Goal: Task Accomplishment & Management: Use online tool/utility

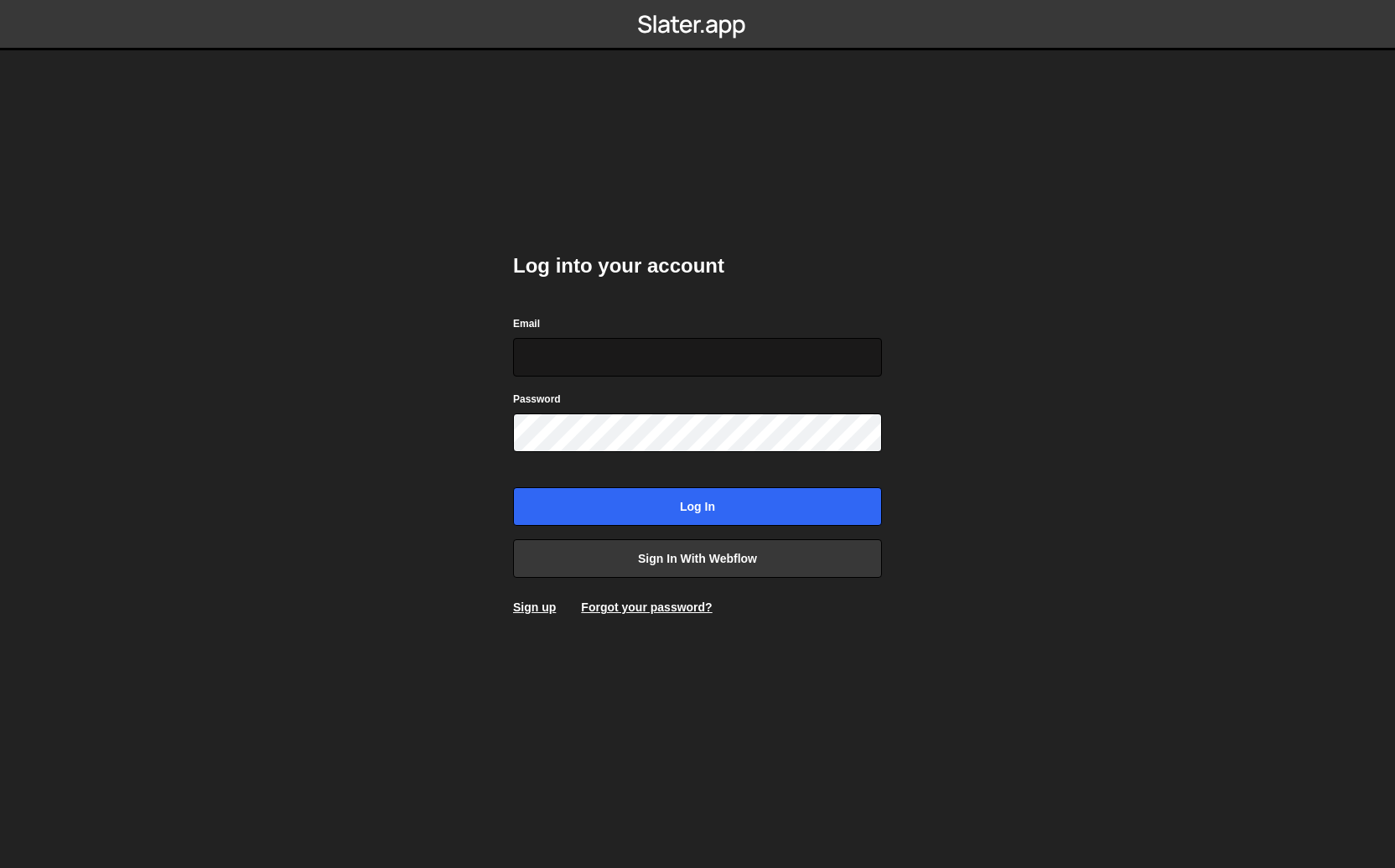
click at [655, 351] on input "Email" at bounding box center [698, 357] width 369 height 39
click at [670, 561] on link "Sign in with Webflow" at bounding box center [698, 558] width 369 height 39
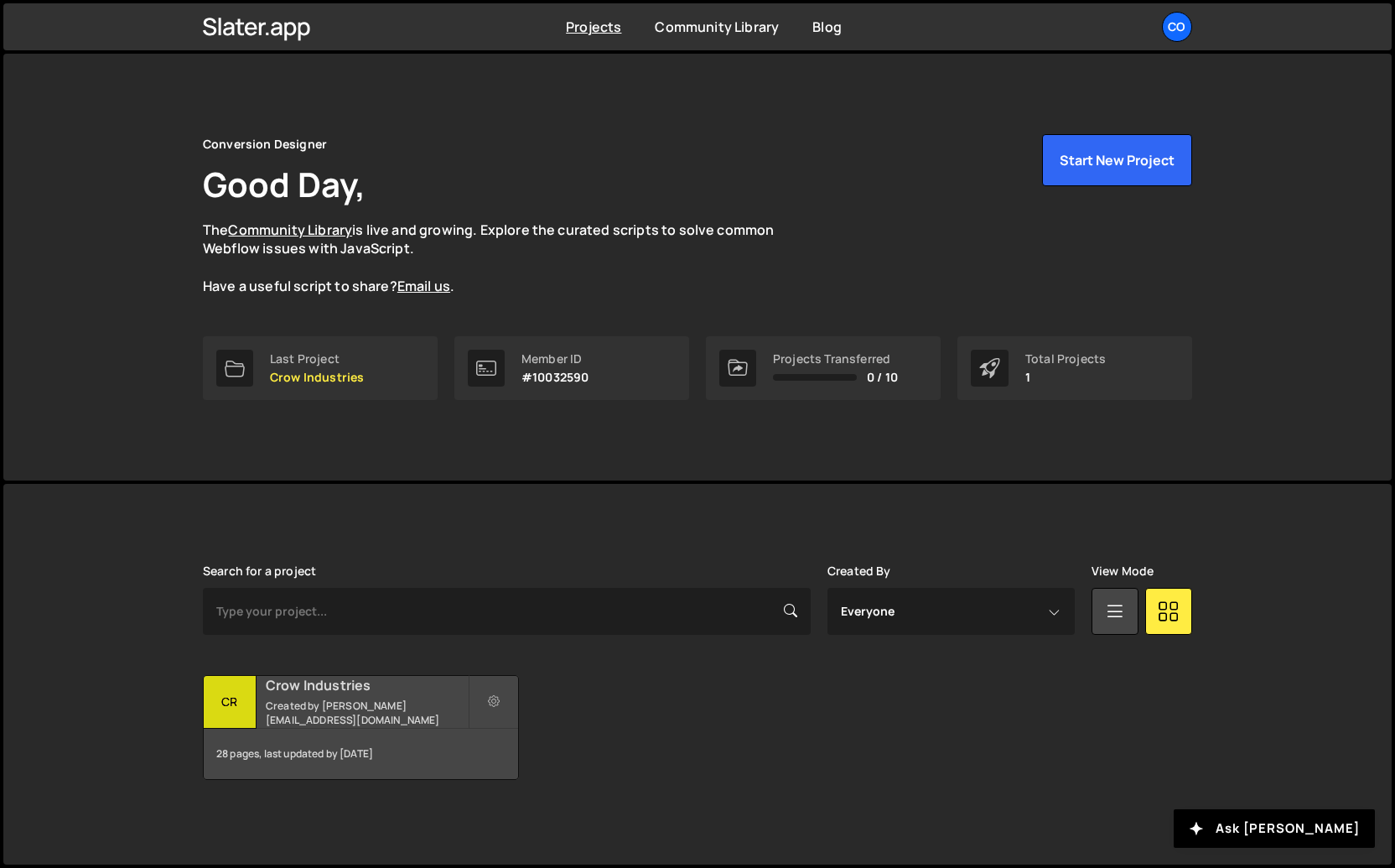
click at [312, 708] on small "Created by neelsarode@icloud.com" at bounding box center [367, 713] width 203 height 29
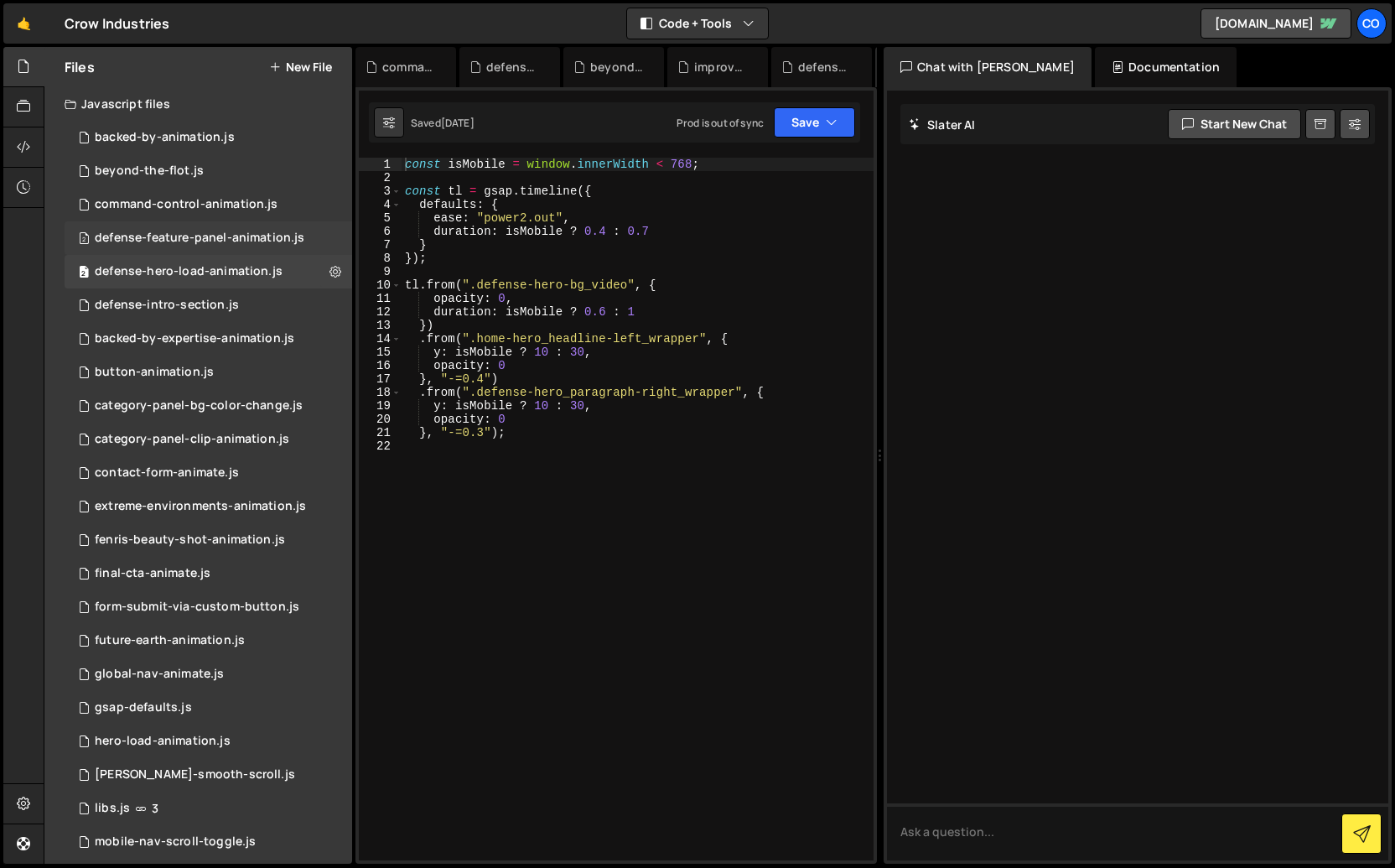
click at [187, 237] on div "defense-feature-panel-animation.js" at bounding box center [200, 238] width 210 height 15
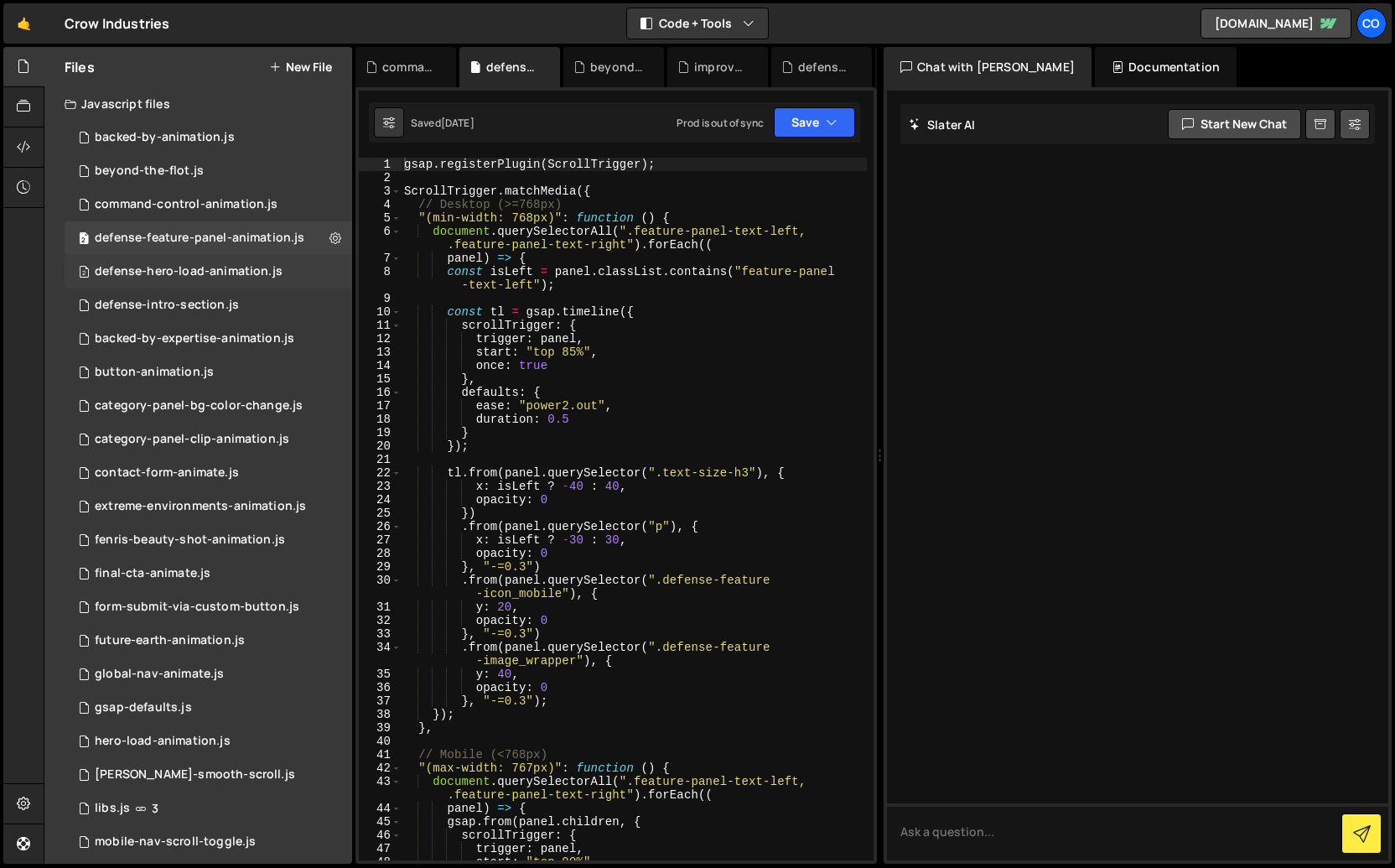
click at [180, 266] on div "defense-hero-load-animation.js" at bounding box center [189, 271] width 188 height 15
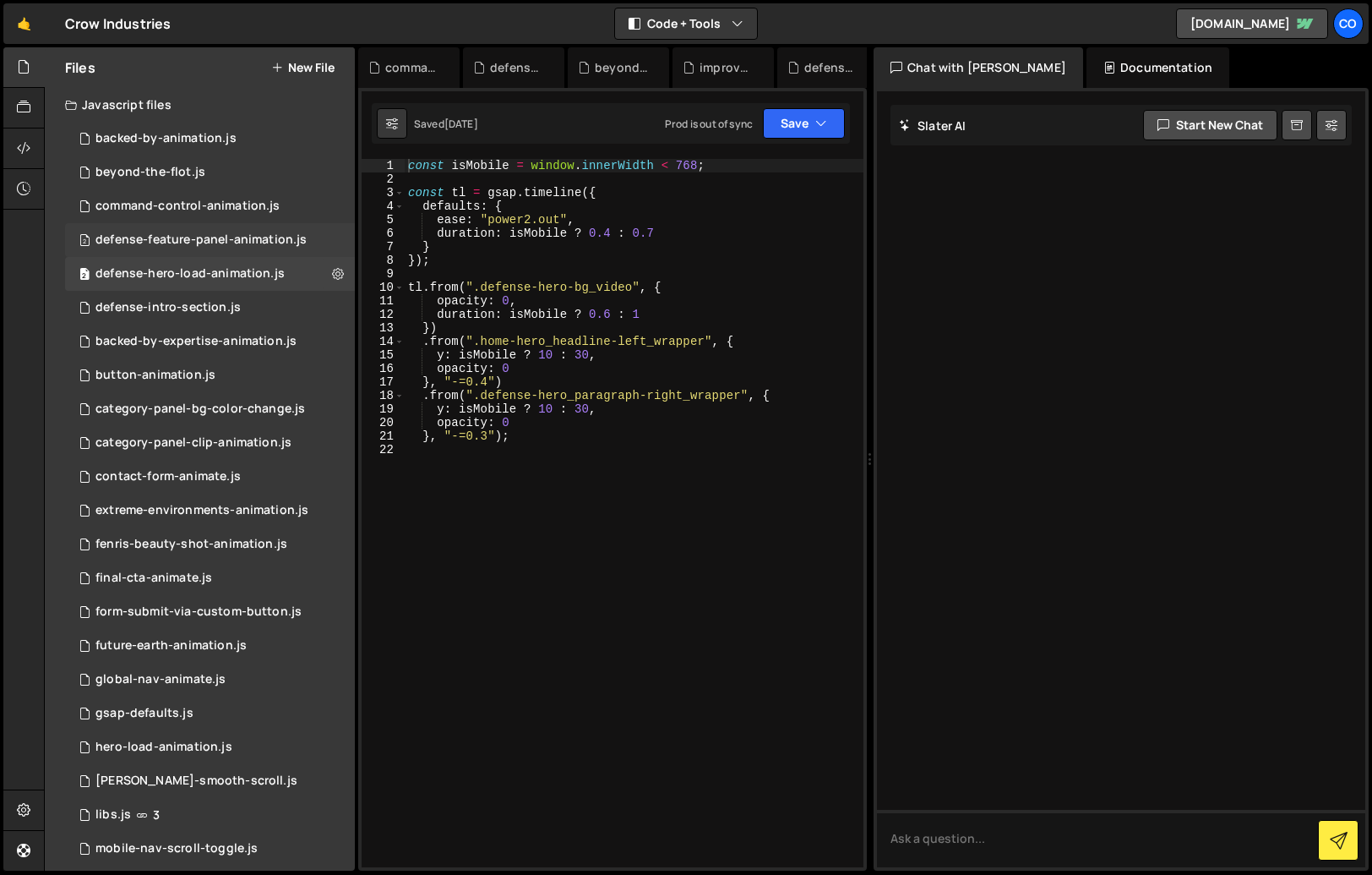
click at [179, 239] on div "defense-feature-panel-animation.js" at bounding box center [201, 240] width 211 height 15
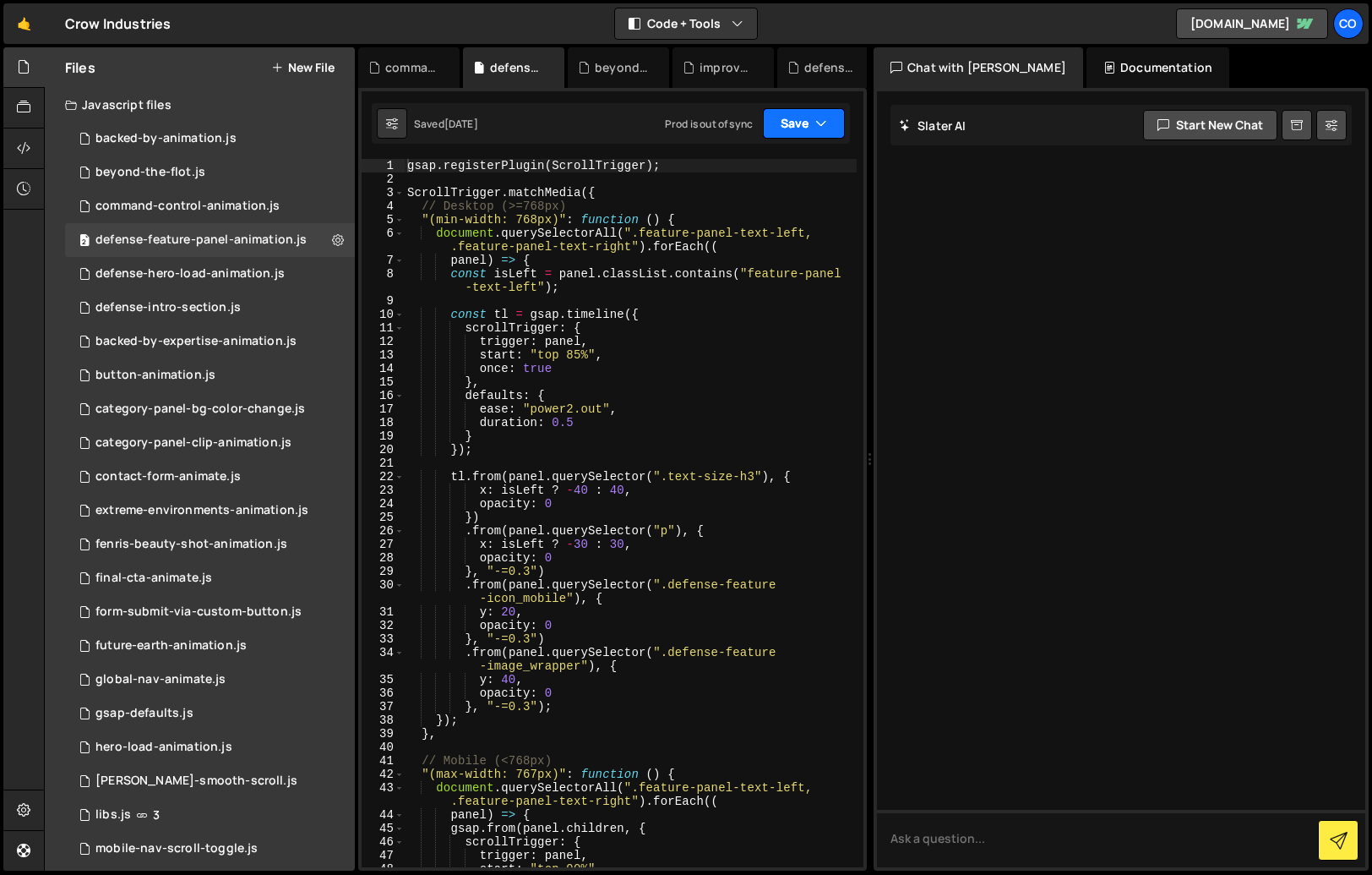
click at [823, 130] on icon "button" at bounding box center [821, 123] width 12 height 17
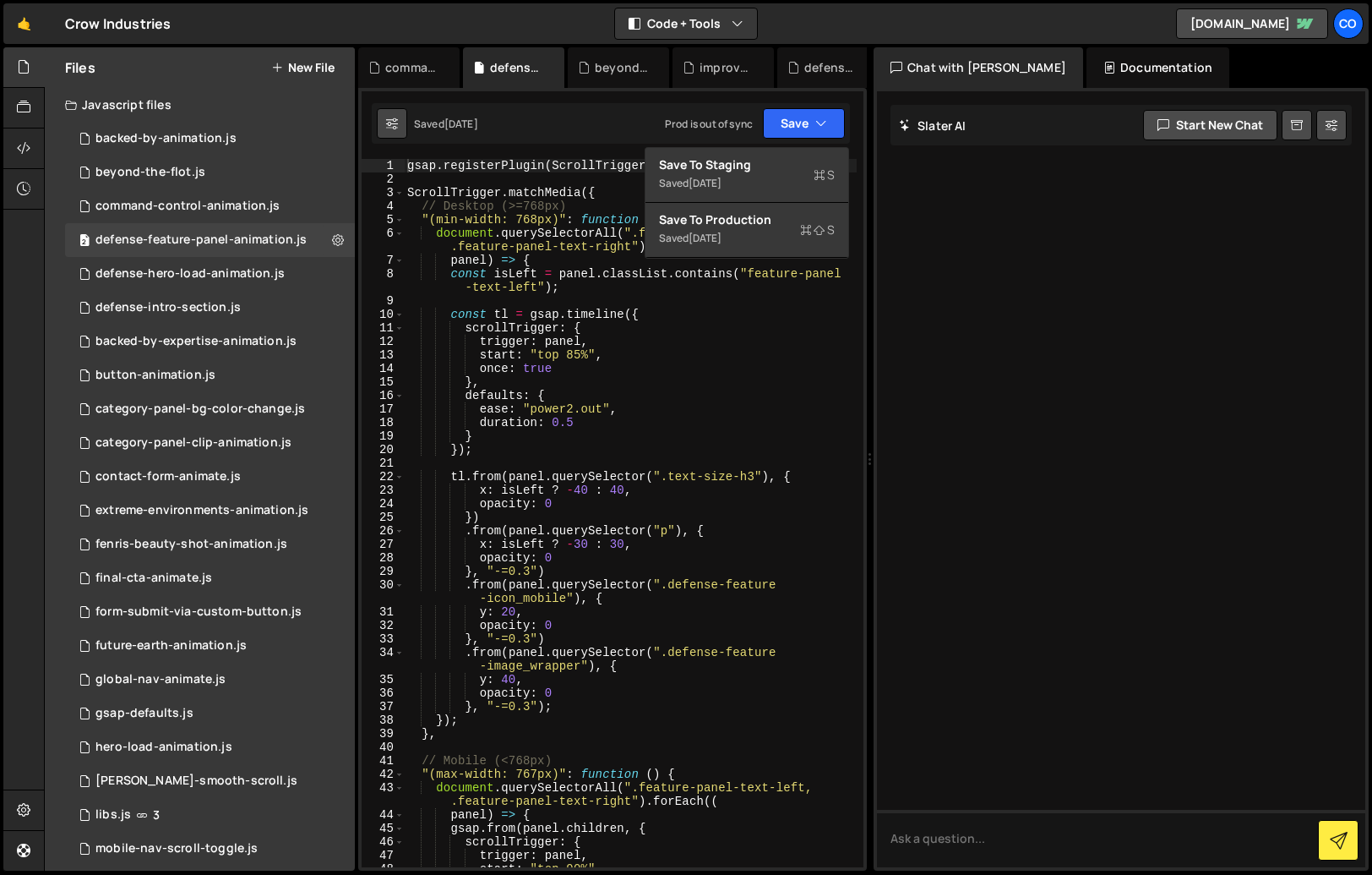
click at [397, 126] on icon at bounding box center [392, 123] width 12 height 17
select select "editor"
select select "ace/theme/monokai"
type input "14"
checkbox input "true"
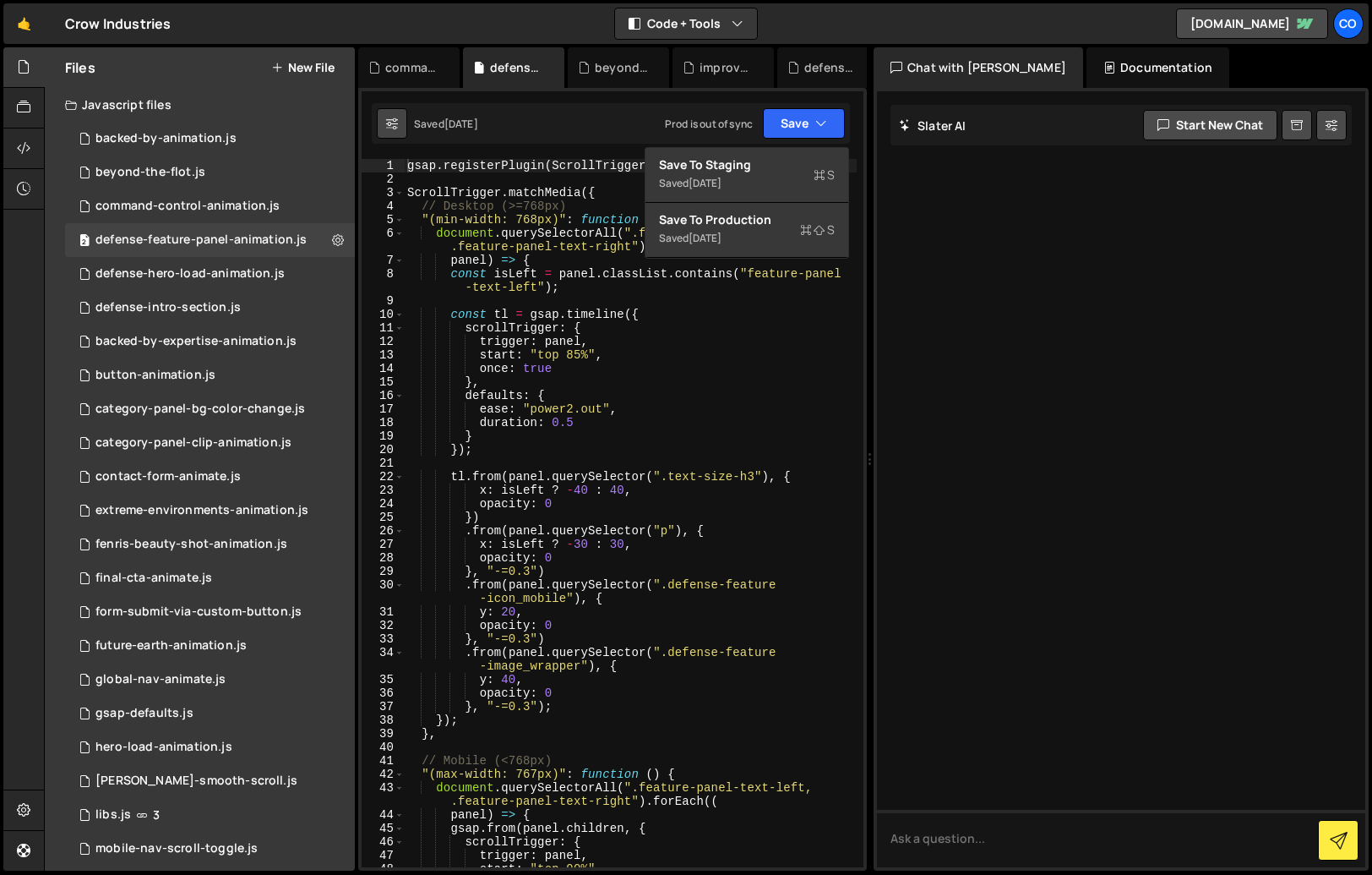
checkbox input "true"
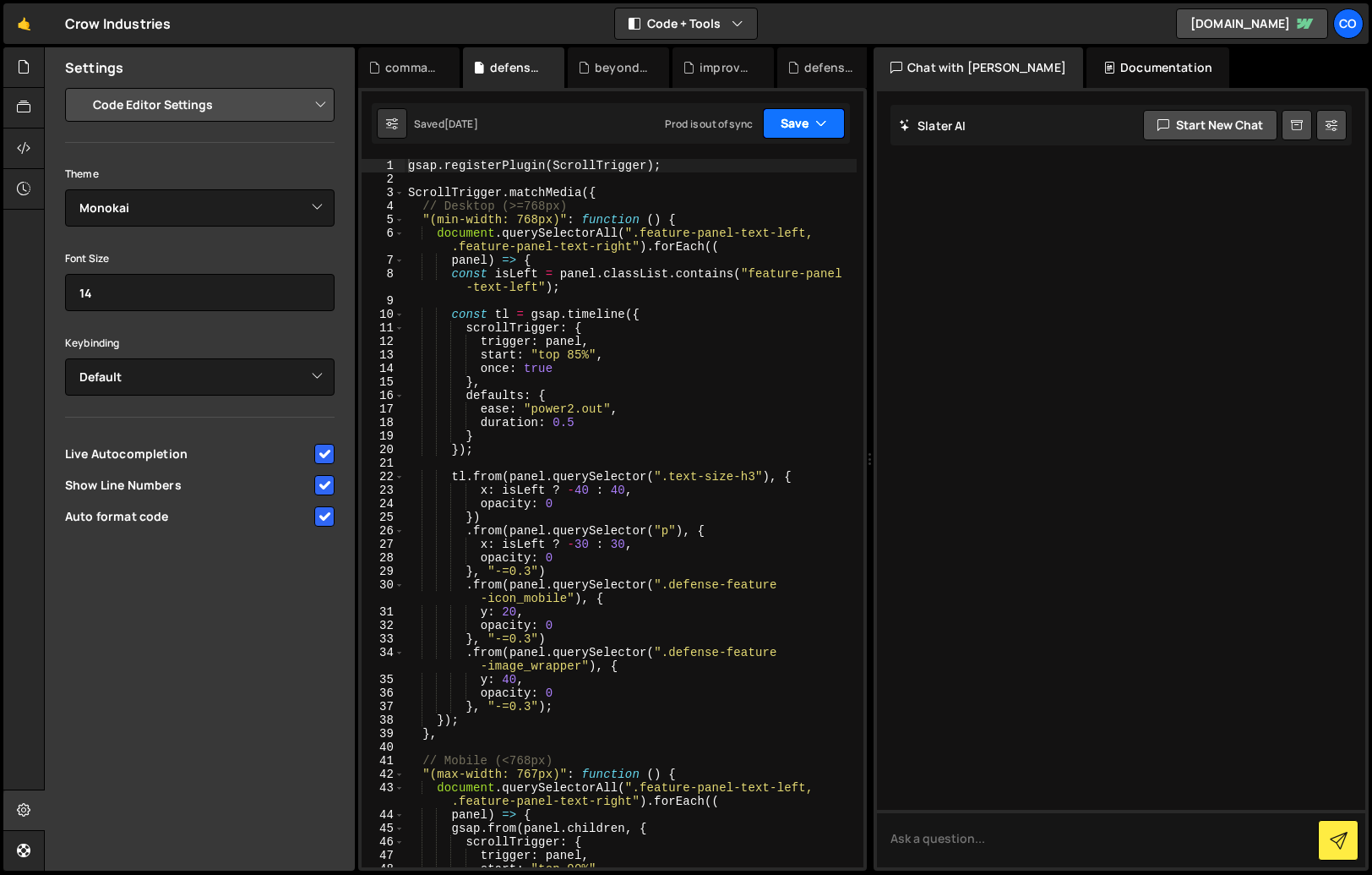
click at [804, 123] on button "Save" at bounding box center [804, 123] width 82 height 30
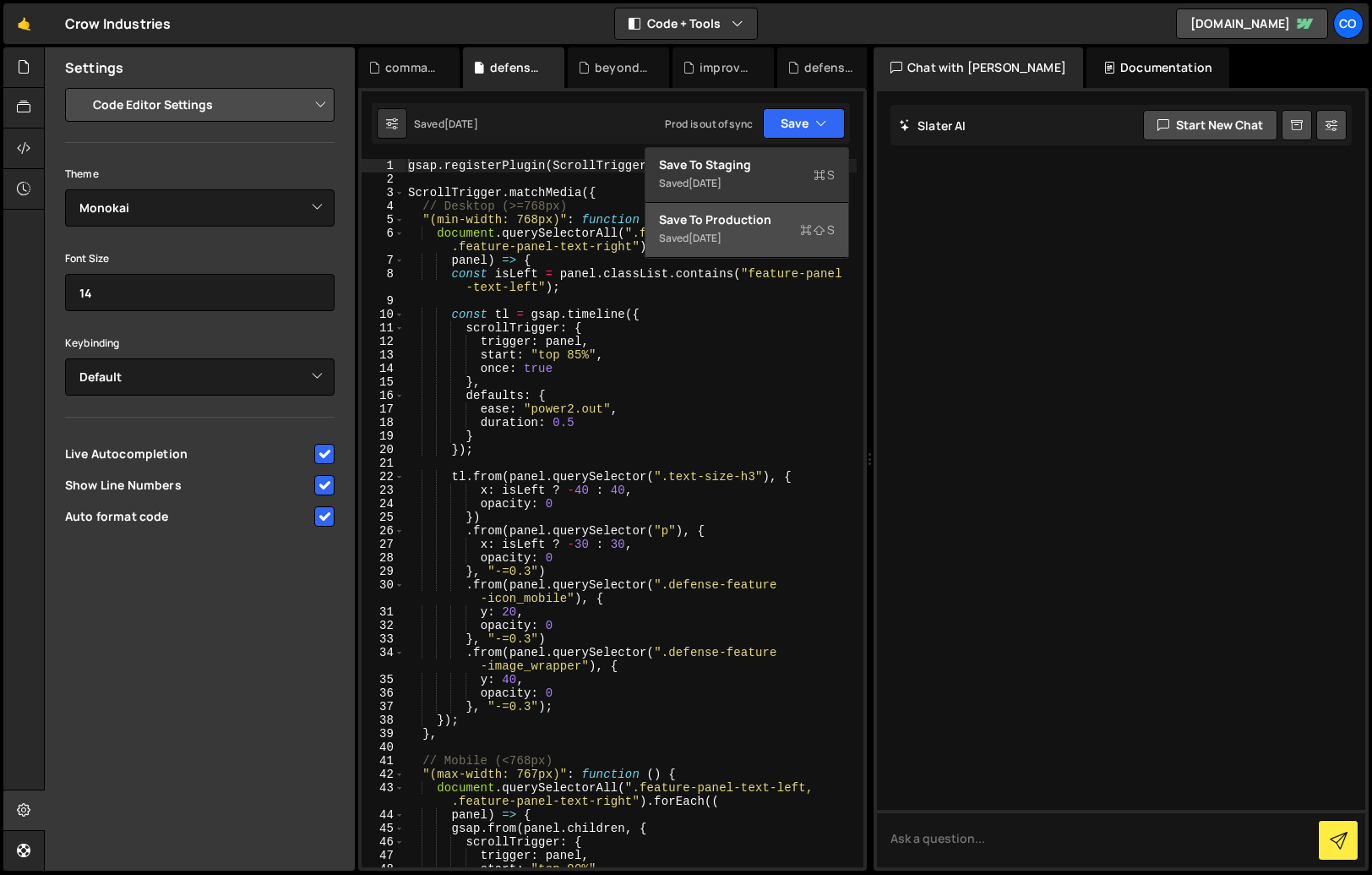
click at [753, 230] on div "Saved 1 month ago" at bounding box center [747, 238] width 176 height 20
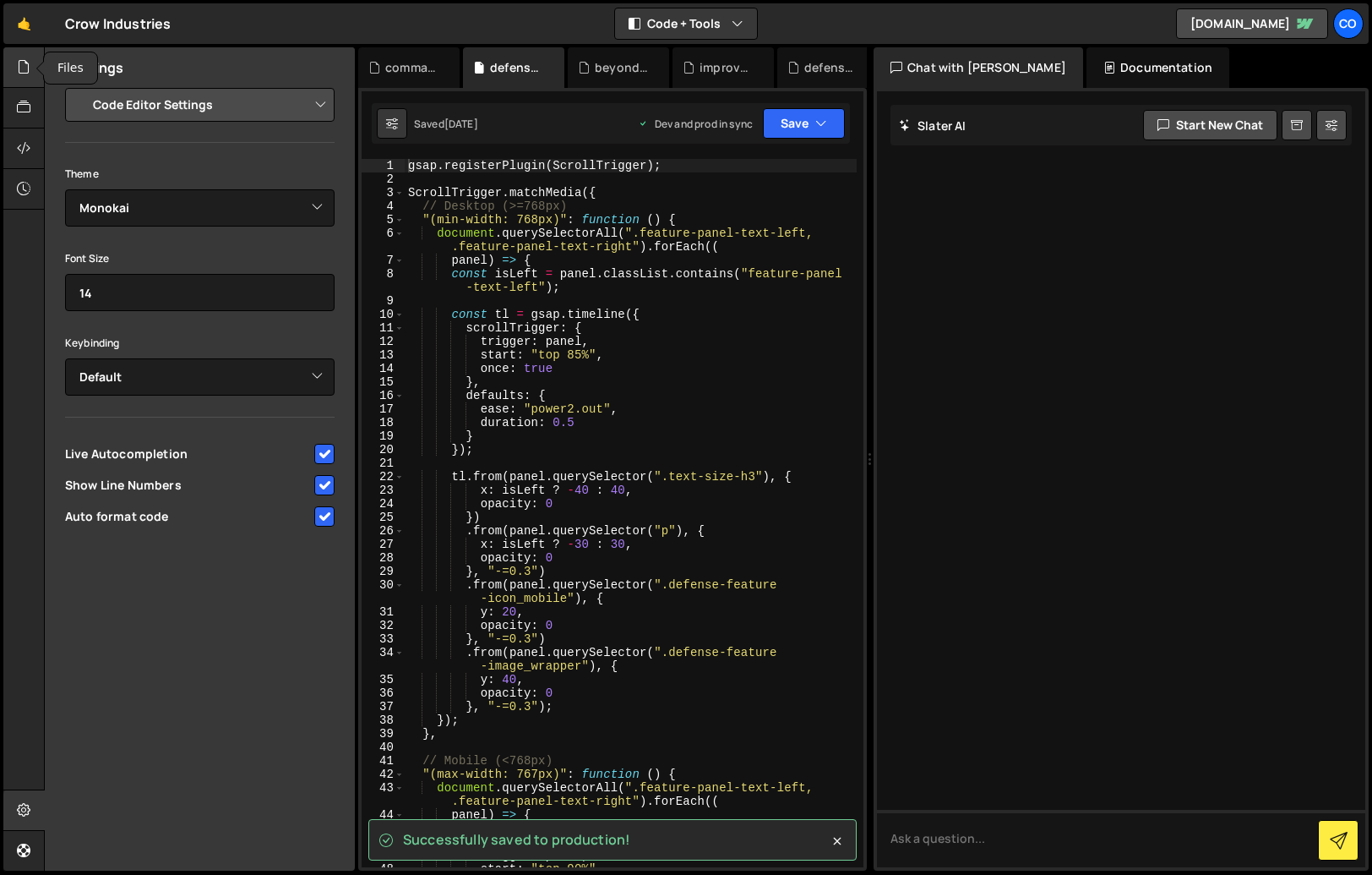
click at [21, 68] on icon at bounding box center [24, 67] width 14 height 18
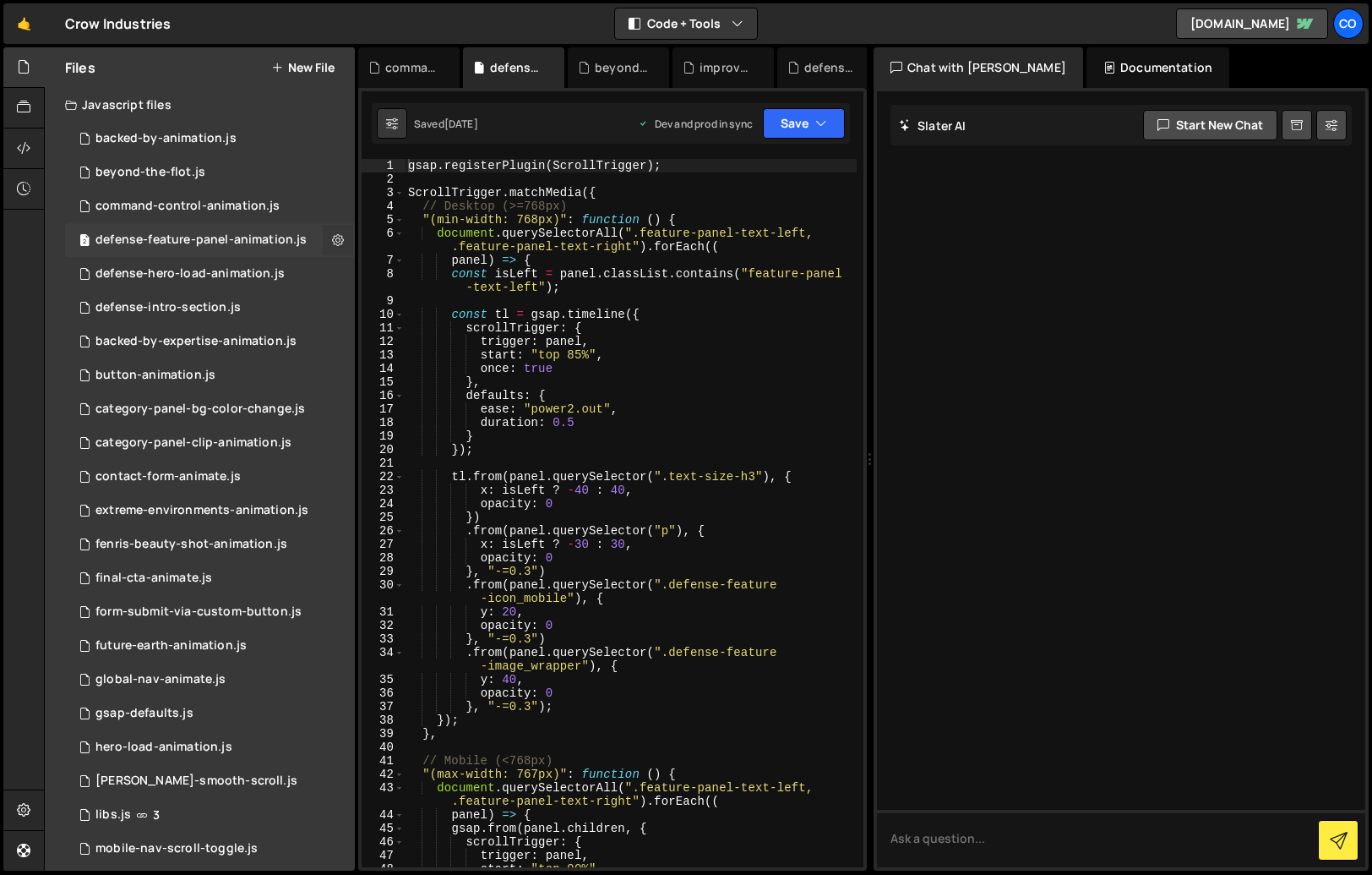
click at [333, 240] on icon at bounding box center [338, 240] width 12 height 16
type input "defense-feature-panel-animation"
radio input "true"
checkbox input "true"
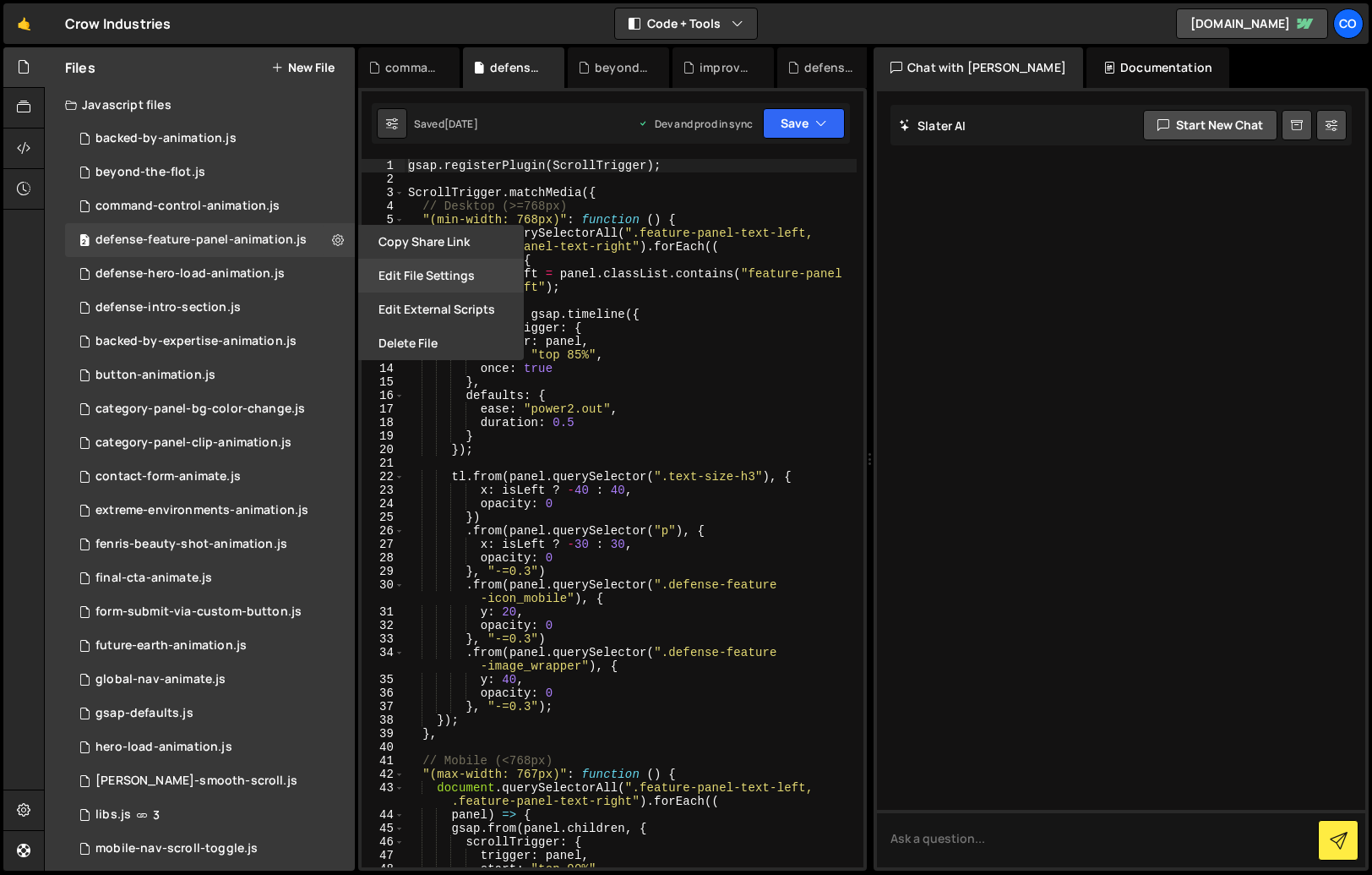
click at [425, 270] on button "Edit File Settings" at bounding box center [441, 275] width 166 height 34
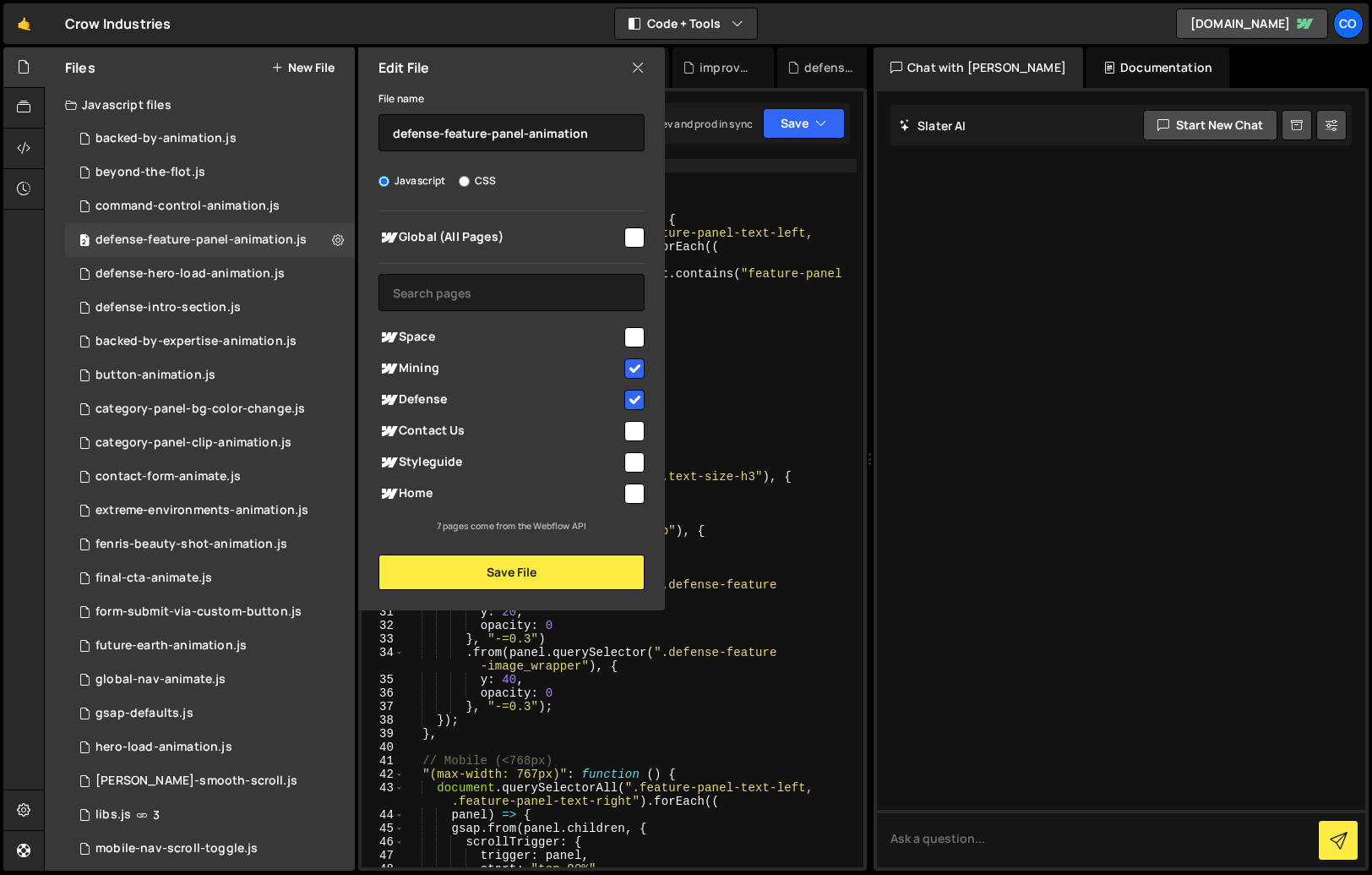
click at [633, 341] on input "checkbox" at bounding box center [634, 337] width 20 height 20
checkbox input "true"
click at [531, 568] on button "Save File" at bounding box center [512, 571] width 266 height 36
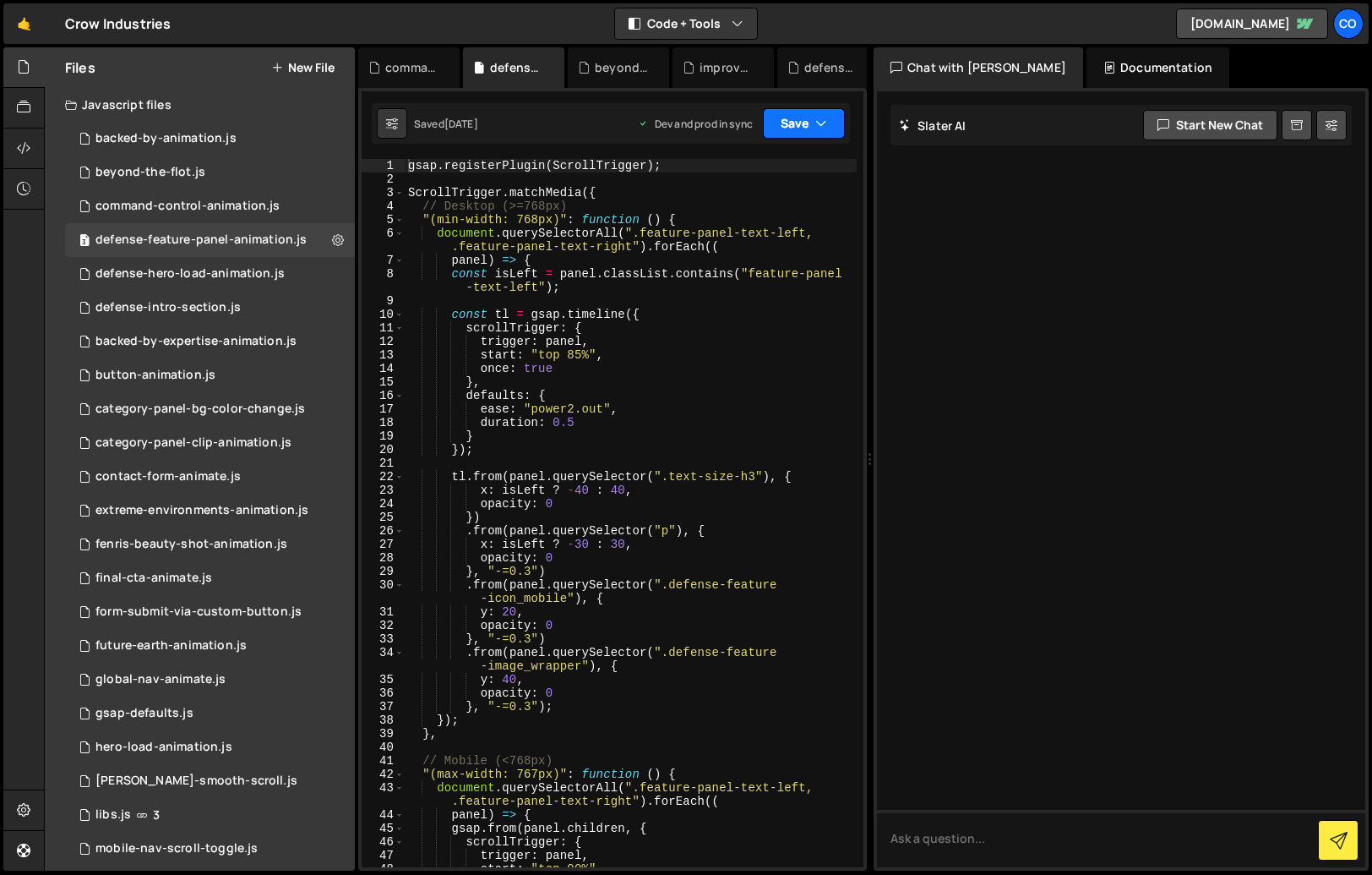
click at [789, 125] on button "Save" at bounding box center [804, 123] width 82 height 30
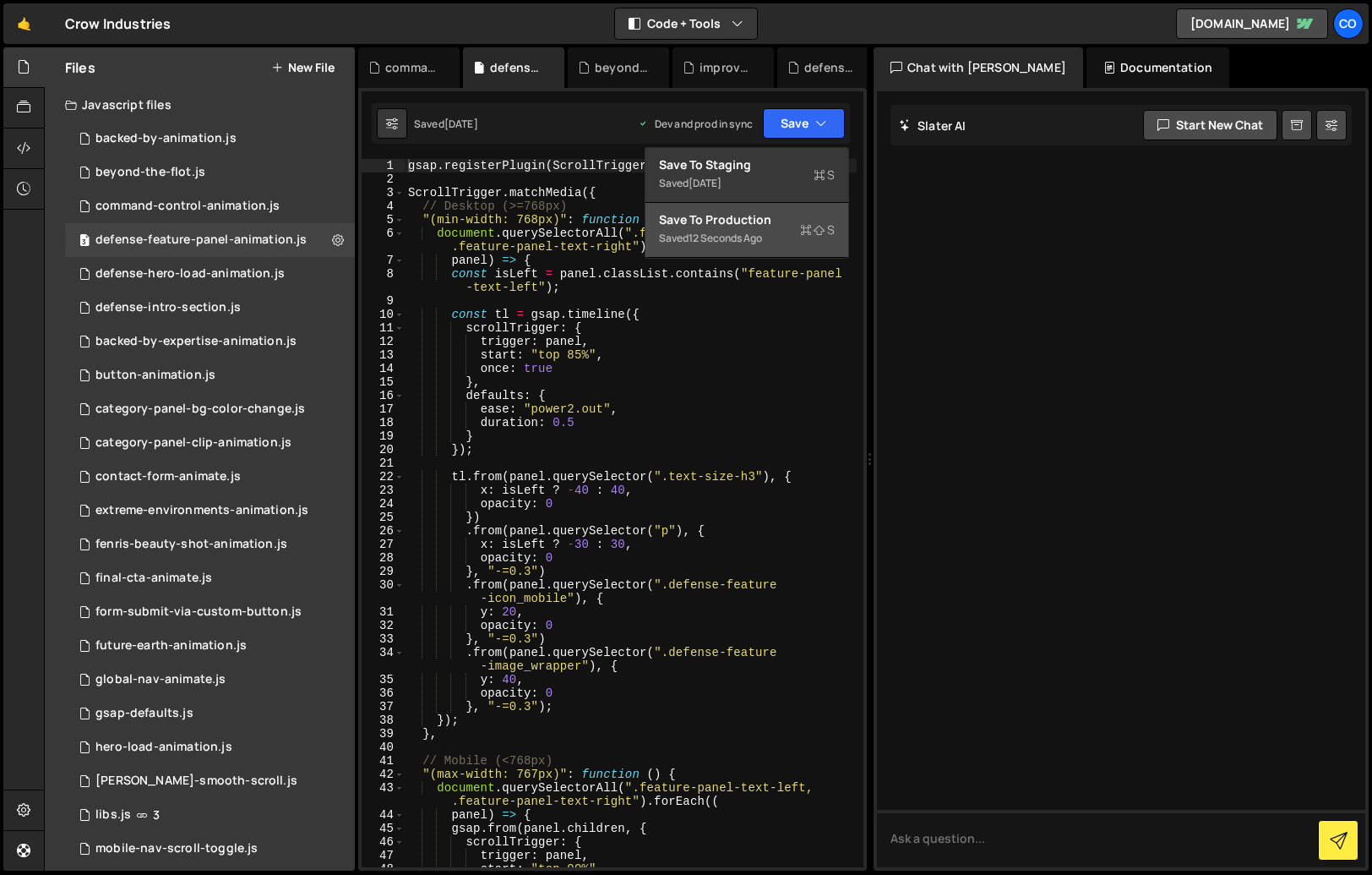
click at [751, 219] on div "Save to Production S" at bounding box center [747, 220] width 176 height 17
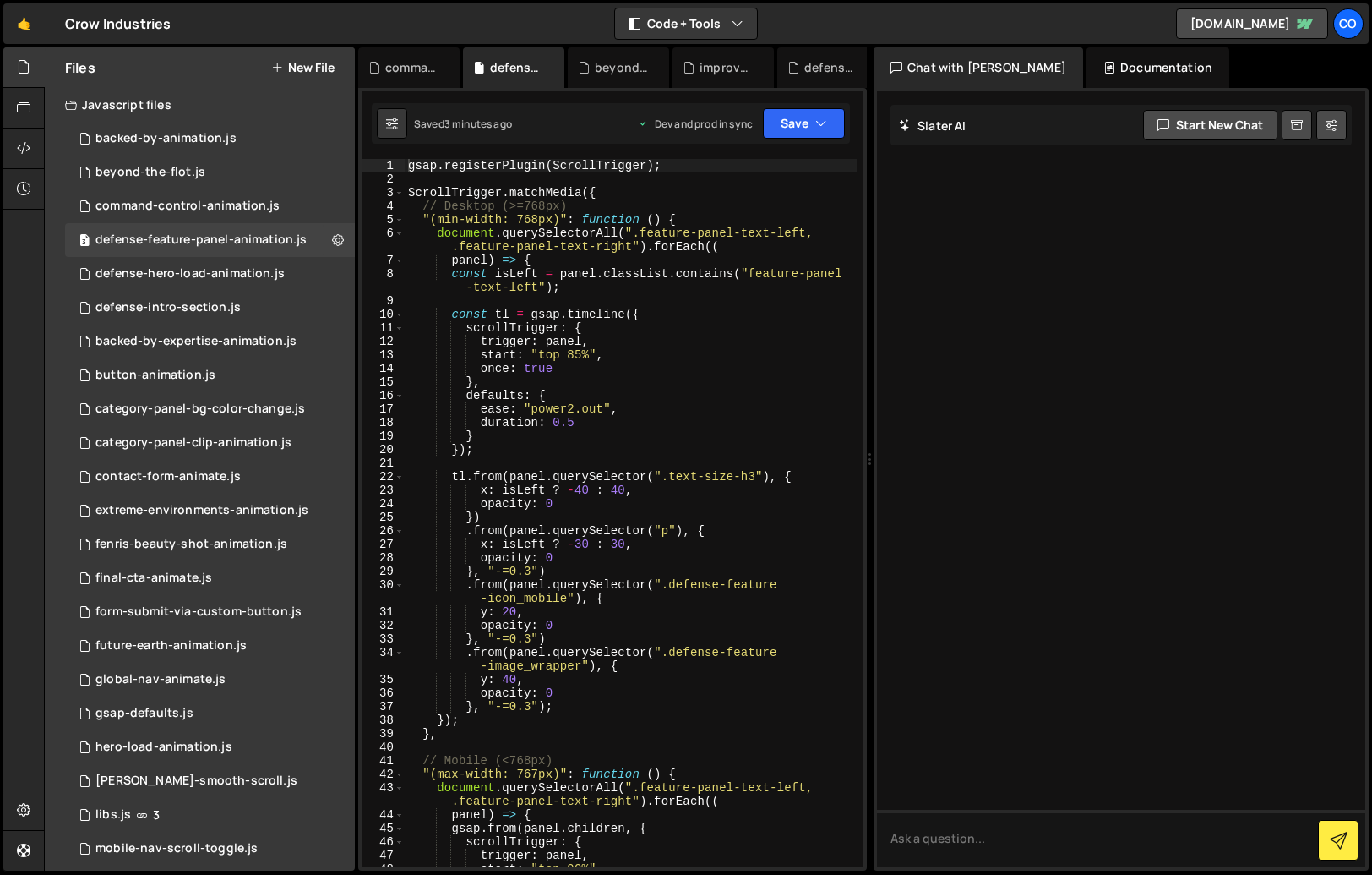
click at [311, 69] on button "New File" at bounding box center [303, 67] width 64 height 14
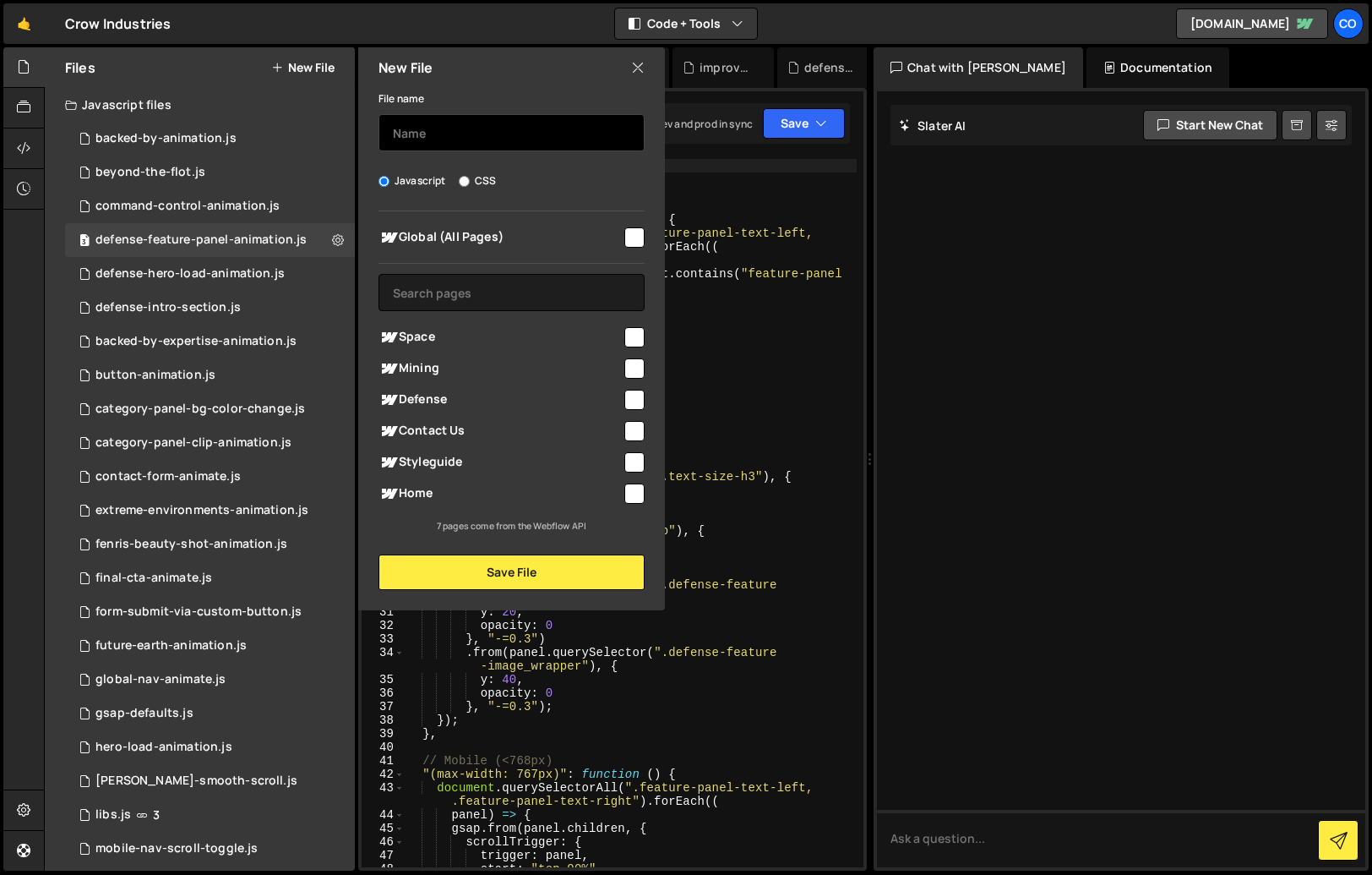
click at [446, 125] on input "text" at bounding box center [512, 132] width 266 height 37
type input "space-intro-section-animation"
click at [629, 333] on input "checkbox" at bounding box center [634, 337] width 20 height 20
checkbox input "true"
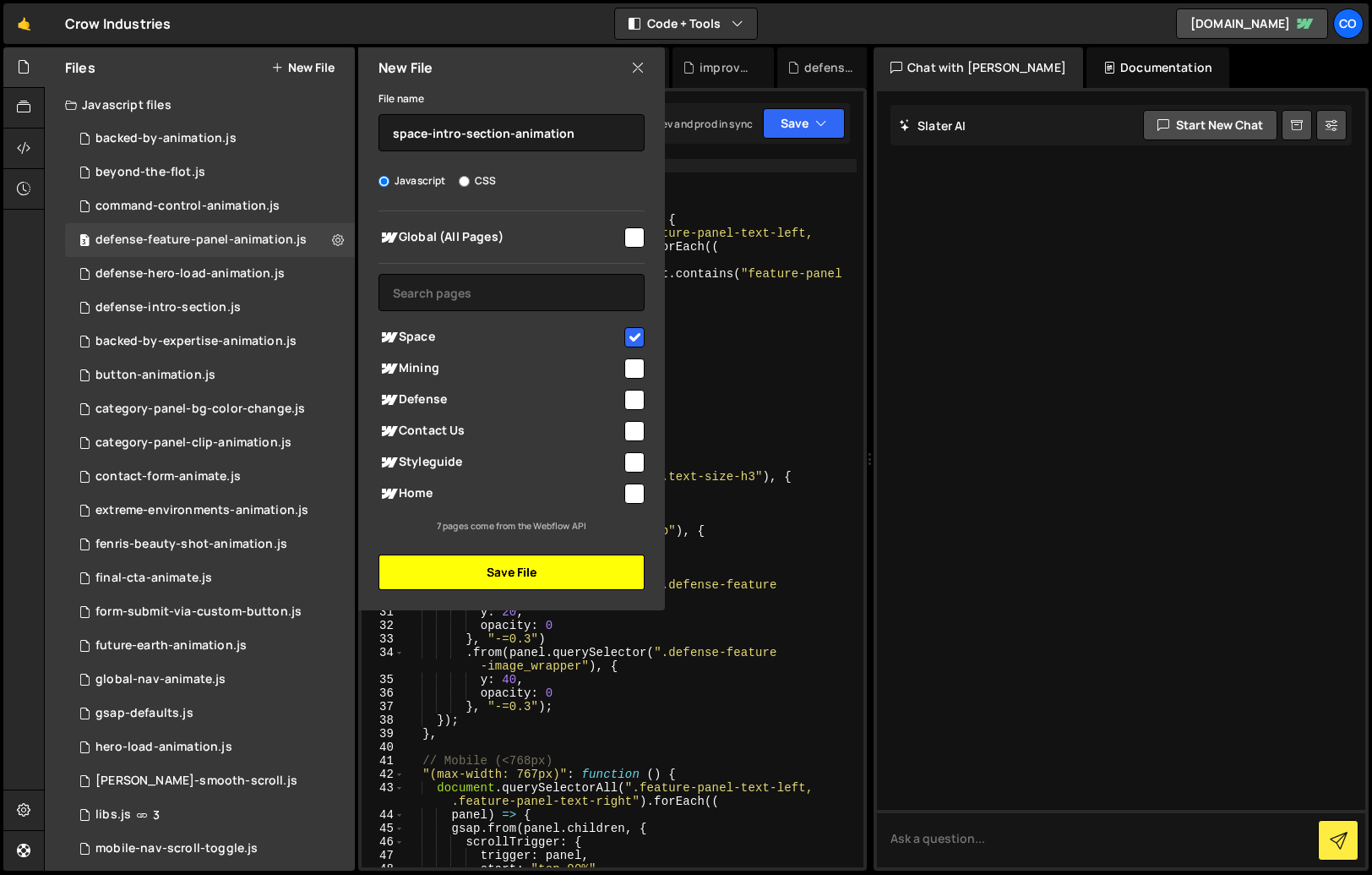
click at [535, 576] on button "Save File" at bounding box center [512, 571] width 266 height 36
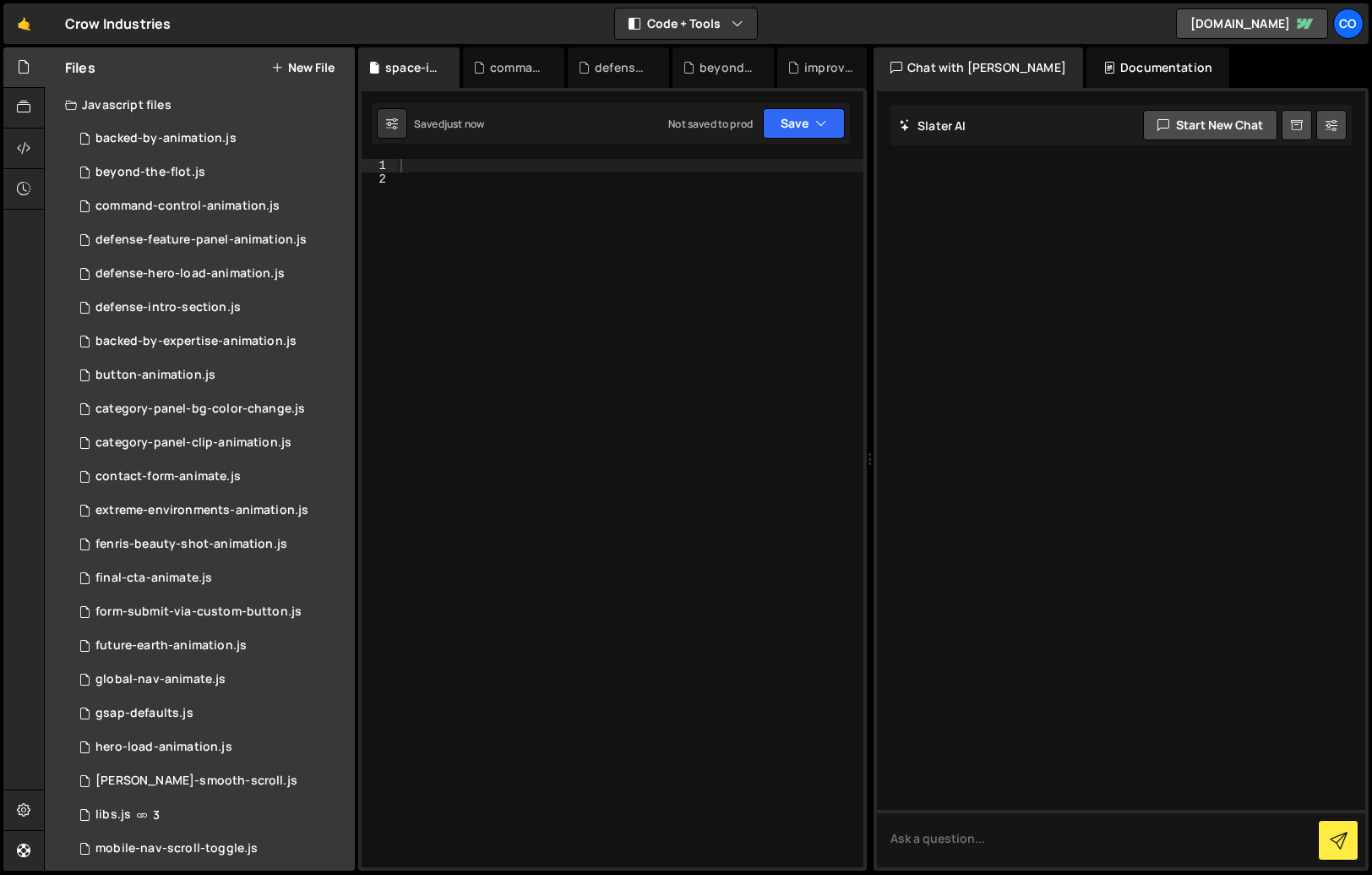
click at [580, 244] on div at bounding box center [630, 526] width 466 height 736
paste textarea "</script>"
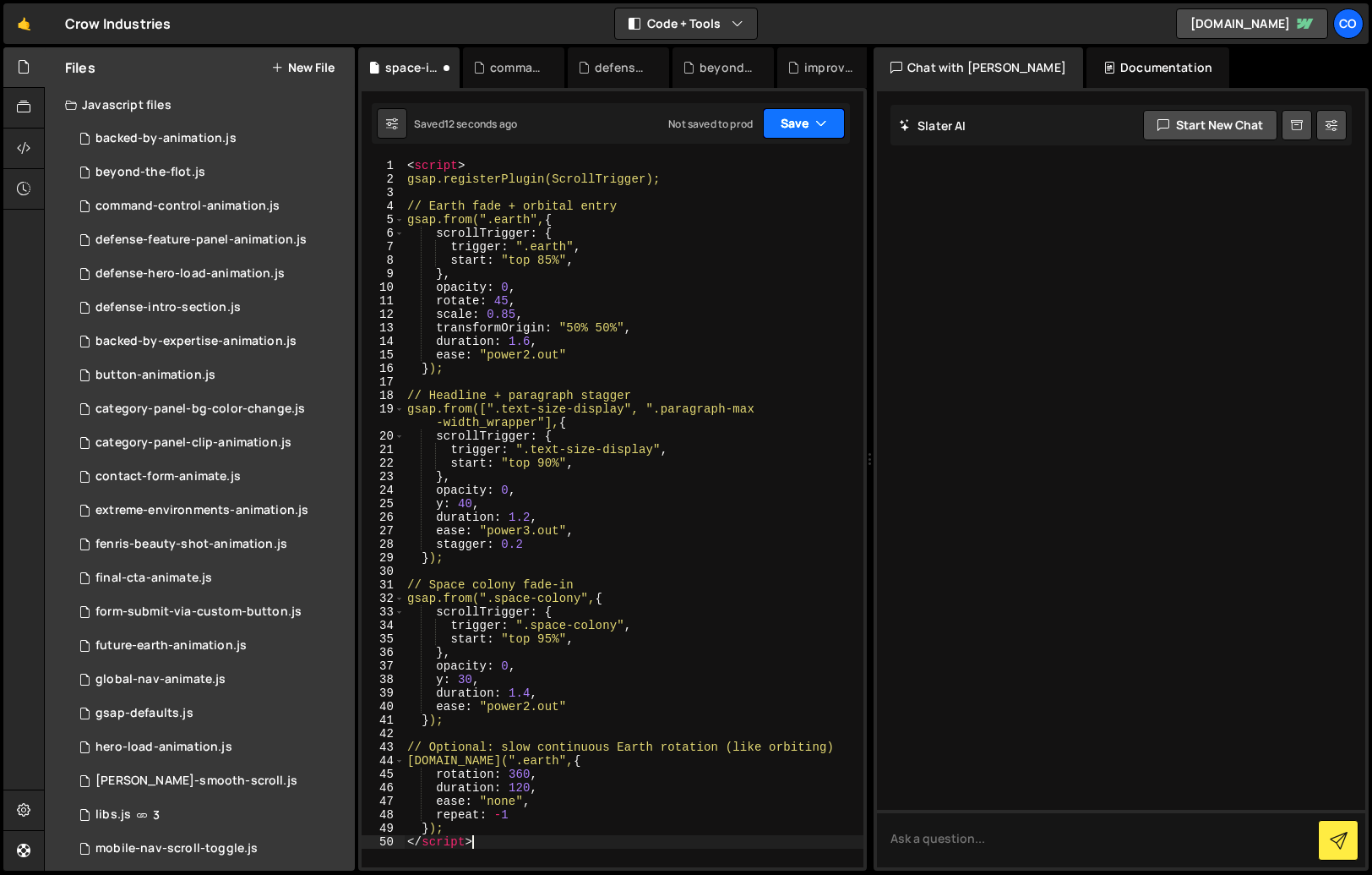
click at [800, 119] on button "Save" at bounding box center [804, 123] width 82 height 30
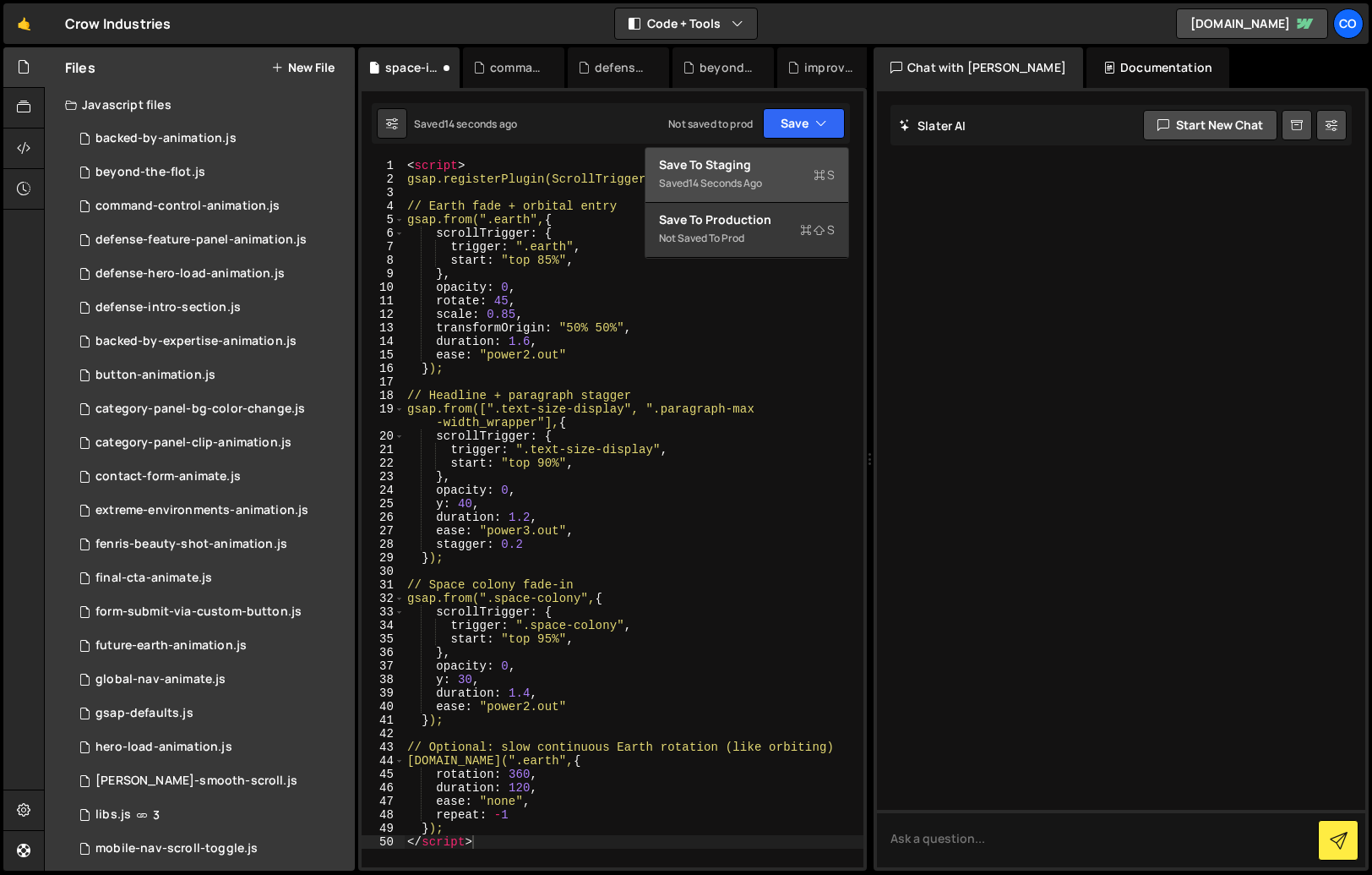
click at [751, 169] on div "Save to Staging S" at bounding box center [747, 165] width 176 height 17
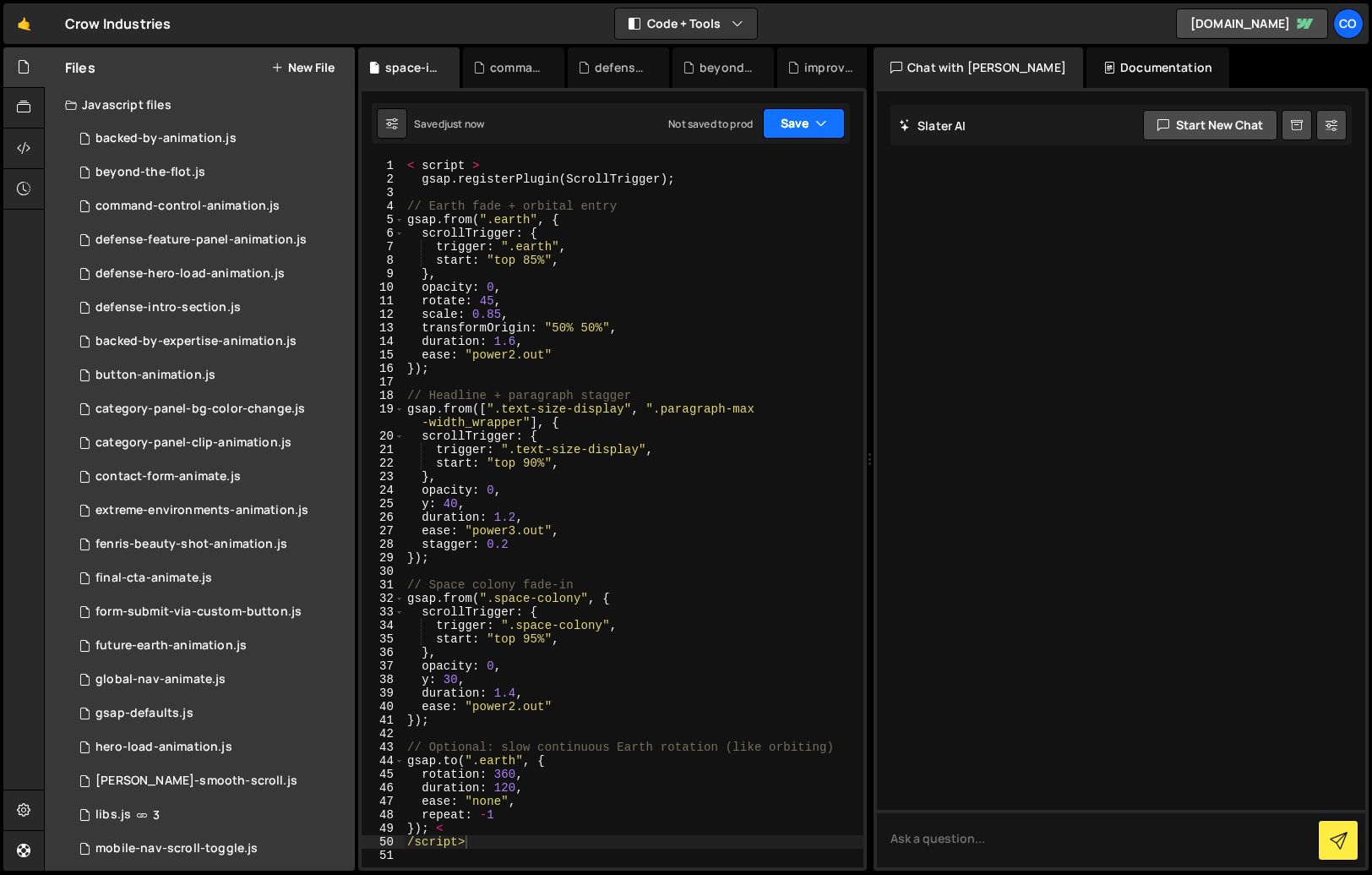
click at [831, 127] on button "Save" at bounding box center [804, 123] width 82 height 30
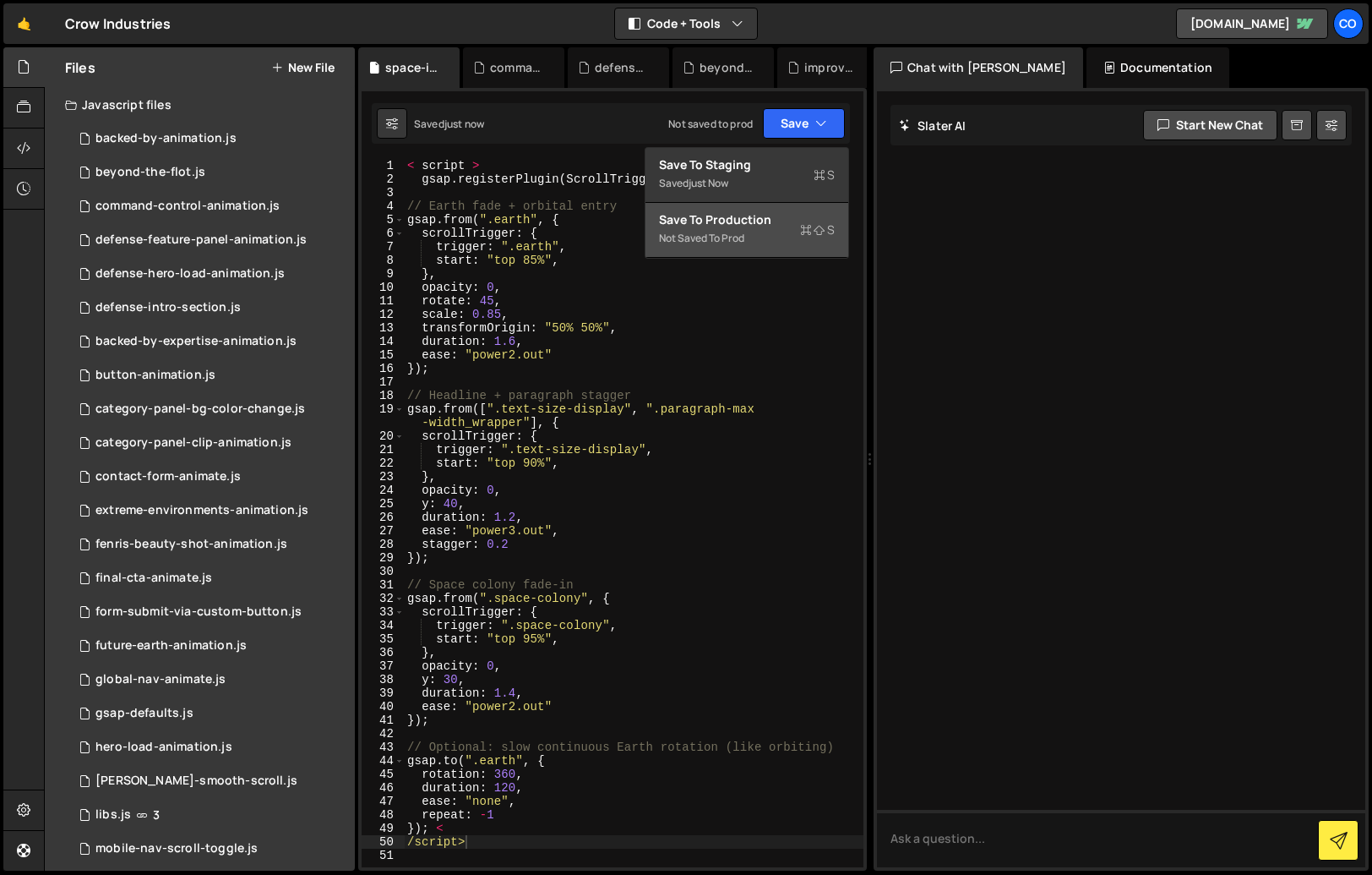
click at [795, 238] on div "Not saved to prod" at bounding box center [747, 238] width 176 height 20
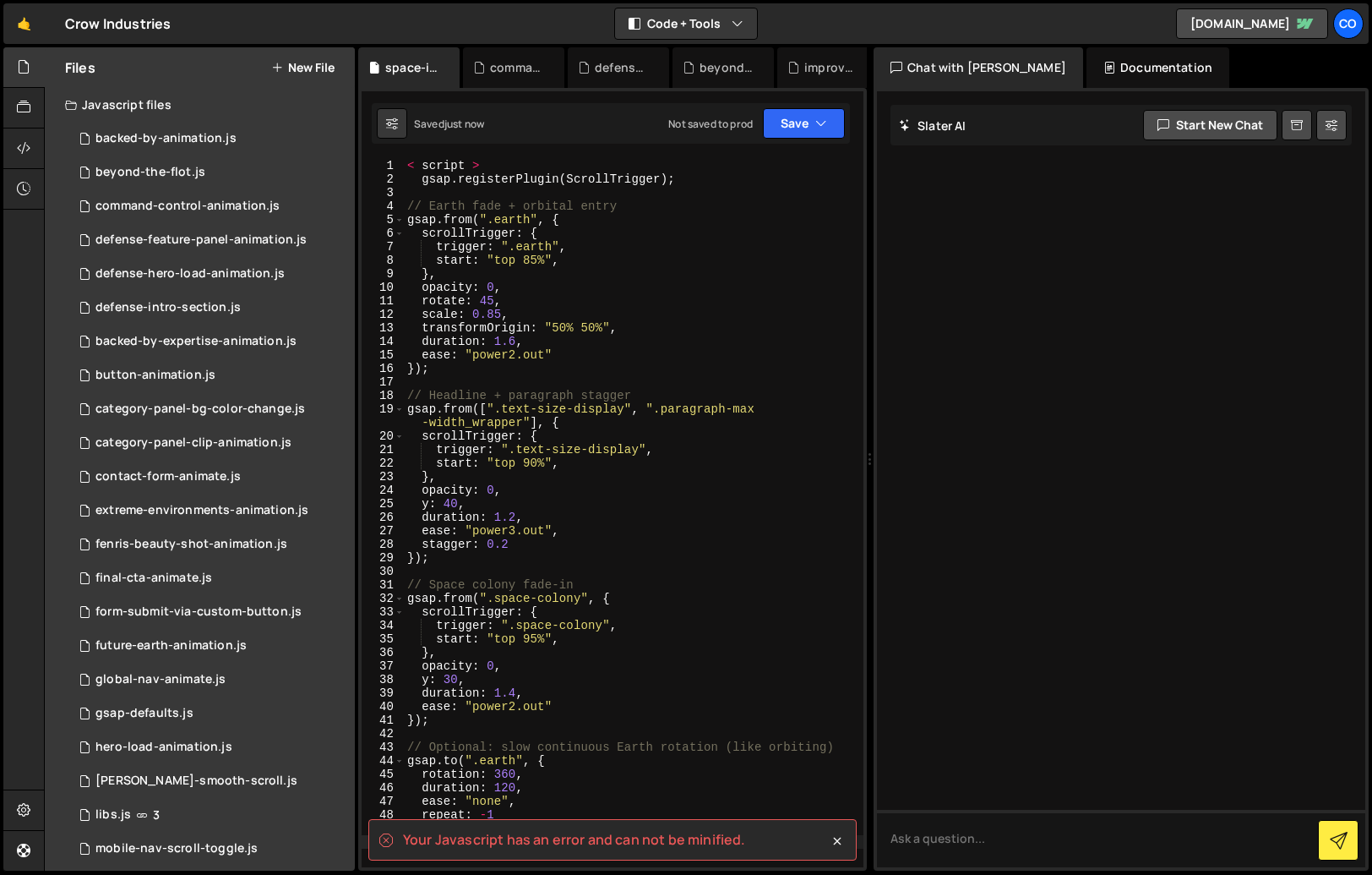
click at [473, 231] on div "< script > gsap . registerPlugin ( ScrollTrigger ) ; // Earth fade + orbital en…" at bounding box center [633, 526] width 460 height 736
click at [423, 166] on div "< script > gsap . registerPlugin ( ScrollTrigger ) ; // Earth fade + orbital en…" at bounding box center [633, 526] width 460 height 736
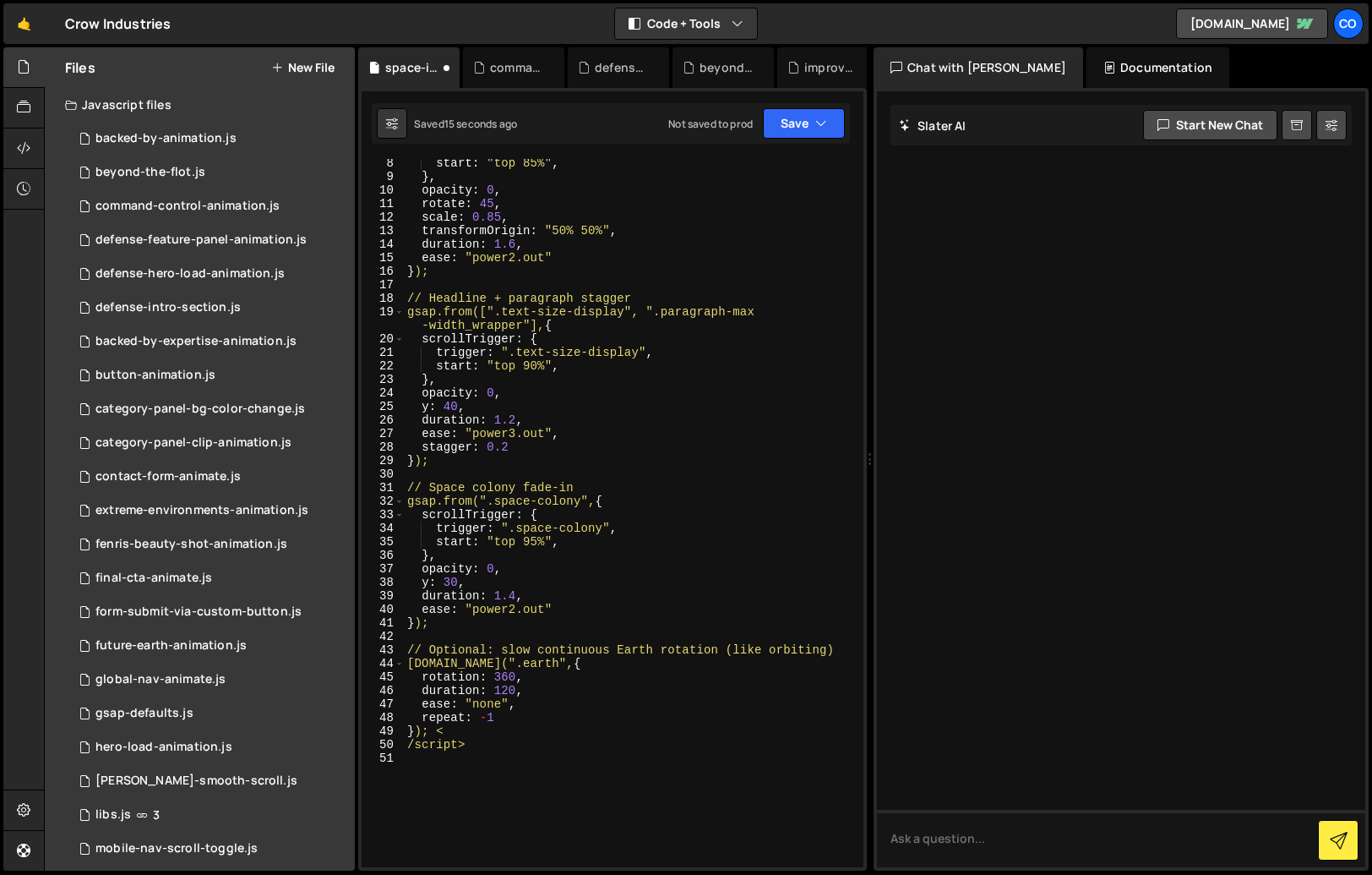
scroll to position [343, 0]
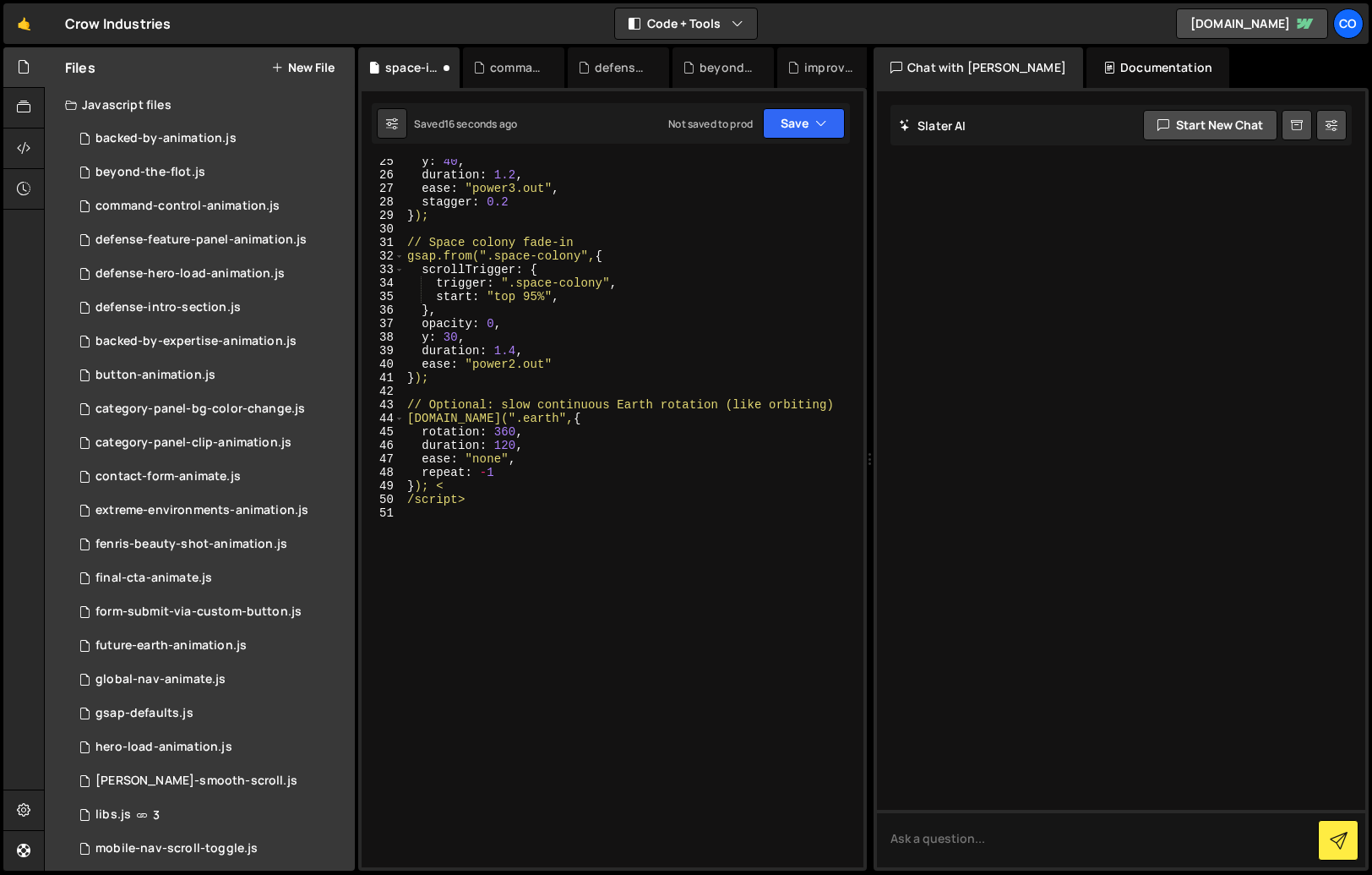
click at [405, 499] on div "y : 40 , duration : 1.2 , ease : "power3.out" , stagger : 0.2 } ); // Space col…" at bounding box center [630, 522] width 453 height 736
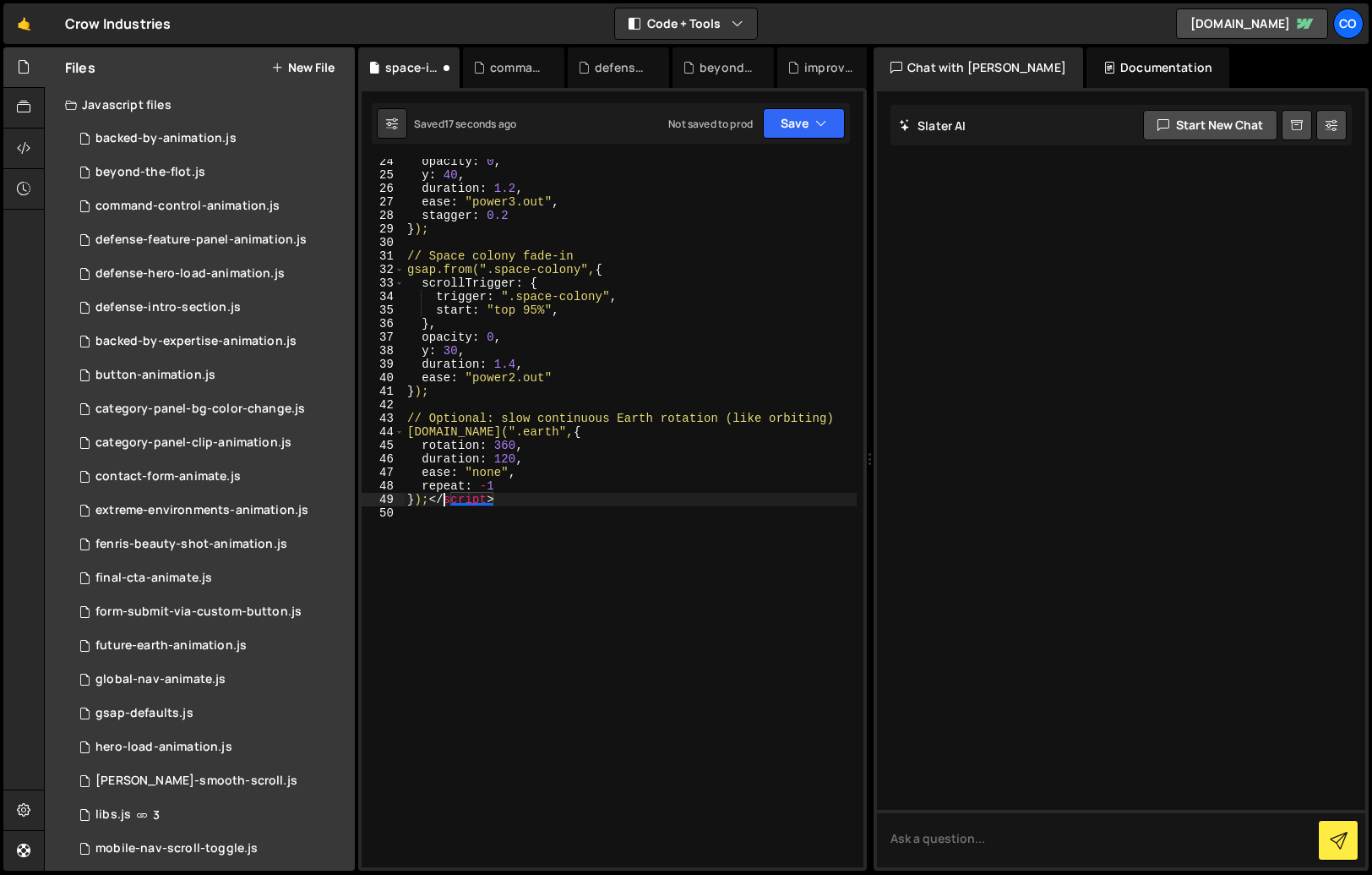
scroll to position [329, 0]
click at [805, 131] on button "Save" at bounding box center [804, 123] width 82 height 30
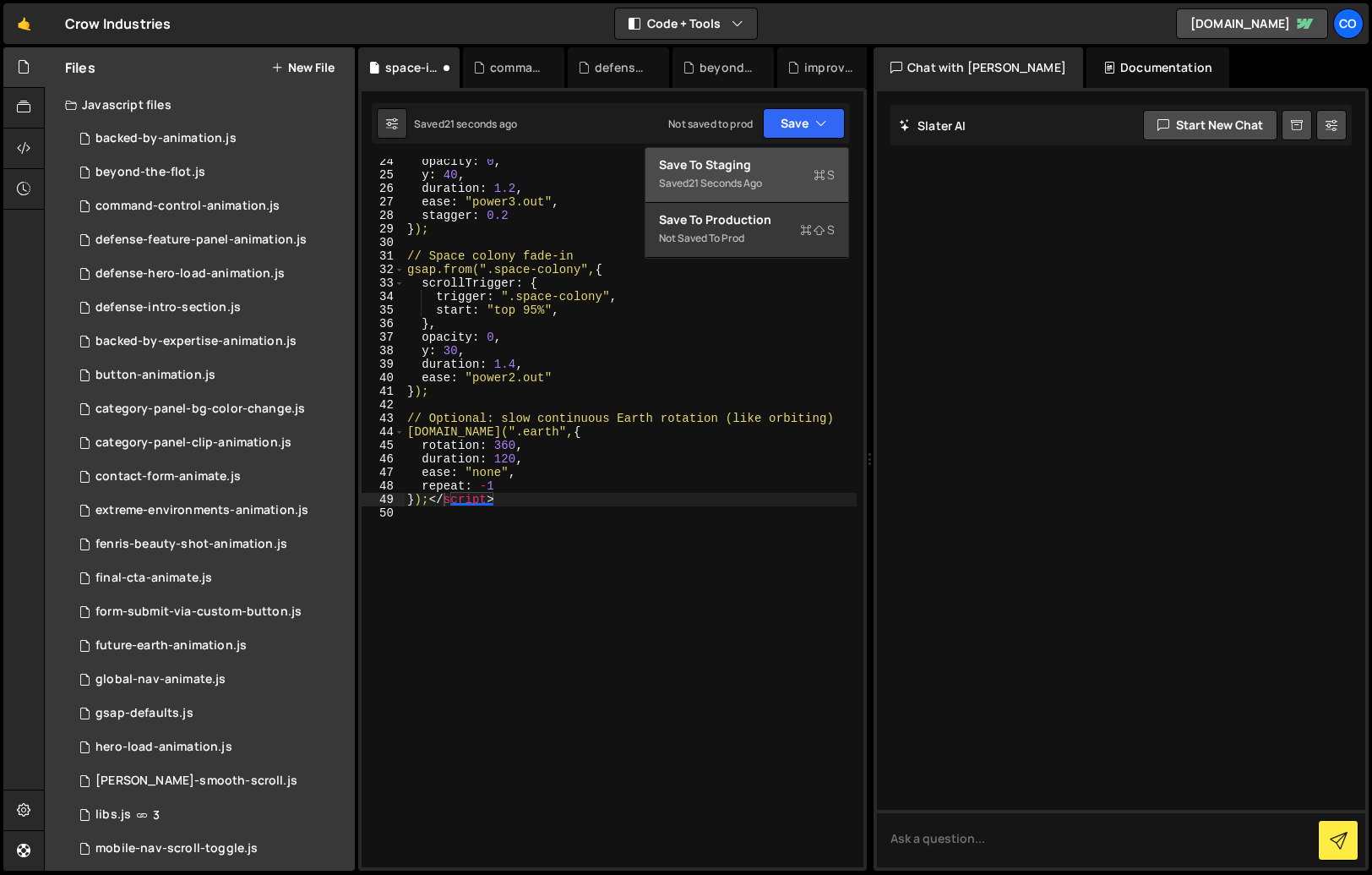
click at [779, 176] on div "Saved 21 seconds ago" at bounding box center [747, 183] width 176 height 20
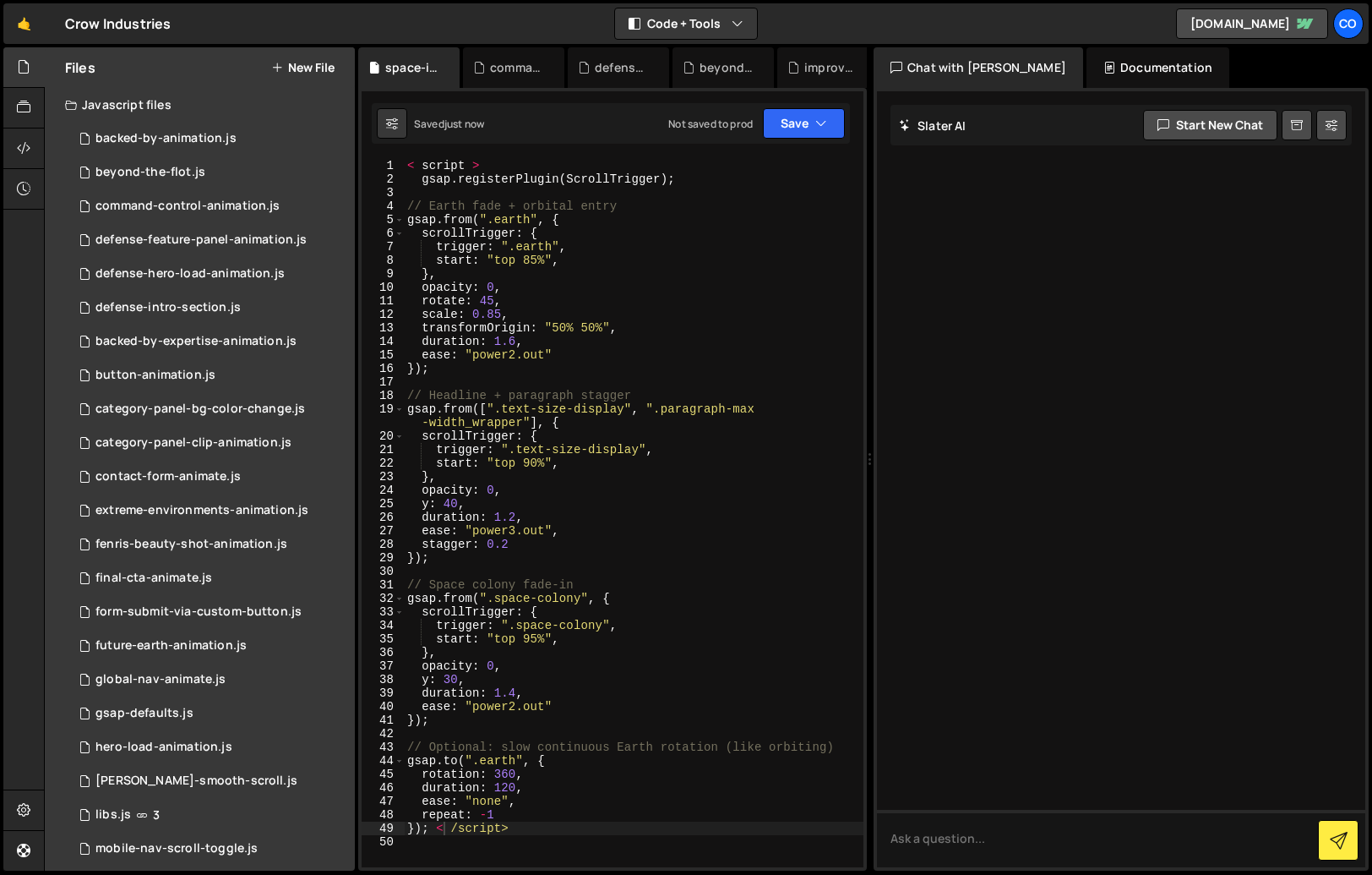
scroll to position [0, 0]
click at [515, 449] on div "< script > gsap . registerPlugin ( ScrollTrigger ) ; // Earth fade + orbital en…" at bounding box center [633, 526] width 460 height 736
click at [425, 165] on div "< script > gsap . registerPlugin ( ScrollTrigger ) ; // Earth fade + orbital en…" at bounding box center [633, 526] width 460 height 736
type textarea "}); < /script>"
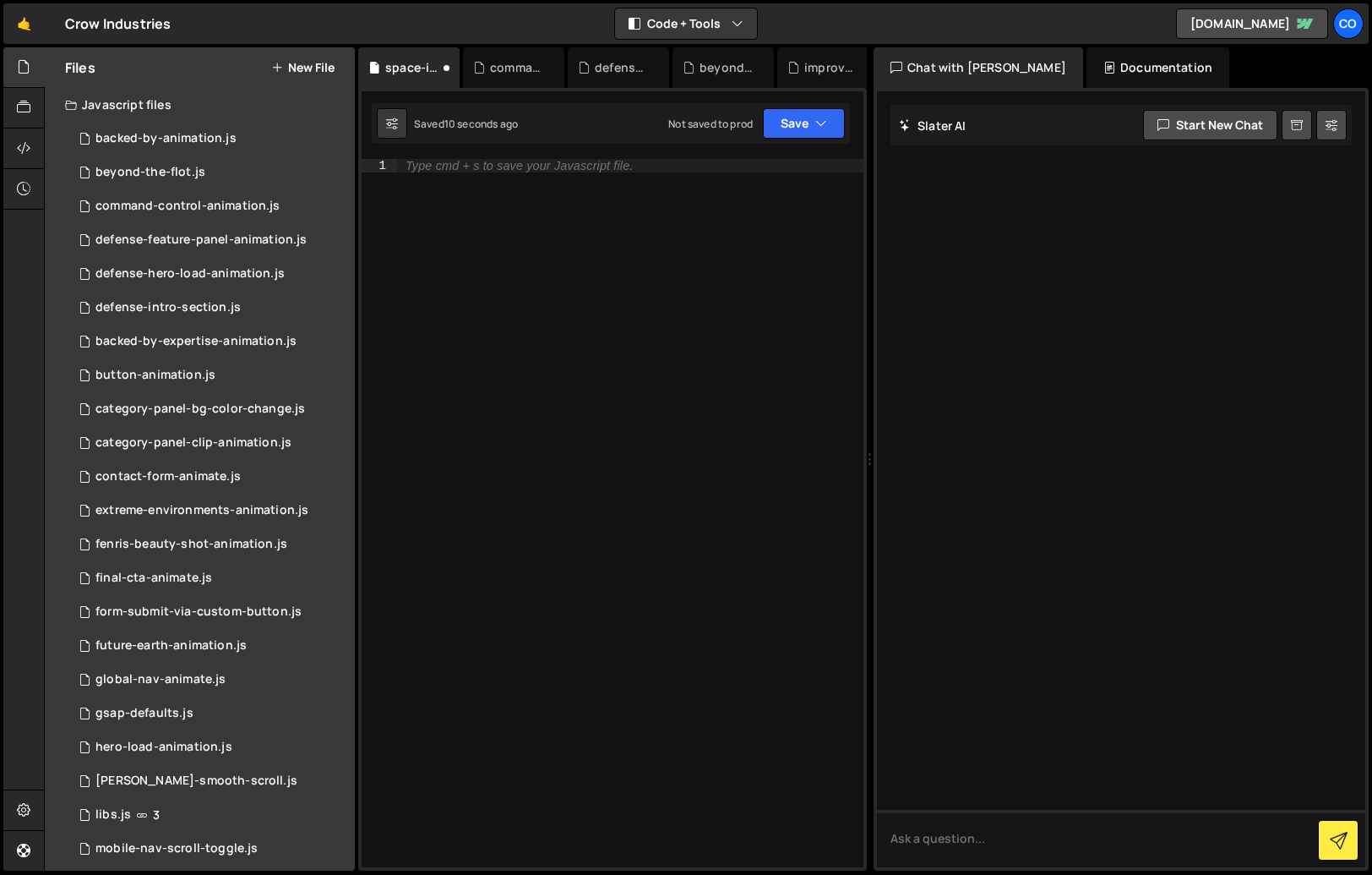
click at [682, 349] on div "Type cmd + s to save your Javascript file." at bounding box center [630, 526] width 466 height 736
paste textarea "</script>"
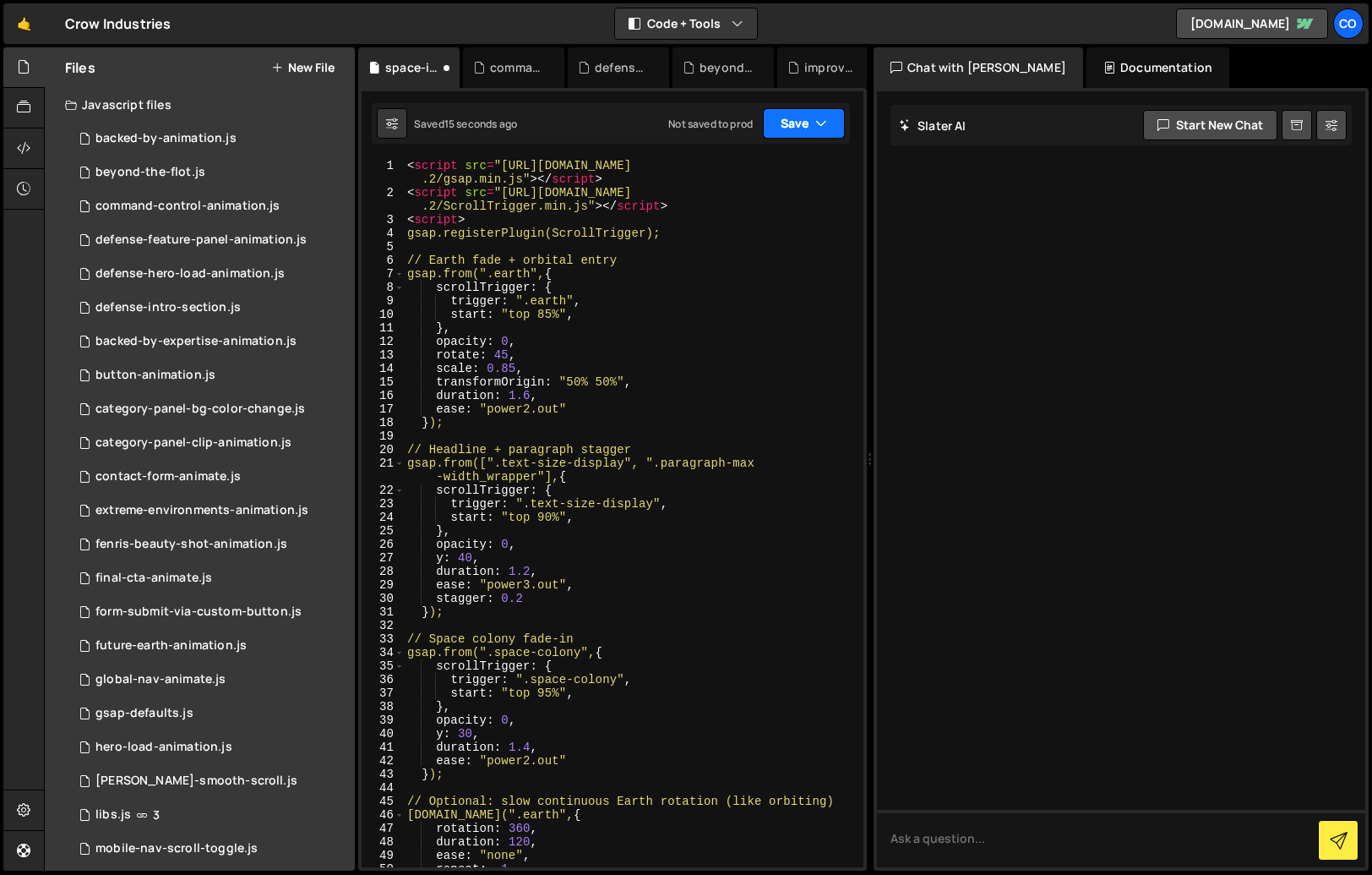
click at [799, 120] on button "Save" at bounding box center [804, 123] width 82 height 30
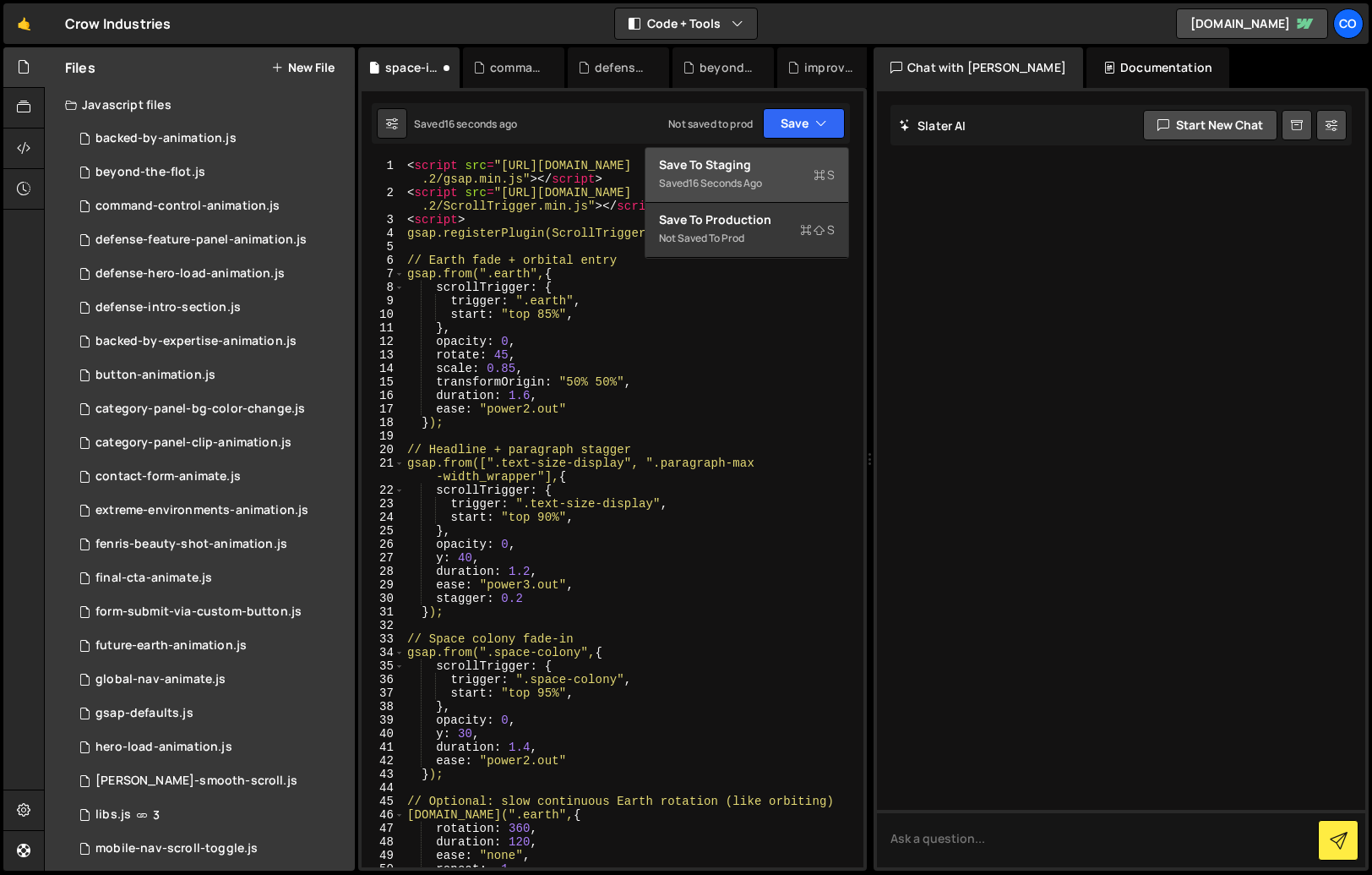
click at [752, 188] on div "16 seconds ago" at bounding box center [725, 183] width 74 height 15
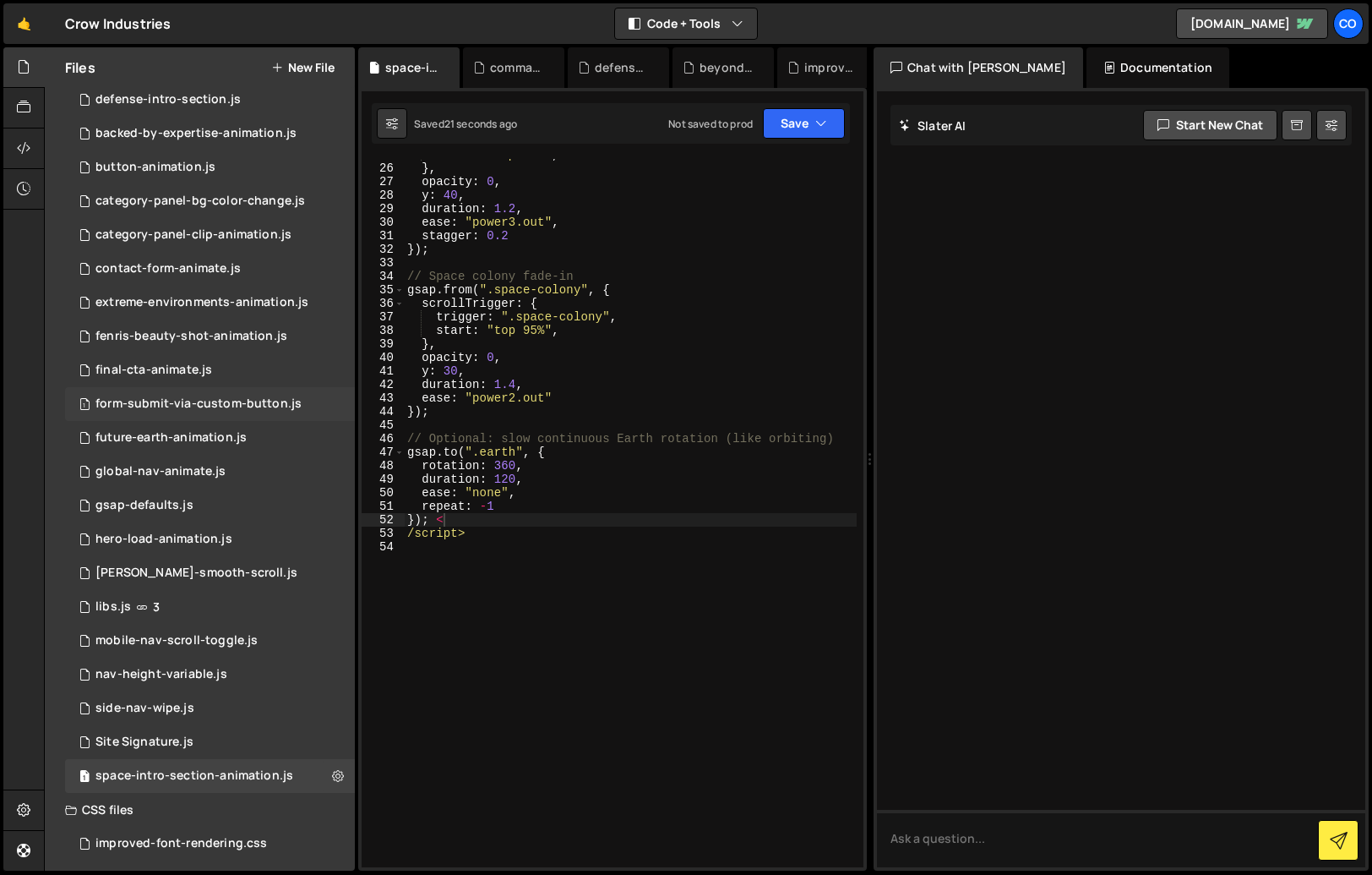
scroll to position [215, 0]
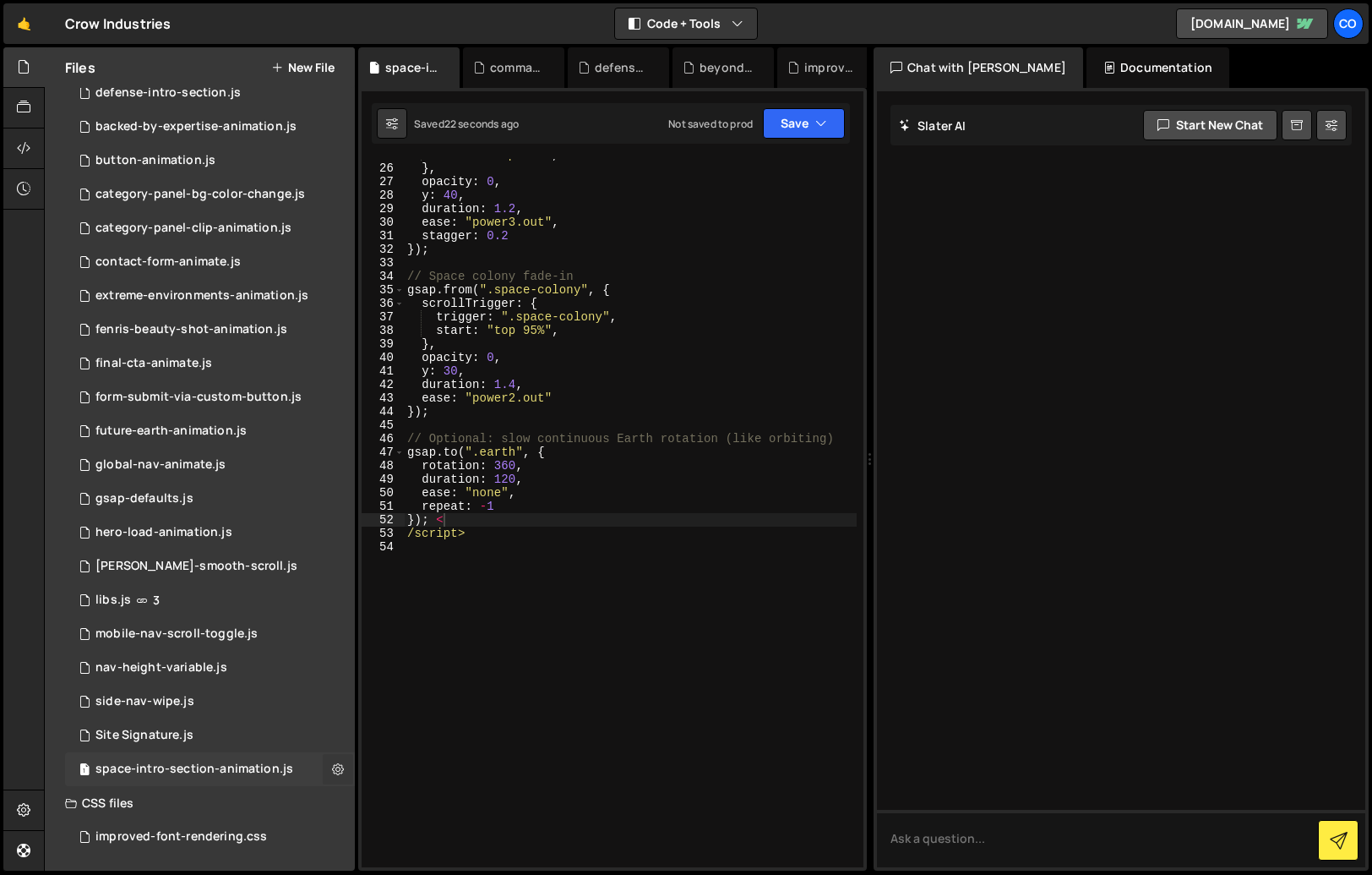
click at [338, 769] on button at bounding box center [337, 768] width 30 height 30
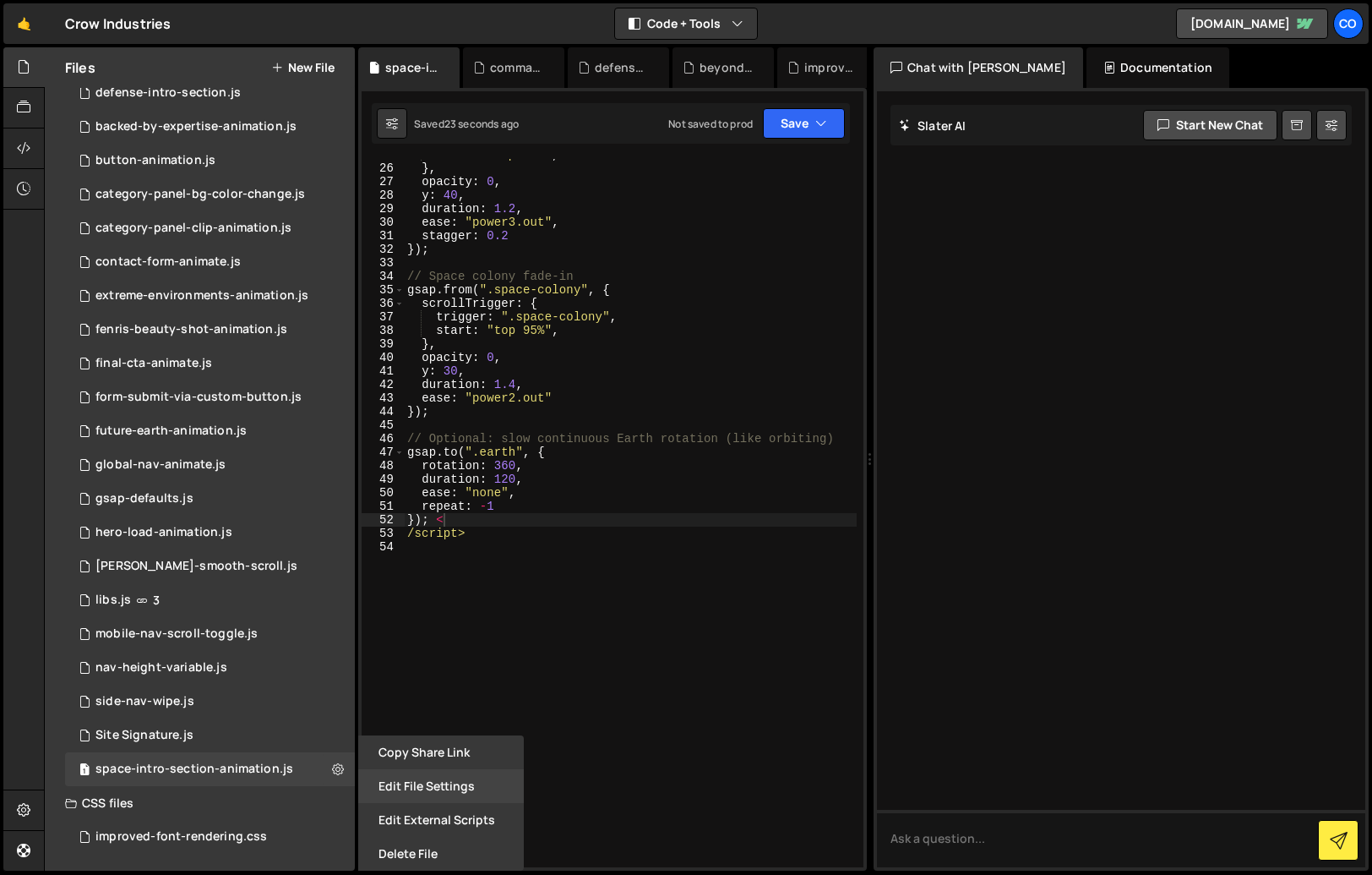
click at [425, 793] on button "Edit File Settings" at bounding box center [441, 786] width 166 height 34
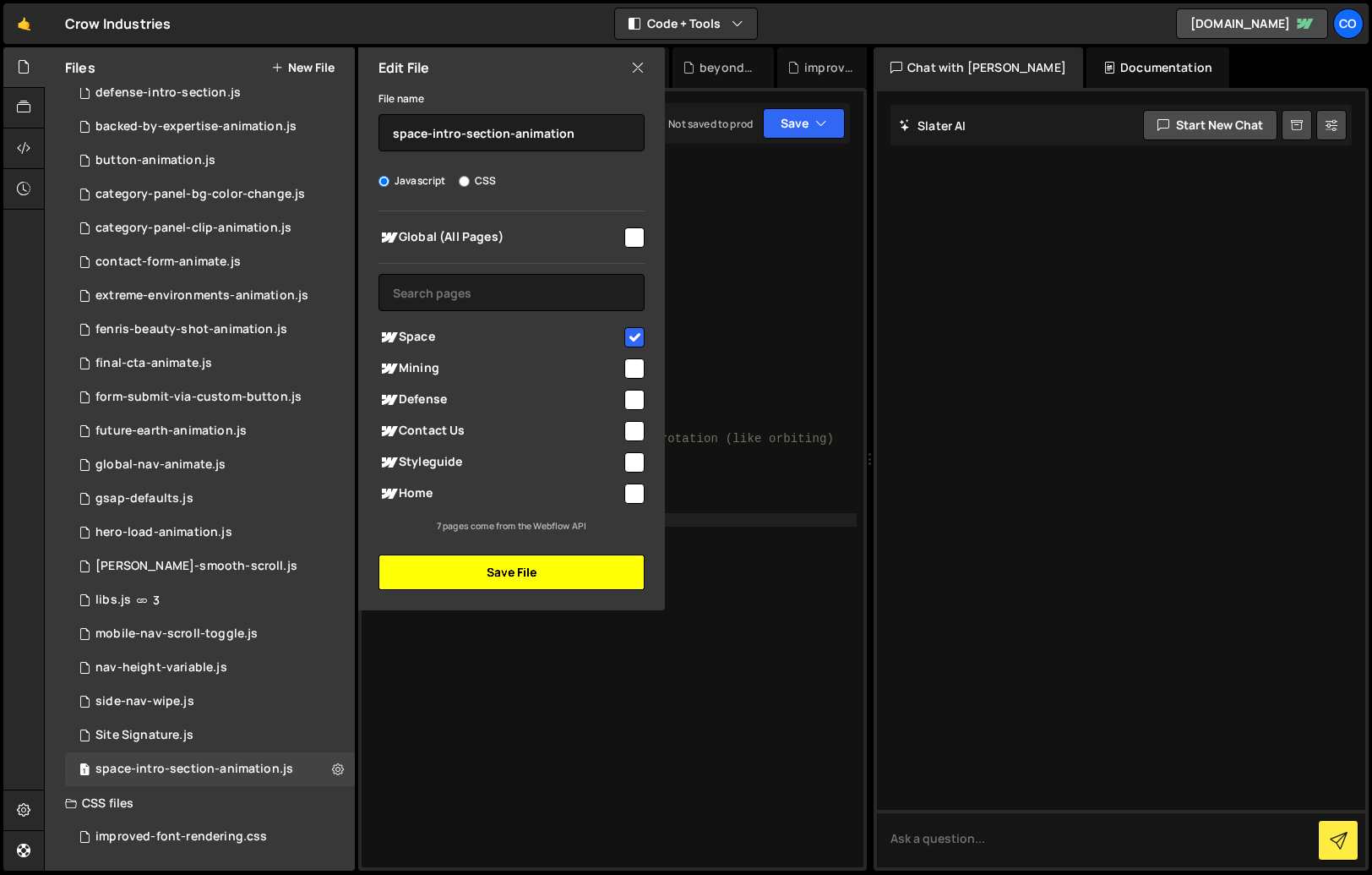
click at [489, 566] on button "Save File" at bounding box center [512, 571] width 266 height 36
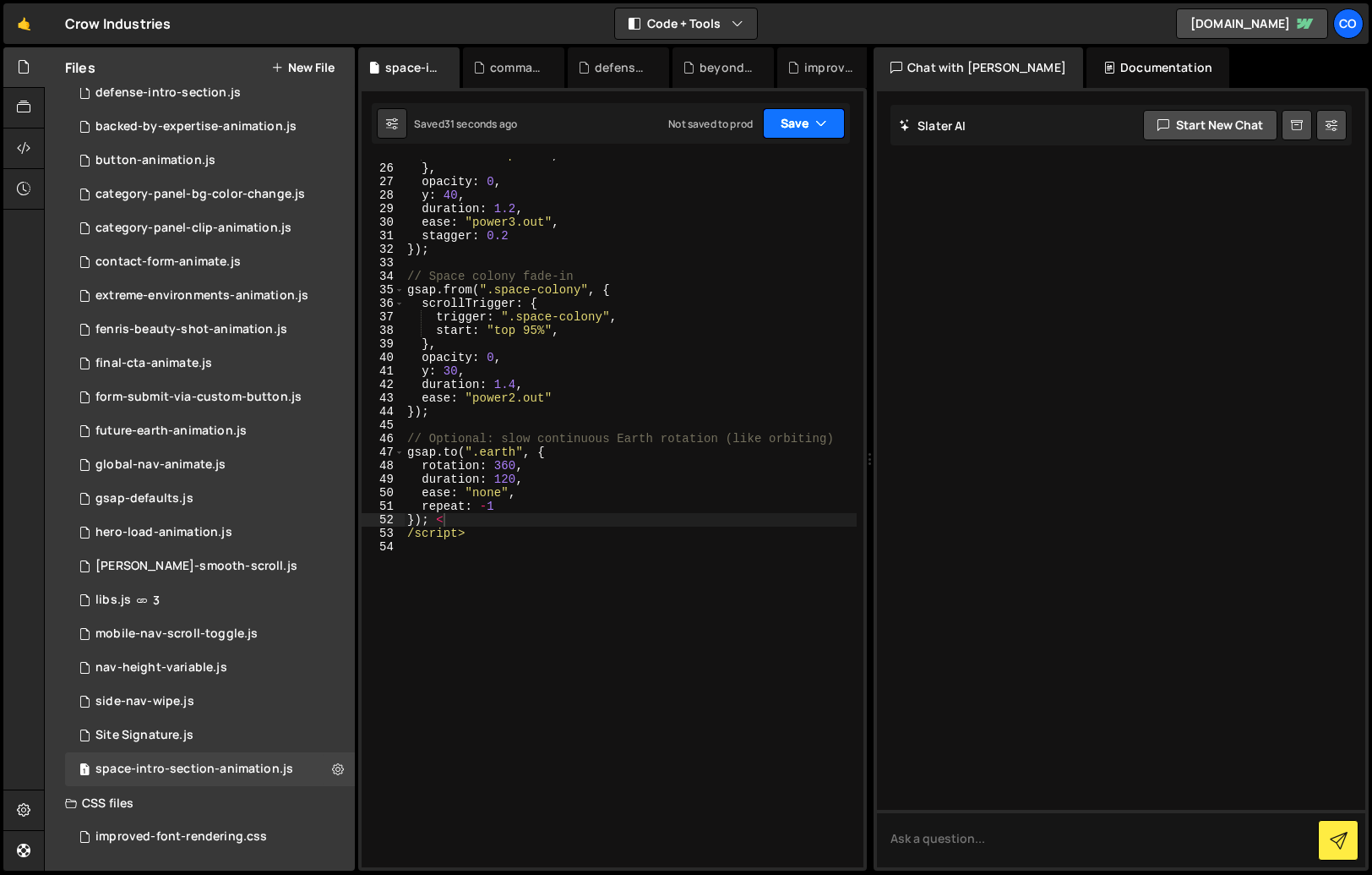
click at [806, 113] on button "Save" at bounding box center [804, 123] width 82 height 30
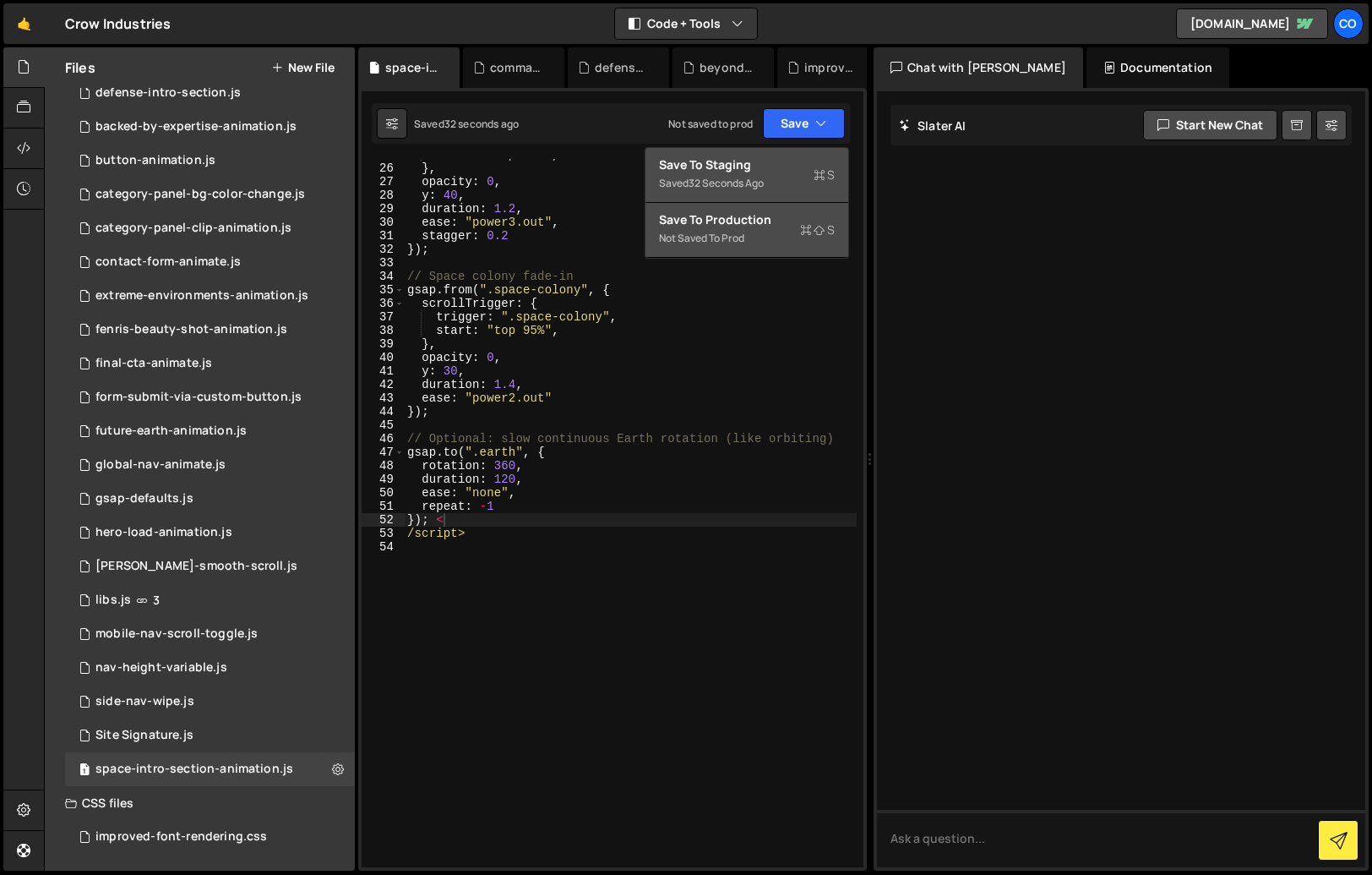
click at [742, 230] on div "Not saved to prod" at bounding box center [747, 238] width 176 height 20
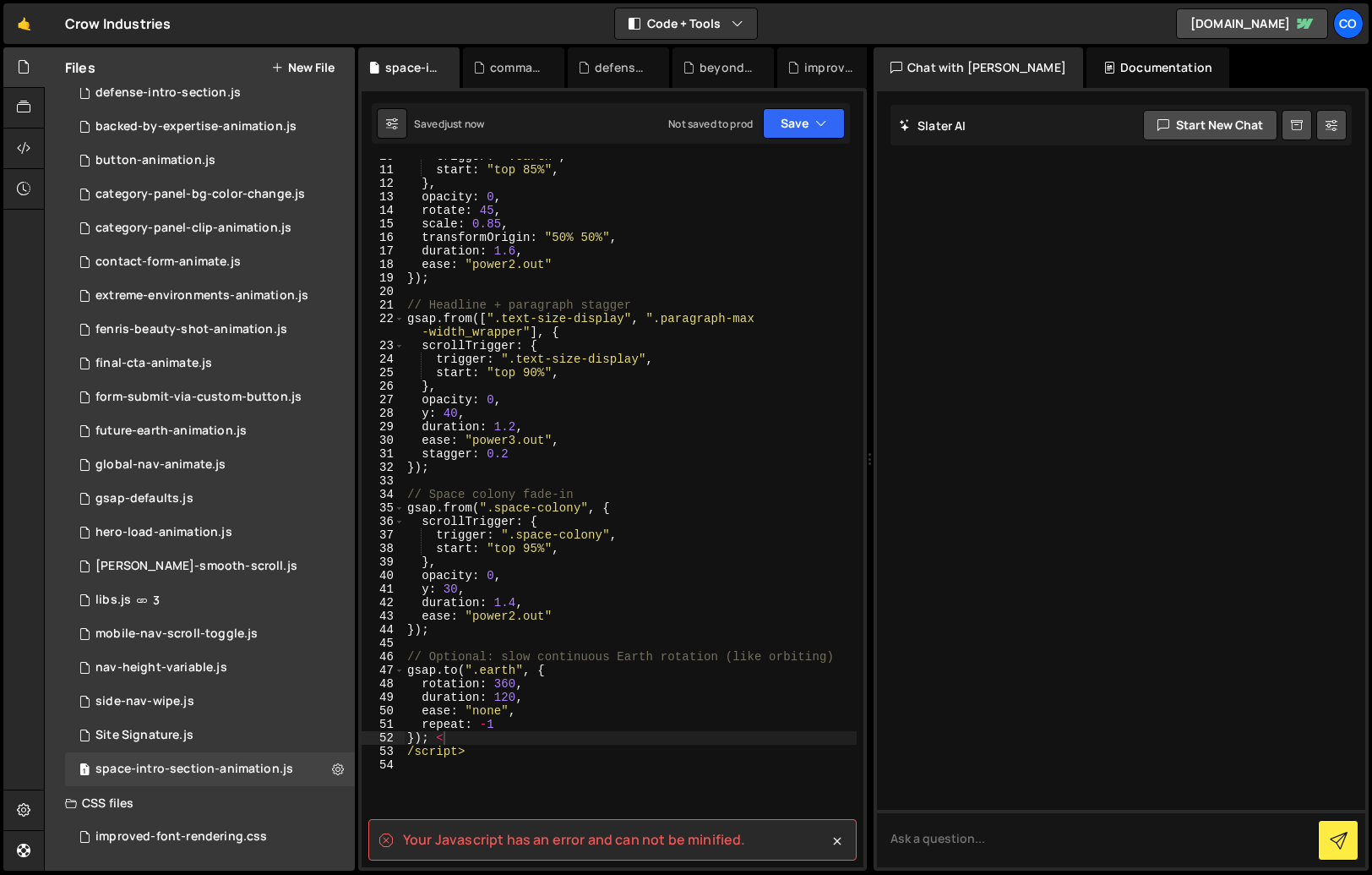
scroll to position [0, 0]
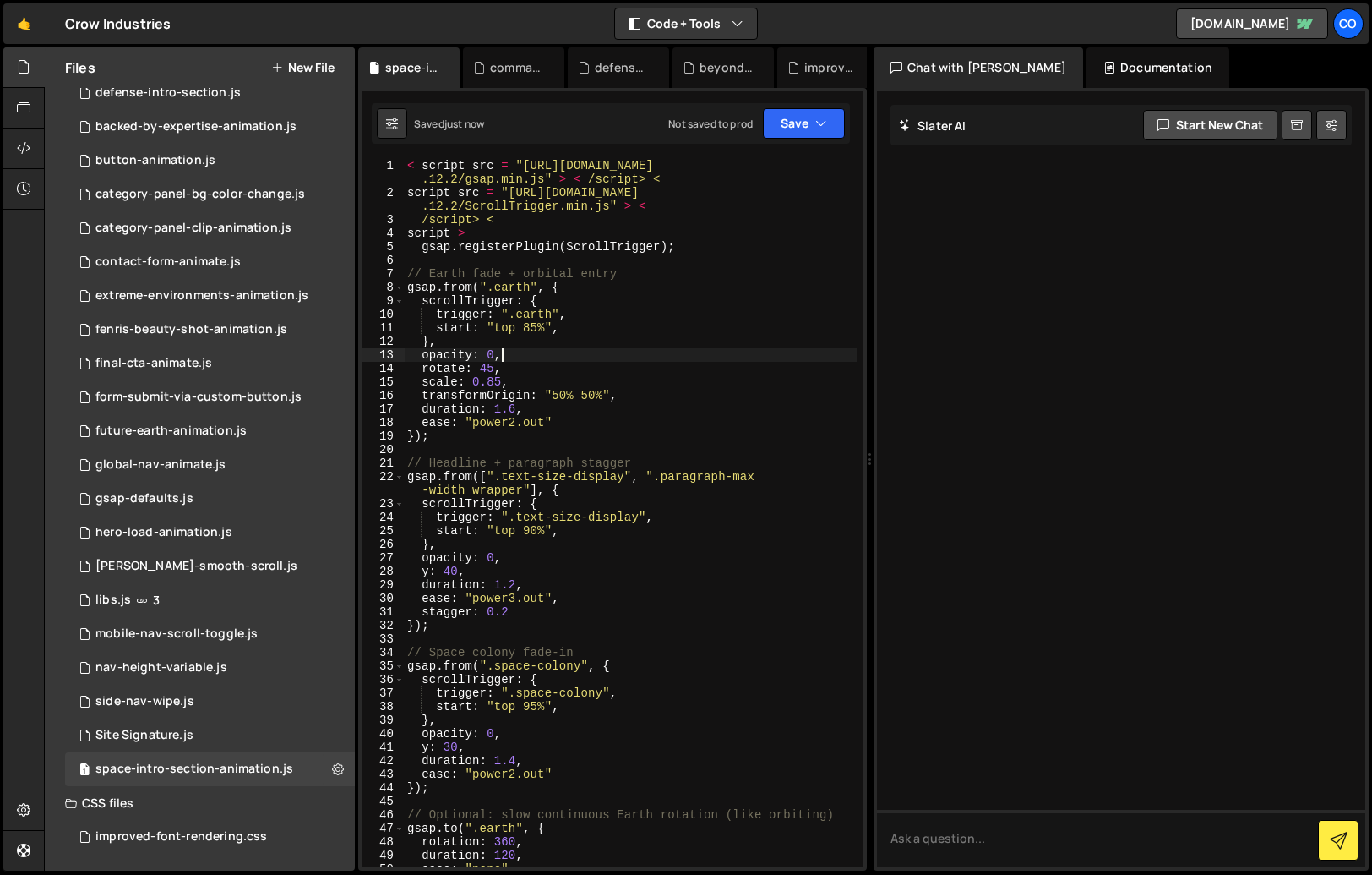
click at [663, 359] on div "< script src = "https://cdnjs.cloudflare.com/ajax/libs/gsap/3 .12.2/gsap.min.js…" at bounding box center [630, 533] width 453 height 749
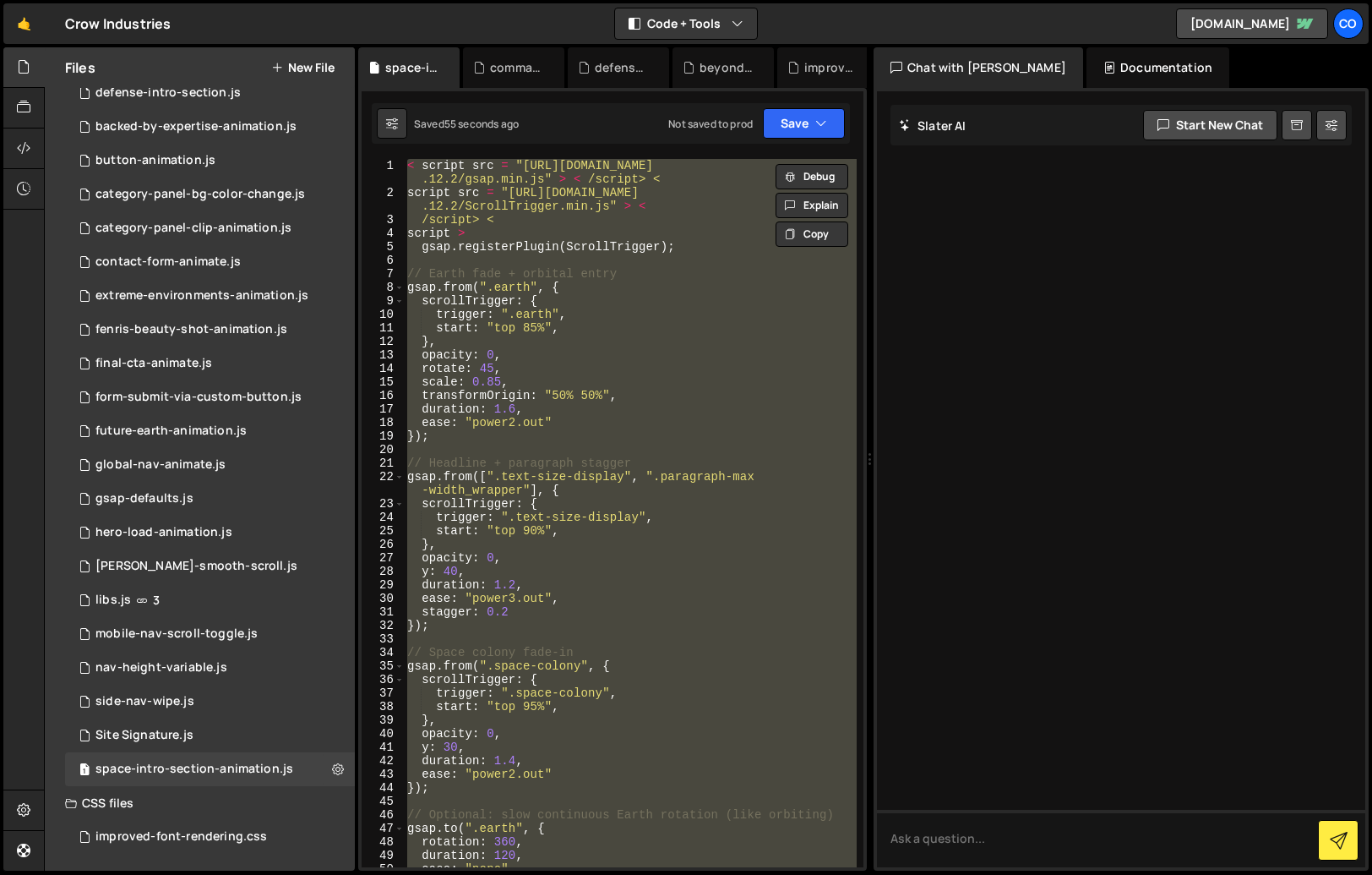
click at [539, 429] on div "< script src = "https://cdnjs.cloudflare.com/ajax/libs/gsap/3 .12.2/gsap.min.js…" at bounding box center [630, 512] width 453 height 708
paste textarea "</script>"
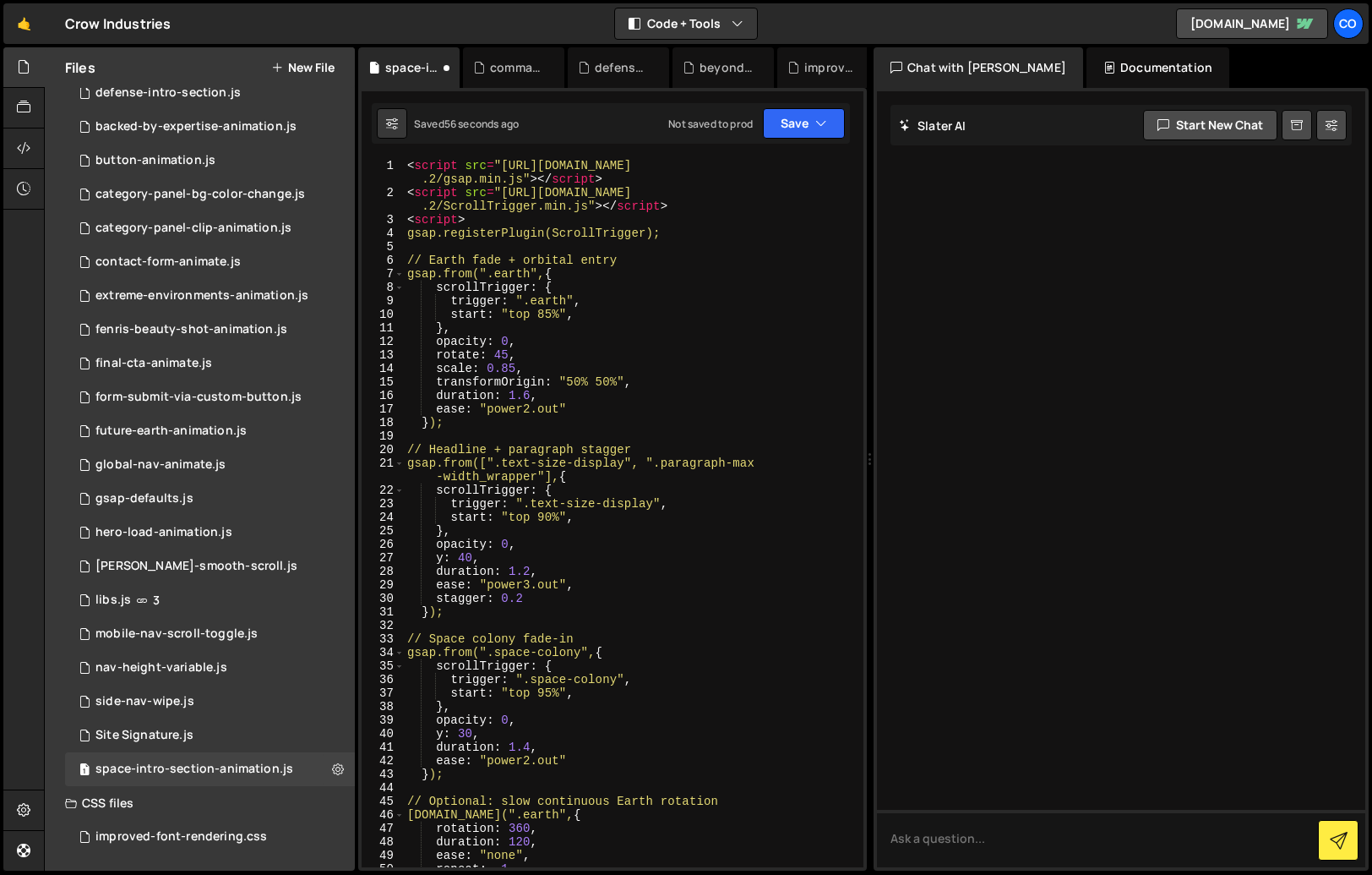
click at [578, 365] on div "< script src = "https://cdnjs.cloudflare.com/ajax/libs/gsap/3.12 .2/gsap.min.js…" at bounding box center [630, 533] width 453 height 749
click at [790, 133] on button "Save" at bounding box center [804, 123] width 82 height 30
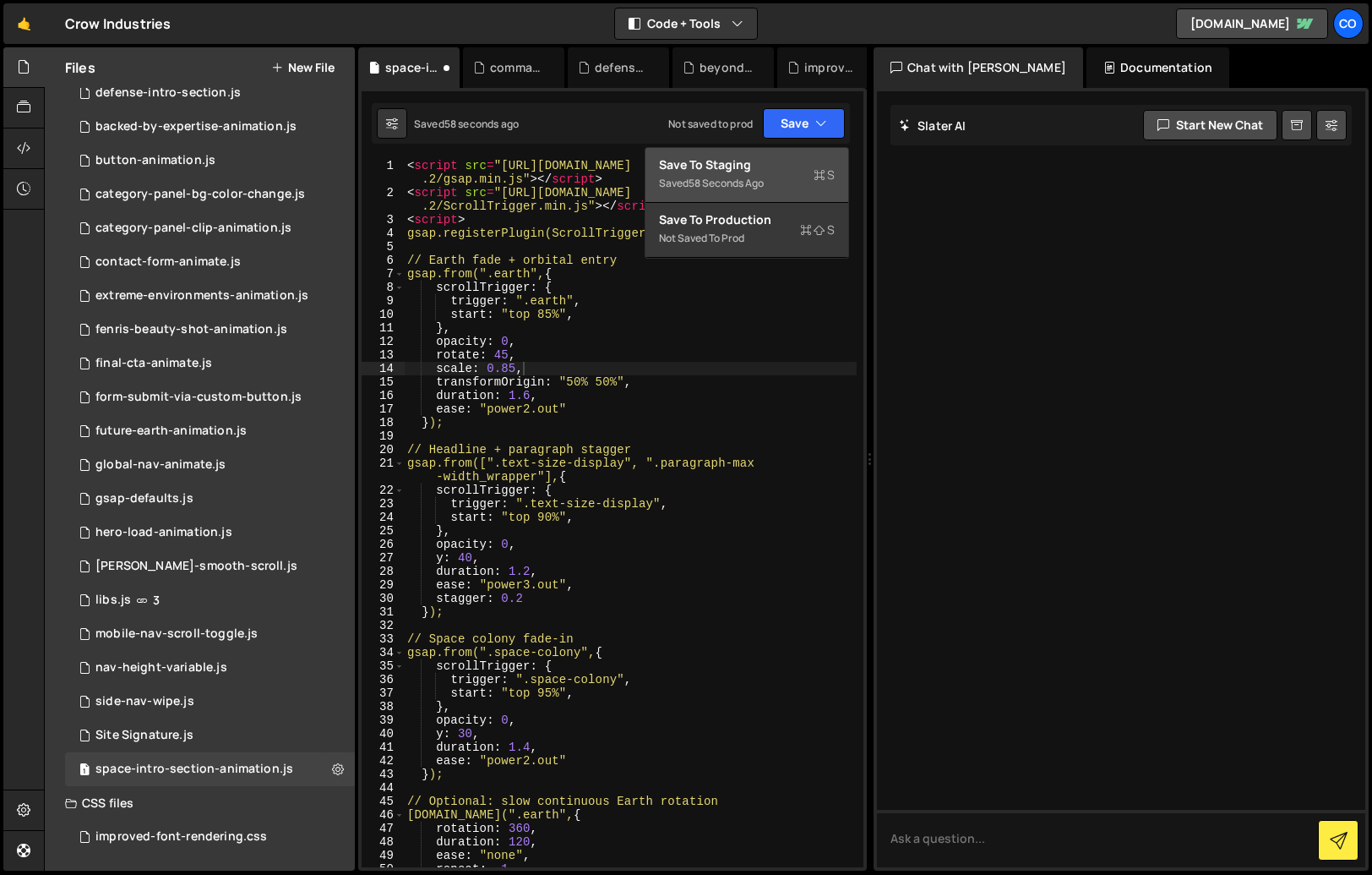
click at [784, 173] on div "Saved 58 seconds ago" at bounding box center [747, 183] width 176 height 20
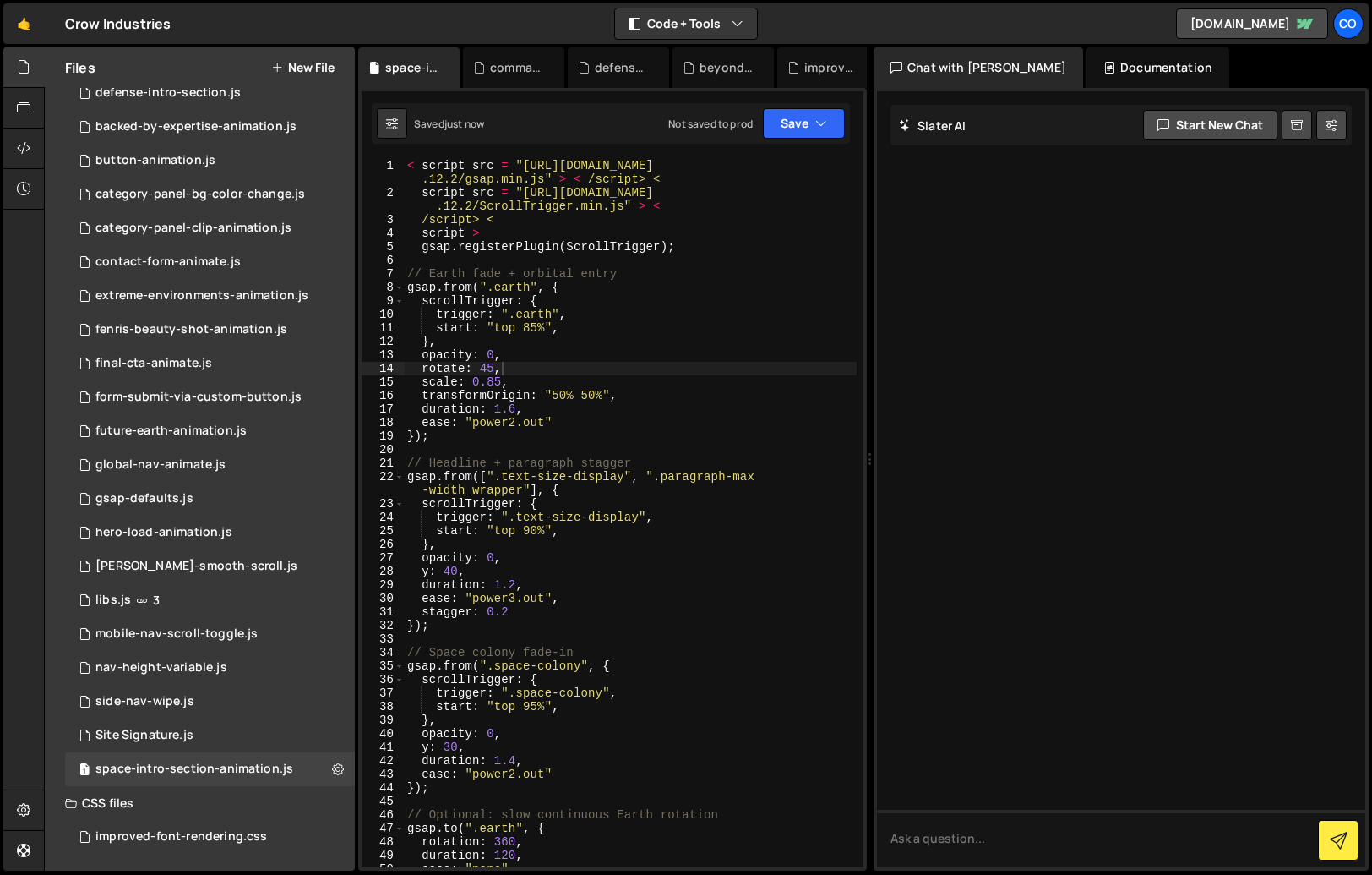
click at [498, 208] on div "< script src = "https://cdnjs.cloudflare.com/ajax/libs/gsap/3 .12.2/gsap.min.js…" at bounding box center [630, 533] width 453 height 749
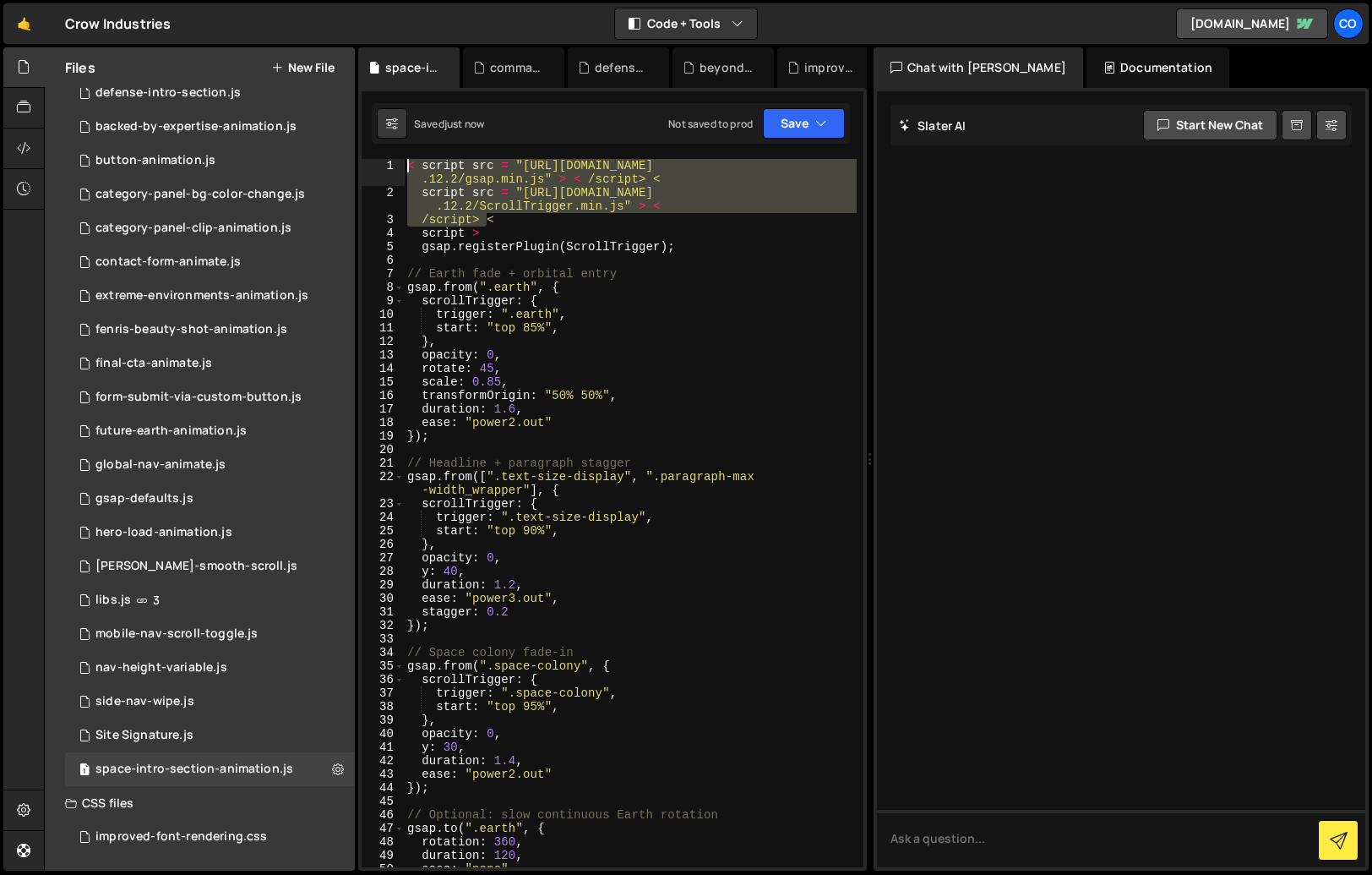
drag, startPoint x: 486, startPoint y: 220, endPoint x: 364, endPoint y: 166, distance: 133.4
click at [364, 166] on div "script src = "https://cdnjs.cloudflare.com/ajax/libs/gsap/3.12.2/ScrollTrigger.…" at bounding box center [612, 512] width 502 height 708
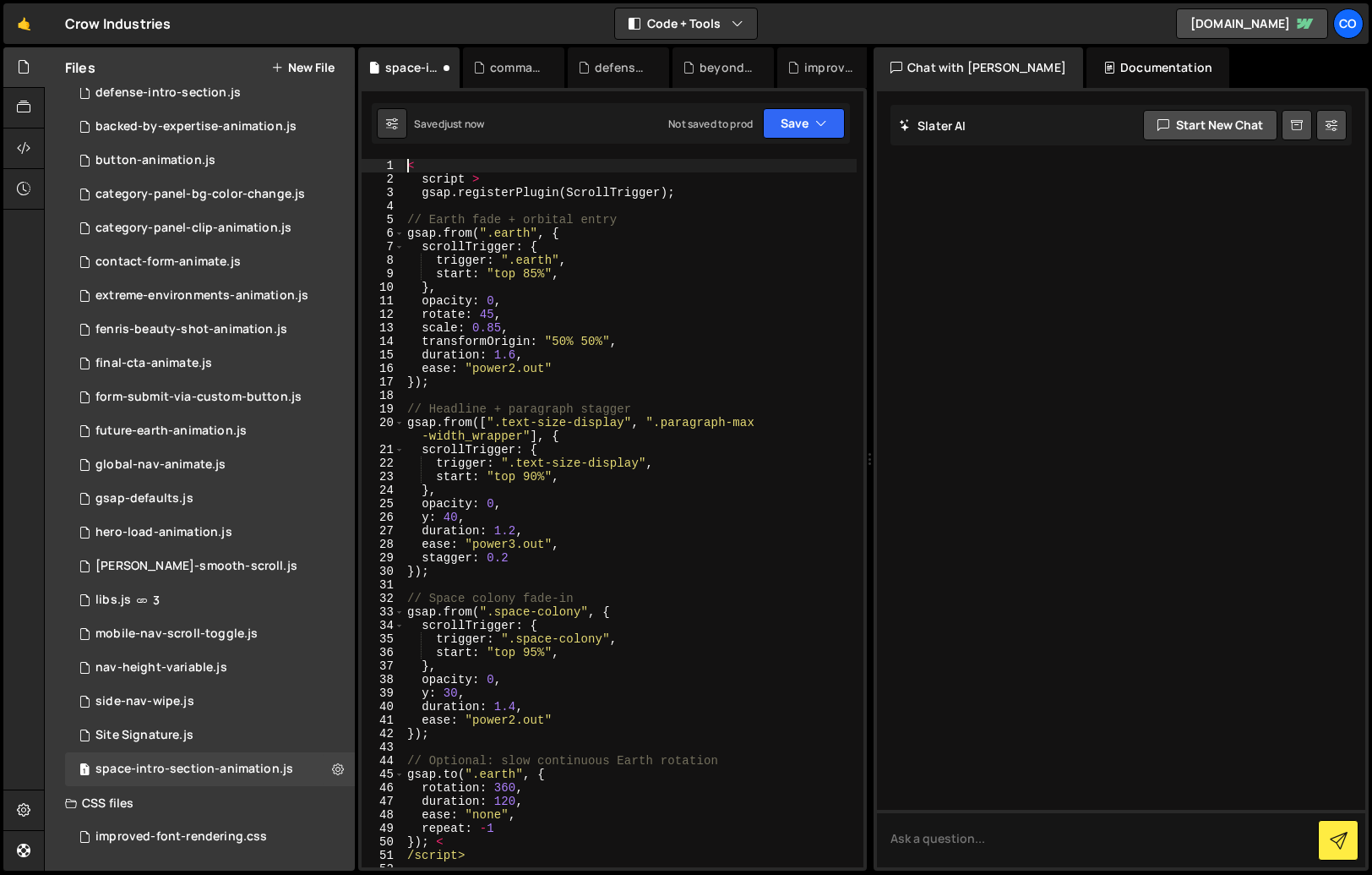
click at [424, 181] on div "< script > gsap . registerPlugin ( ScrollTrigger ) ; // Earth fade + orbital en…" at bounding box center [630, 526] width 453 height 736
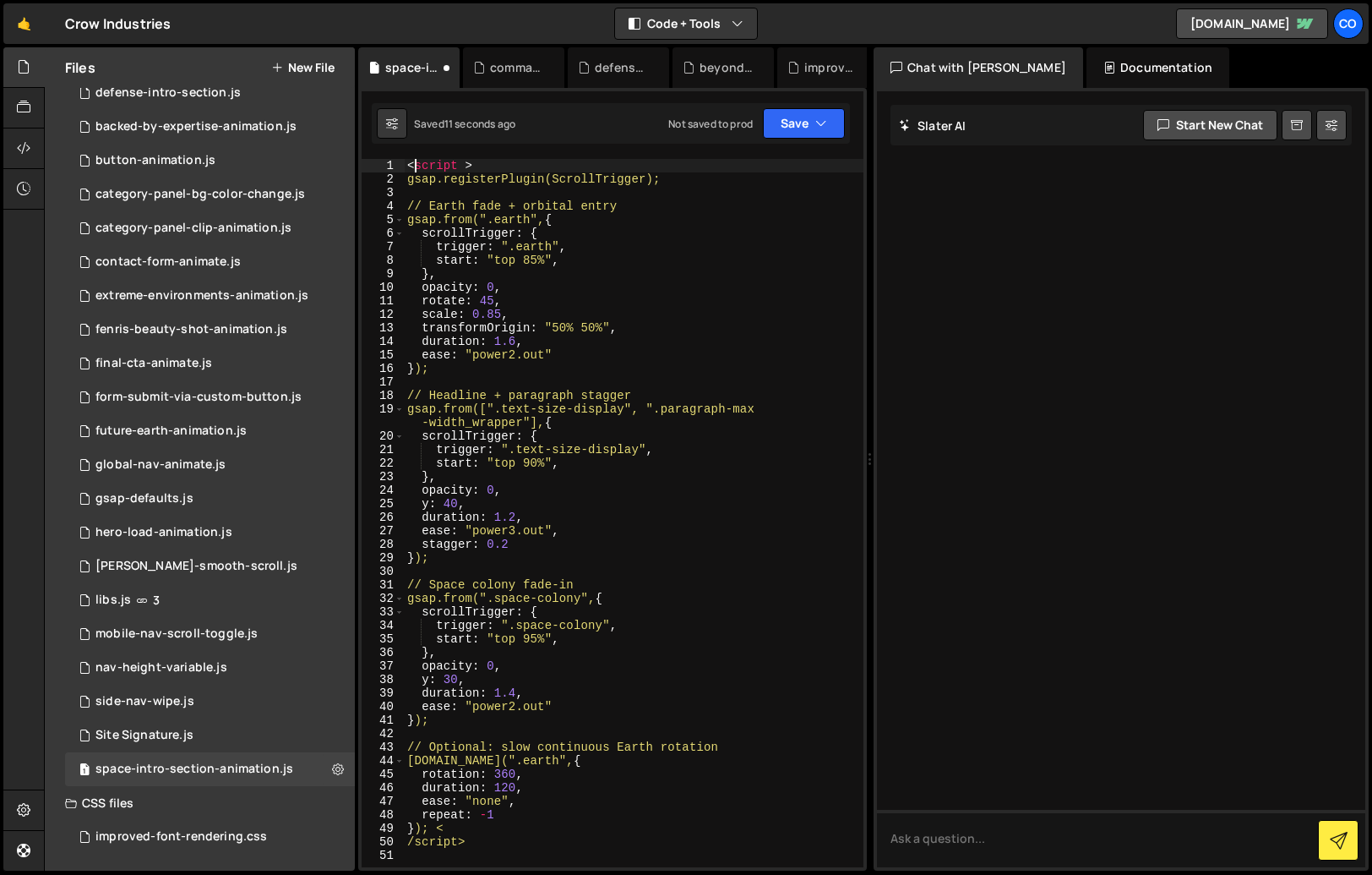
click at [465, 163] on div "< script > gsap.registerPlugin(ScrollTrigger); // Earth fade + orbital entry gs…" at bounding box center [633, 526] width 460 height 736
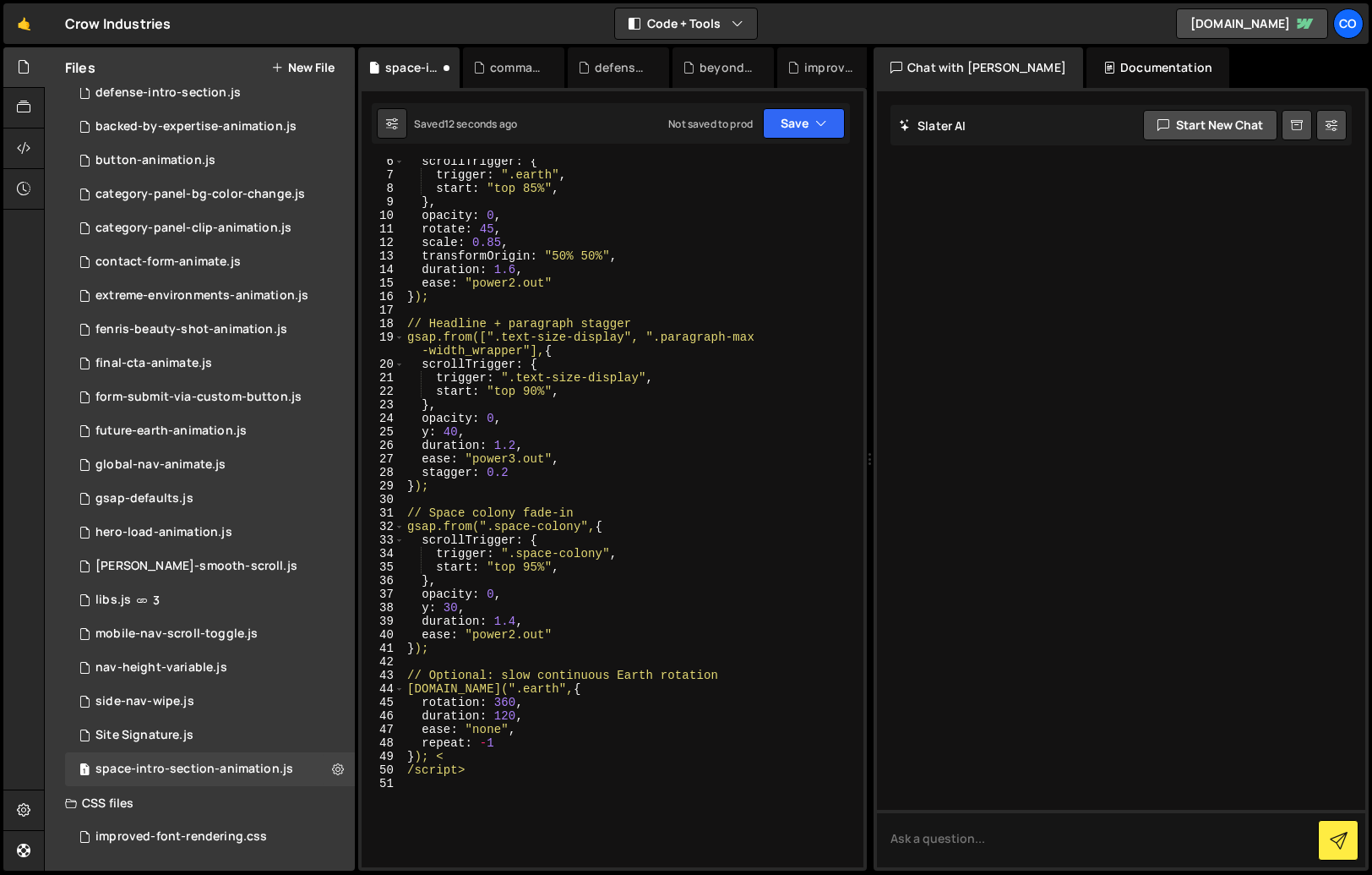
scroll to position [75, 0]
click at [795, 130] on button "Save" at bounding box center [804, 123] width 82 height 30
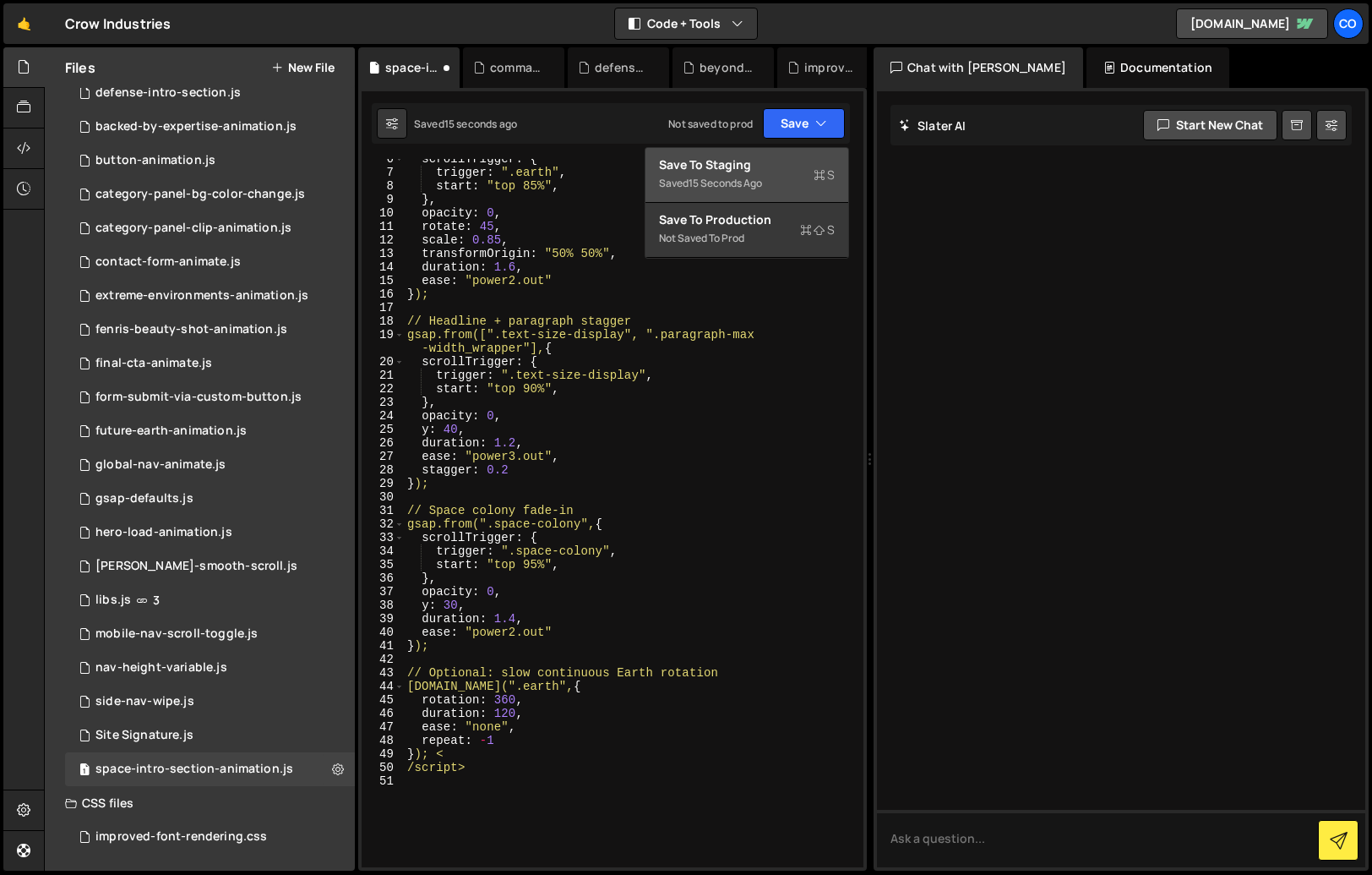
click at [787, 181] on div "Saved 15 seconds ago" at bounding box center [747, 183] width 176 height 20
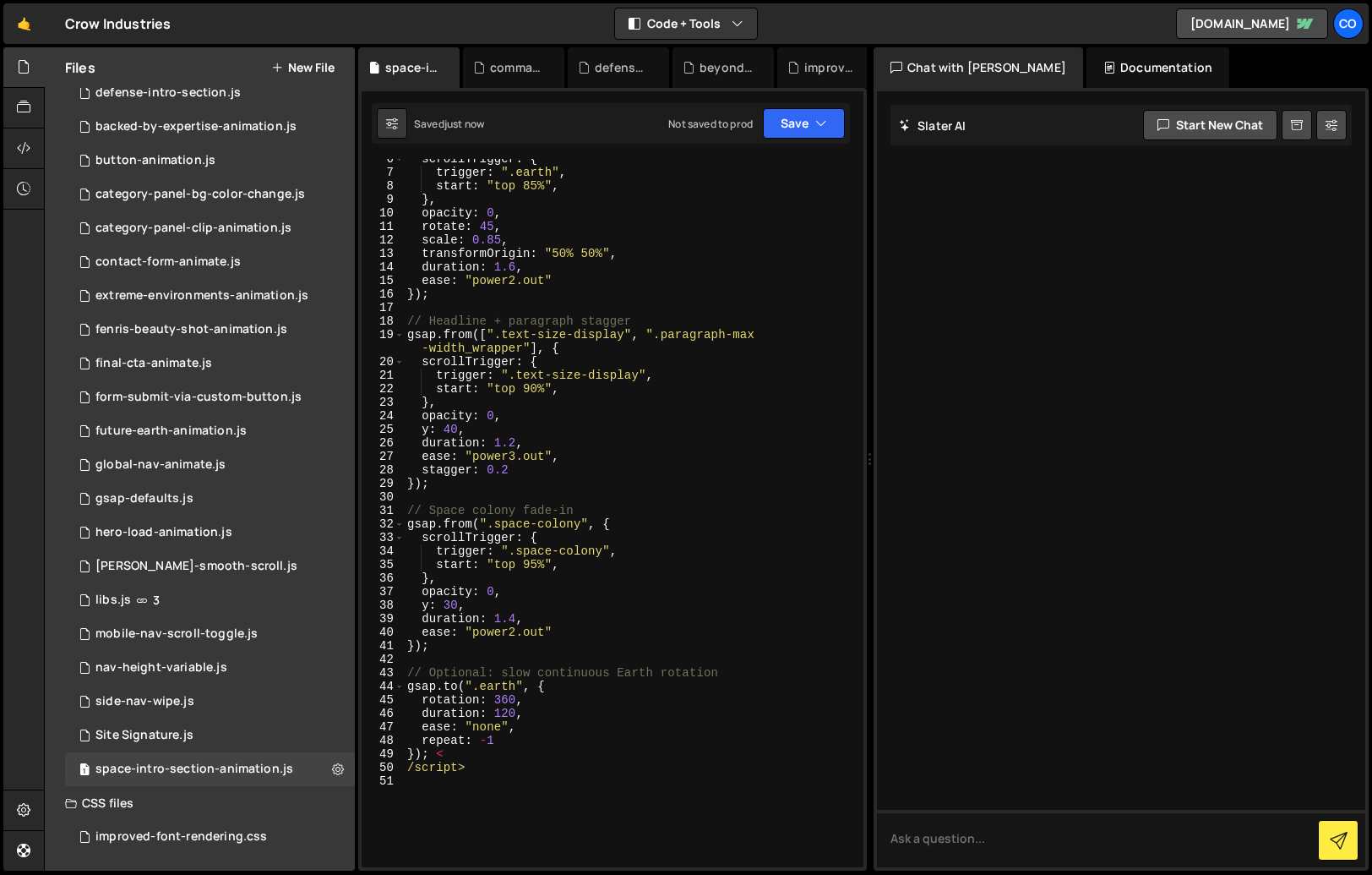
scroll to position [0, 0]
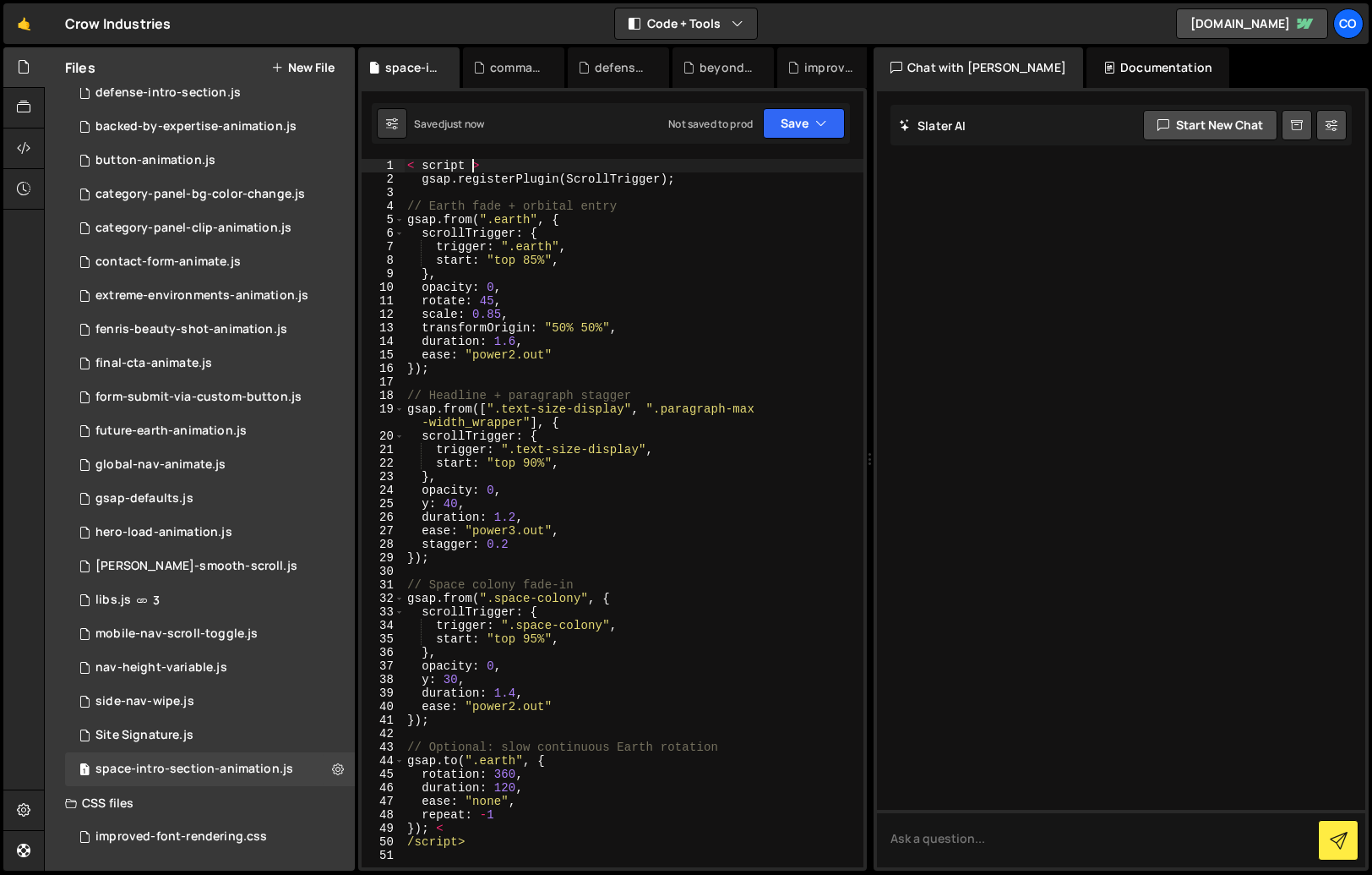
click at [474, 162] on div "< script > gsap . registerPlugin ( ScrollTrigger ) ; // Earth fade + orbital en…" at bounding box center [633, 526] width 460 height 736
drag, startPoint x: 477, startPoint y: 163, endPoint x: 404, endPoint y: 164, distance: 73.0
click at [404, 164] on div "< scrip > gsap . registerPlugin ( ScrollTrigger ) ; // Earth fade + orbital ent…" at bounding box center [633, 526] width 460 height 736
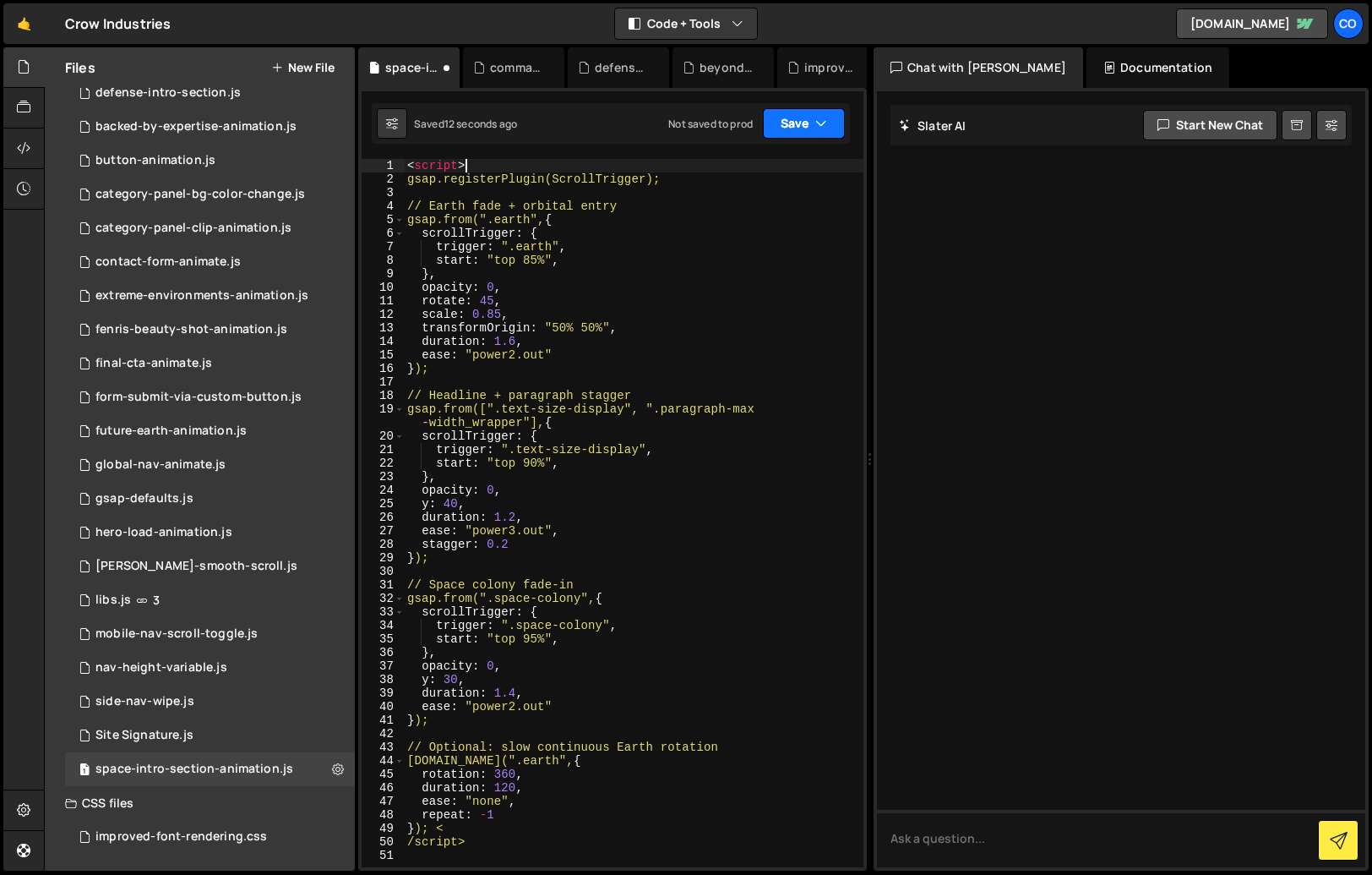
click at [787, 109] on button "Save" at bounding box center [804, 123] width 82 height 30
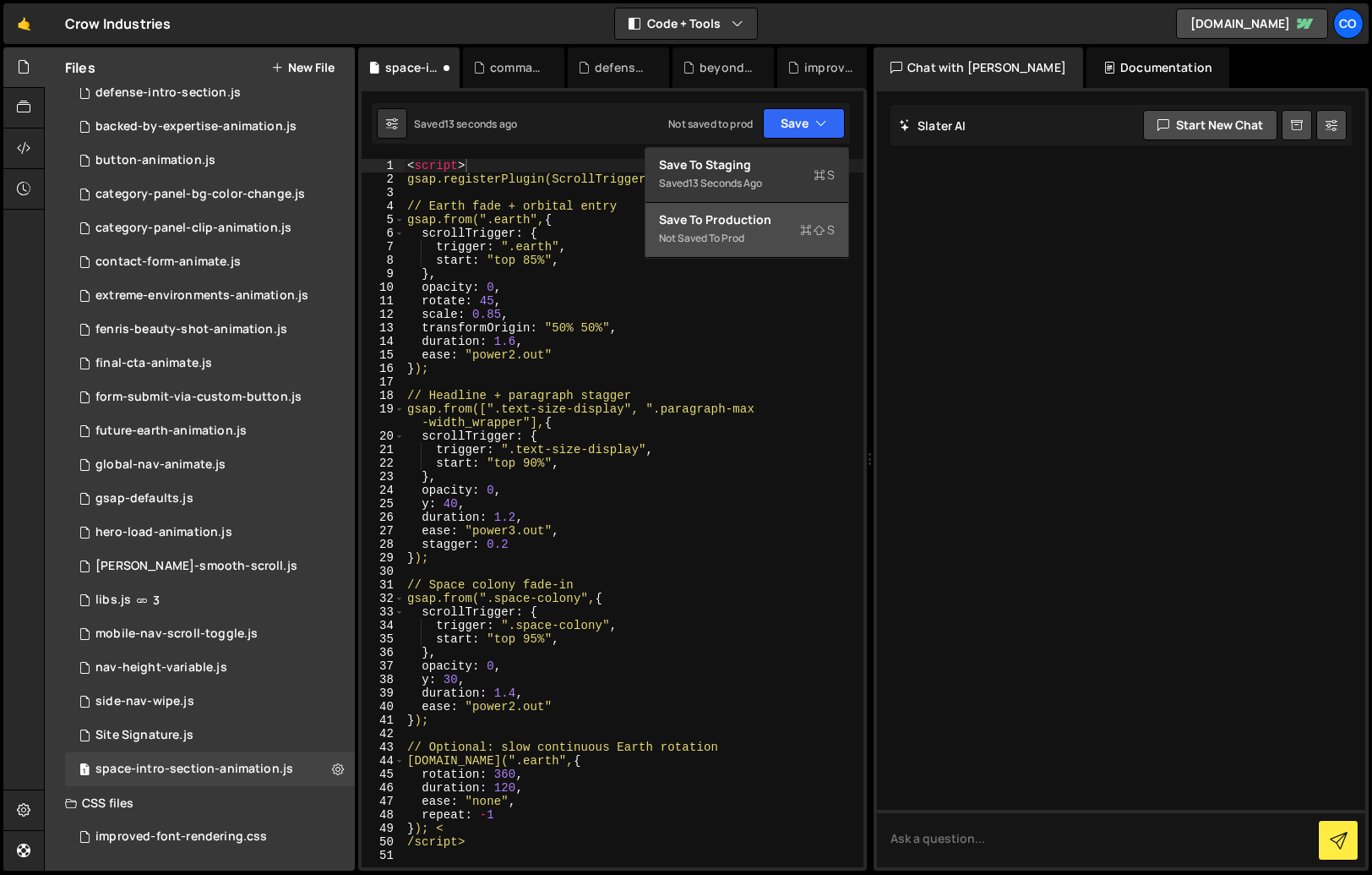
click at [757, 235] on div "Not saved to prod" at bounding box center [747, 238] width 176 height 20
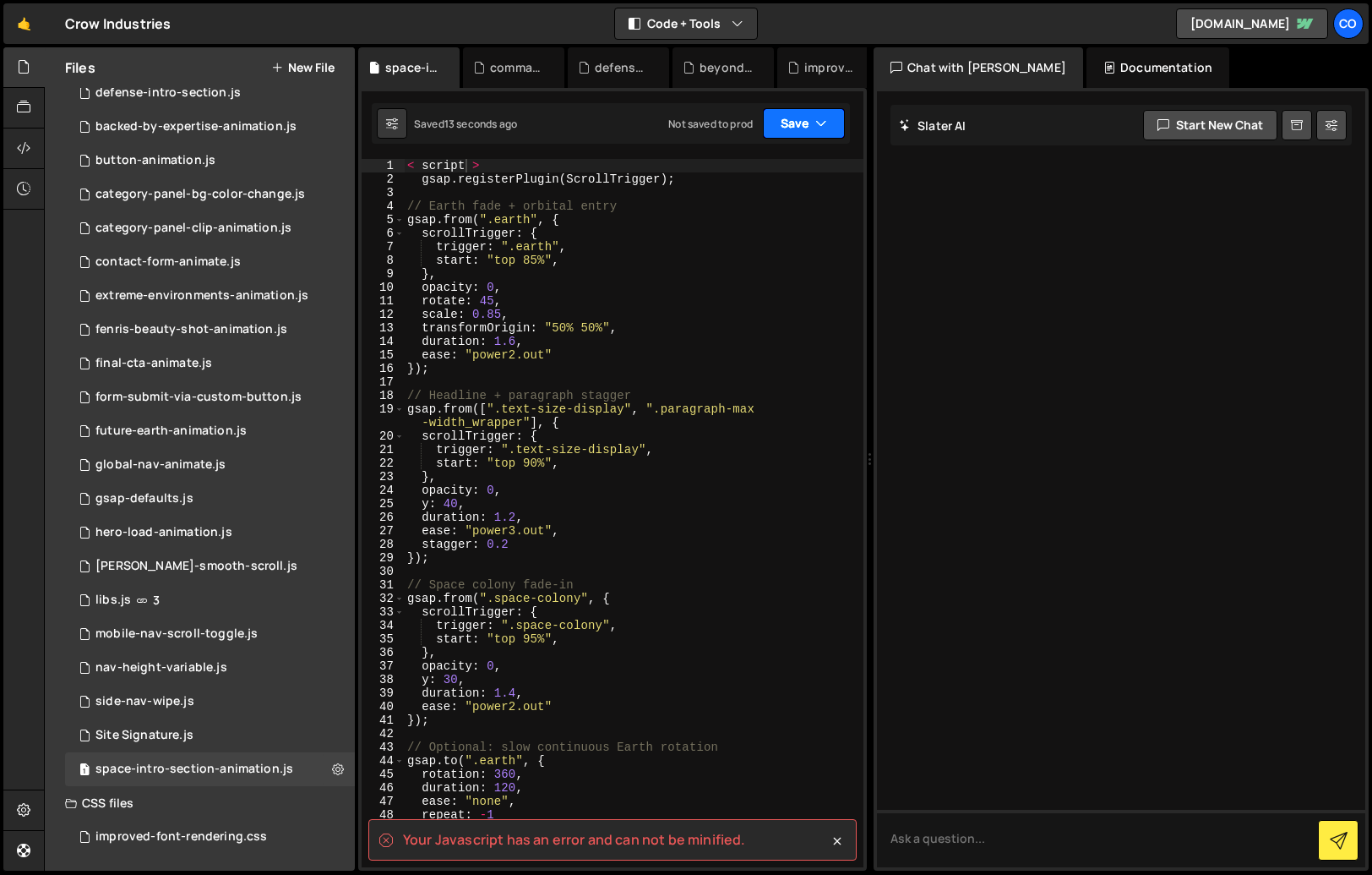
click at [787, 117] on button "Save" at bounding box center [804, 123] width 82 height 30
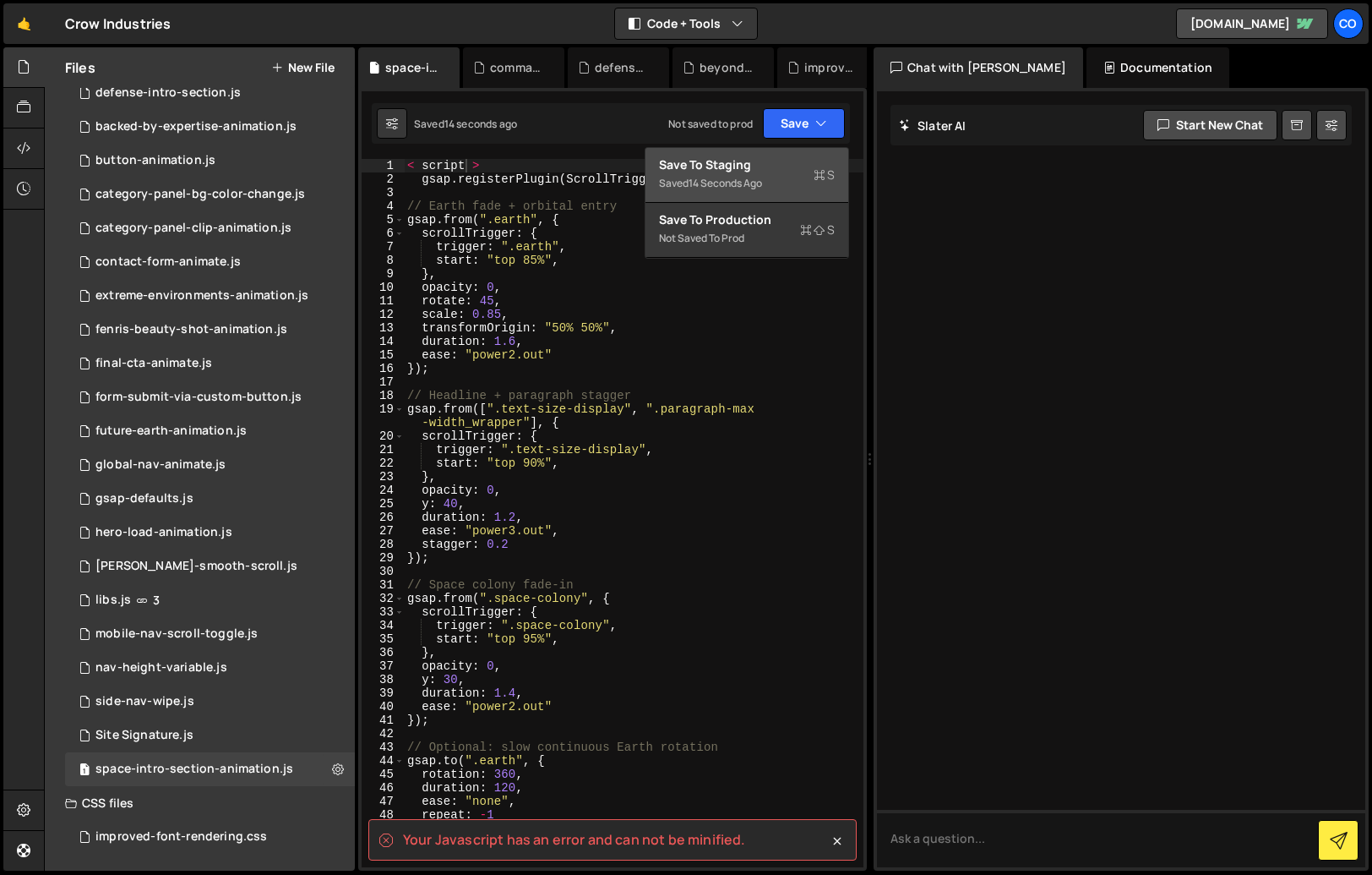
click at [780, 167] on div "Save to Staging S" at bounding box center [747, 165] width 176 height 17
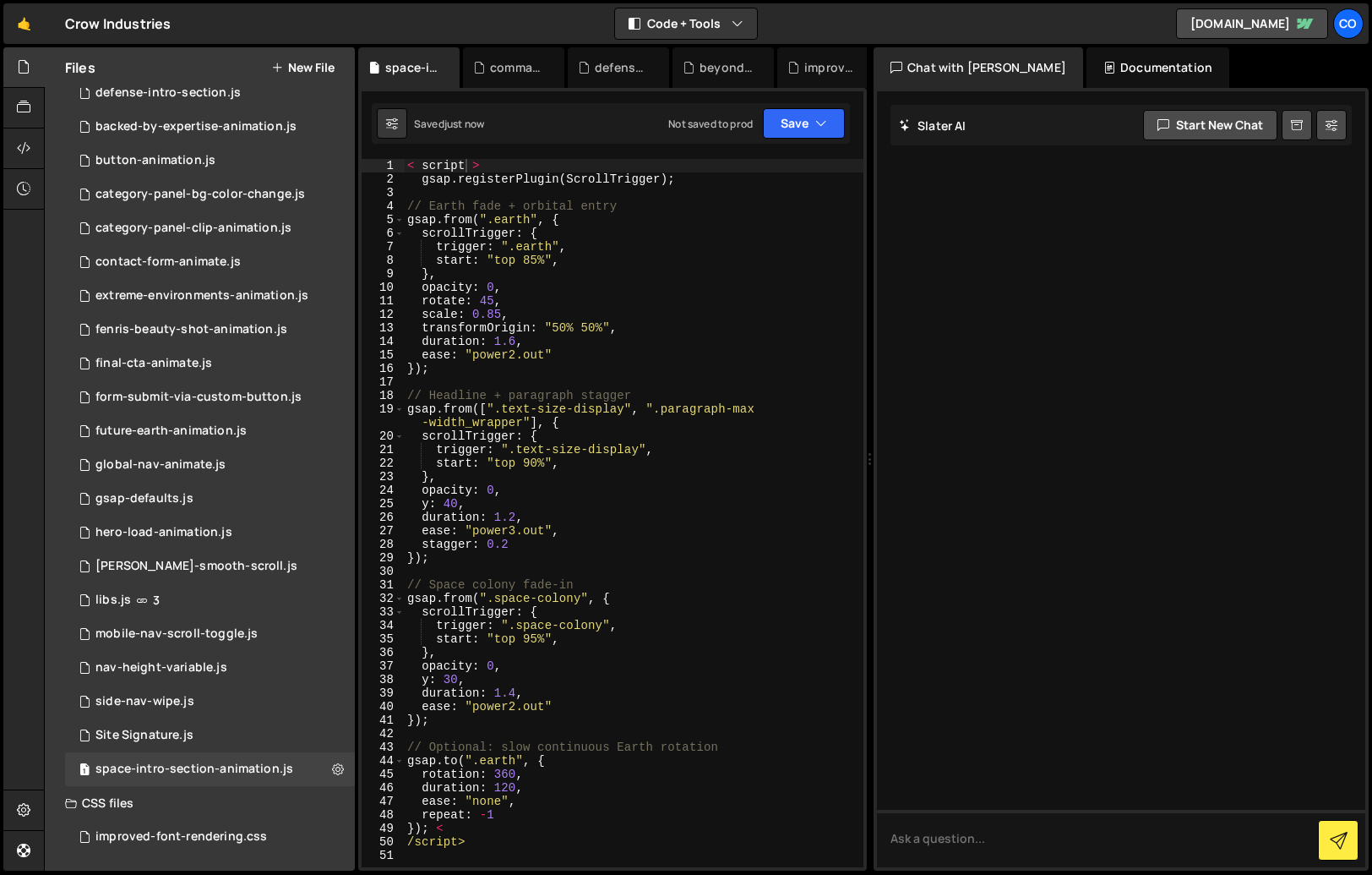
click at [471, 171] on div "< script > gsap . registerPlugin ( ScrollTrigger ) ; // Earth fade + orbital en…" at bounding box center [633, 526] width 460 height 736
click at [424, 167] on div "< script > gsap . registerPlugin ( ScrollTrigger ) ; // Earth fade + orbital en…" at bounding box center [633, 526] width 460 height 736
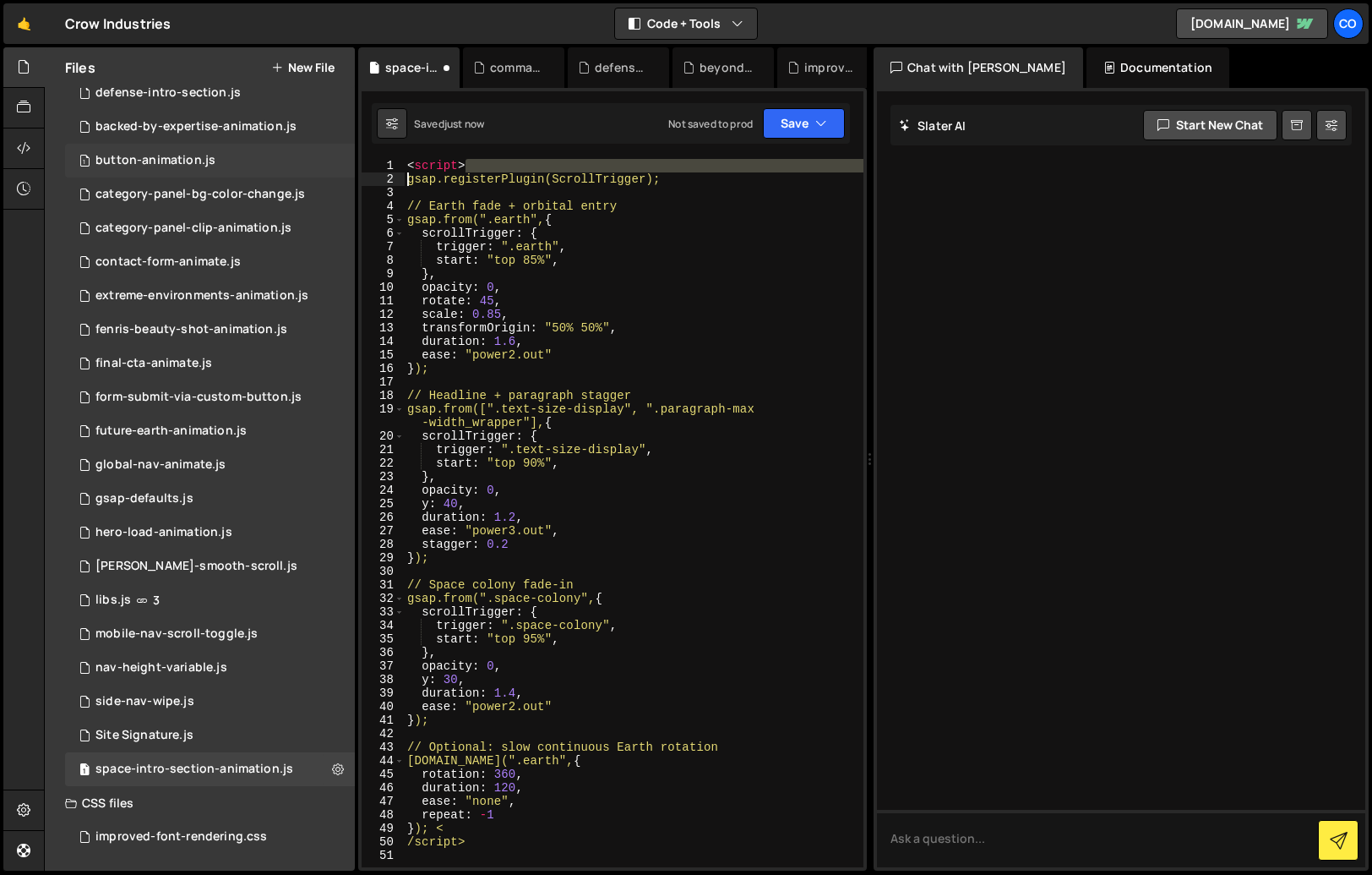
drag, startPoint x: 382, startPoint y: 173, endPoint x: 333, endPoint y: 174, distance: 49.0
click at [333, 174] on div "Files New File Javascript files 1 backed-by-animation.js 0 1 beyond-the-flot.js…" at bounding box center [708, 459] width 1328 height 824
click at [428, 182] on div "< script > gsap.registerPlugin(ScrollTrigger); // Earth fade + orbital entry gs…" at bounding box center [633, 526] width 460 height 736
click at [508, 448] on div "< script > gsap.registerPlugin(ScrollTrigger); // Earth fade + orbital entry gs…" at bounding box center [633, 526] width 460 height 736
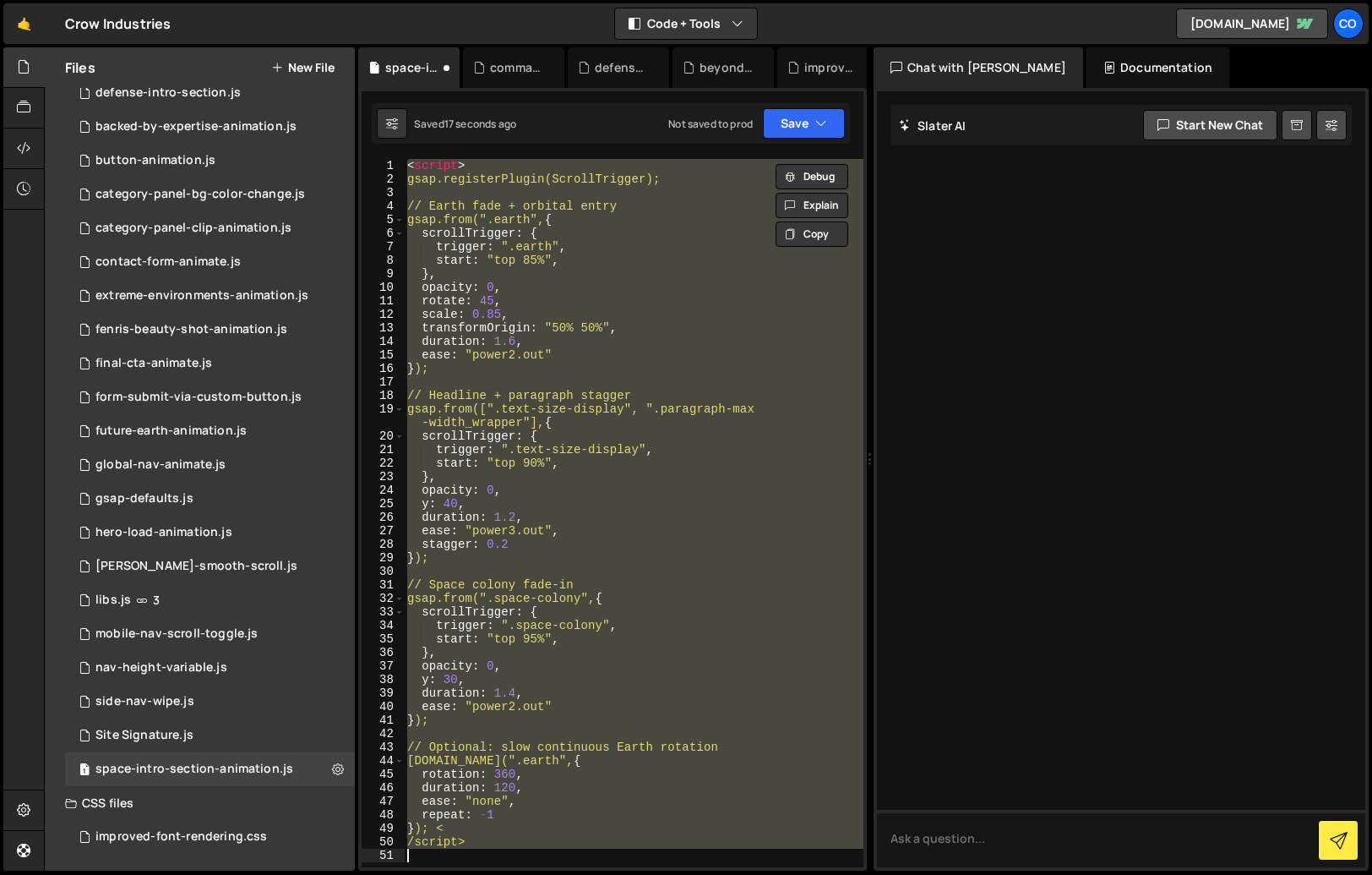
paste textarea "});"
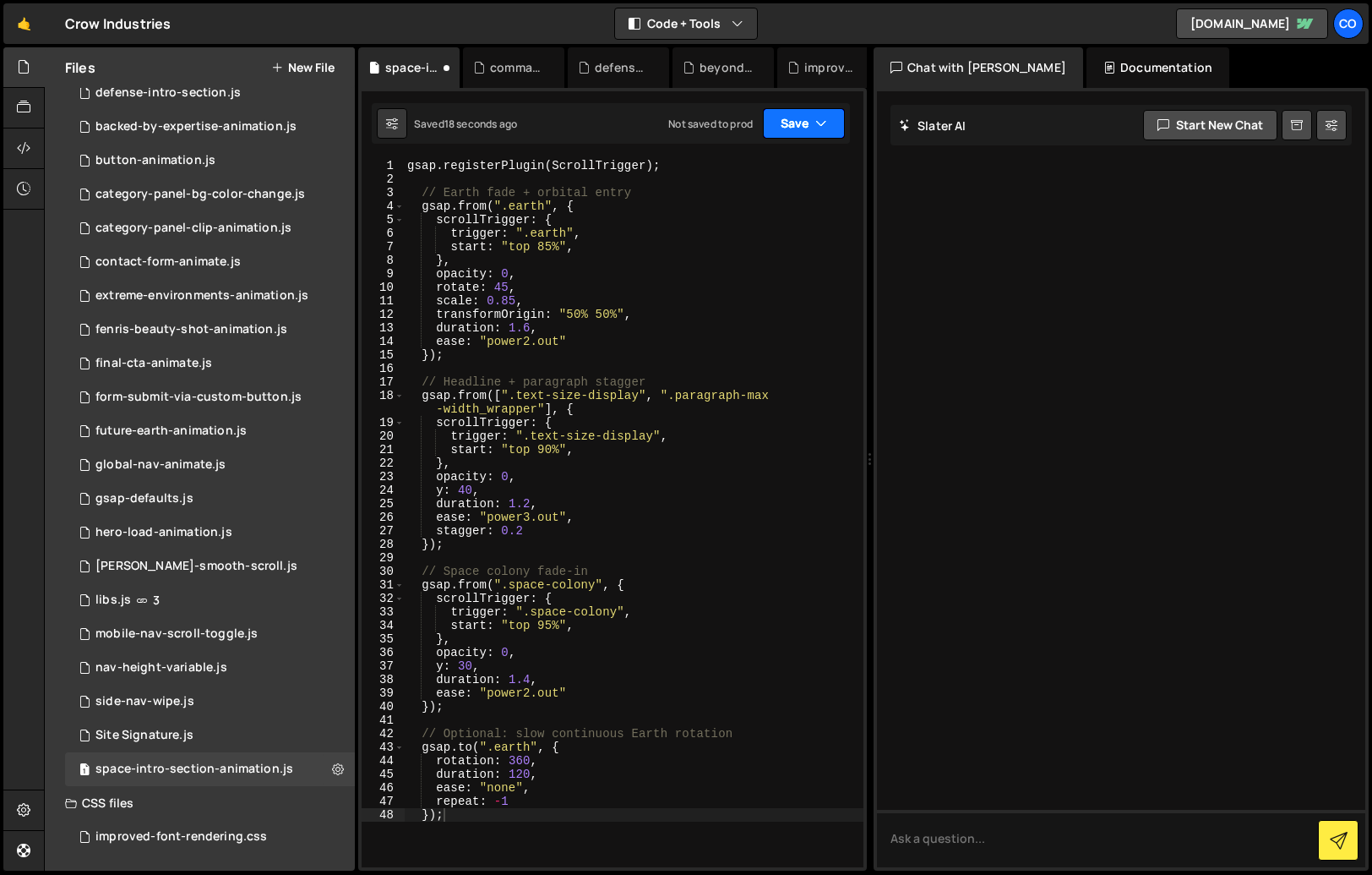
click at [804, 130] on button "Save" at bounding box center [804, 123] width 82 height 30
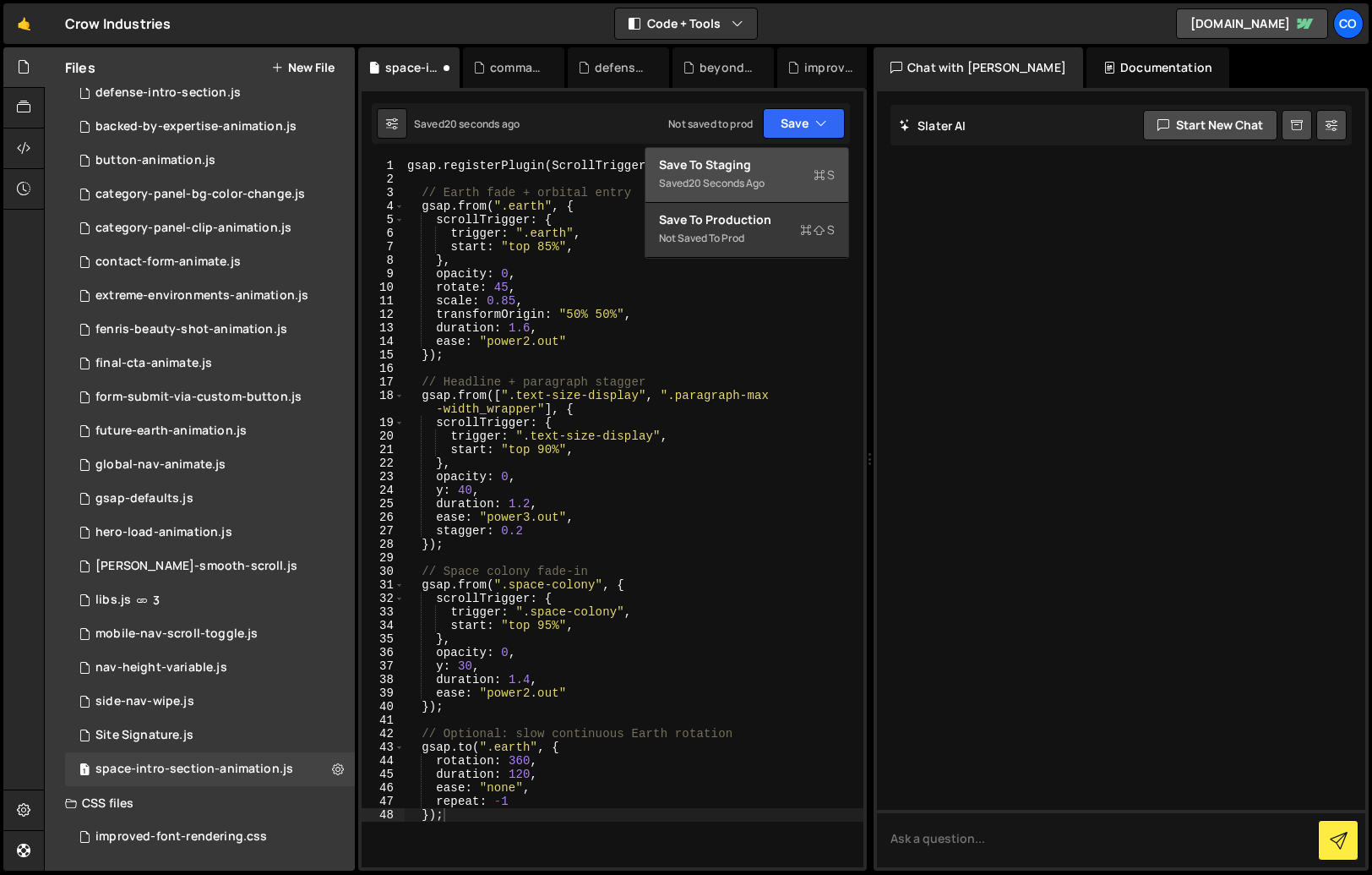
click at [778, 175] on div "Saved 20 seconds ago" at bounding box center [747, 183] width 176 height 20
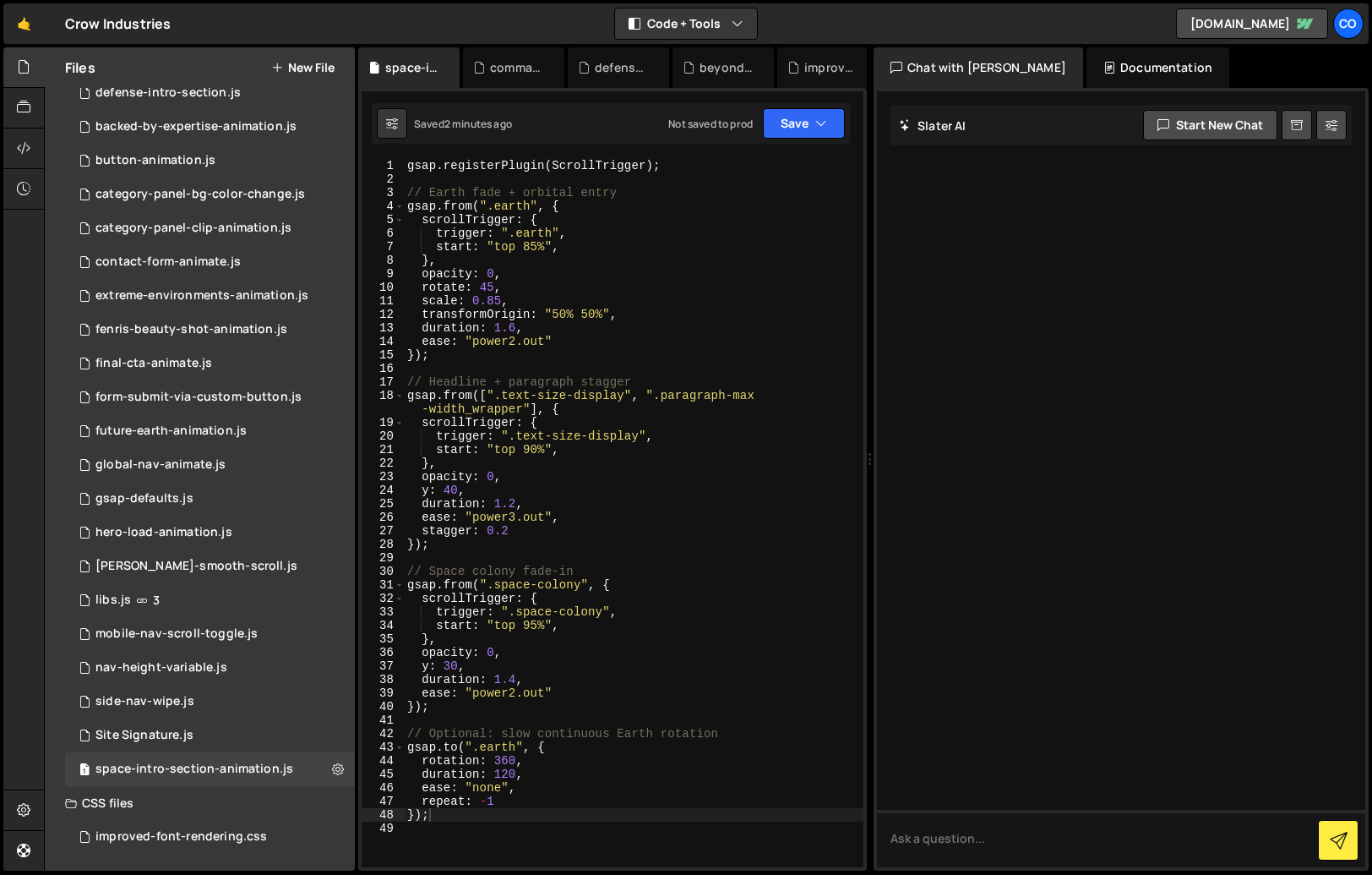
click at [561, 415] on div "gsap . registerPlugin ( ScrollTrigger ) ; // Earth fade + orbital entry gsap . …" at bounding box center [633, 526] width 460 height 736
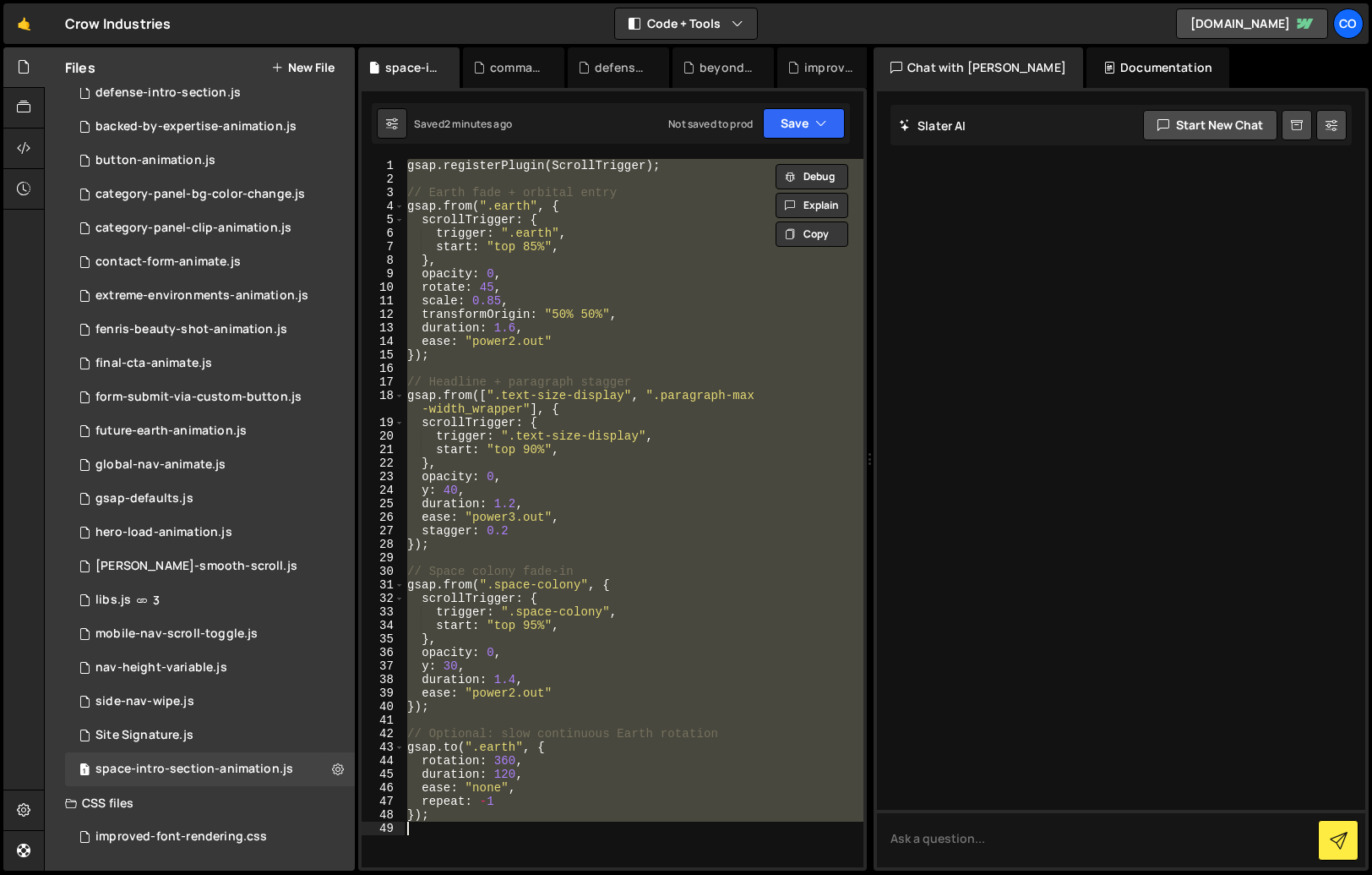
paste textarea "});"
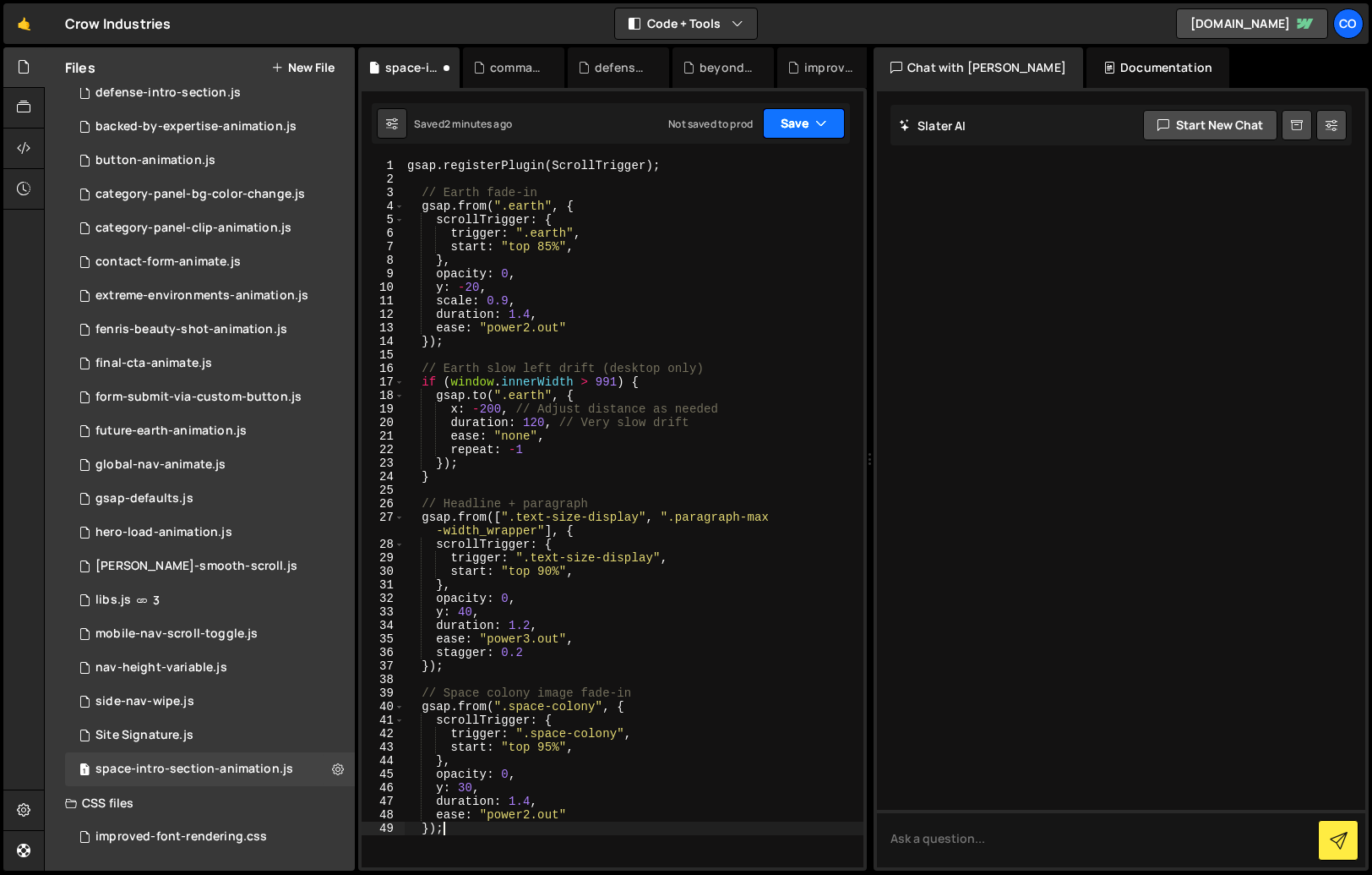
click at [802, 119] on button "Save" at bounding box center [804, 123] width 82 height 30
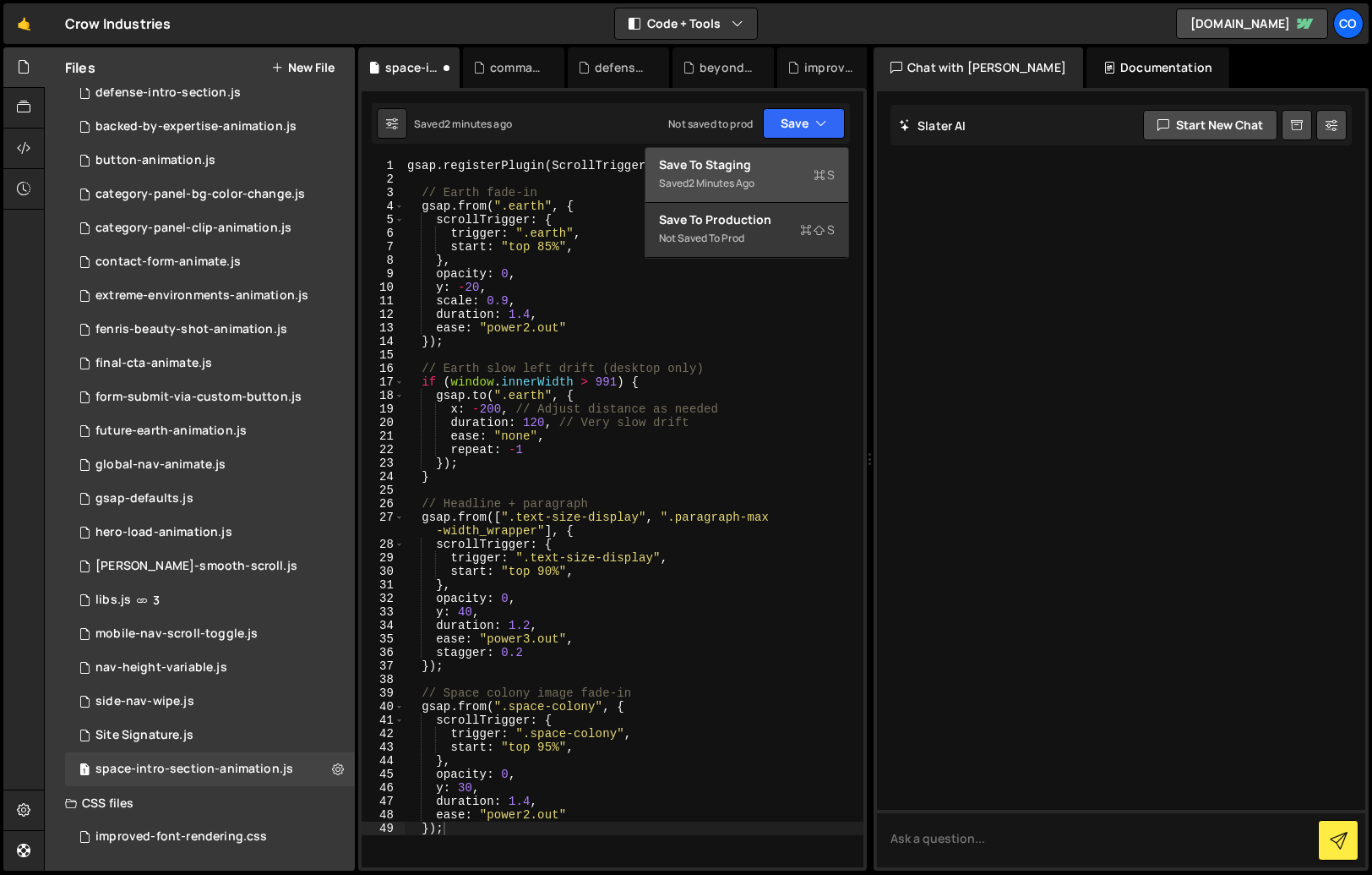
click at [779, 180] on div "Saved 2 minutes ago" at bounding box center [747, 183] width 176 height 20
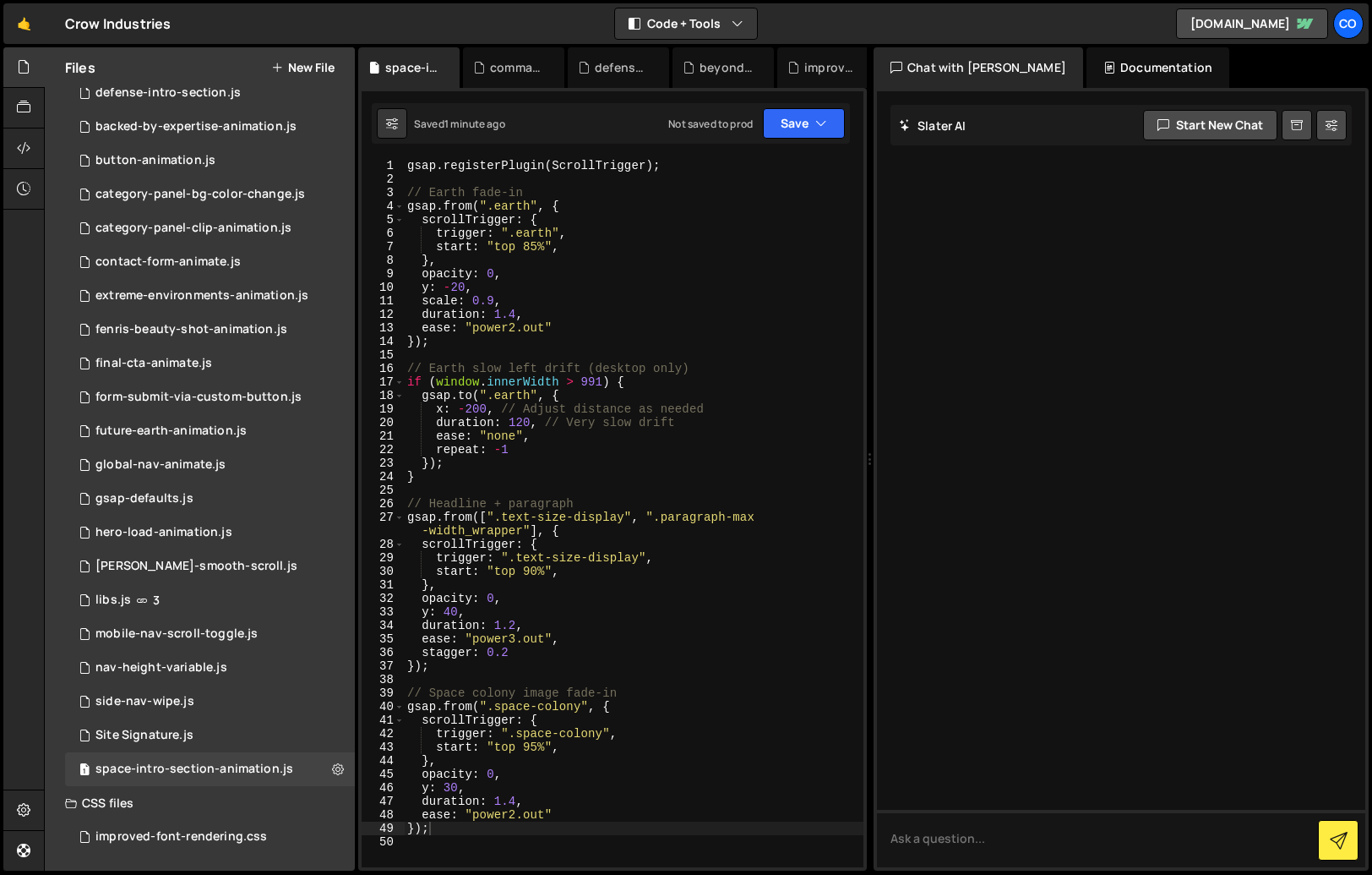
click at [540, 446] on div "gsap . registerPlugin ( ScrollTrigger ) ; // Earth fade-in gsap . from ( ".eart…" at bounding box center [633, 526] width 460 height 736
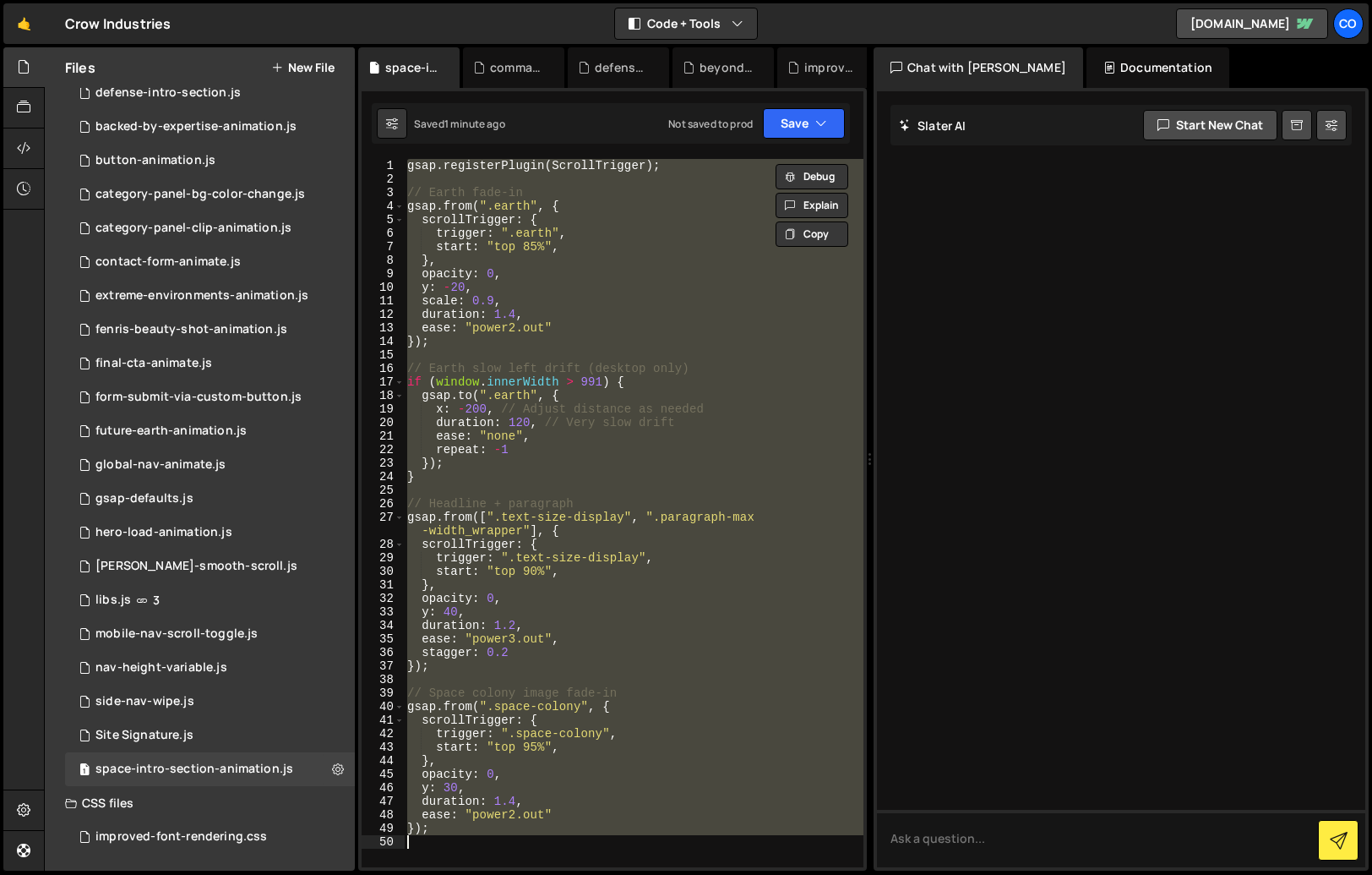
paste textarea "});"
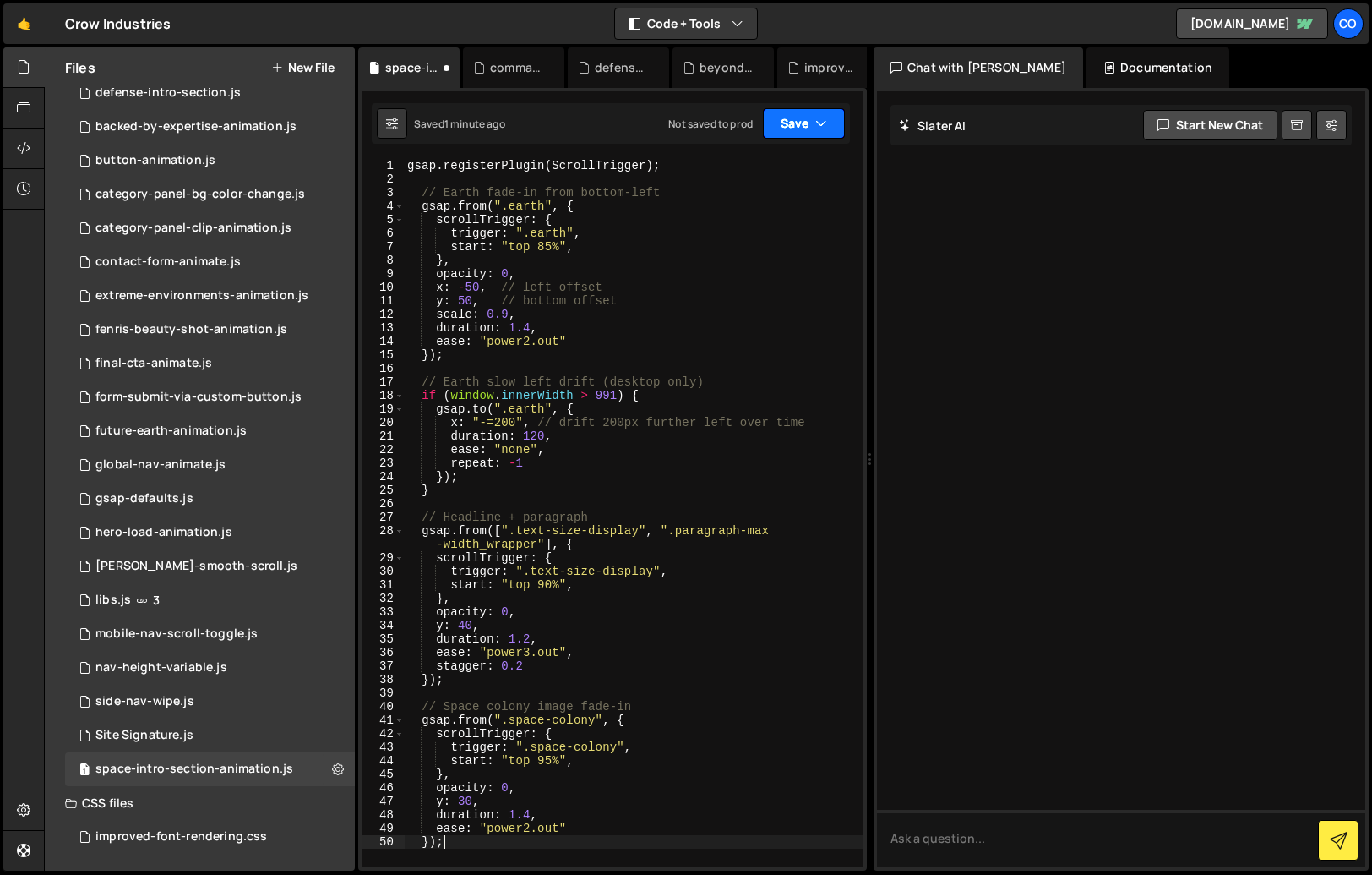
click at [783, 136] on button "Save" at bounding box center [804, 123] width 82 height 30
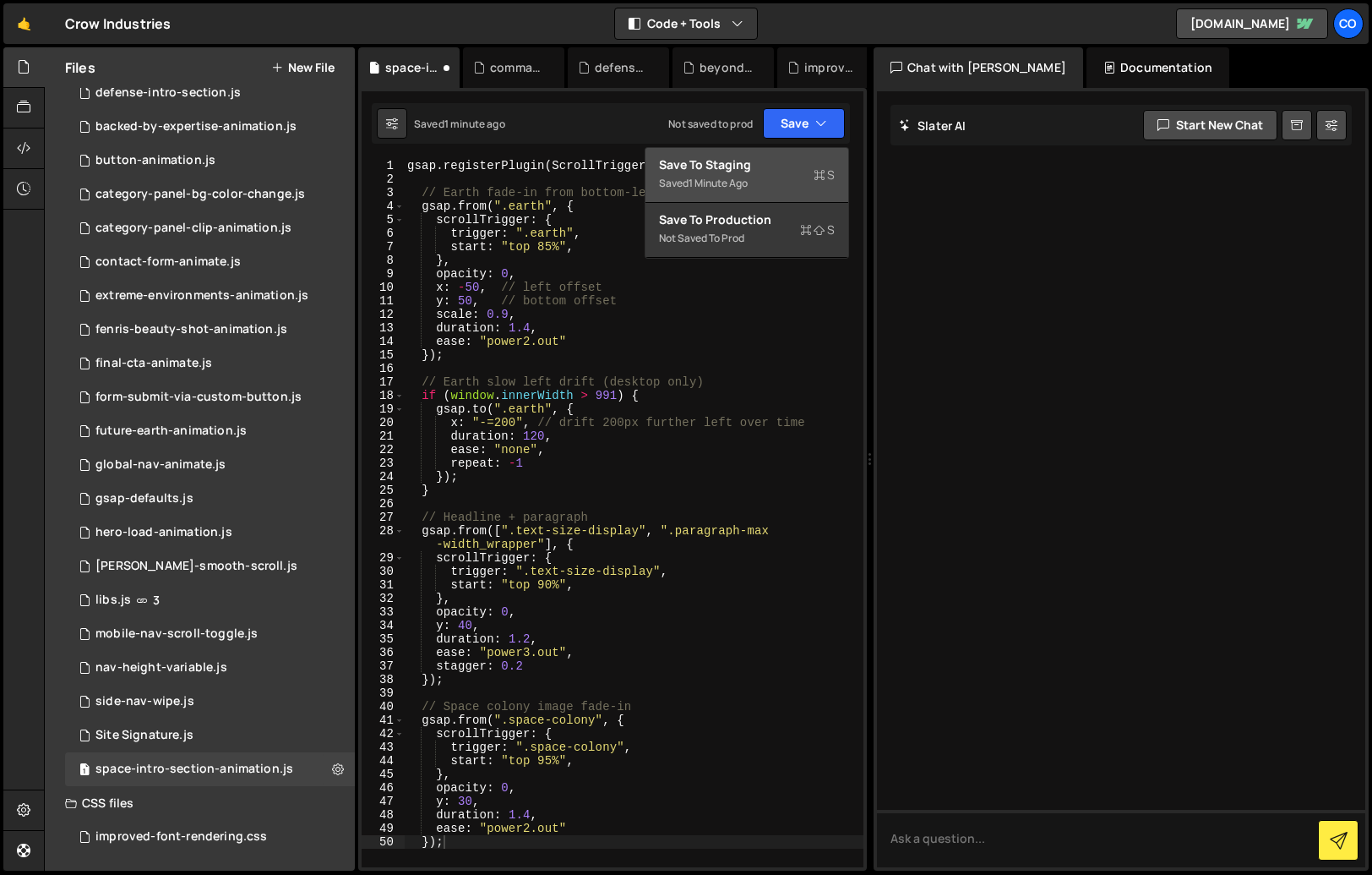
click at [781, 170] on div "Save to Staging S" at bounding box center [747, 165] width 176 height 17
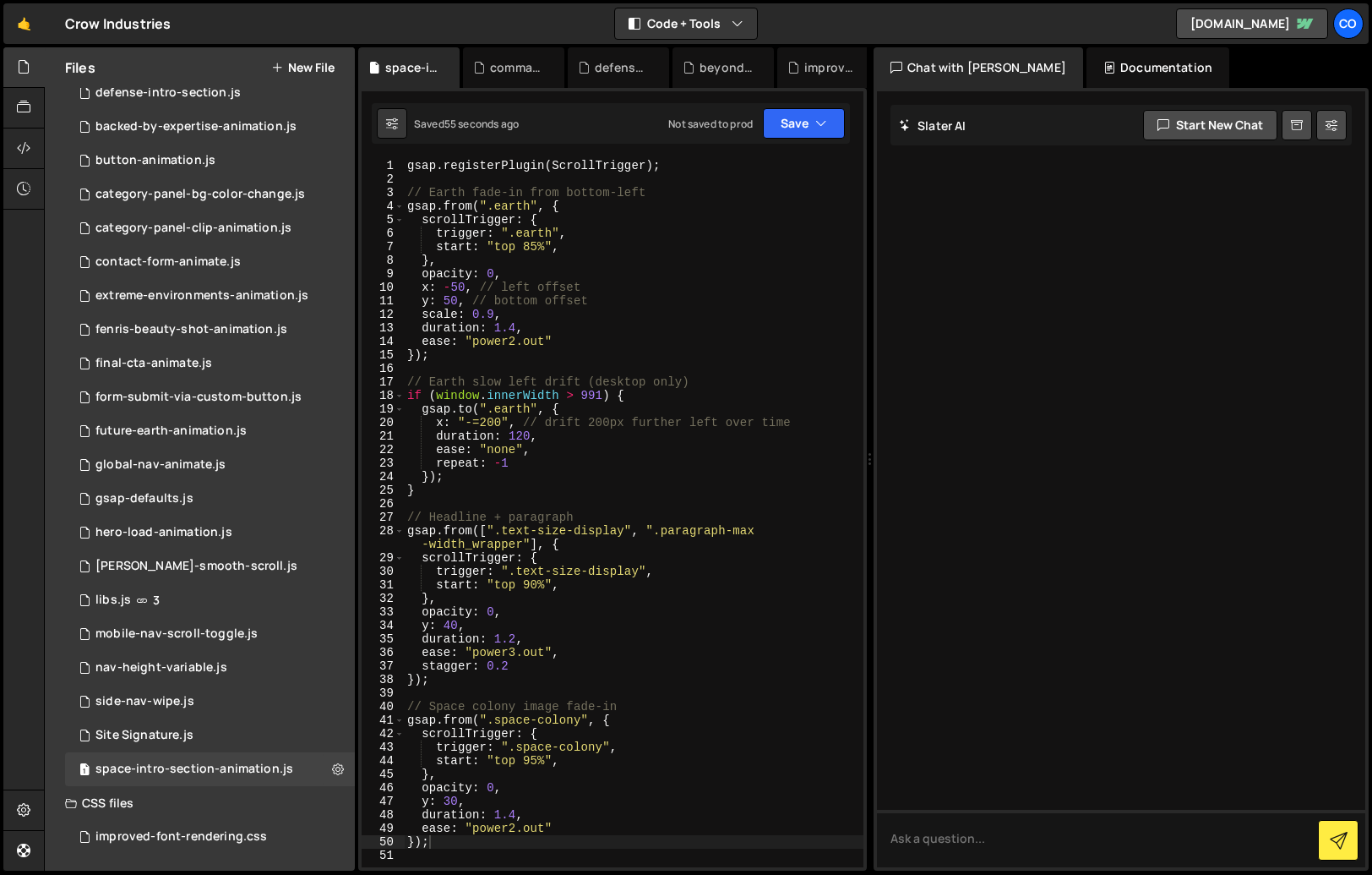
click at [544, 445] on div "gsap . registerPlugin ( ScrollTrigger ) ; // Earth fade-in from bottom-left gsa…" at bounding box center [633, 526] width 460 height 736
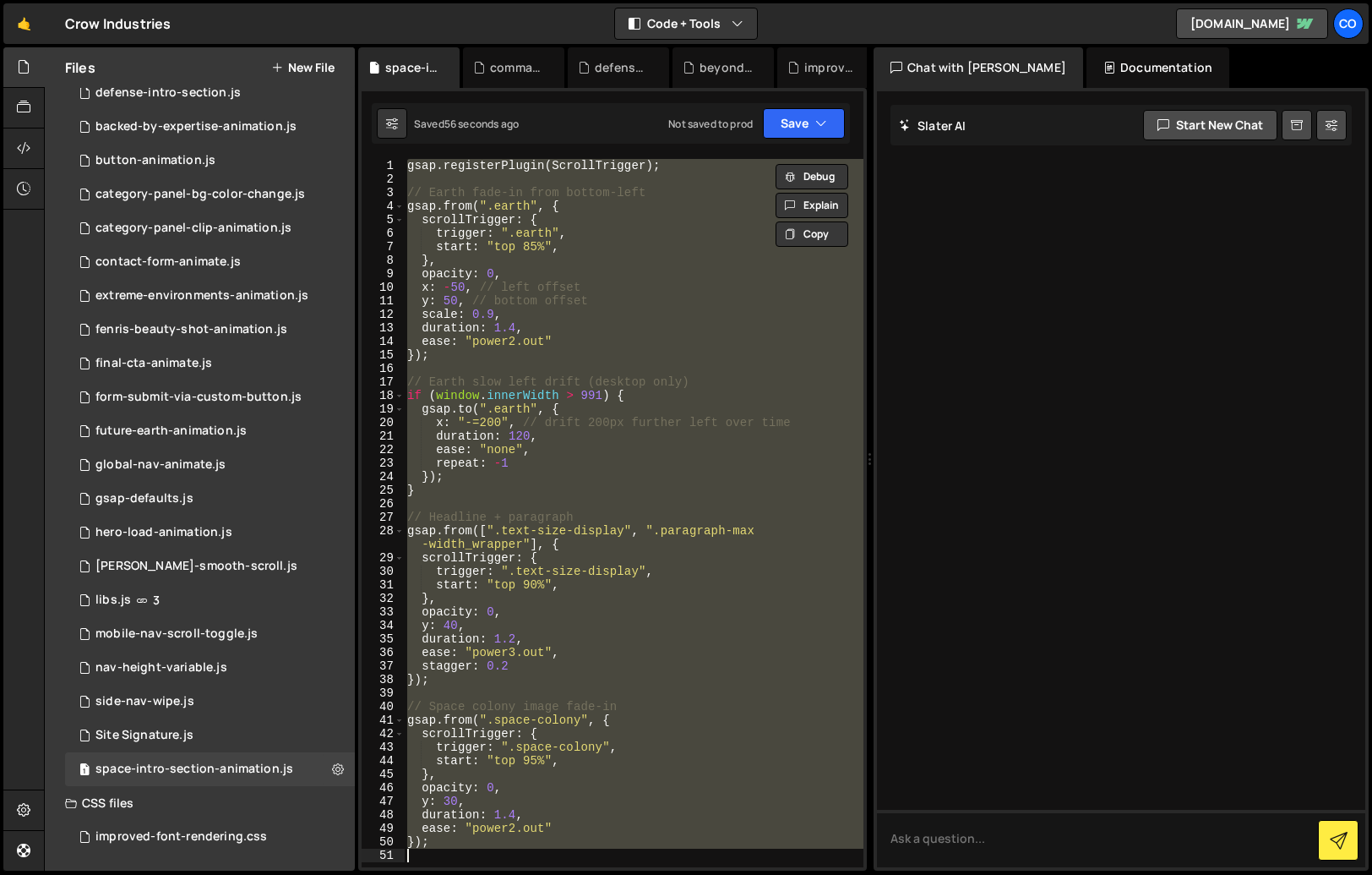
paste textarea "});"
type textarea "});"
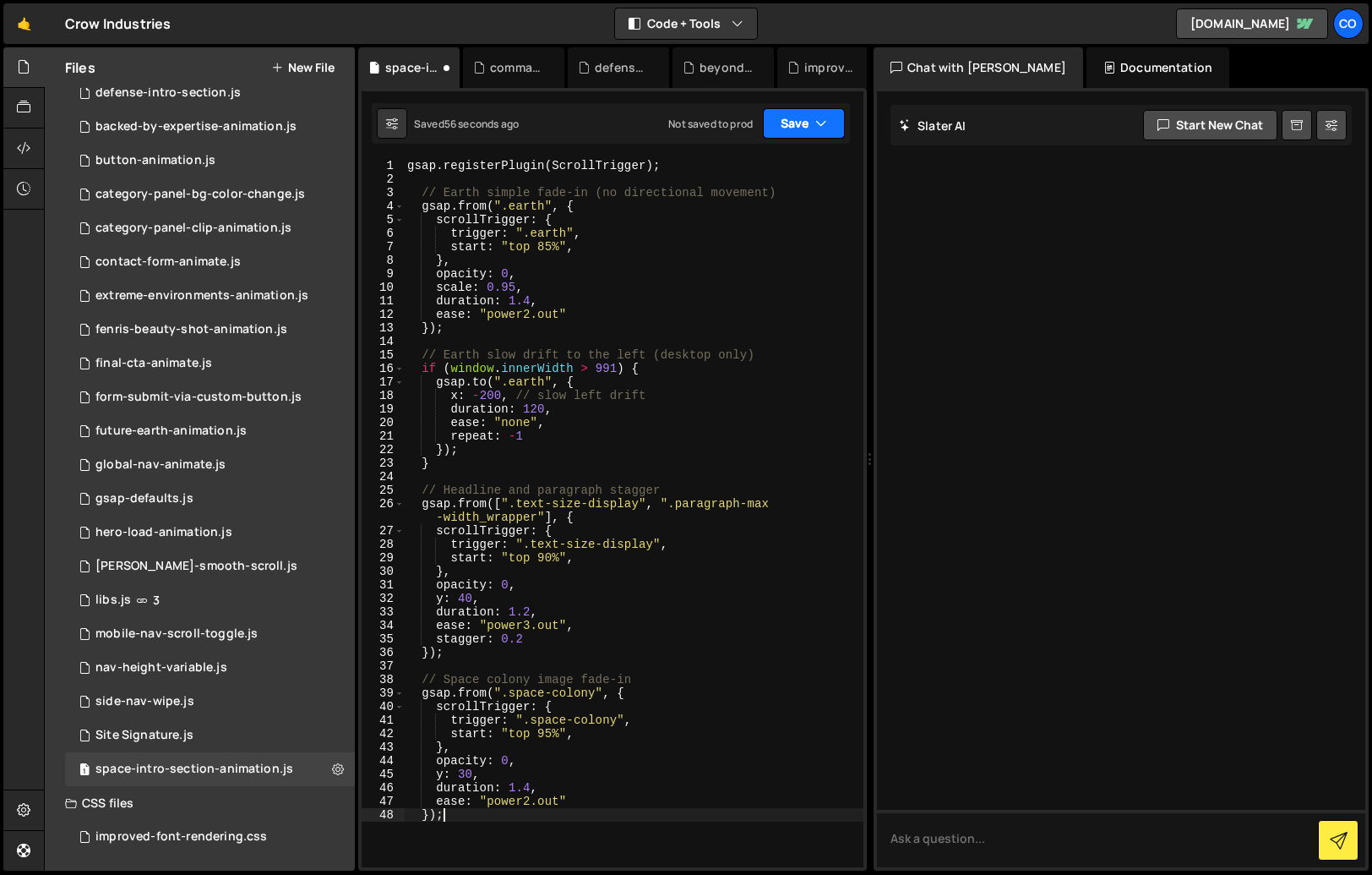
click at [783, 127] on button "Save" at bounding box center [804, 123] width 82 height 30
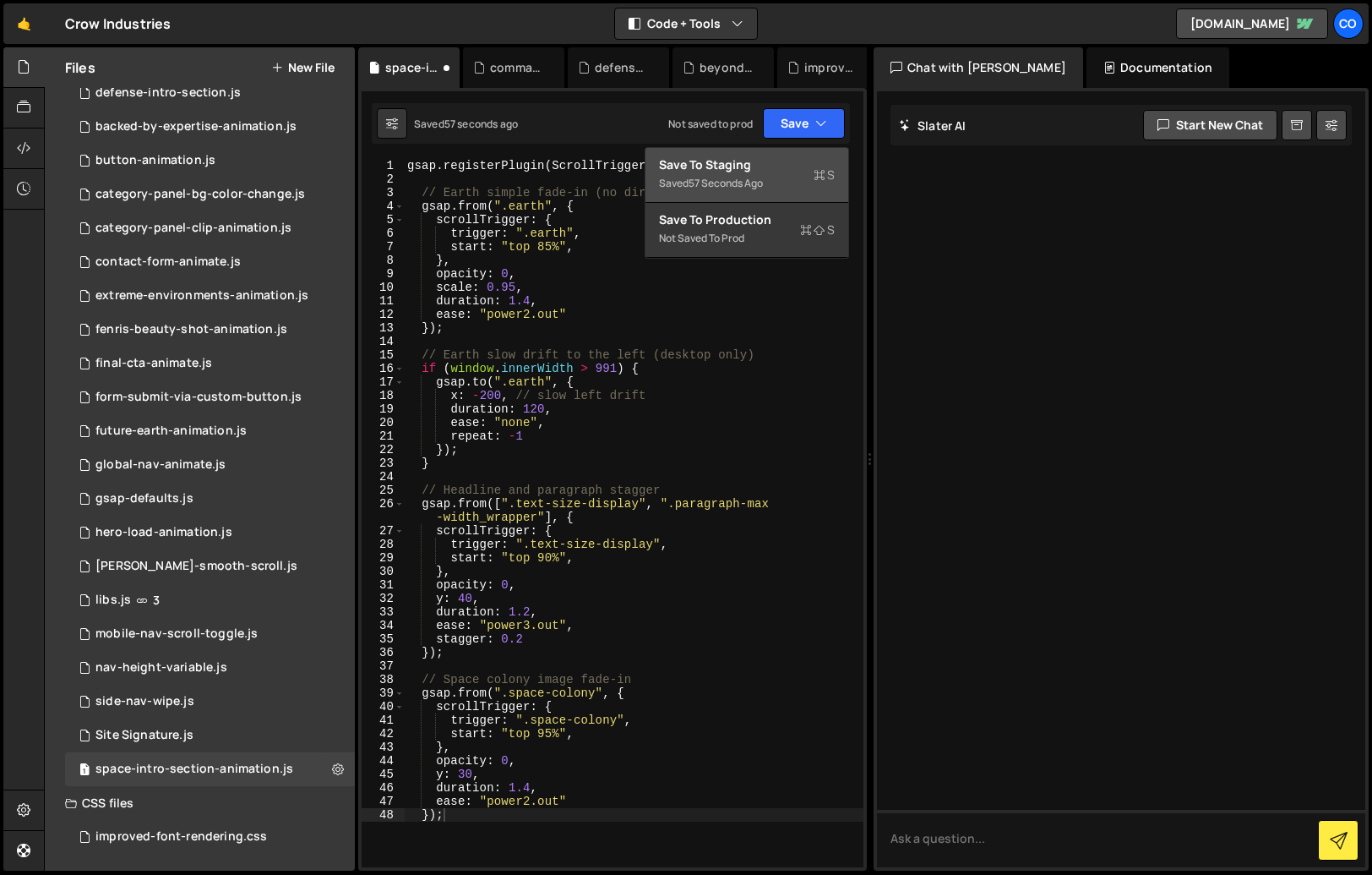
click at [726, 167] on div "Save to Staging S" at bounding box center [747, 165] width 176 height 17
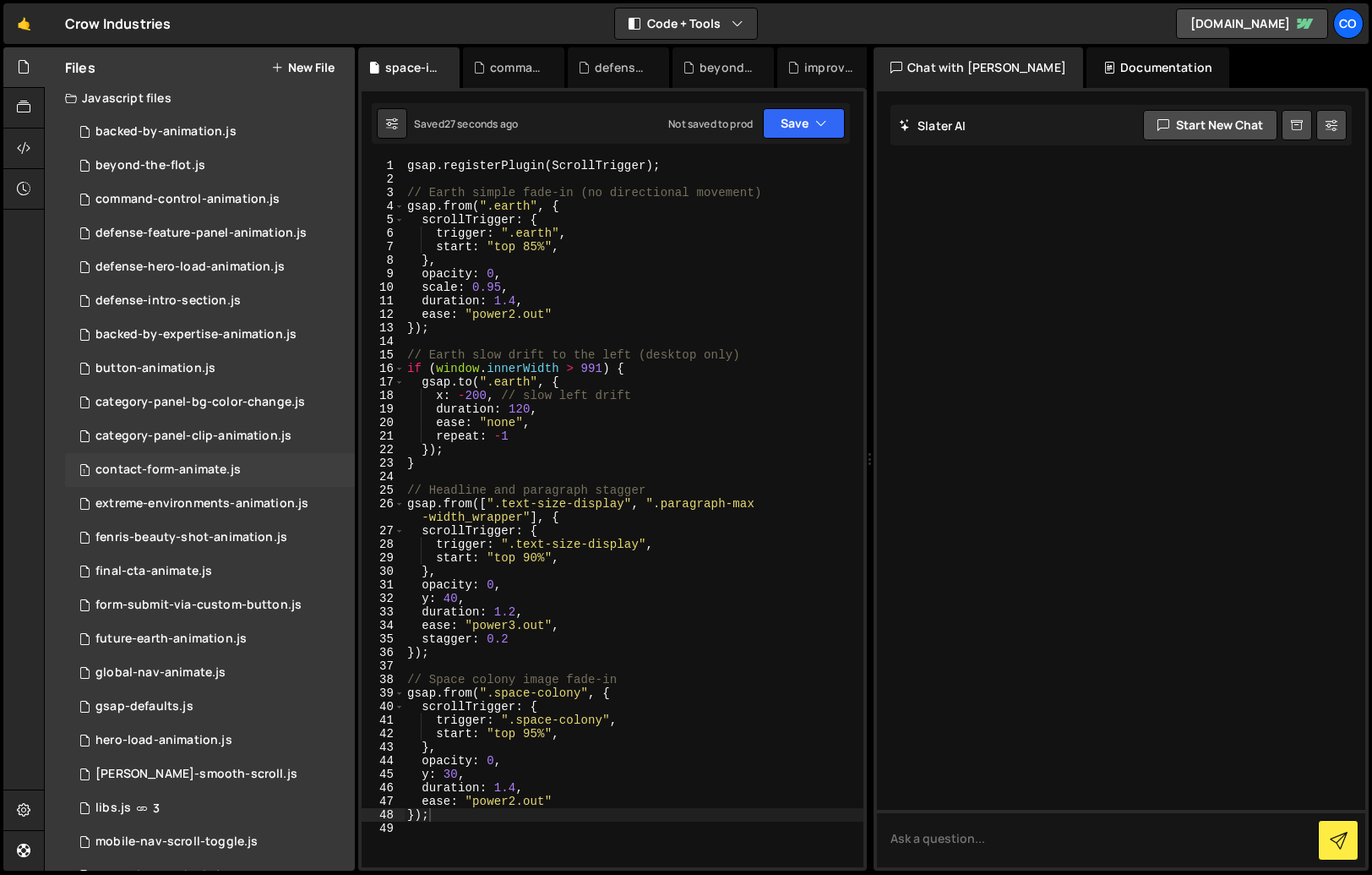
scroll to position [0, 0]
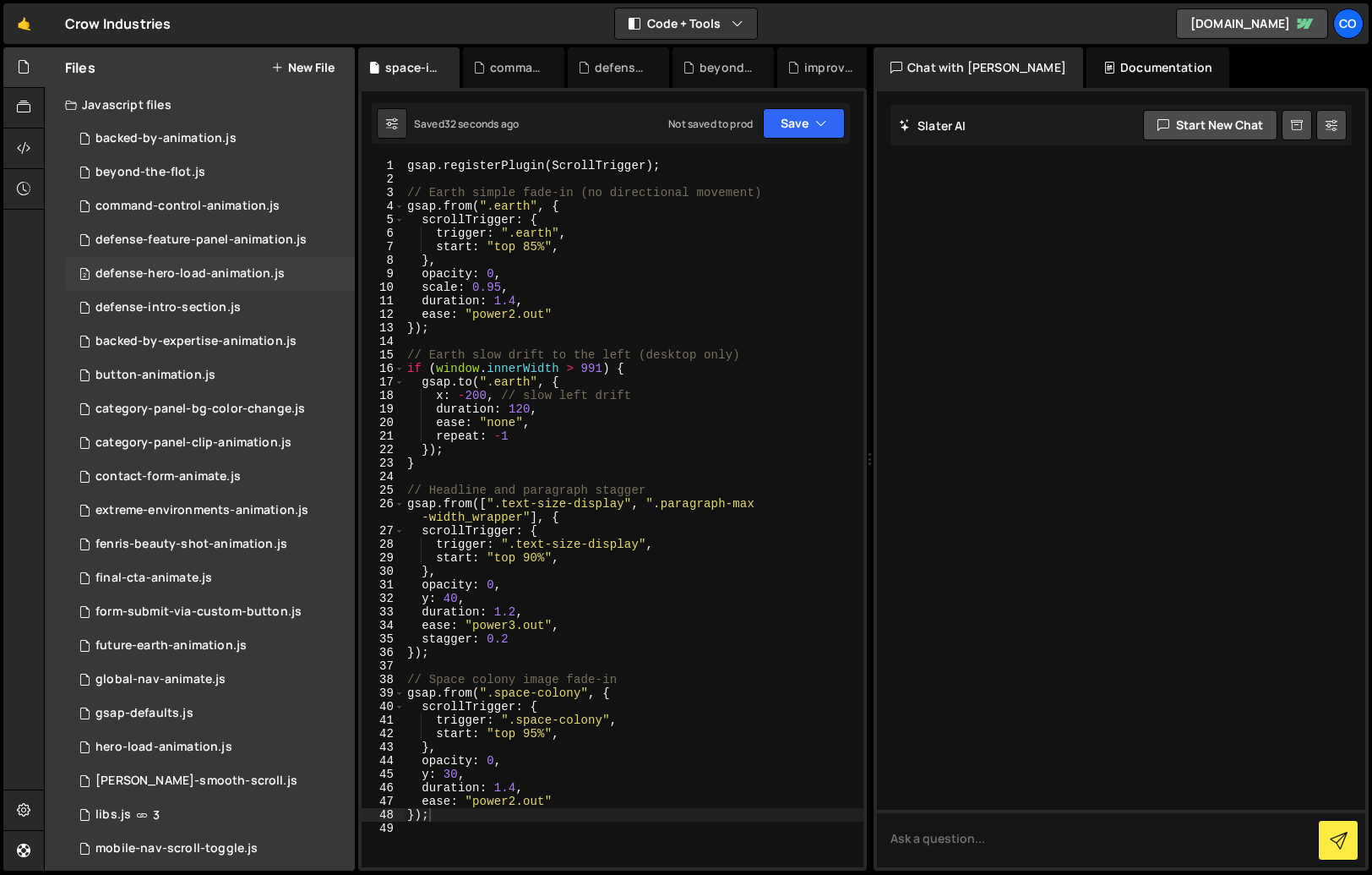
click at [184, 262] on div "2 defense-hero-load-animation.js 0" at bounding box center [210, 273] width 290 height 34
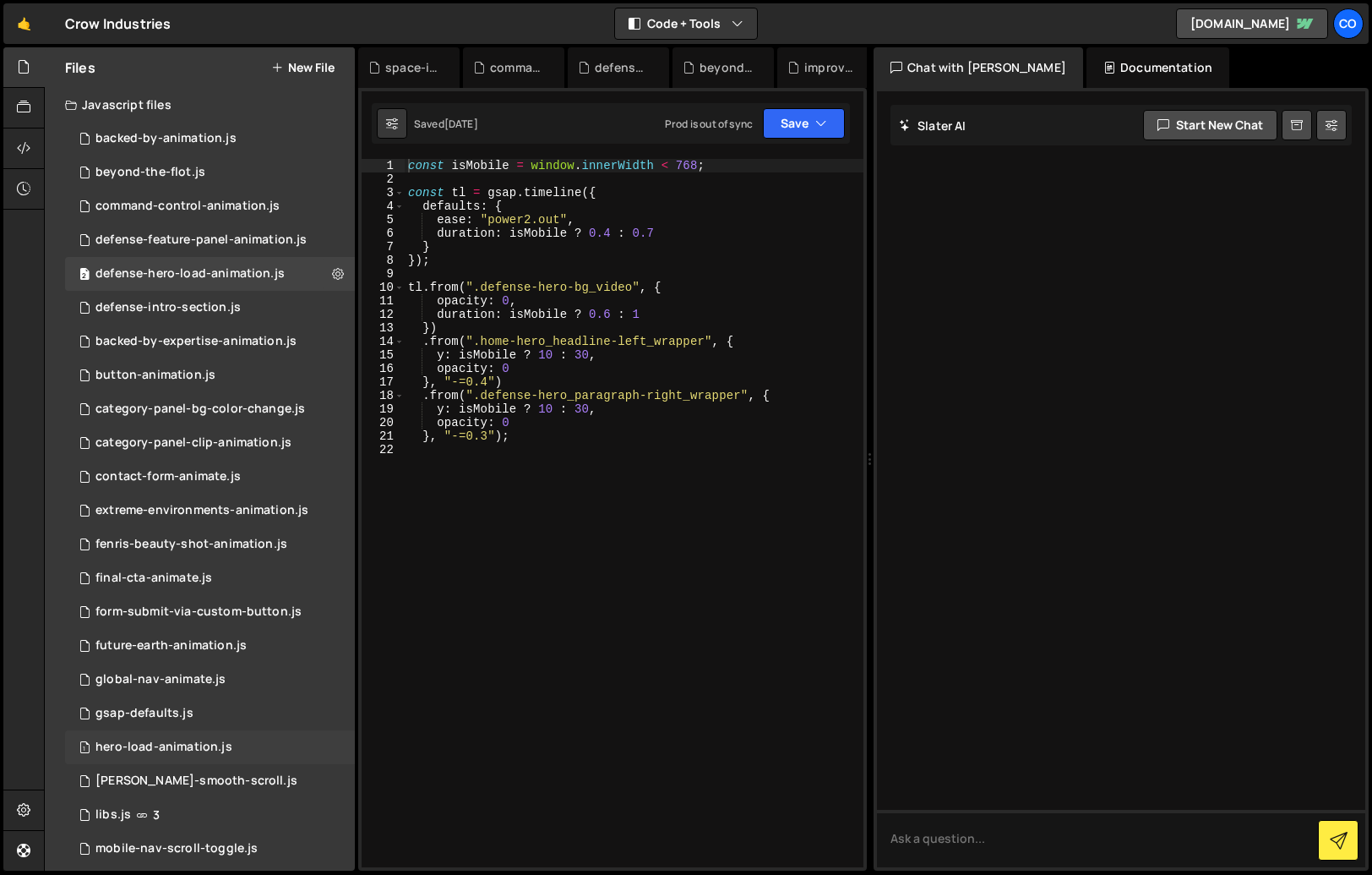
click at [185, 742] on div "hero-load-animation.js" at bounding box center [164, 747] width 137 height 15
click at [334, 741] on icon at bounding box center [338, 747] width 12 height 16
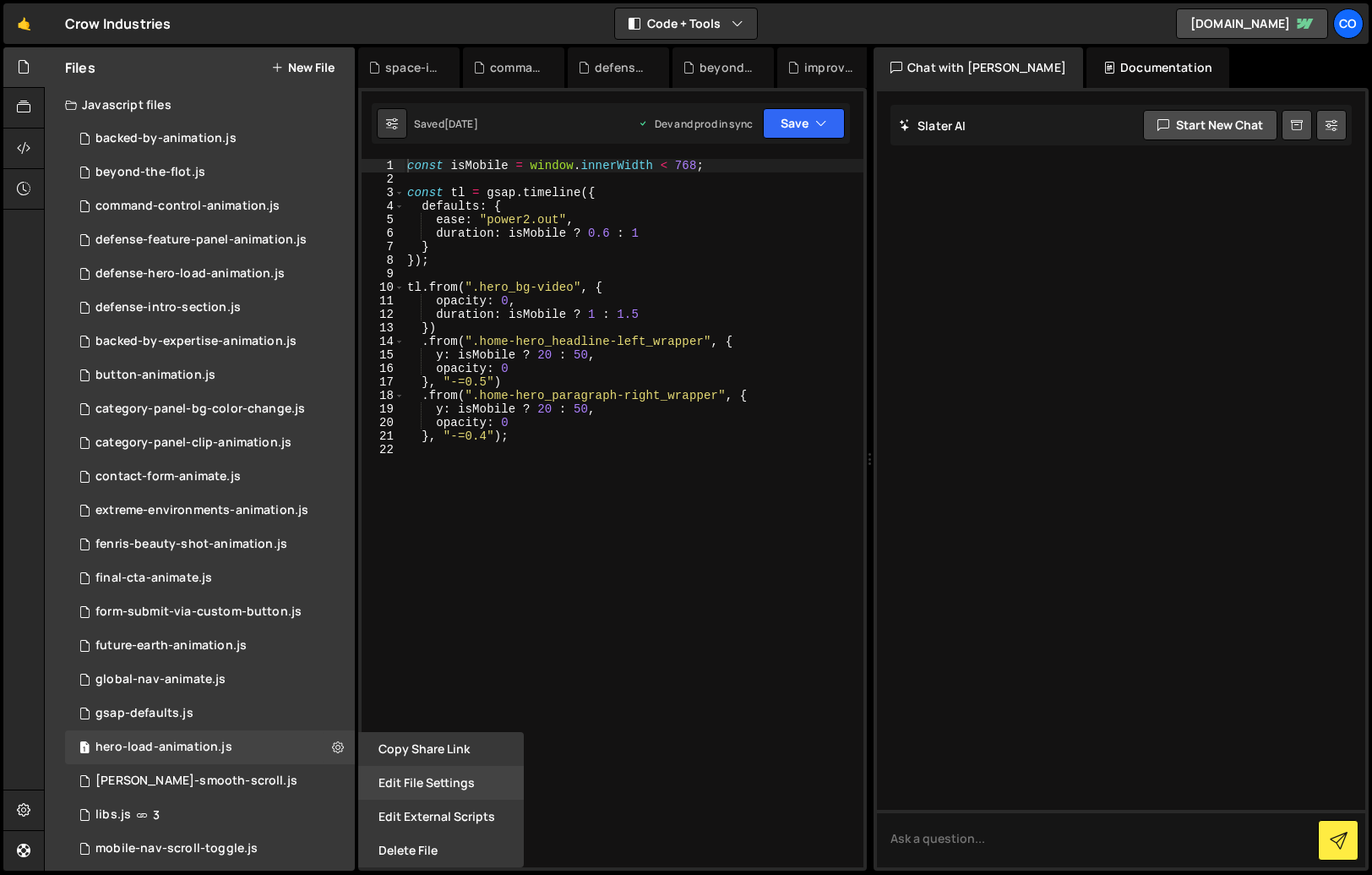
click at [463, 788] on button "Edit File Settings" at bounding box center [441, 782] width 166 height 34
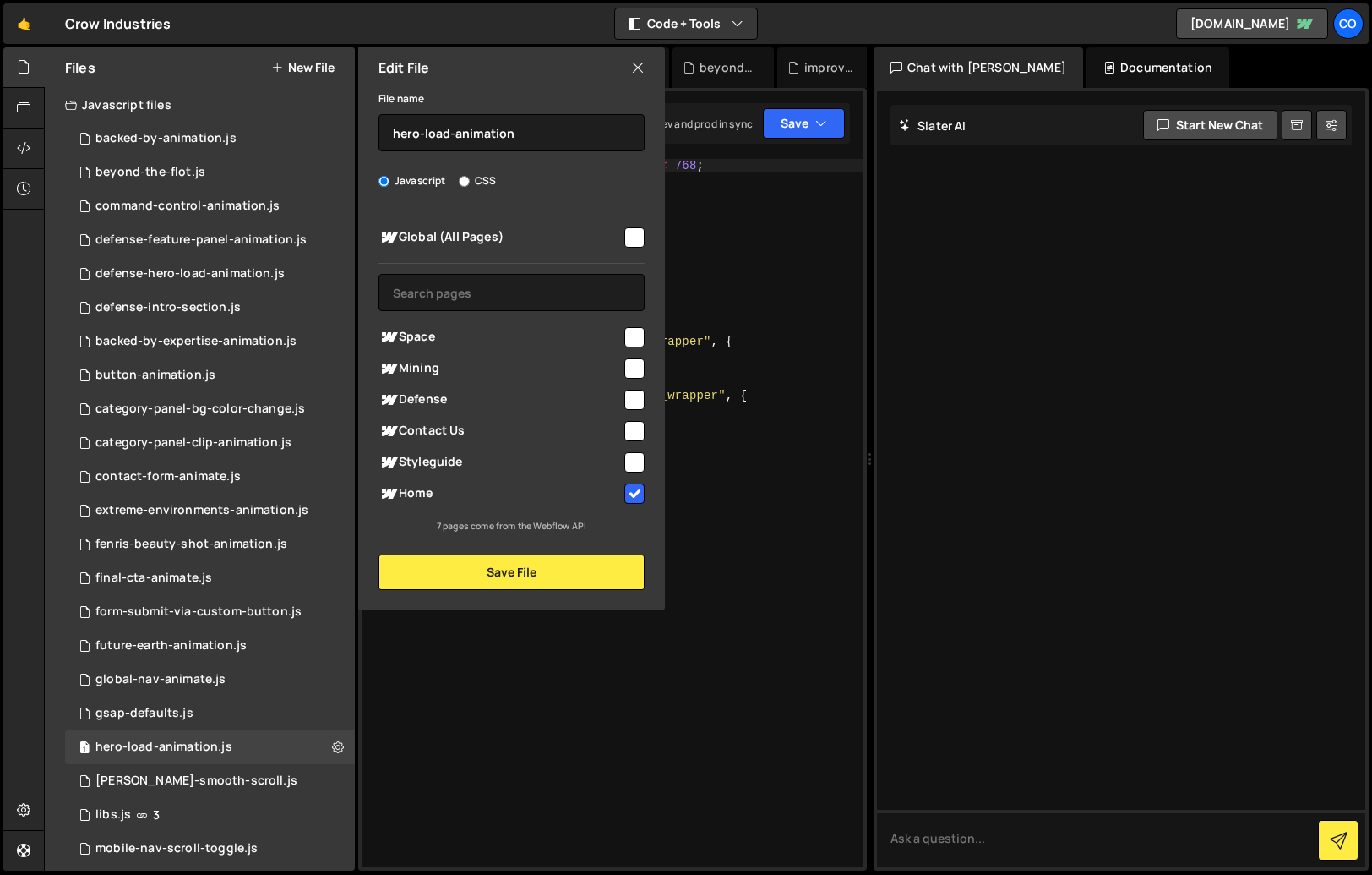
click at [633, 327] on input "checkbox" at bounding box center [634, 337] width 20 height 20
click at [574, 584] on button "Save File" at bounding box center [512, 571] width 266 height 36
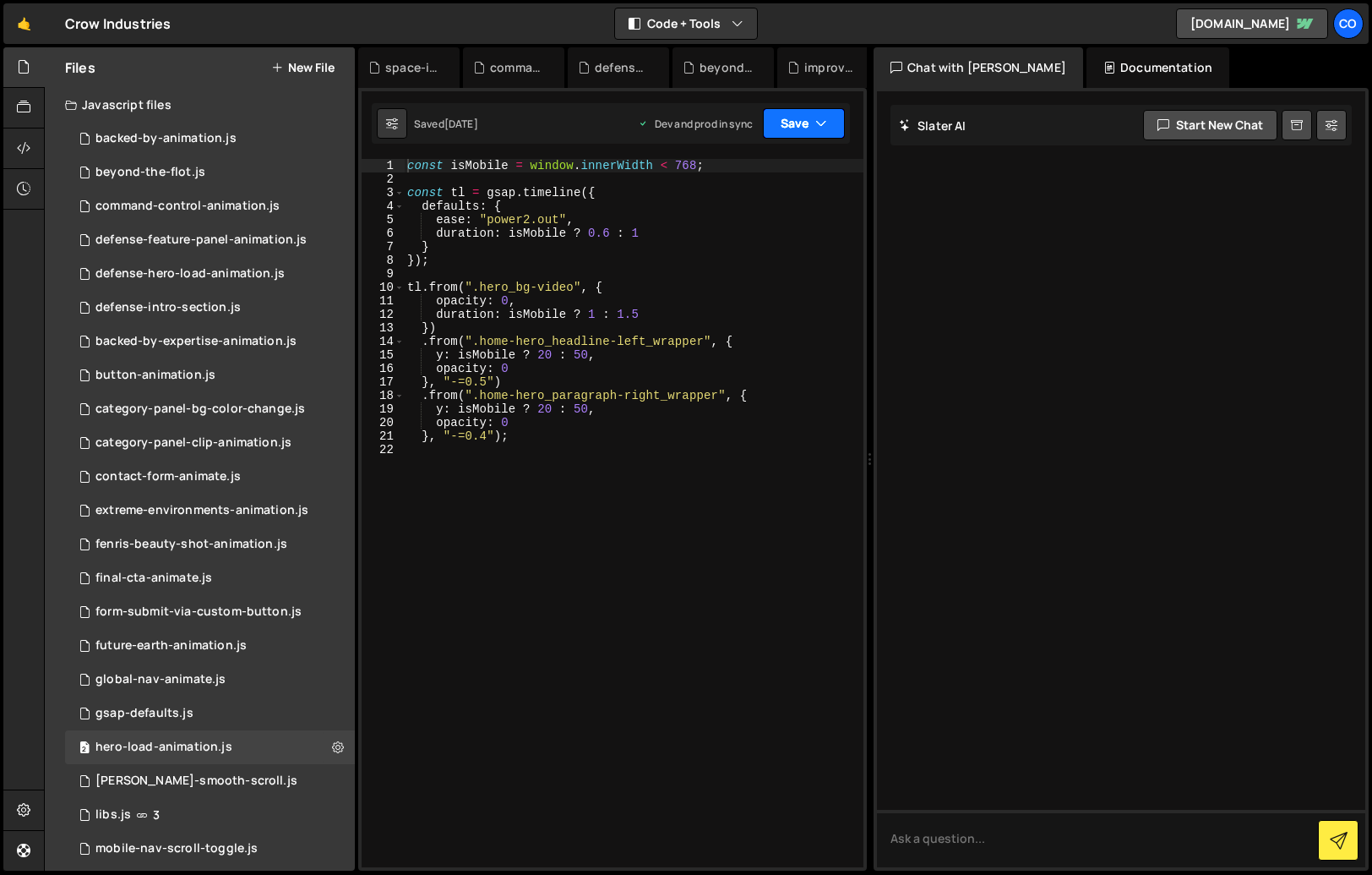
click at [802, 133] on button "Save" at bounding box center [804, 123] width 82 height 30
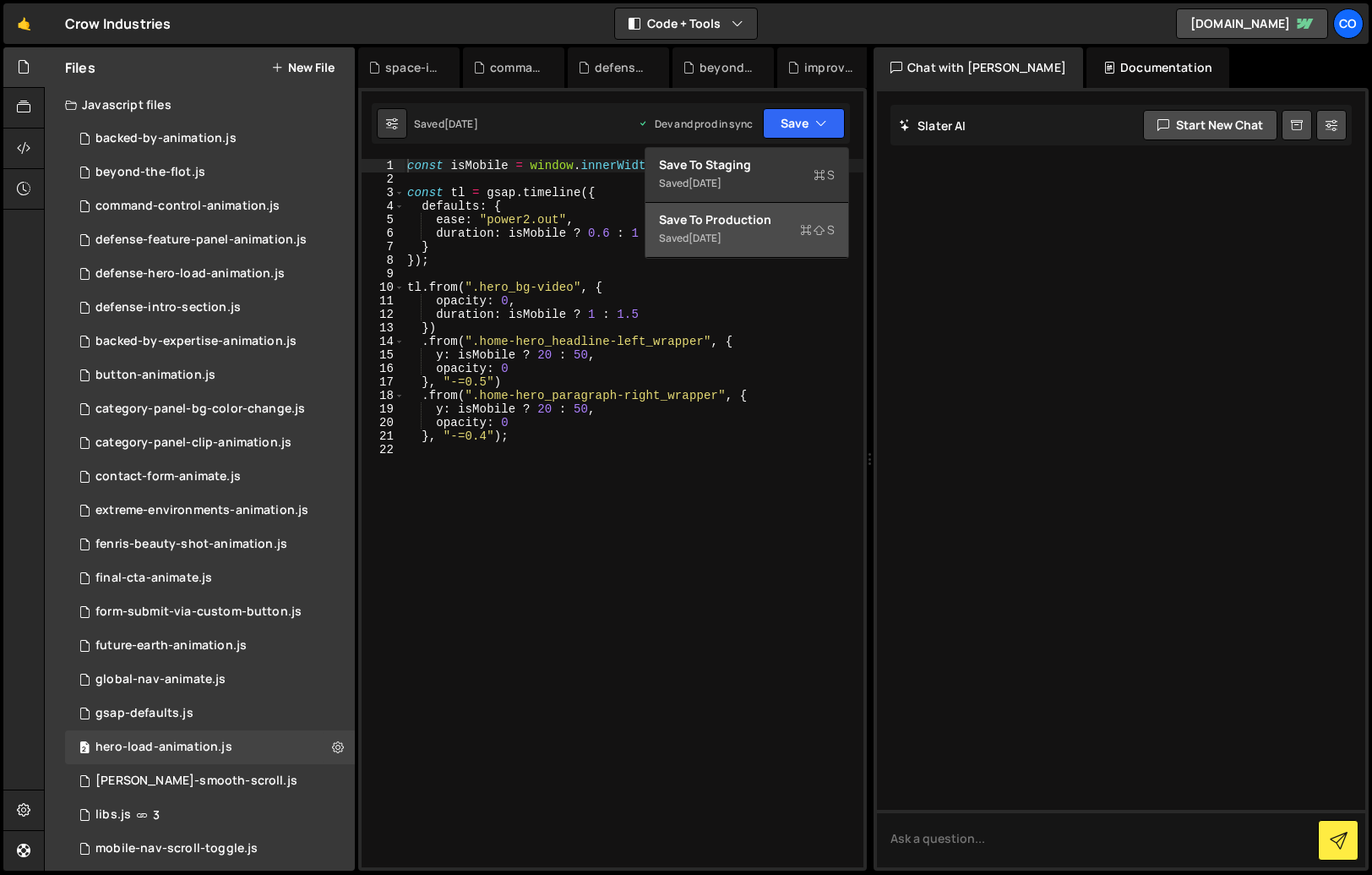
click at [736, 215] on div "Save to Production S" at bounding box center [747, 220] width 176 height 17
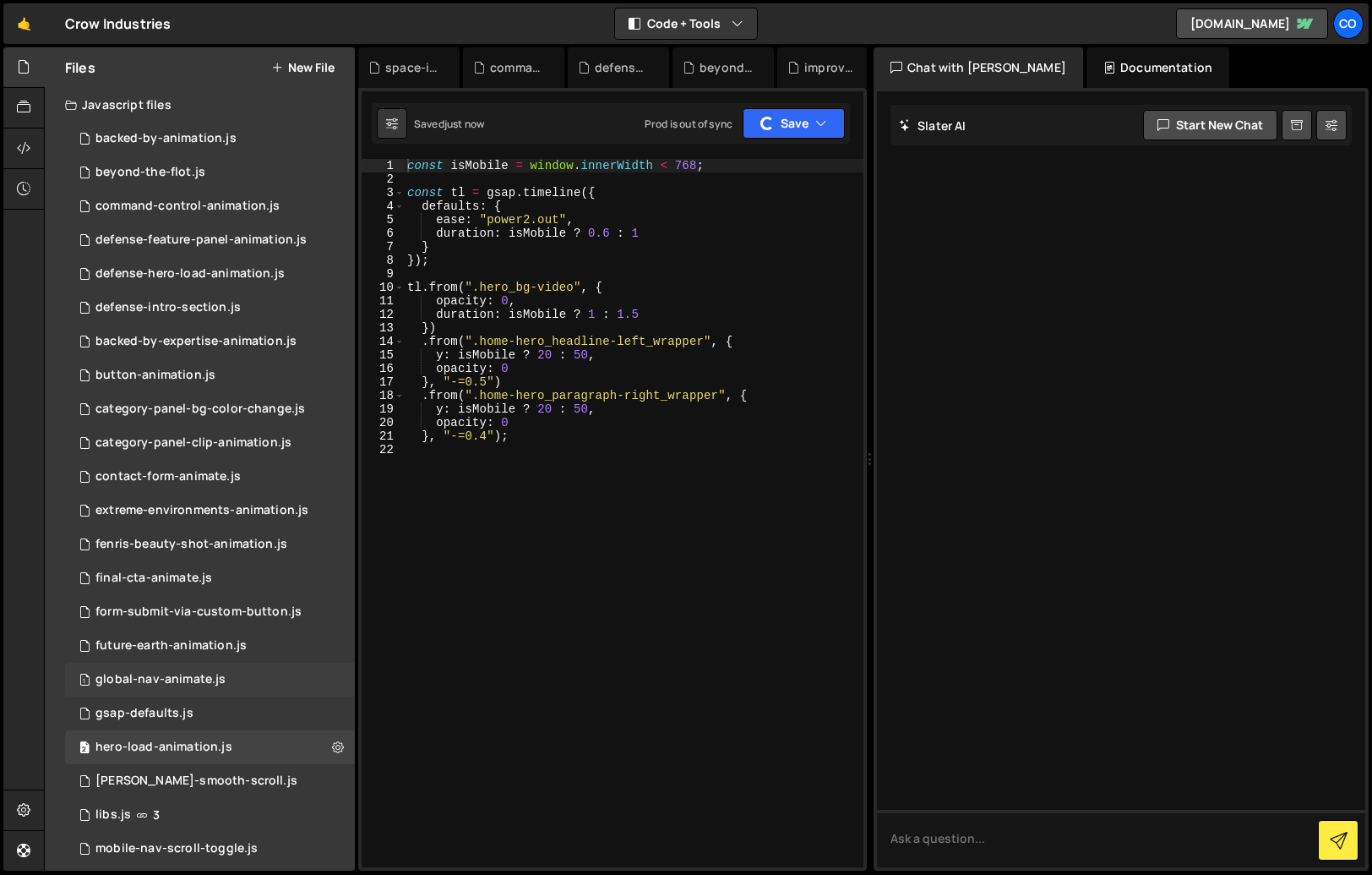
scroll to position [215, 0]
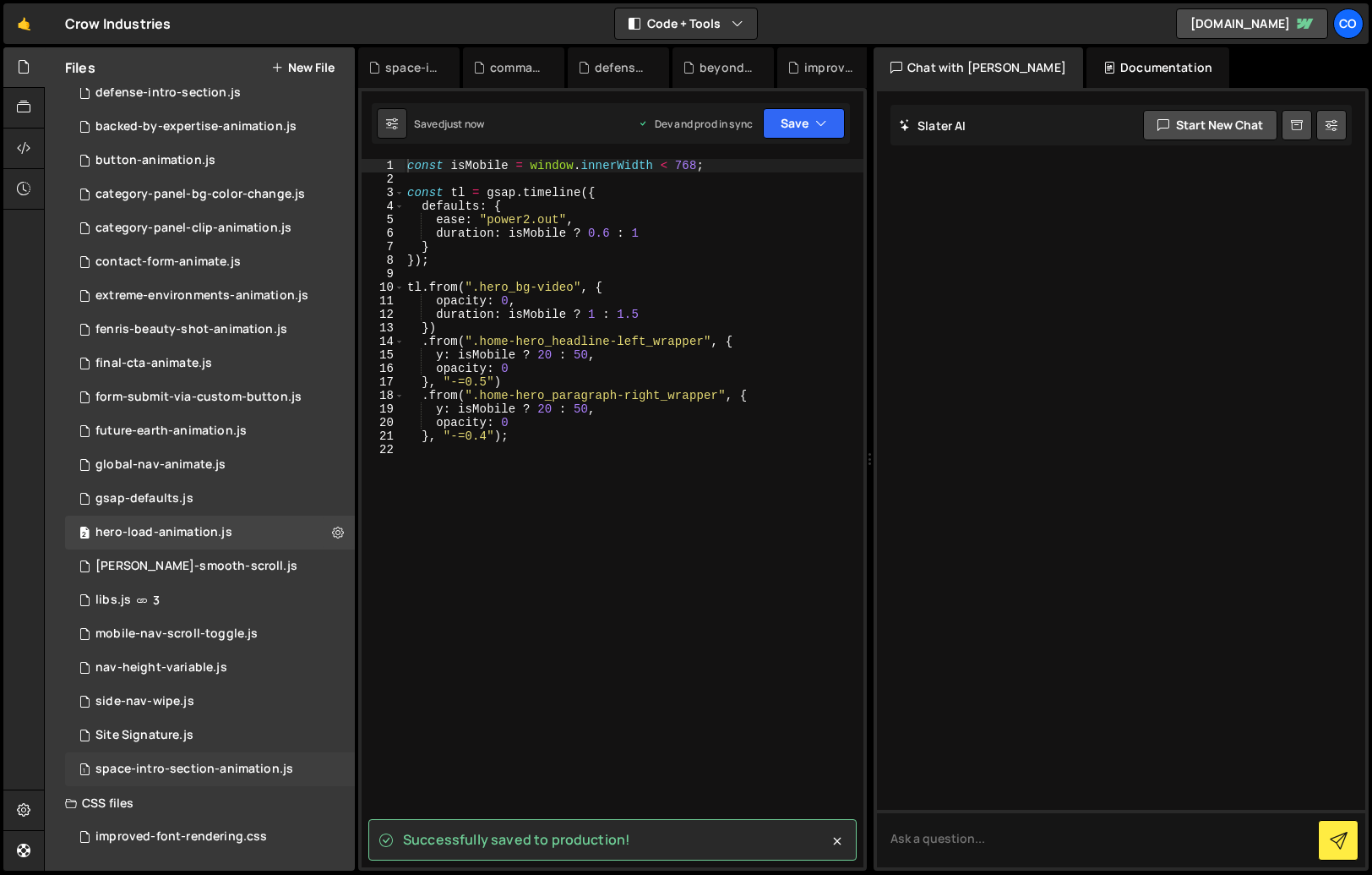
click at [138, 780] on div "1 space-intro-section-animation.js 0" at bounding box center [210, 769] width 290 height 34
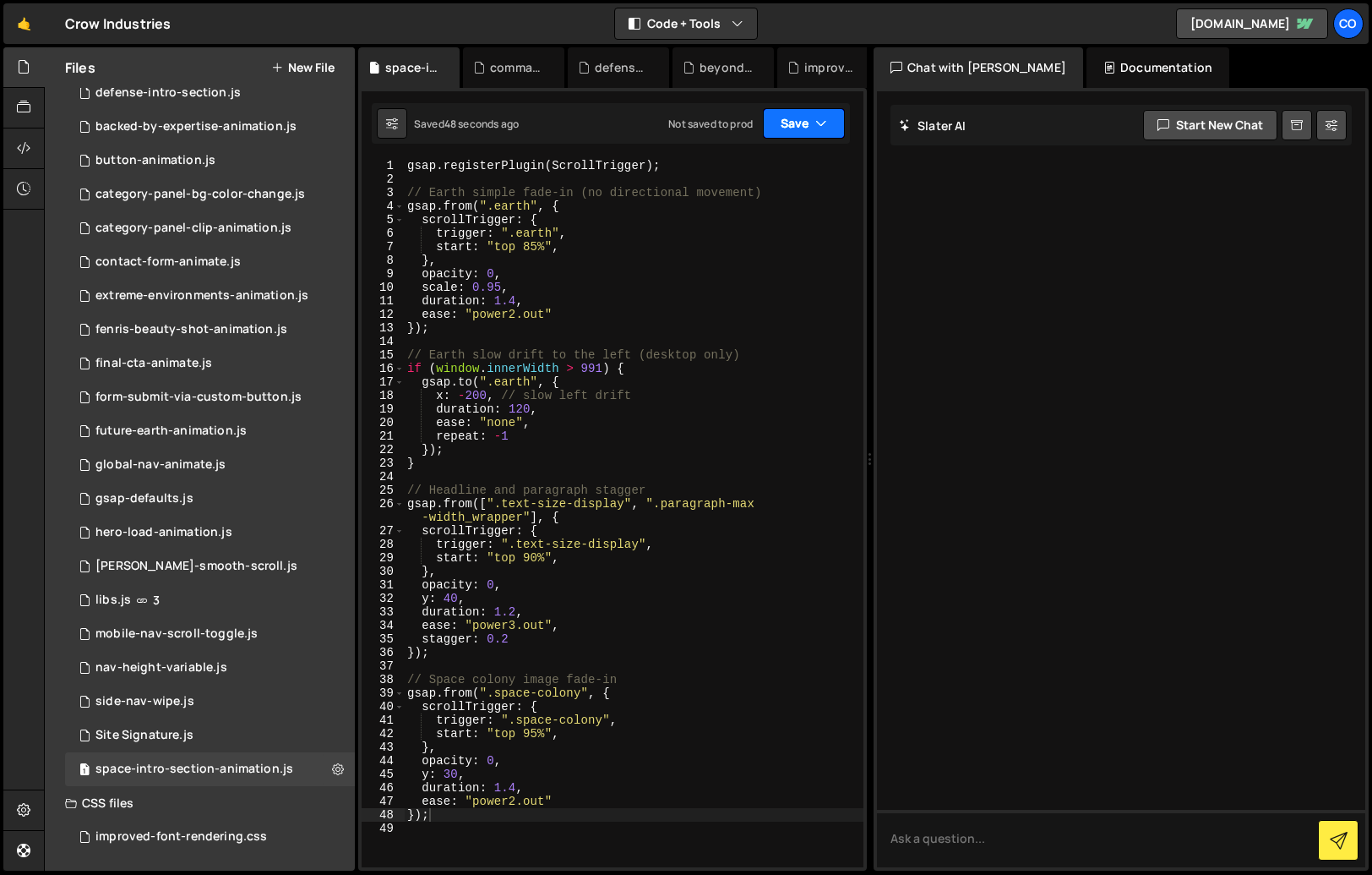
click at [836, 119] on button "Save" at bounding box center [804, 123] width 82 height 30
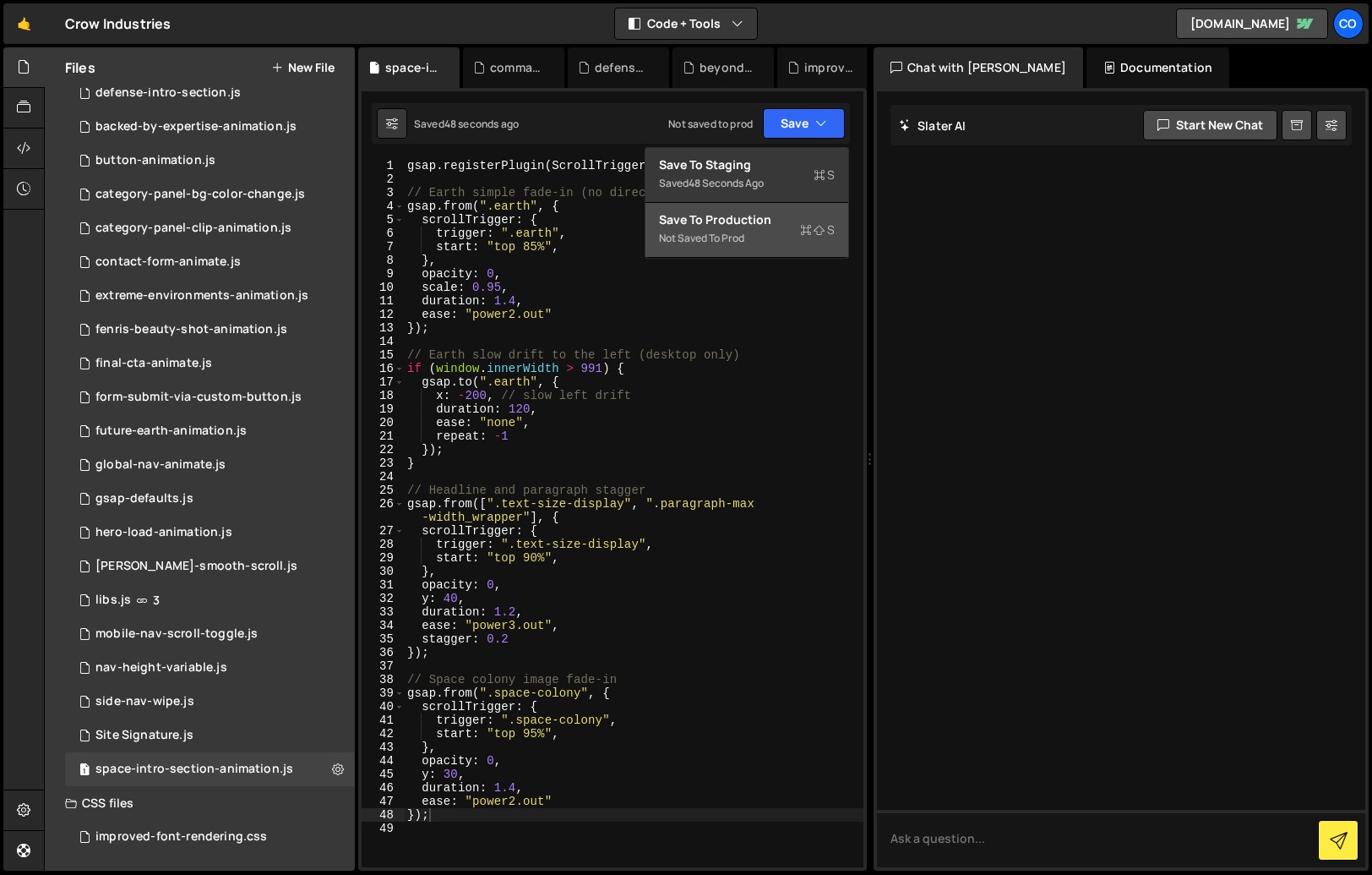
click at [770, 219] on div "Save to Production S" at bounding box center [747, 220] width 176 height 17
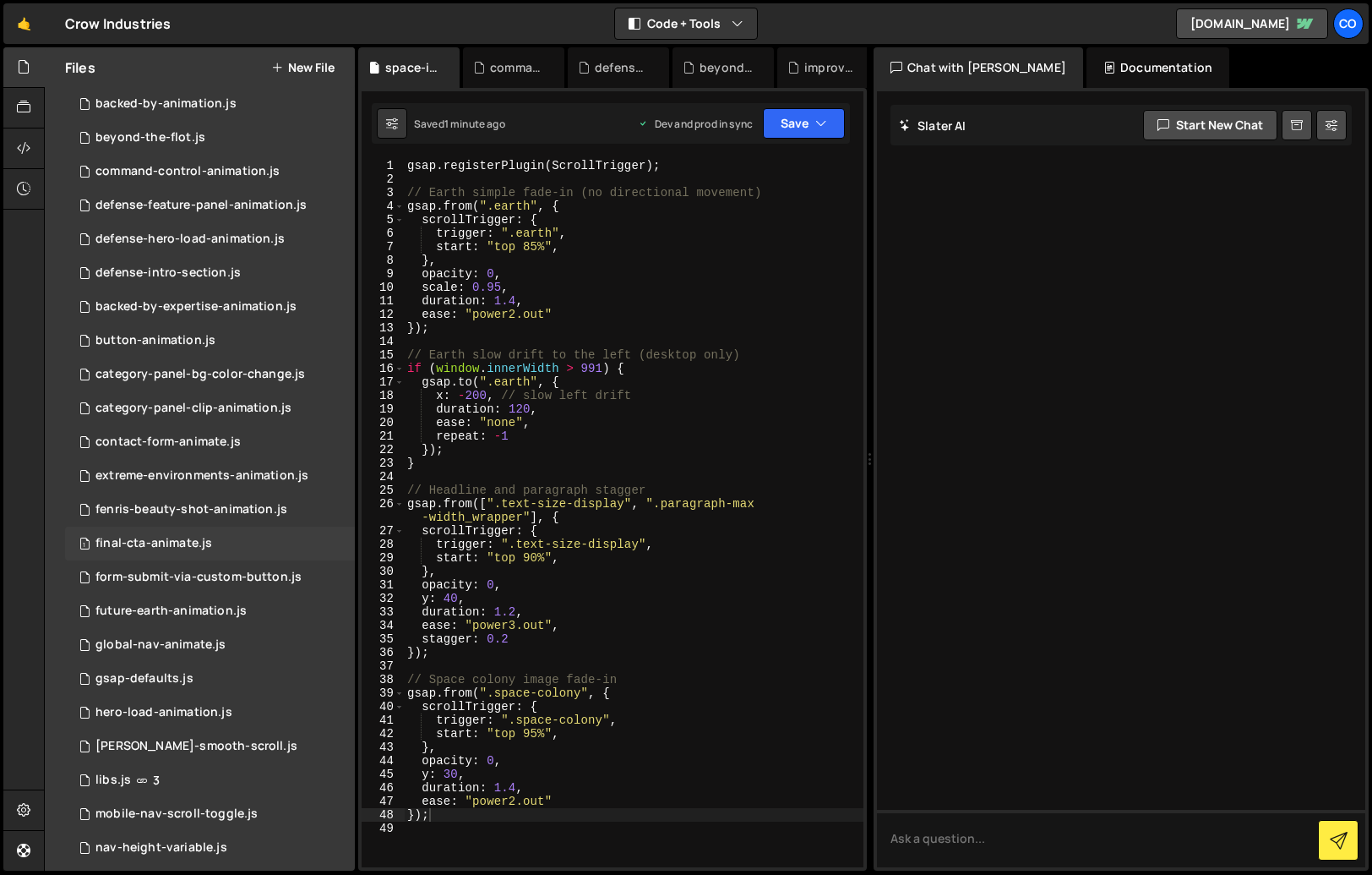
scroll to position [0, 0]
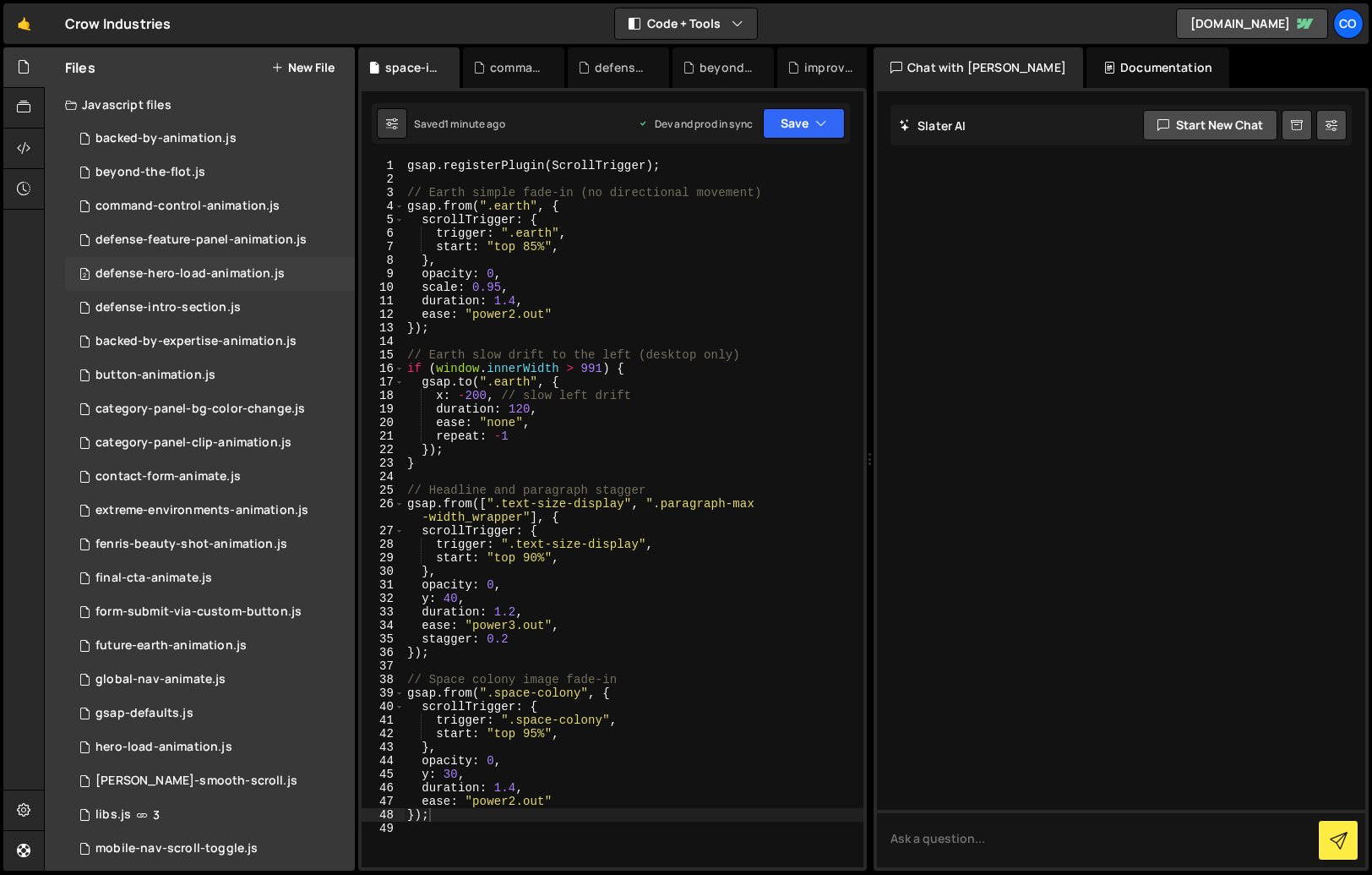
click at [321, 278] on div "2 defense-hero-load-animation.js 0" at bounding box center [210, 273] width 290 height 34
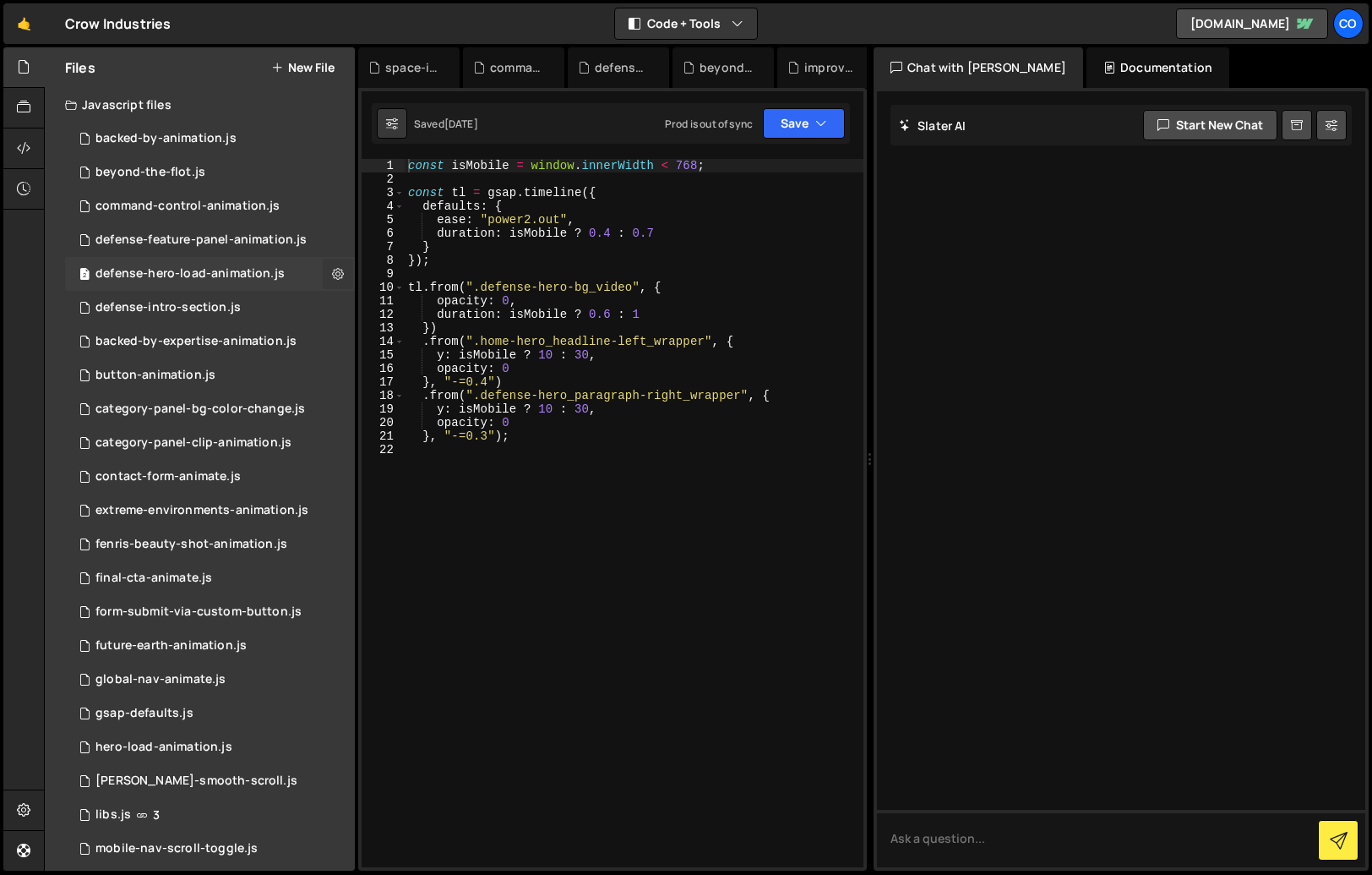
click at [334, 278] on icon at bounding box center [338, 273] width 12 height 16
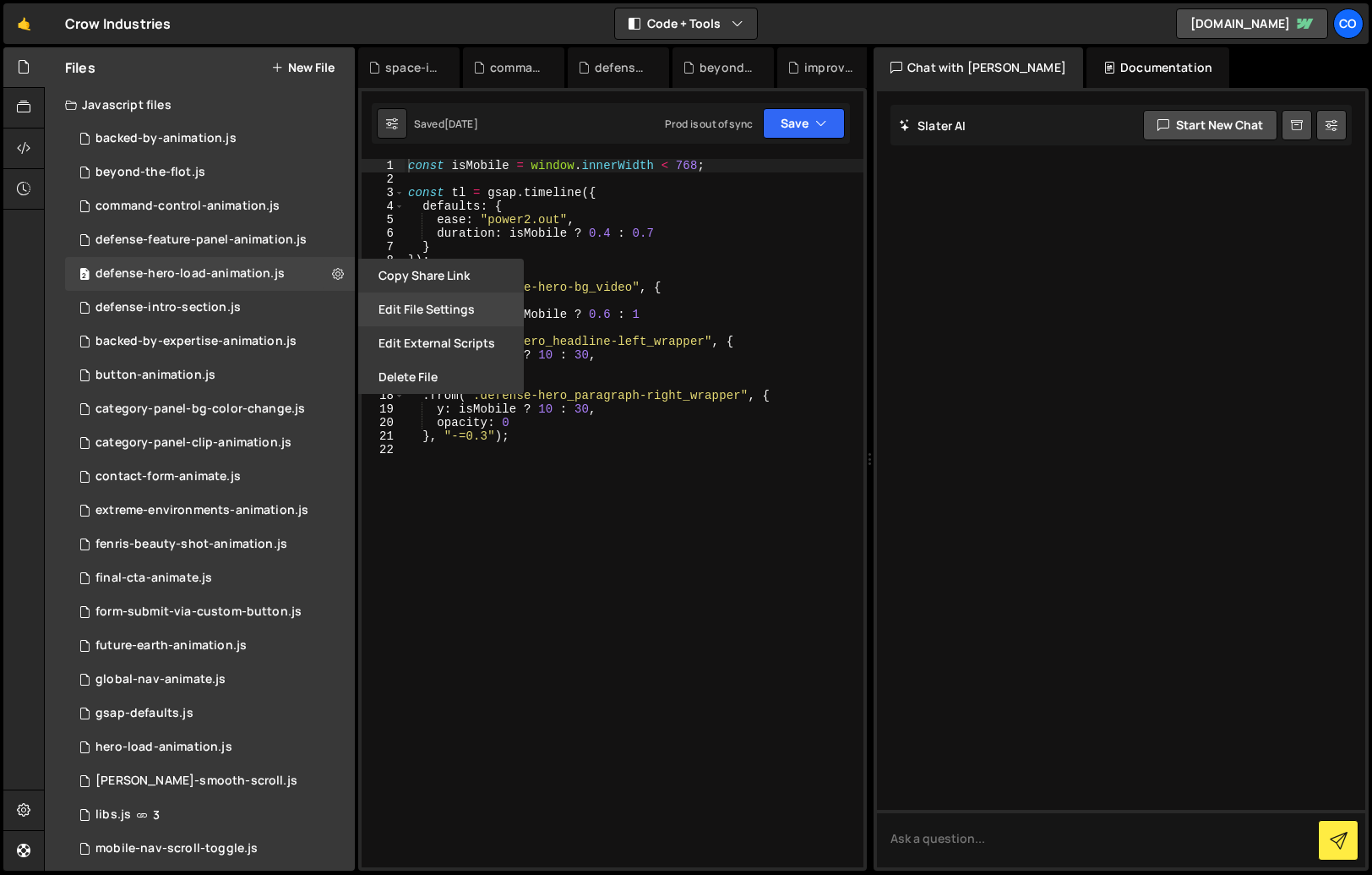
click at [419, 303] on button "Edit File Settings" at bounding box center [441, 309] width 166 height 34
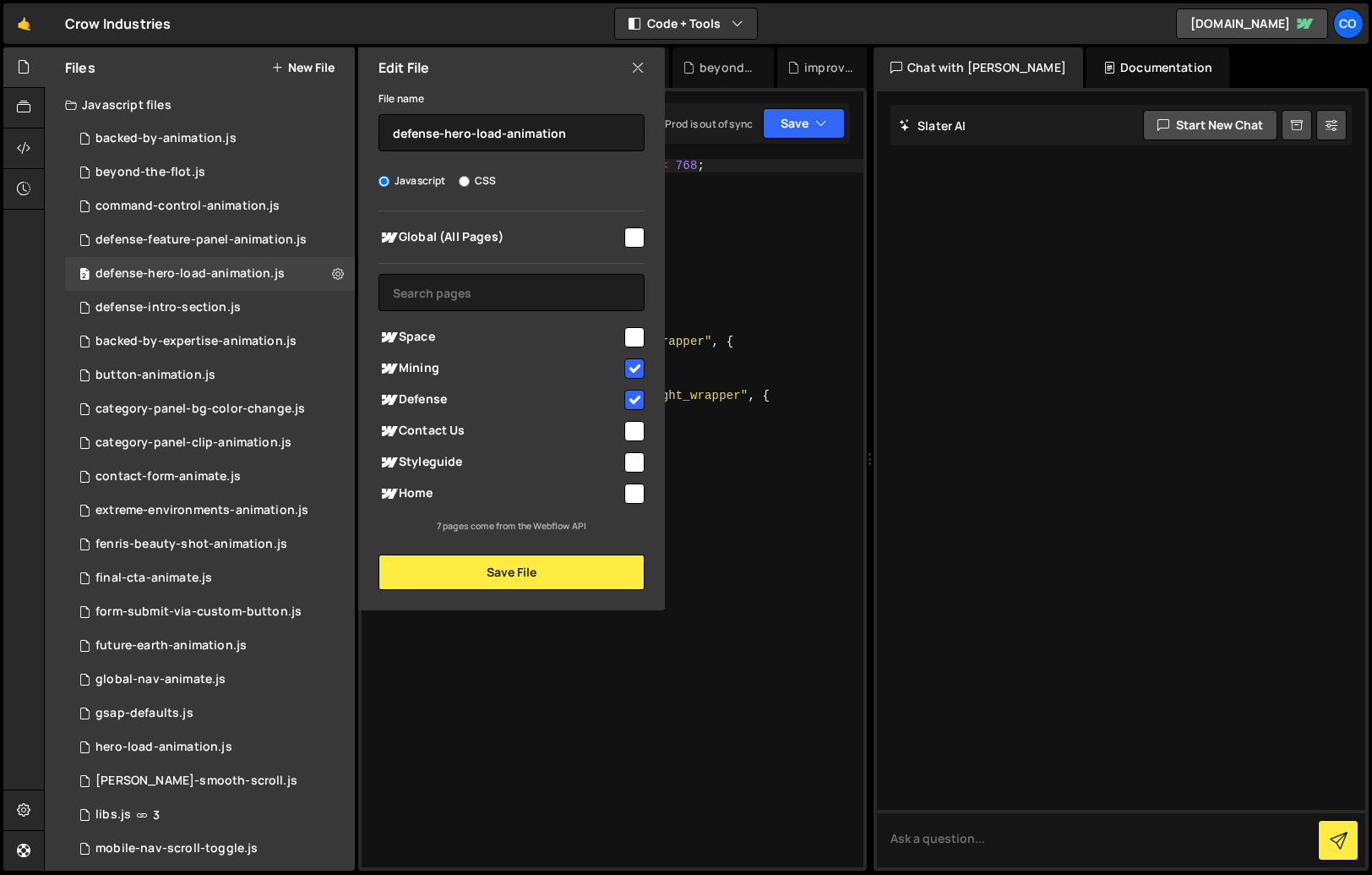
click at [630, 340] on input "checkbox" at bounding box center [634, 337] width 20 height 20
checkbox input "true"
click at [582, 576] on button "Save File" at bounding box center [512, 571] width 266 height 36
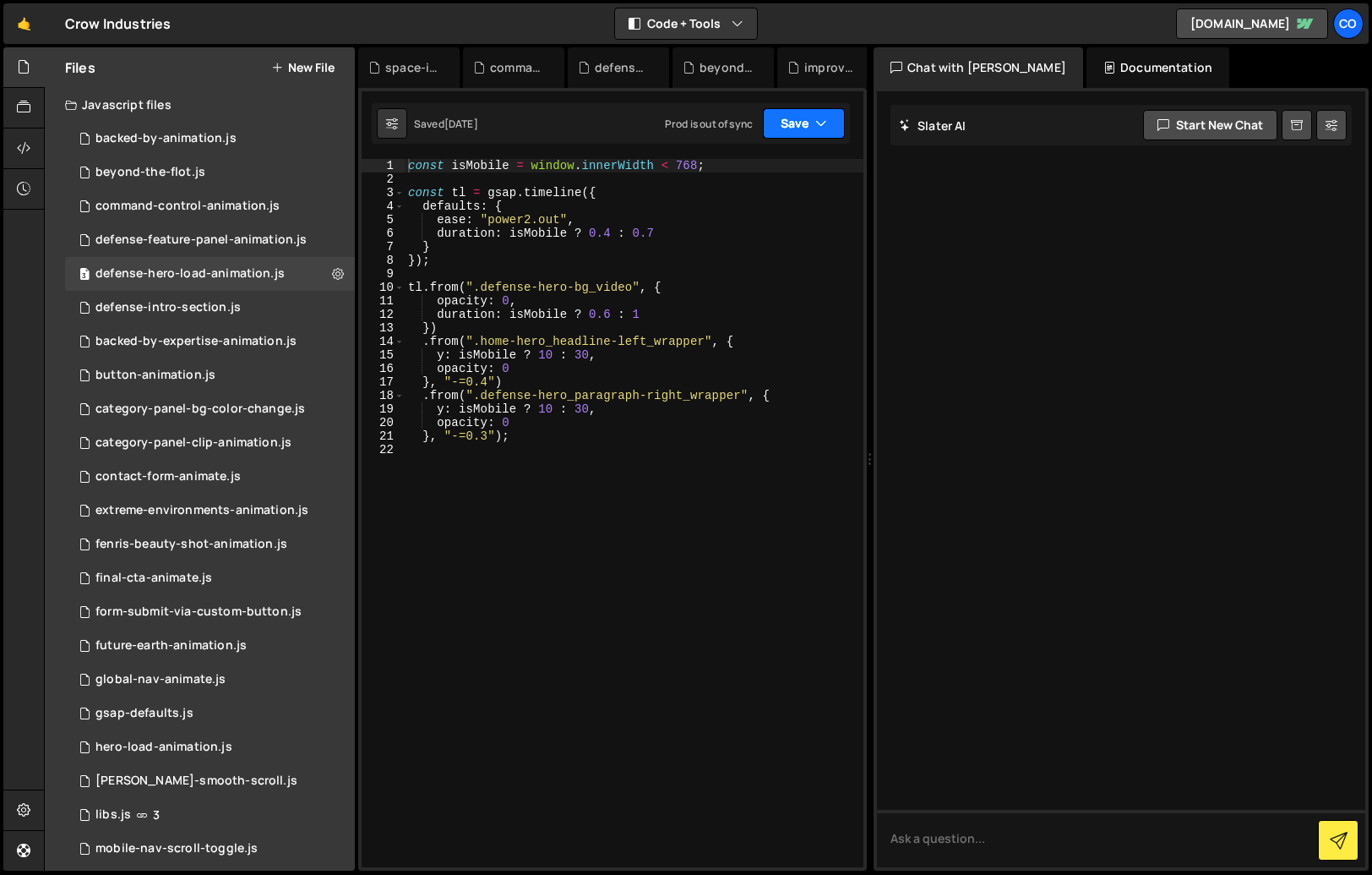
click at [816, 122] on icon "button" at bounding box center [821, 123] width 12 height 17
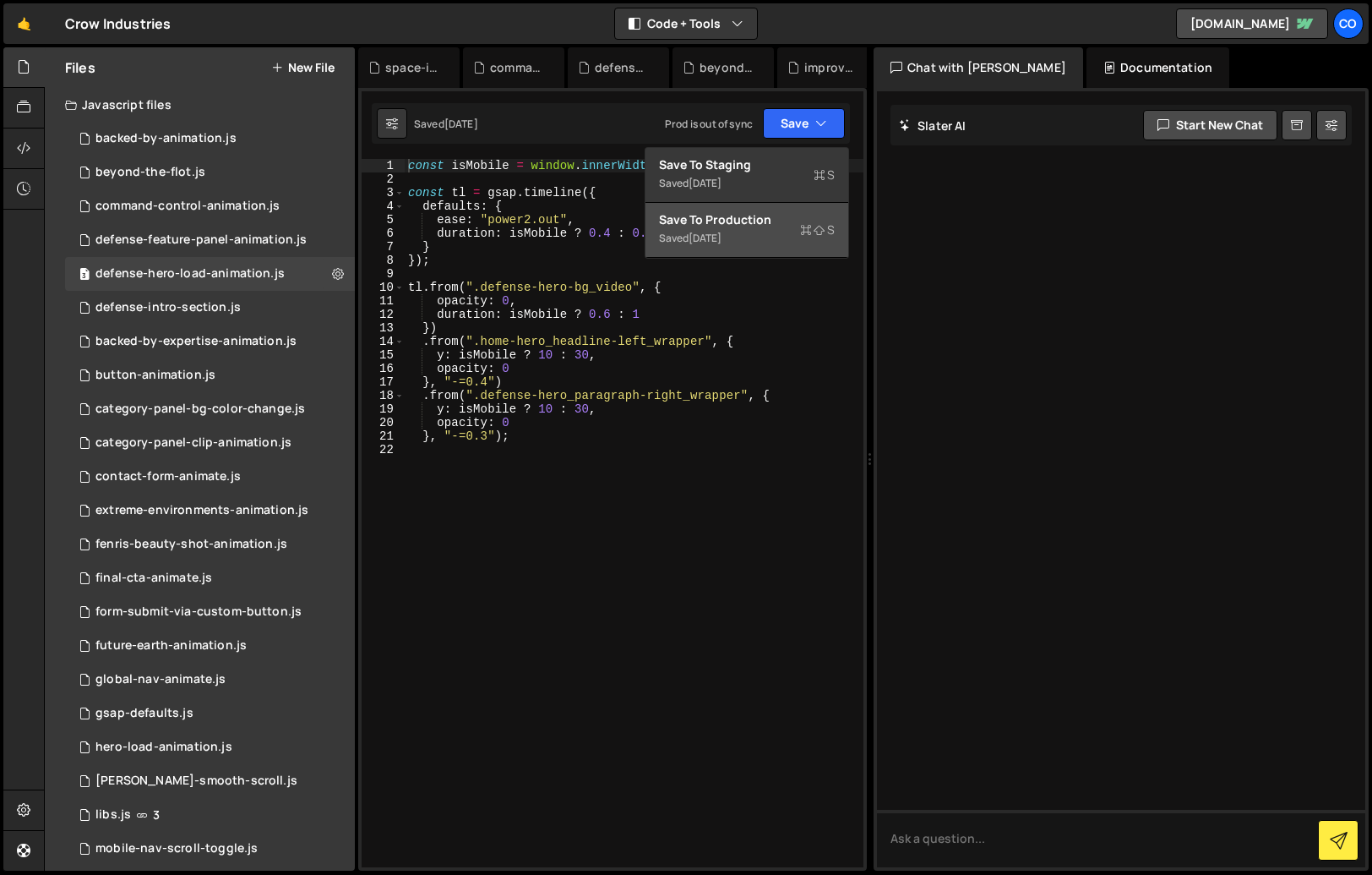
click at [718, 213] on div "Save to Production S" at bounding box center [747, 220] width 176 height 17
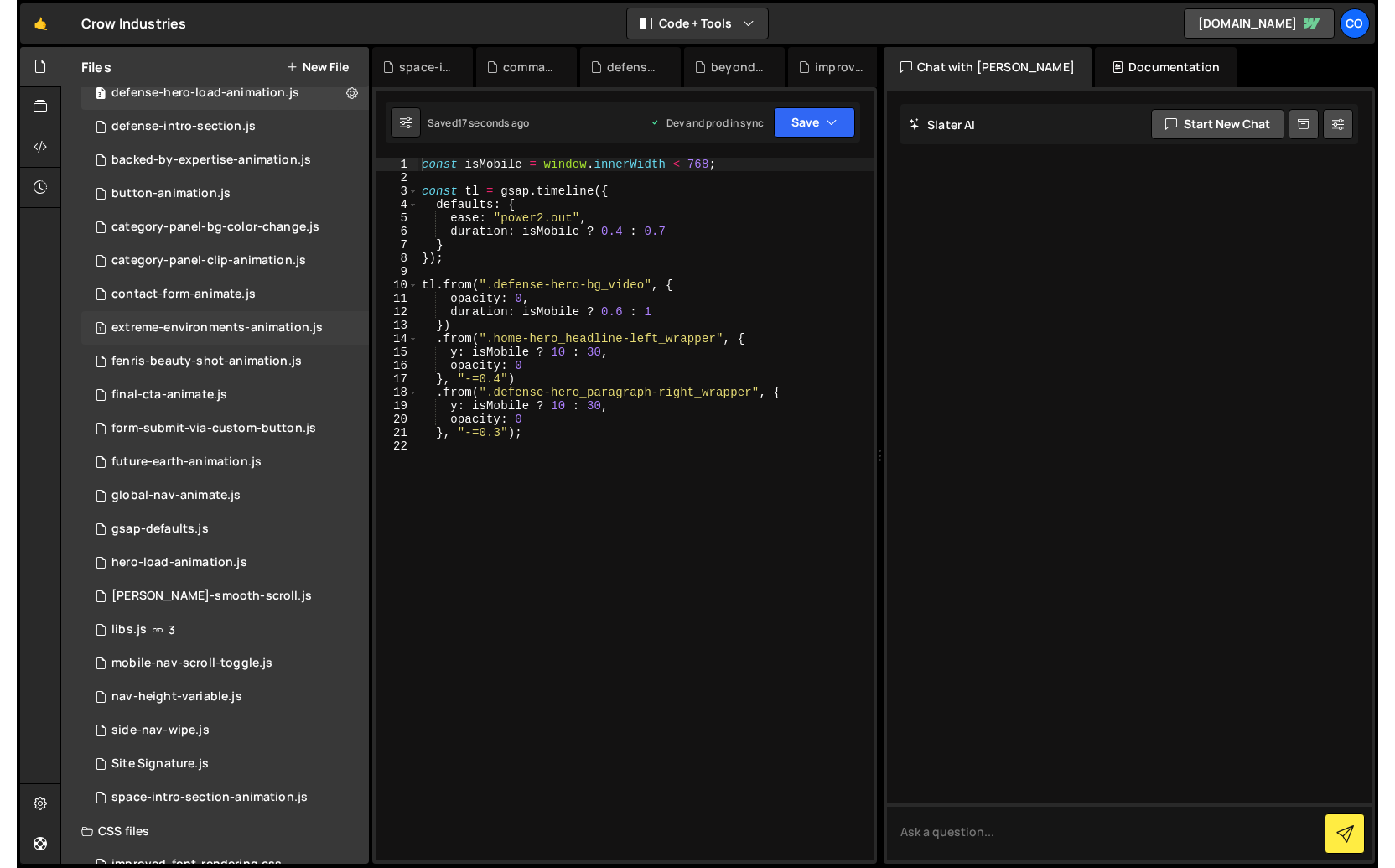
scroll to position [212, 0]
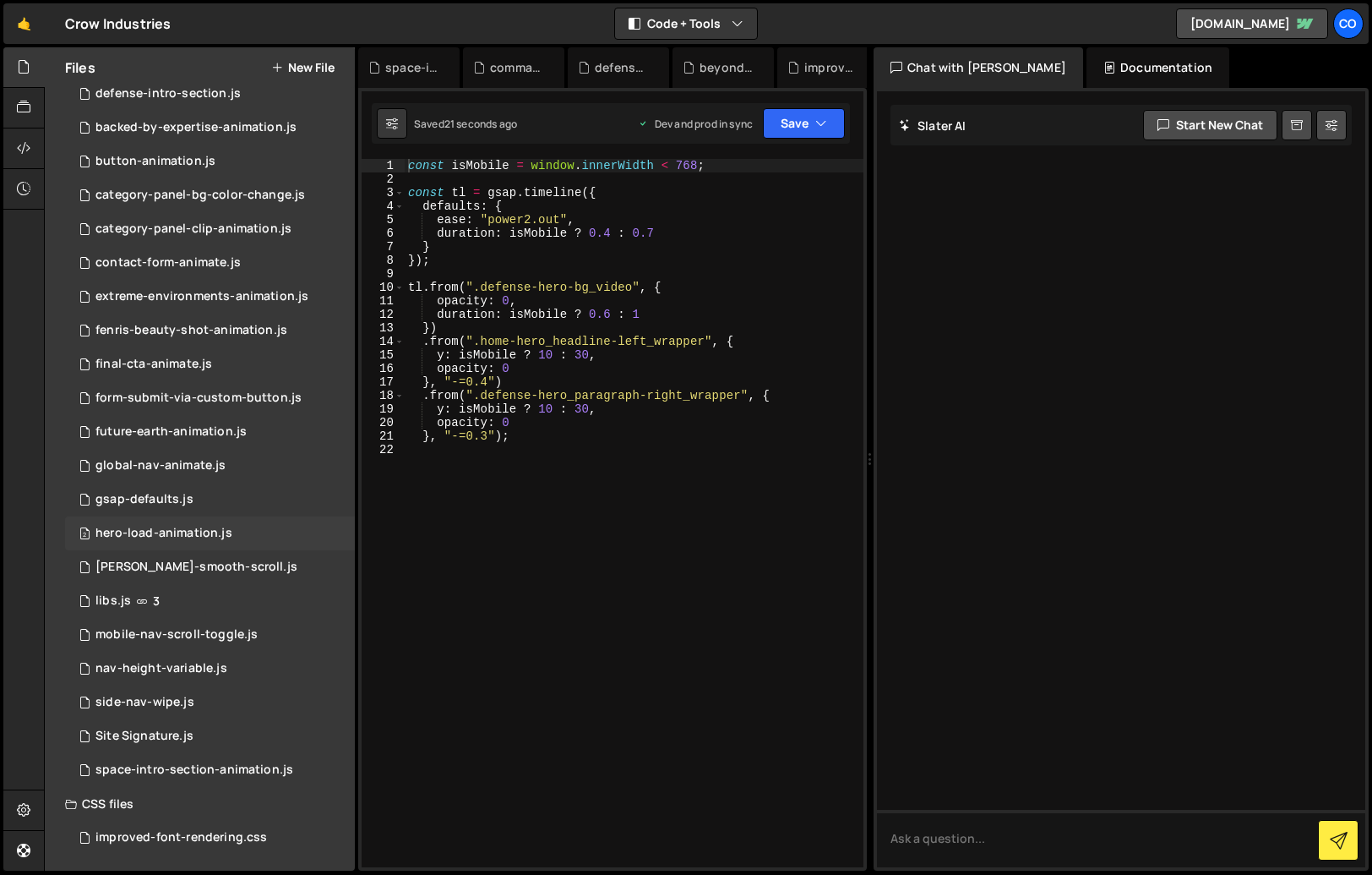
click at [325, 536] on div "2 hero-load-animation.js 0" at bounding box center [210, 533] width 290 height 34
click at [337, 538] on button at bounding box center [337, 533] width 30 height 30
type input "hero-load-animation"
radio input "true"
checkbox input "true"
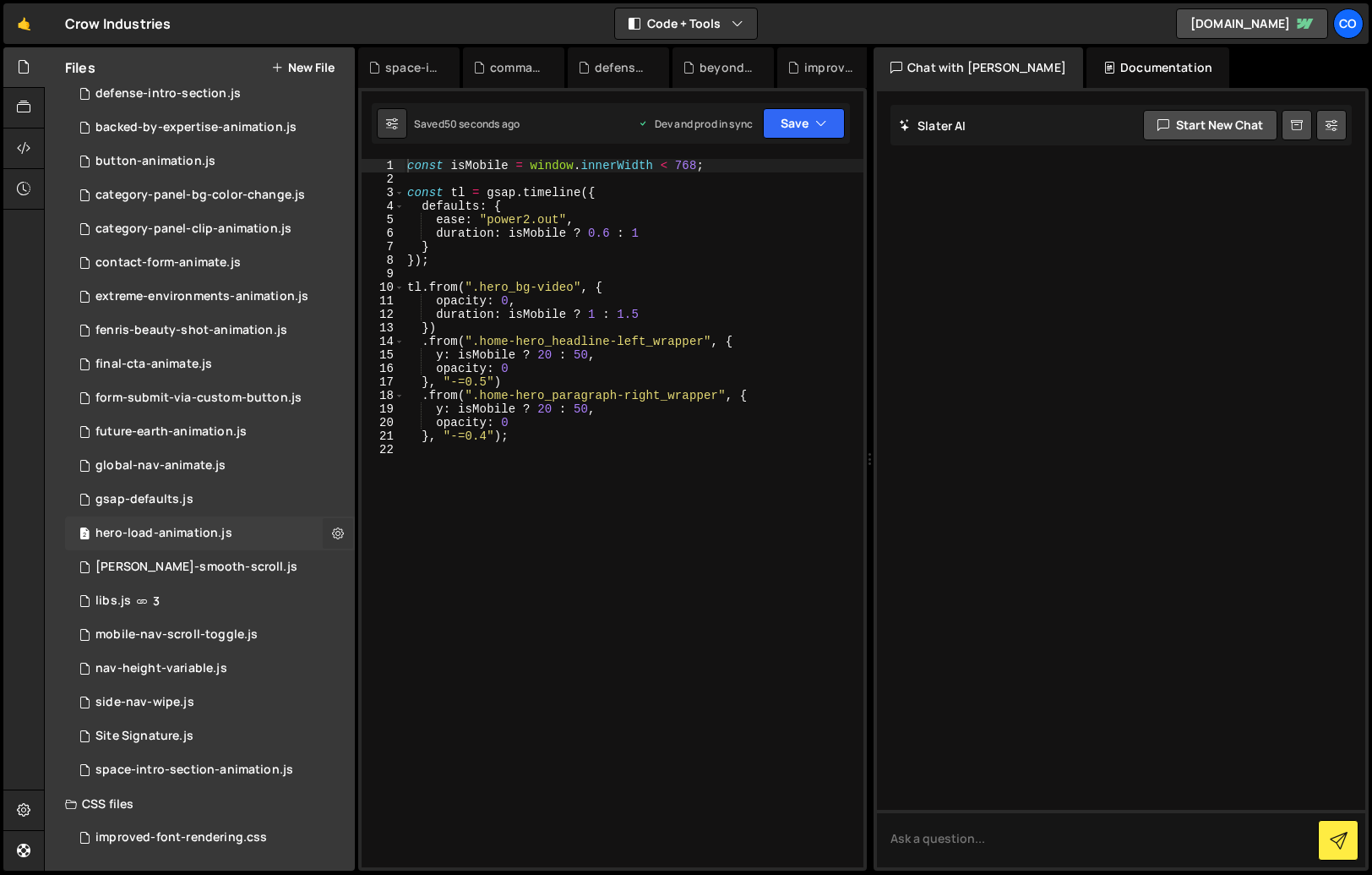
checkbox input "true"
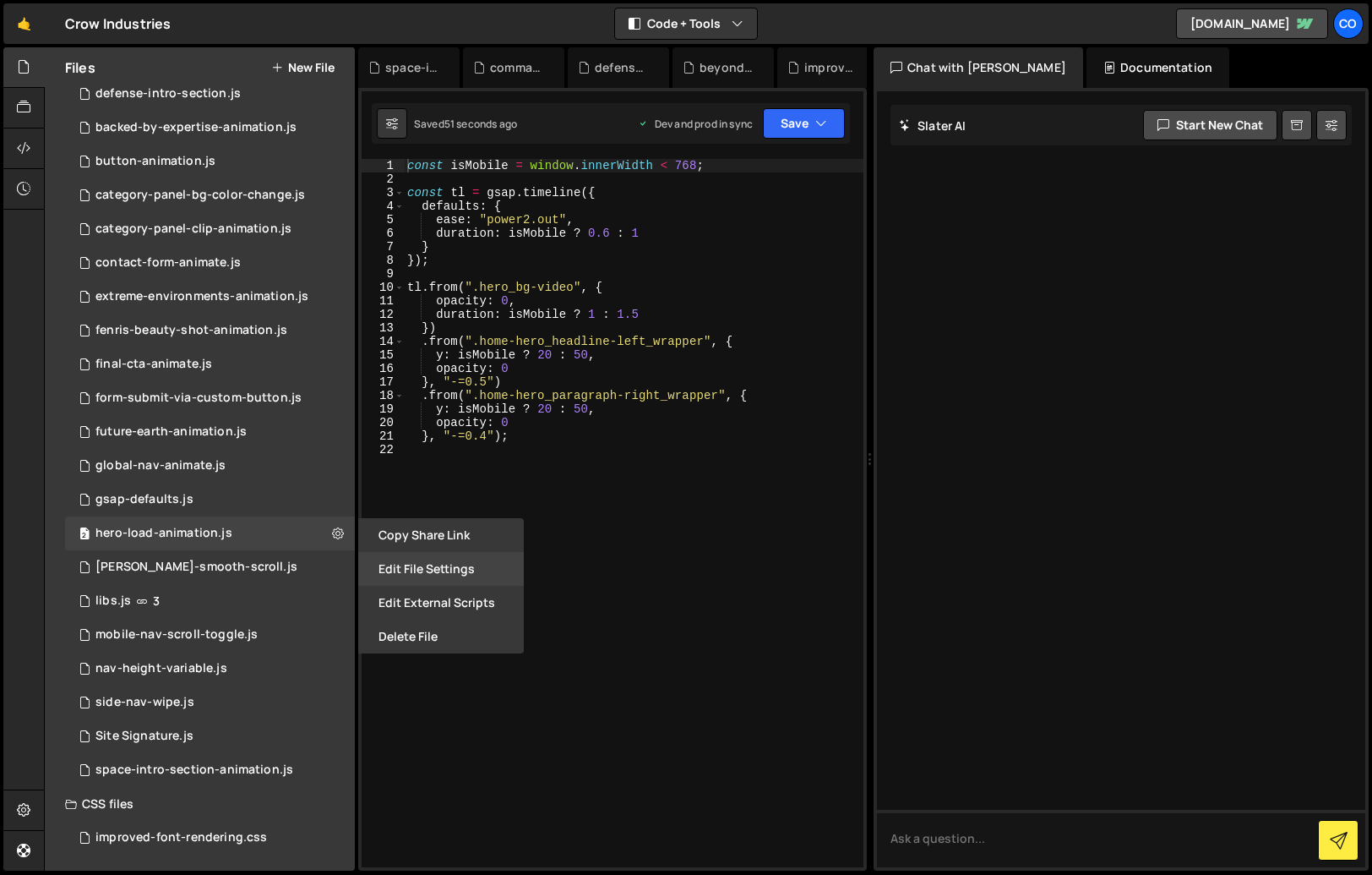
click at [457, 570] on button "Edit File Settings" at bounding box center [441, 569] width 166 height 34
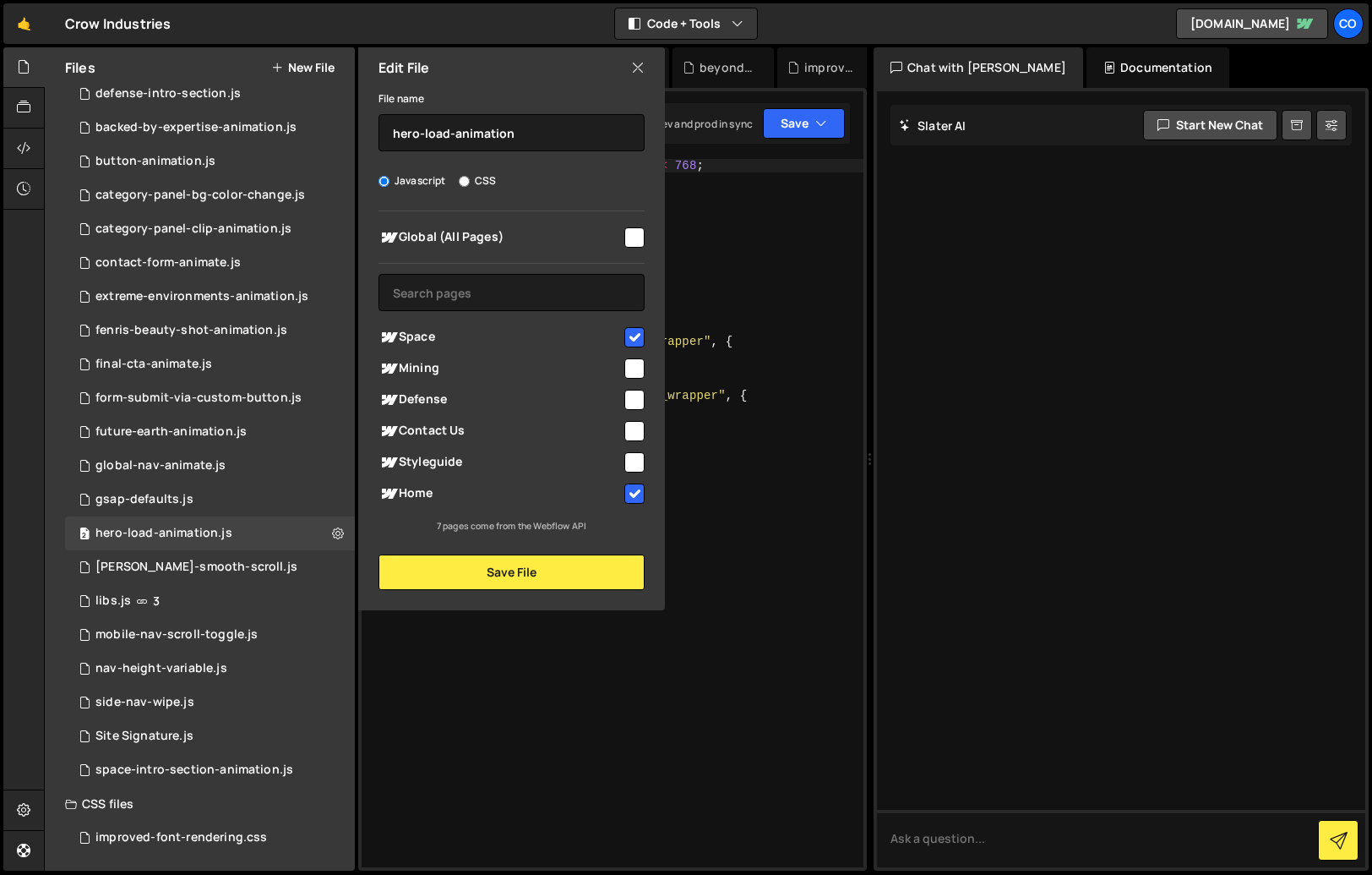
click at [637, 334] on input "checkbox" at bounding box center [634, 337] width 20 height 20
click at [501, 568] on button "Save File" at bounding box center [512, 571] width 266 height 36
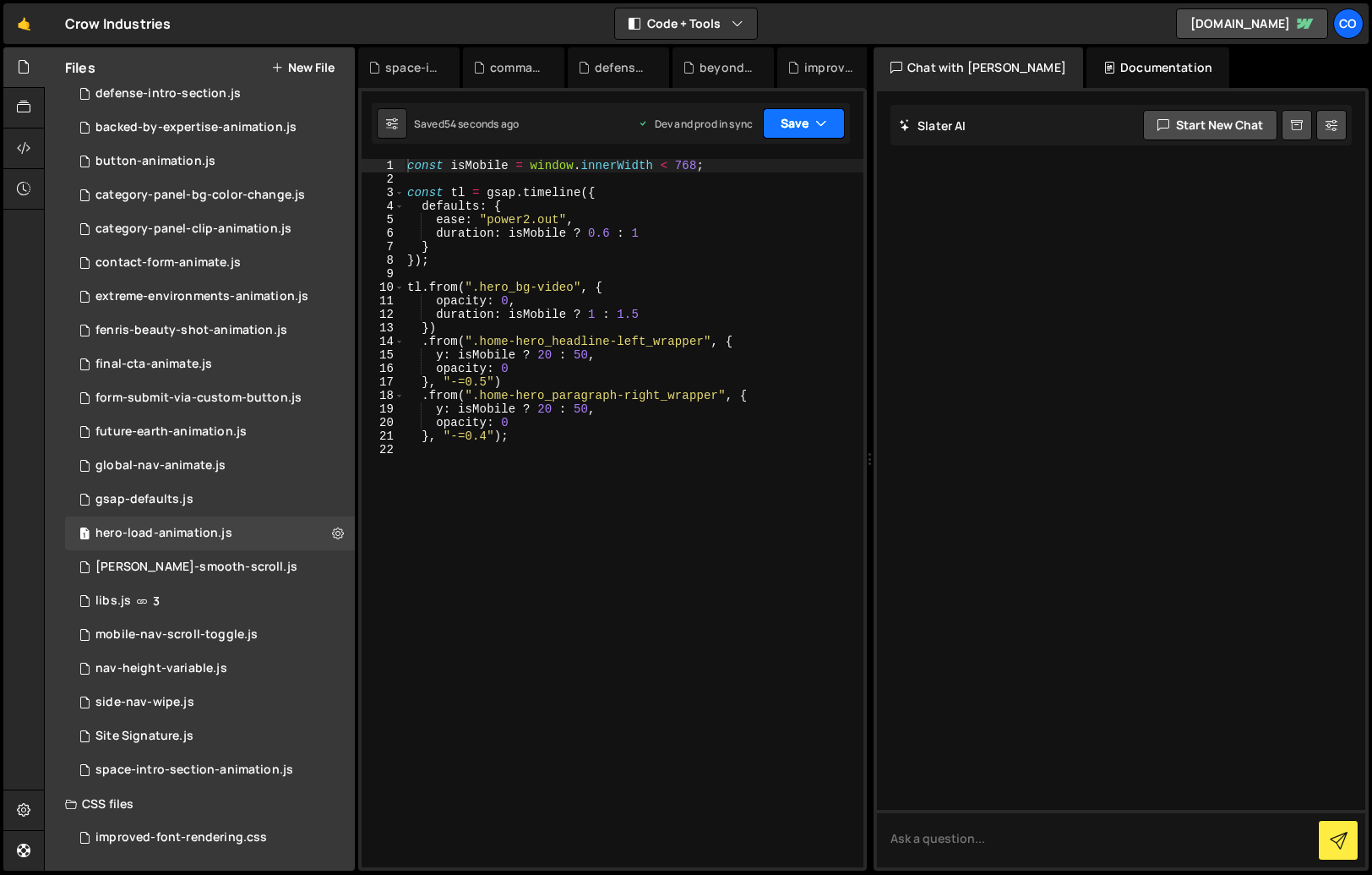
click at [814, 111] on button "Save" at bounding box center [804, 123] width 82 height 30
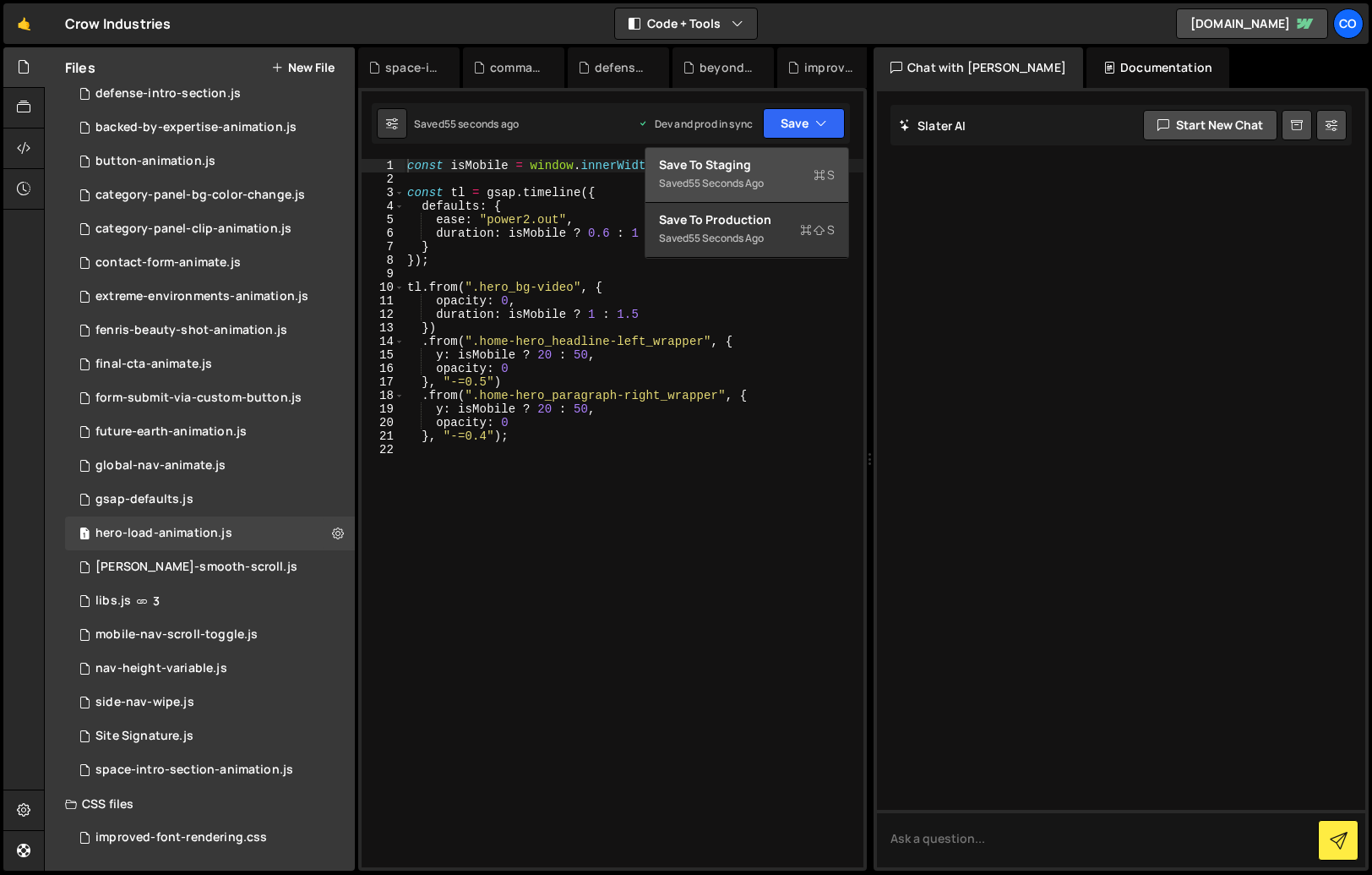
click at [776, 169] on div "Save to Staging S" at bounding box center [747, 165] width 176 height 17
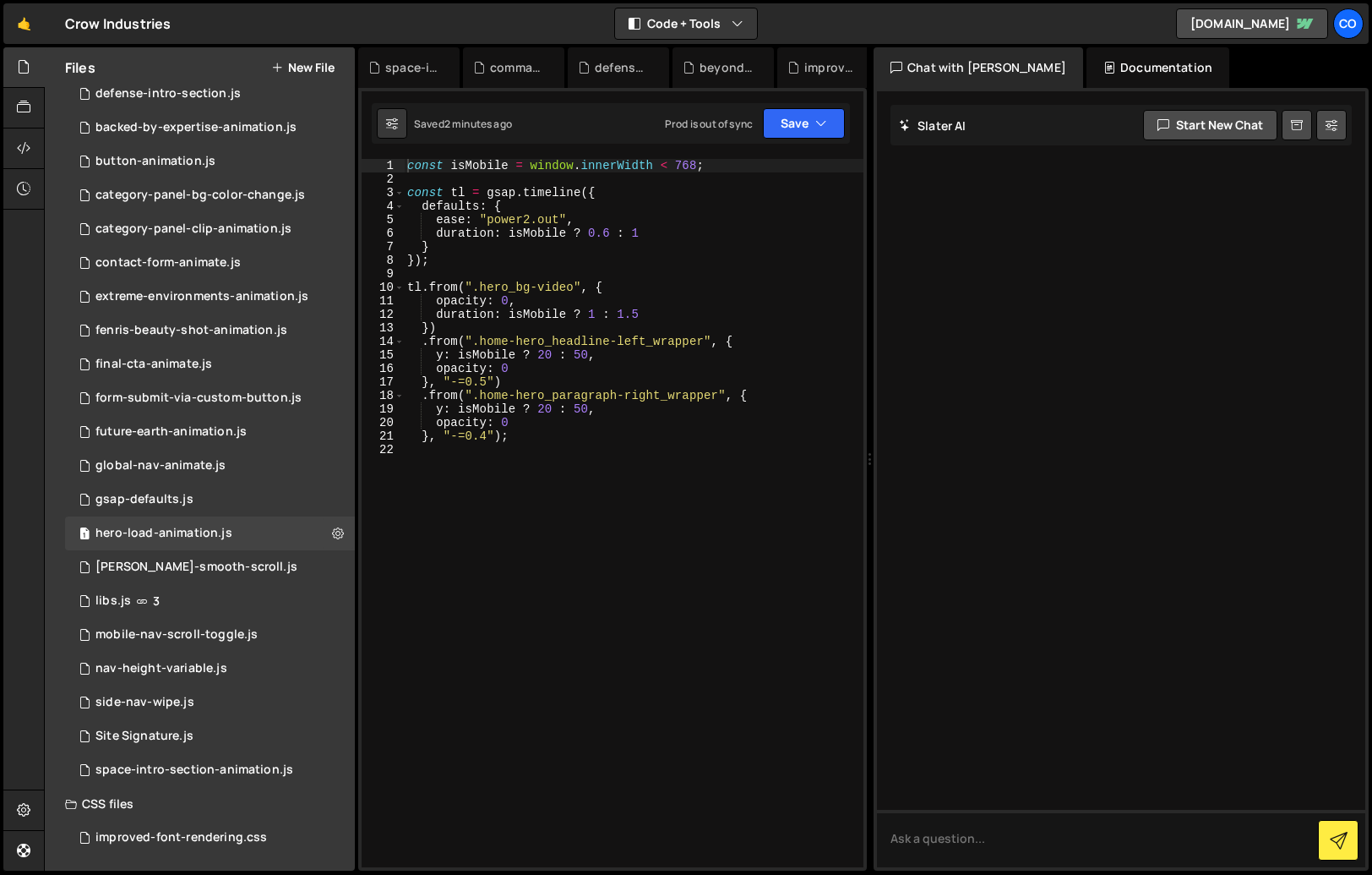
click at [302, 65] on button "New File" at bounding box center [303, 67] width 64 height 14
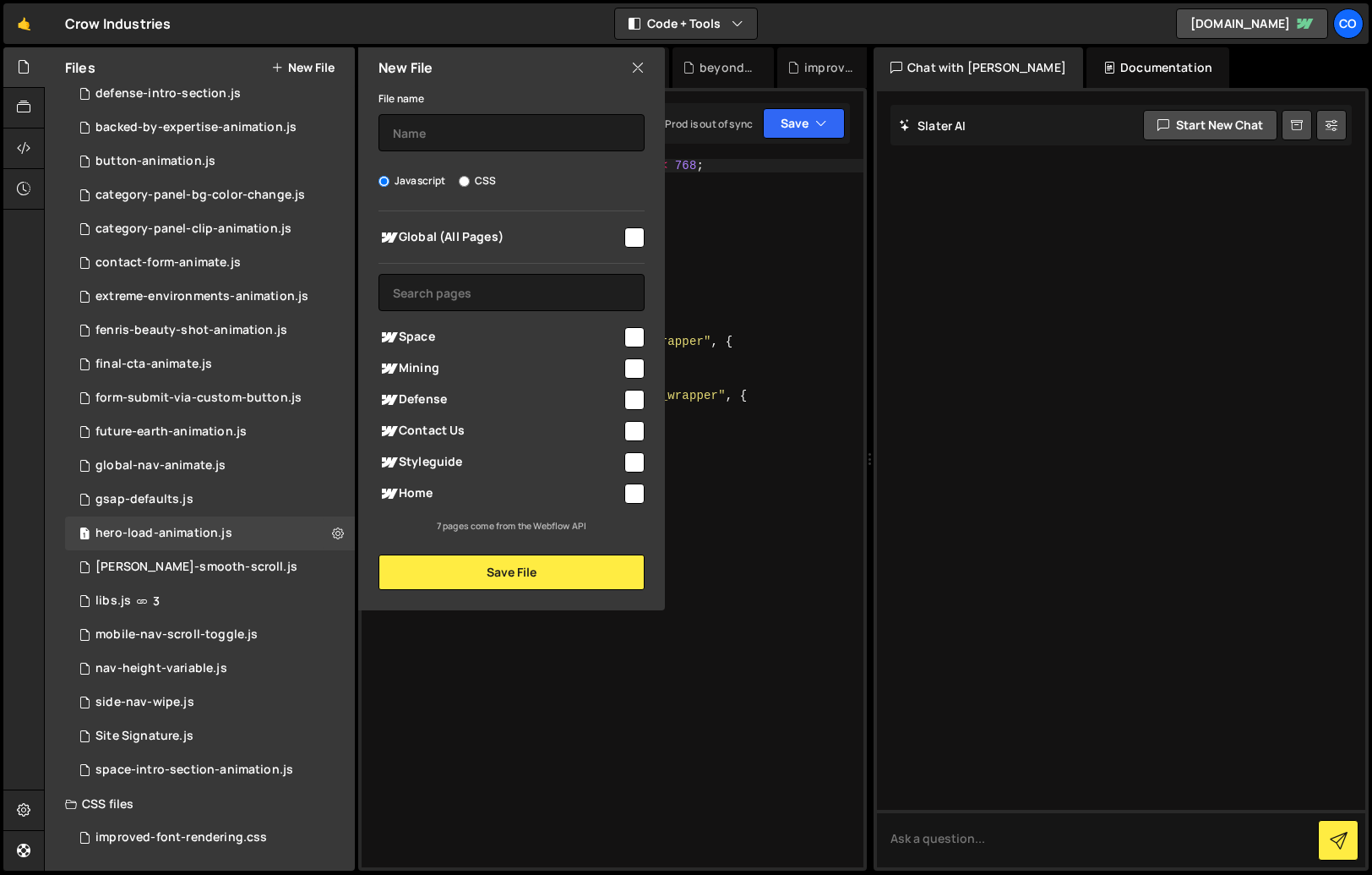
click at [633, 336] on input "checkbox" at bounding box center [634, 337] width 20 height 20
checkbox input "true"
click at [498, 128] on input "text" at bounding box center [512, 132] width 266 height 37
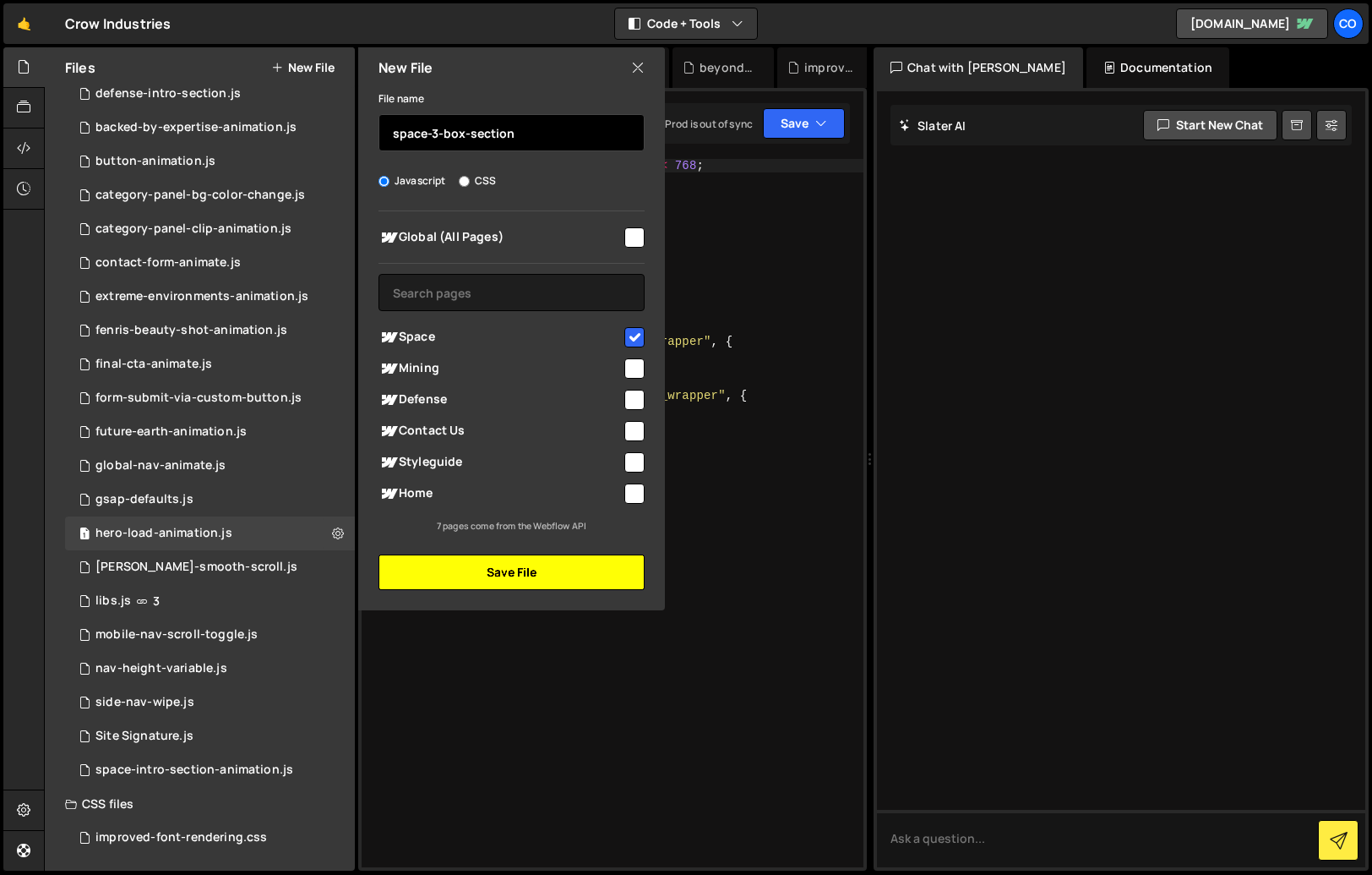
type input "space-3-box-section"
click at [535, 570] on button "Save File" at bounding box center [512, 571] width 266 height 36
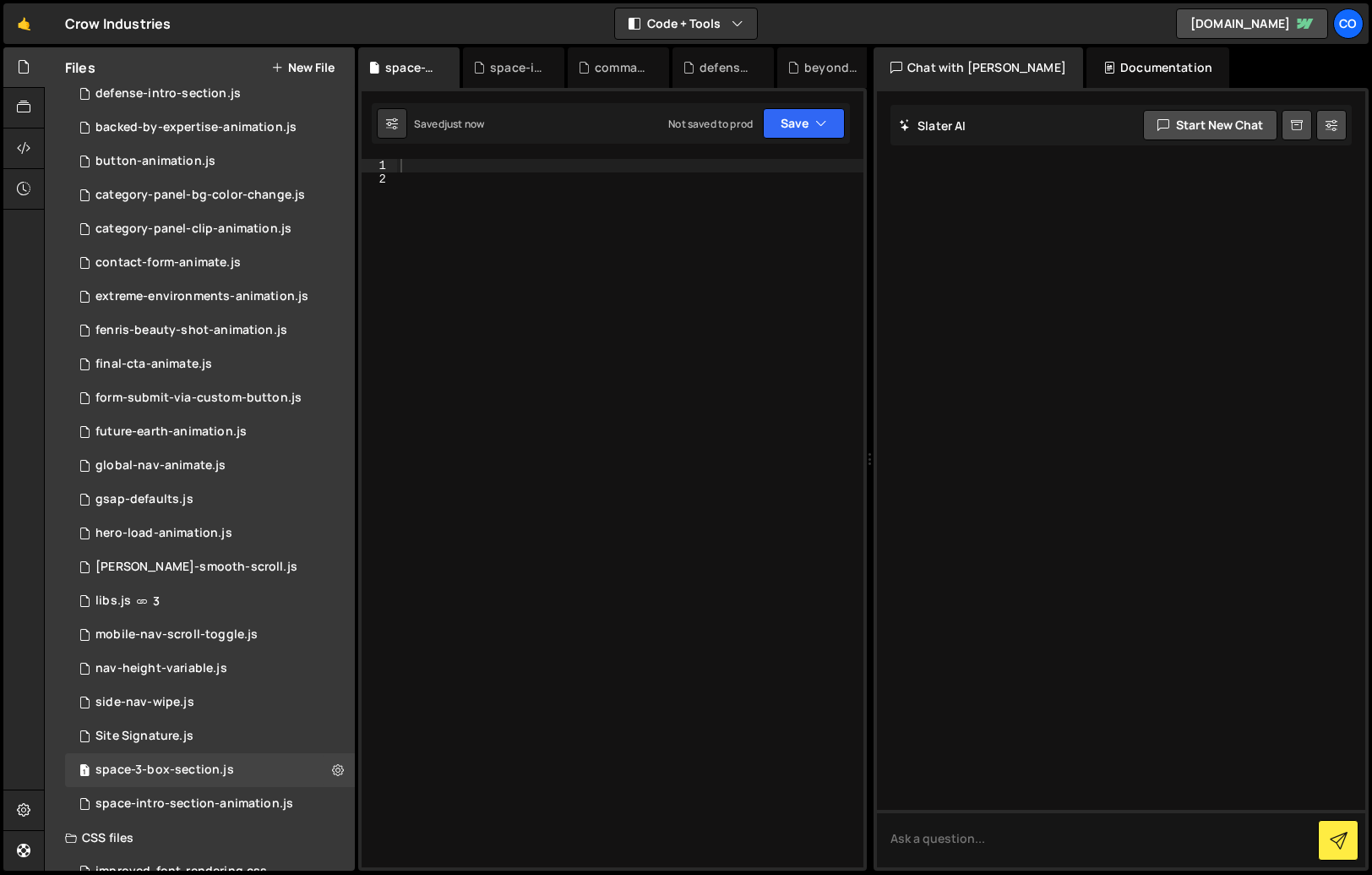
click at [521, 345] on div at bounding box center [630, 526] width 466 height 736
paste textarea "});"
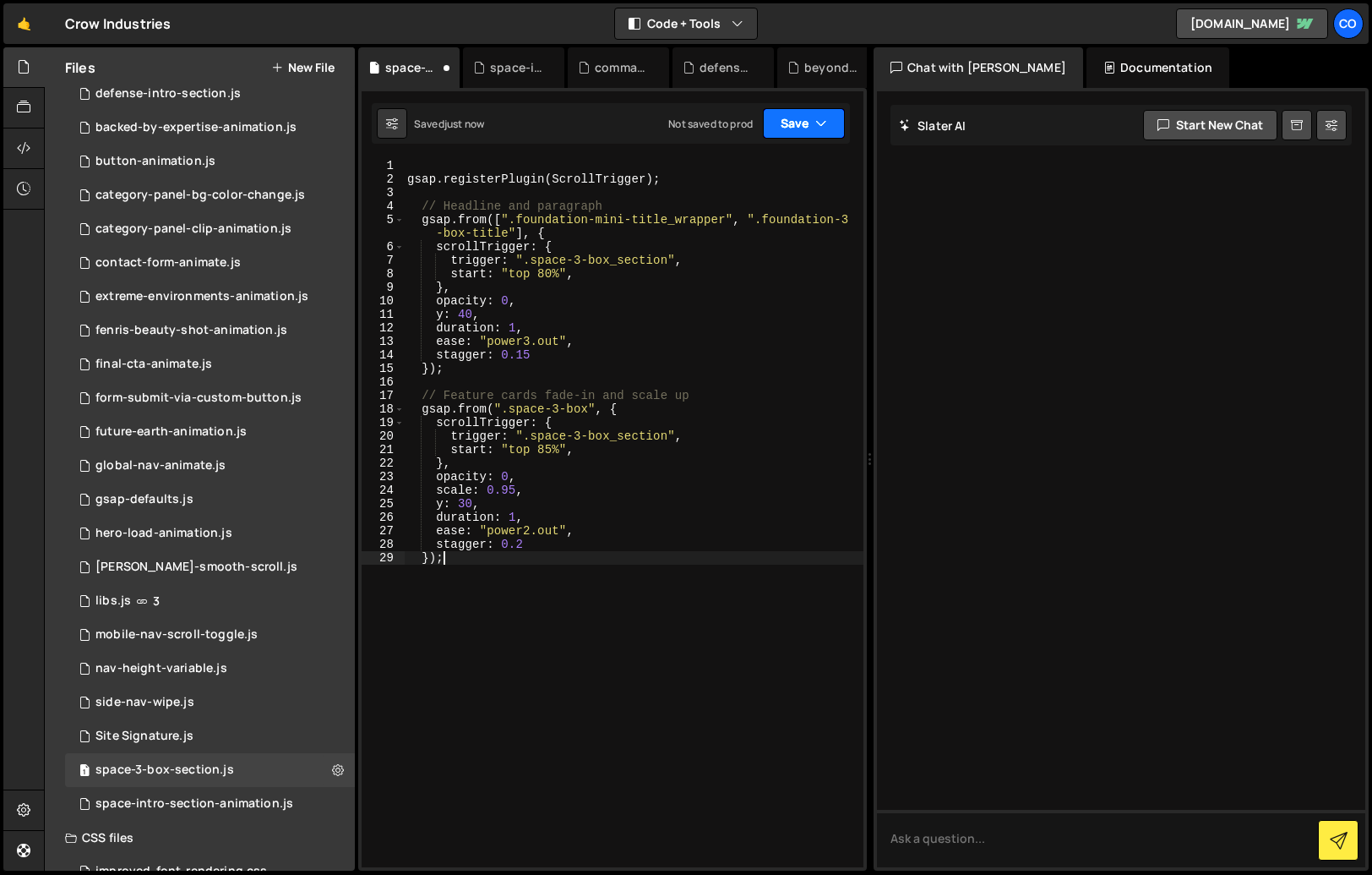
click at [796, 122] on button "Save" at bounding box center [804, 123] width 82 height 30
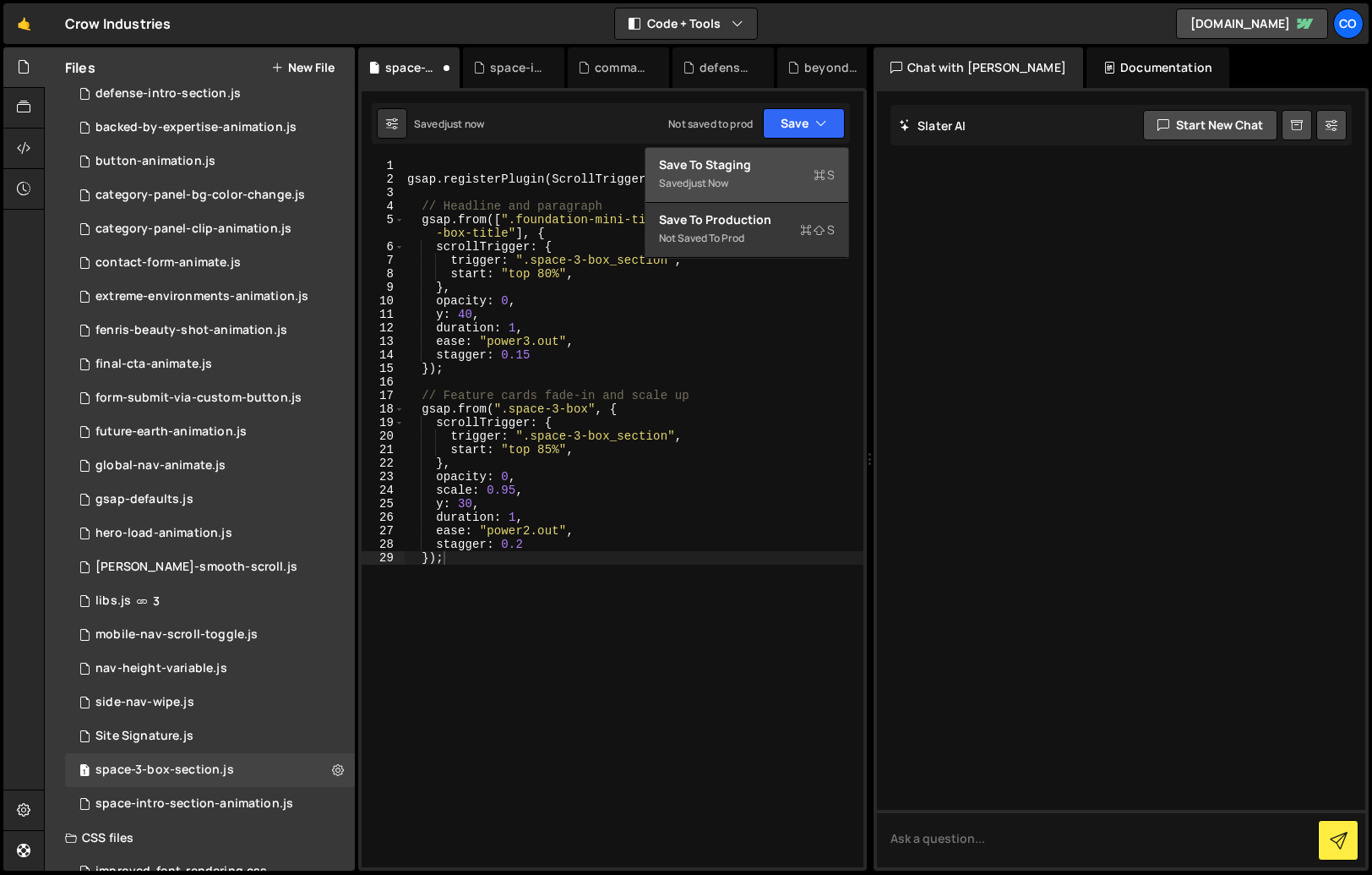
click at [753, 182] on div "Saved just now" at bounding box center [747, 183] width 176 height 20
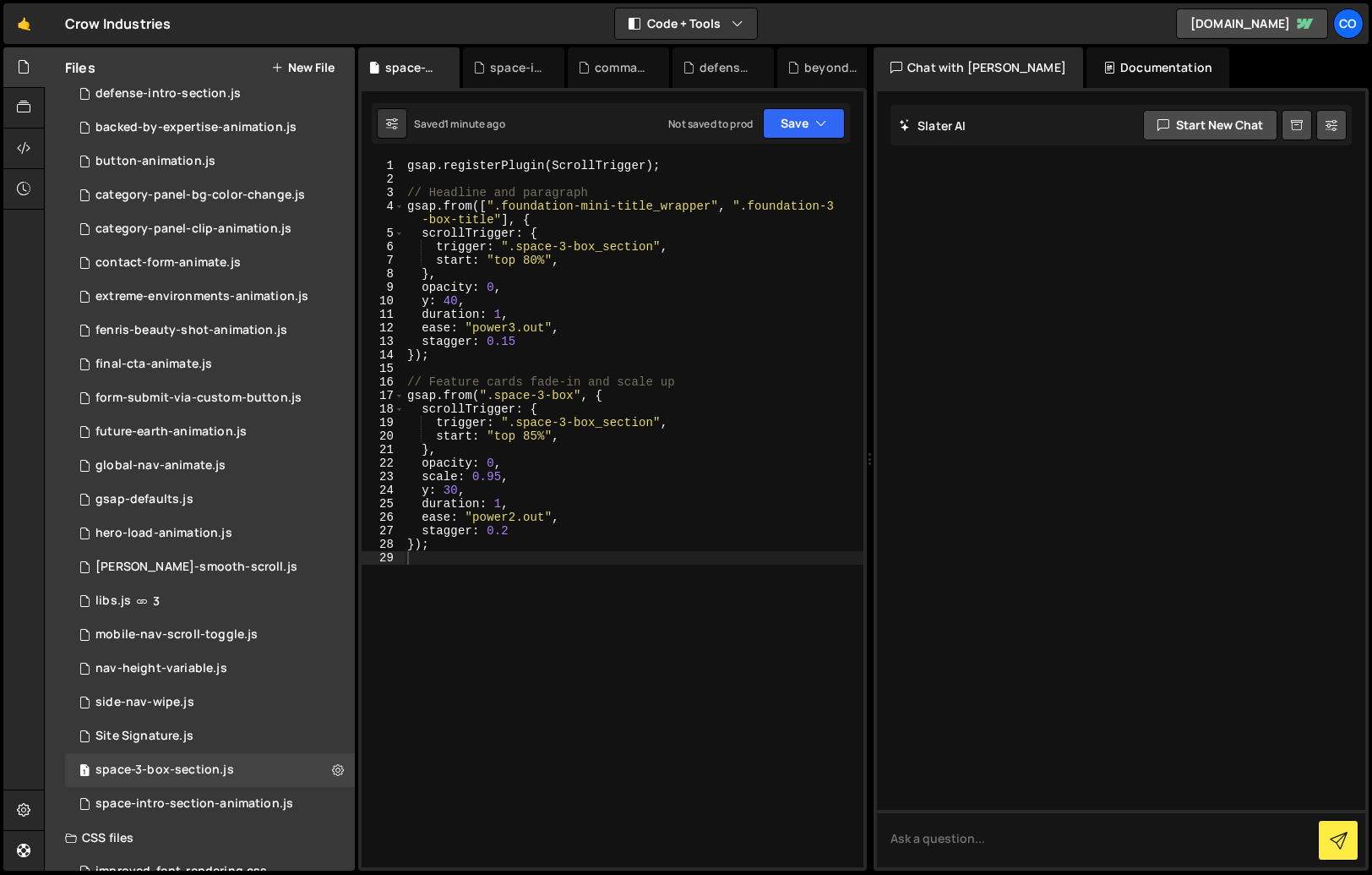
drag, startPoint x: 582, startPoint y: 430, endPoint x: 576, endPoint y: 412, distance: 19.0
click at [576, 413] on div "gsap . registerPlugin ( ScrollTrigger ) ; // Headline and paragraph gsap . from…" at bounding box center [633, 526] width 460 height 736
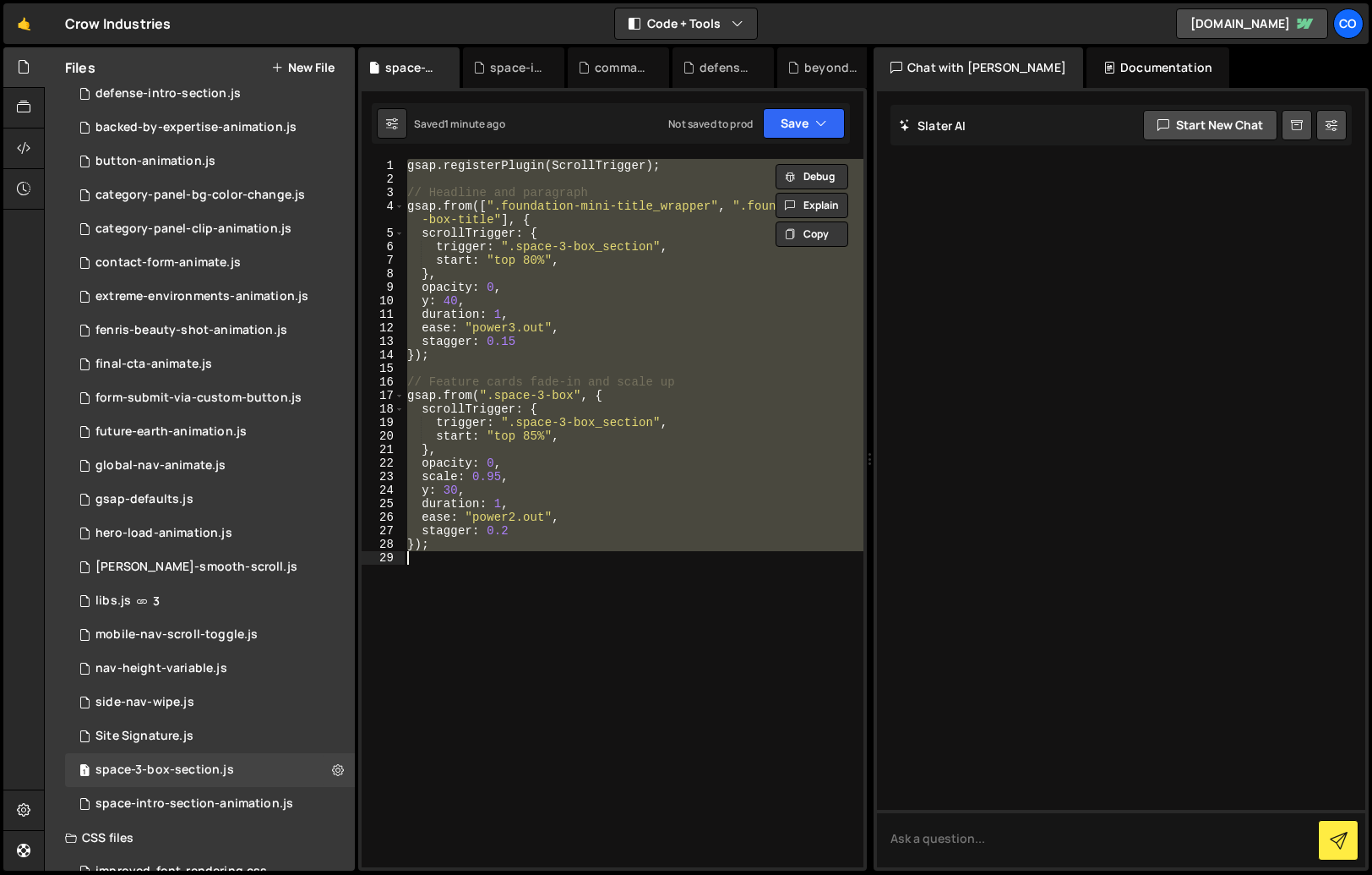
paste textarea "});"
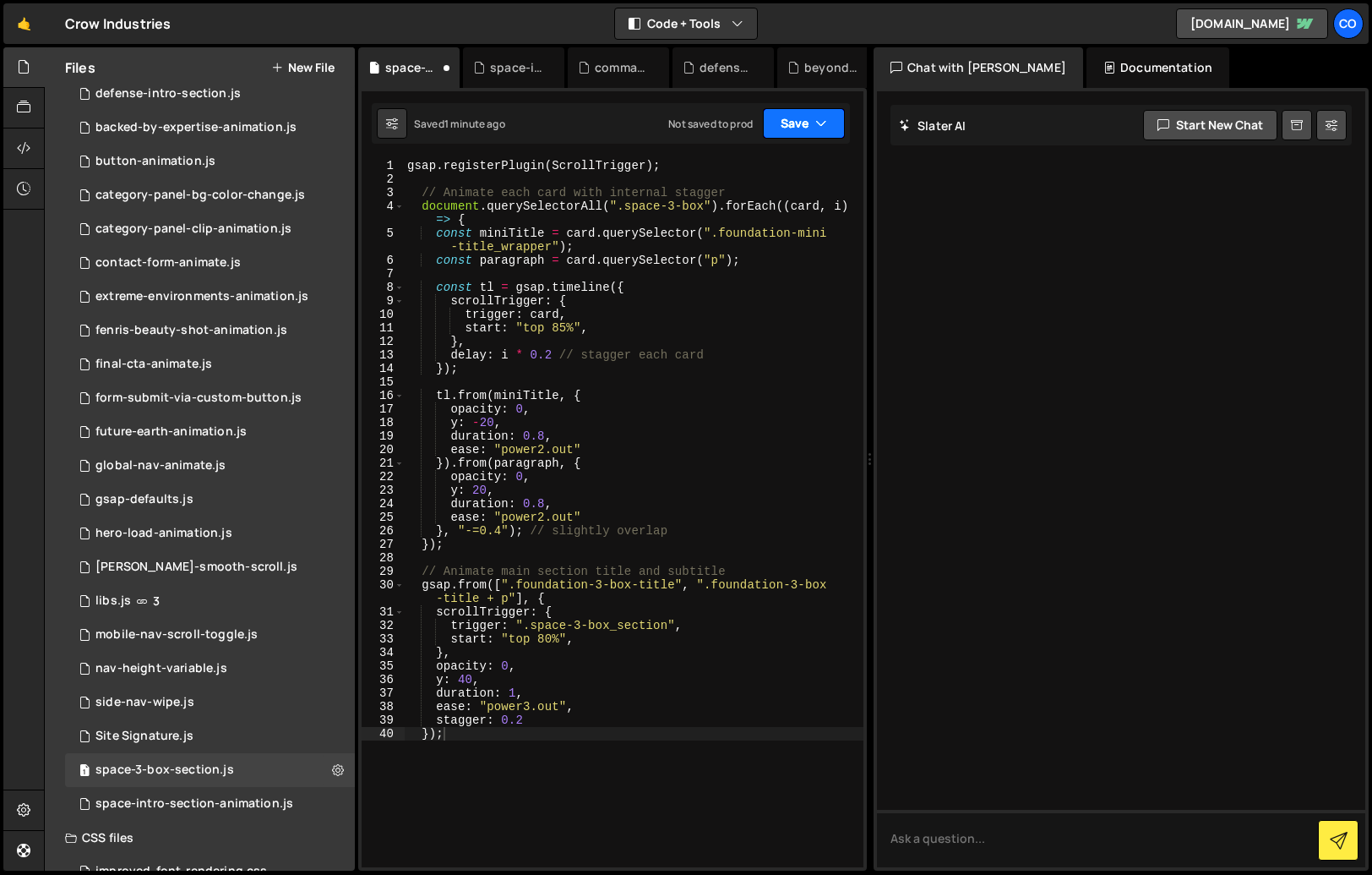
click at [783, 117] on button "Save" at bounding box center [804, 123] width 82 height 30
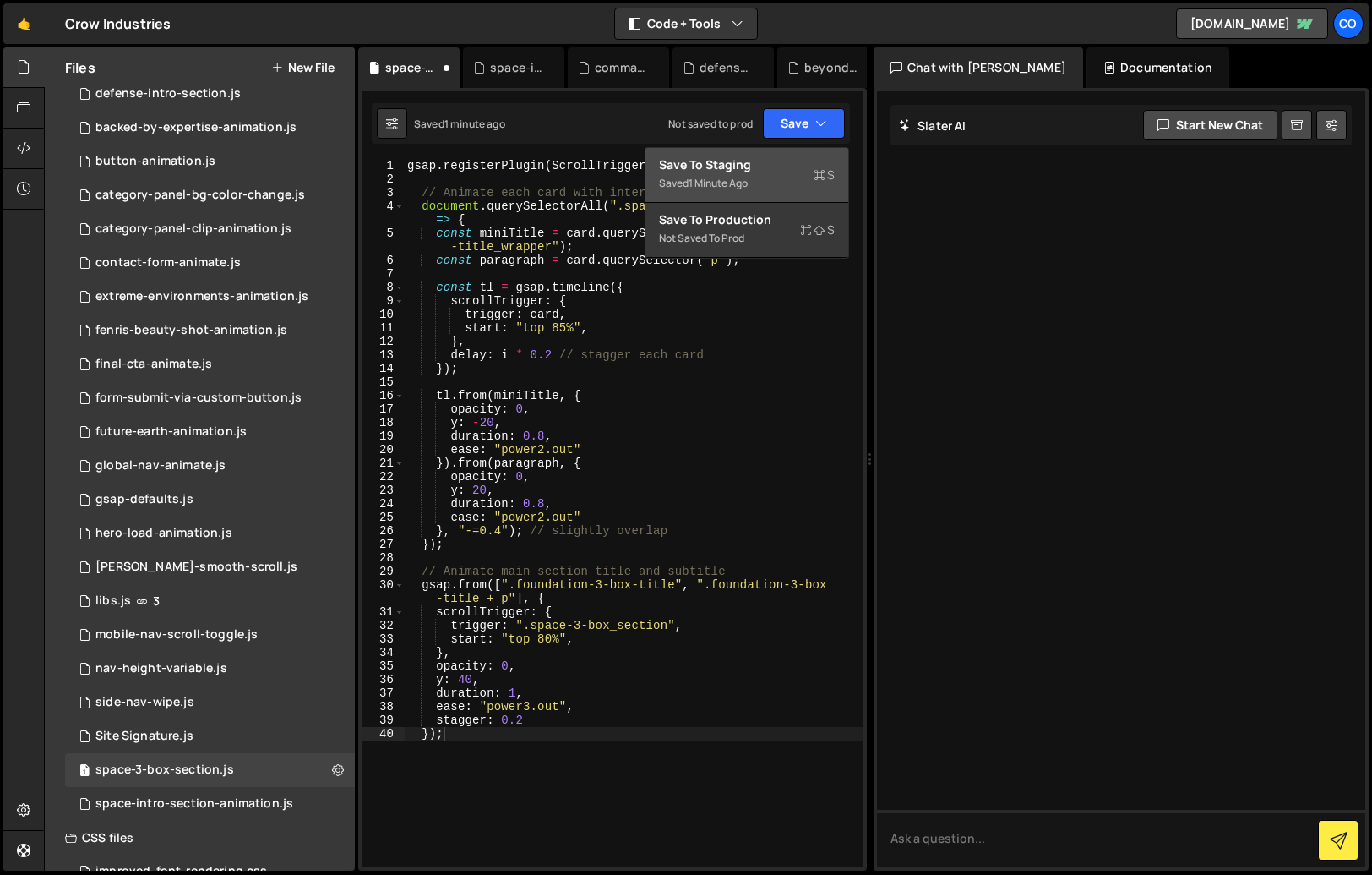
click at [755, 170] on div "Save to Staging S" at bounding box center [747, 165] width 176 height 17
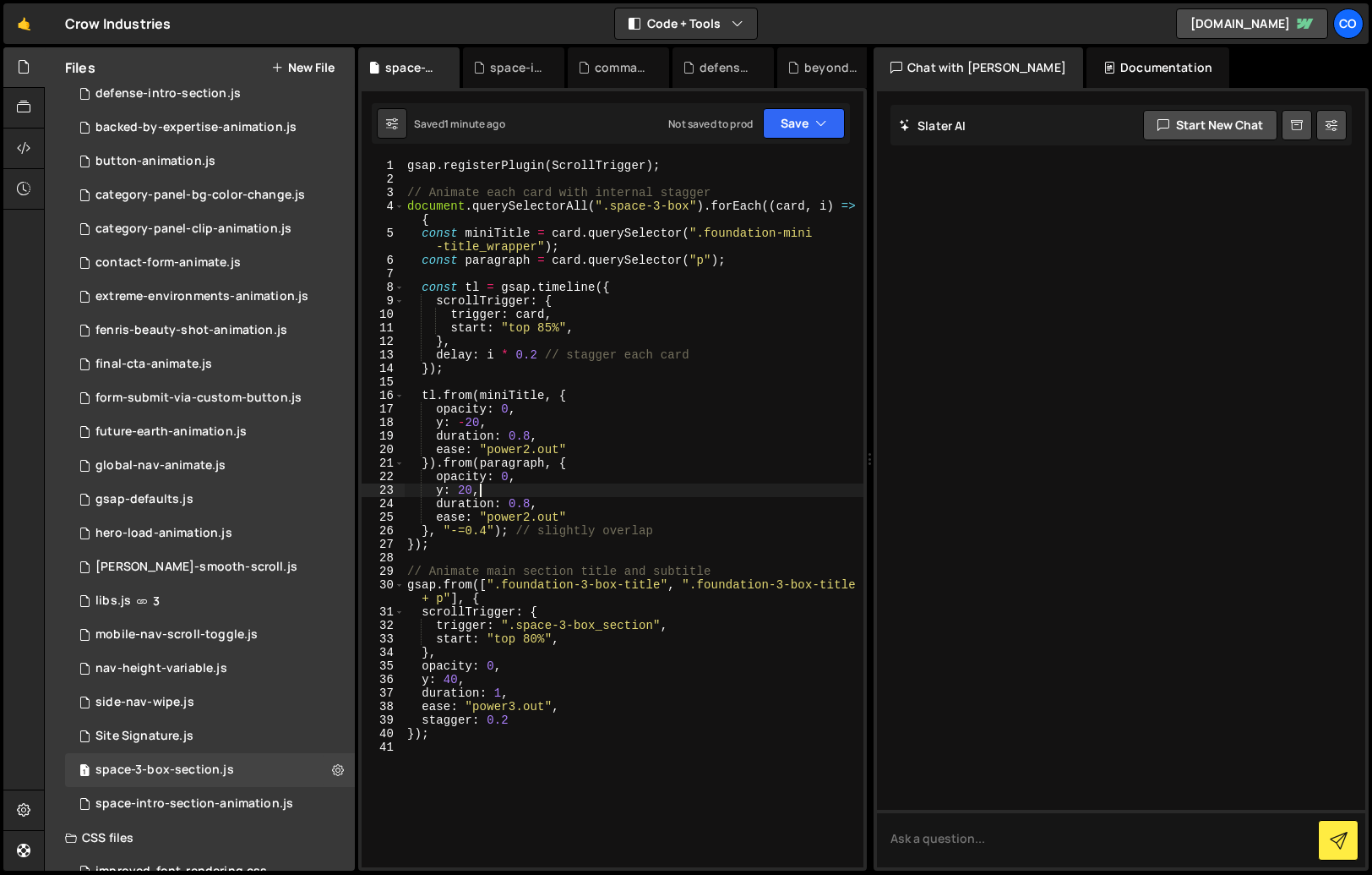
click at [551, 494] on div "gsap . registerPlugin ( ScrollTrigger ) ; // Animate each card with internal st…" at bounding box center [633, 526] width 460 height 736
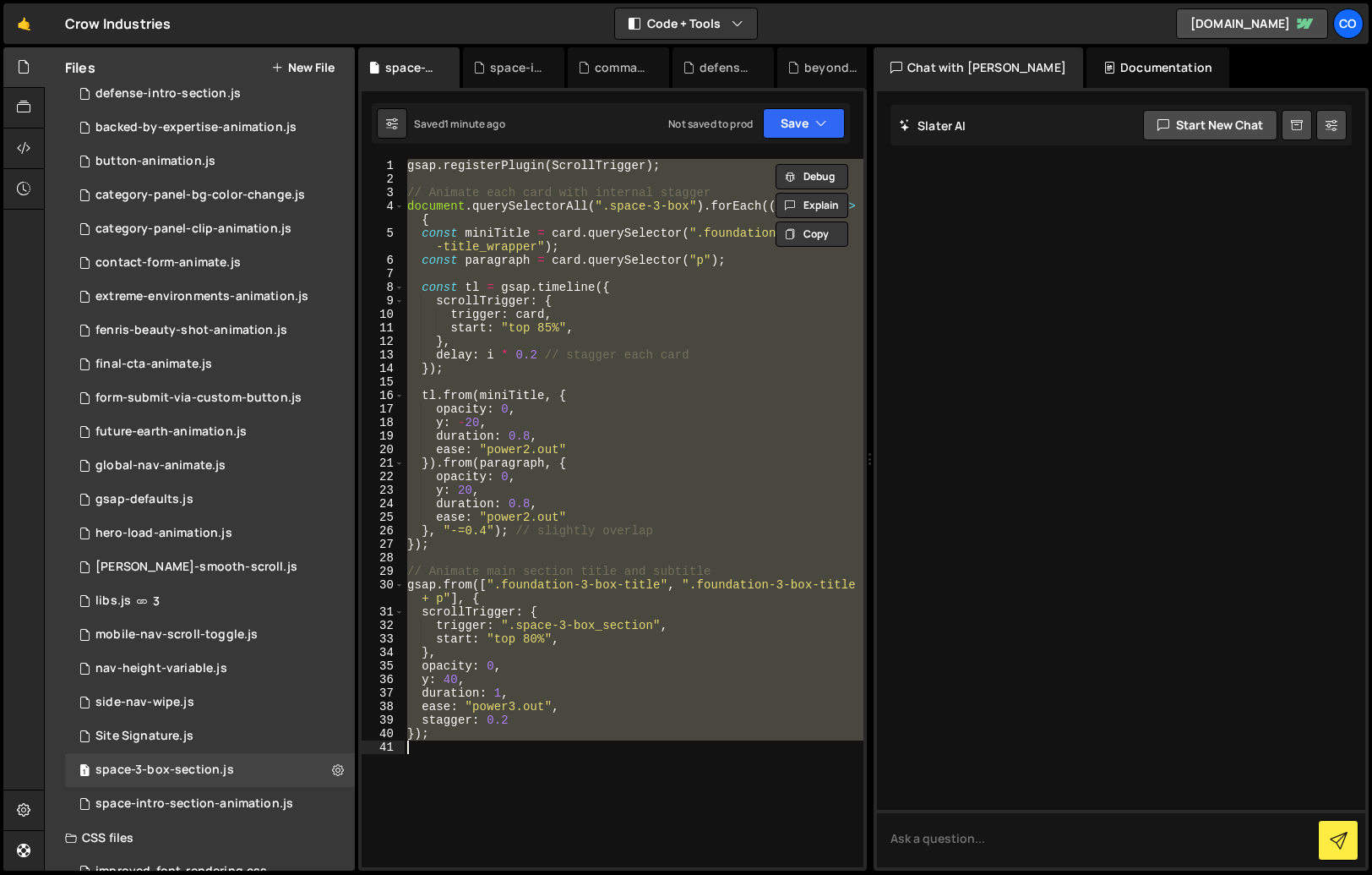
paste textarea "});"
type textarea "});"
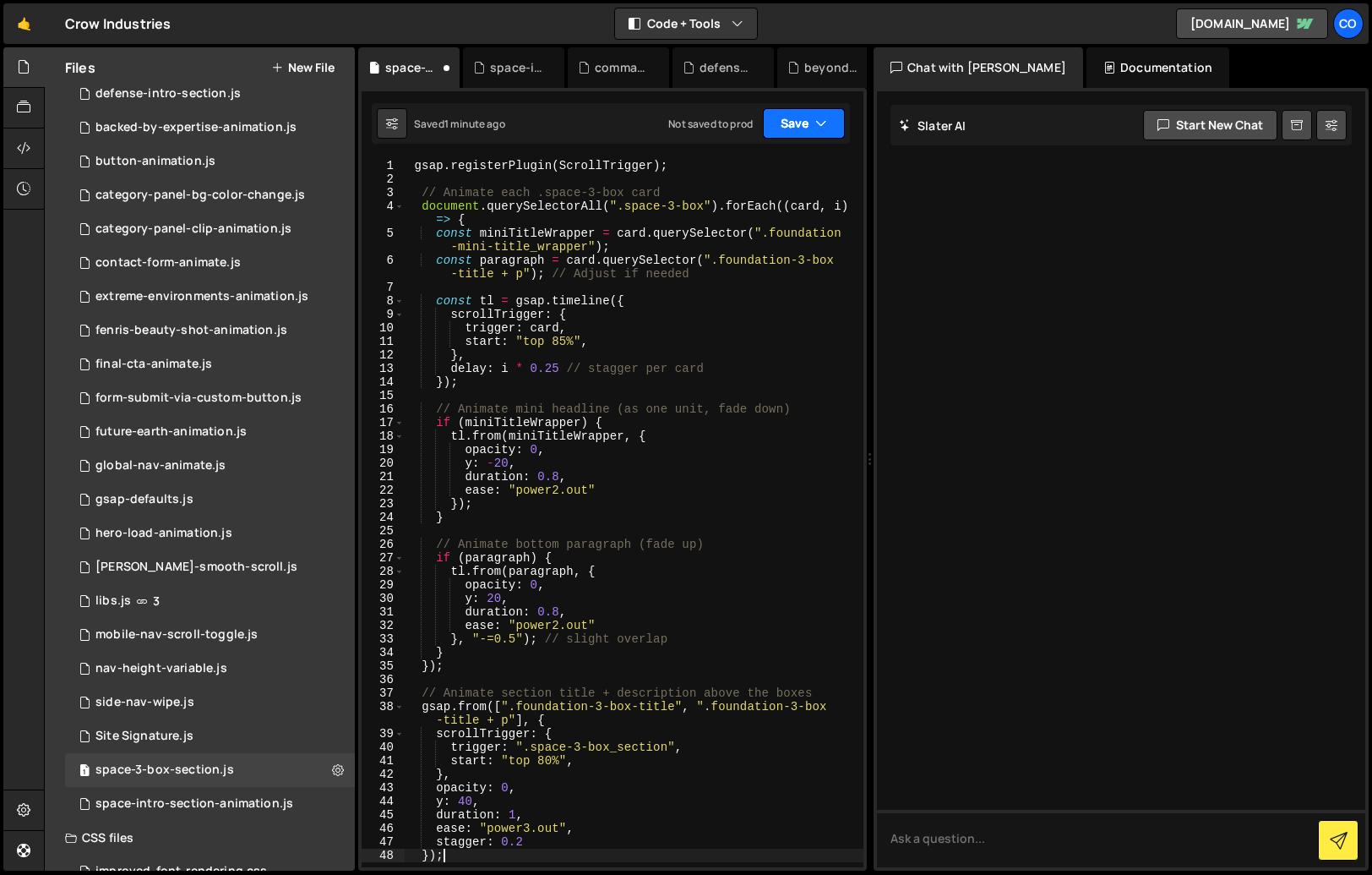
click at [787, 134] on button "Save" at bounding box center [804, 123] width 82 height 30
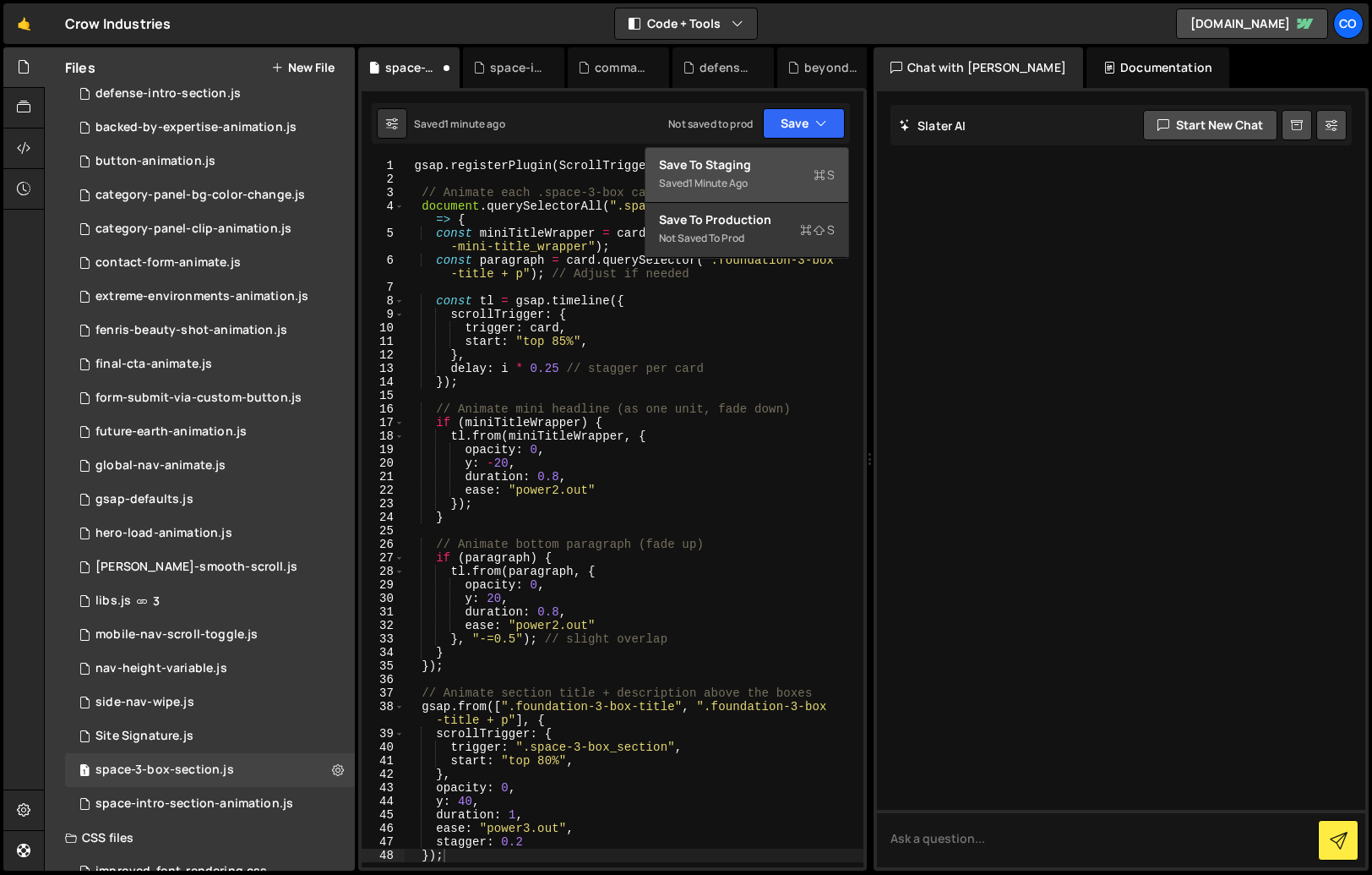
click at [753, 164] on div "Save to Staging S" at bounding box center [747, 165] width 176 height 17
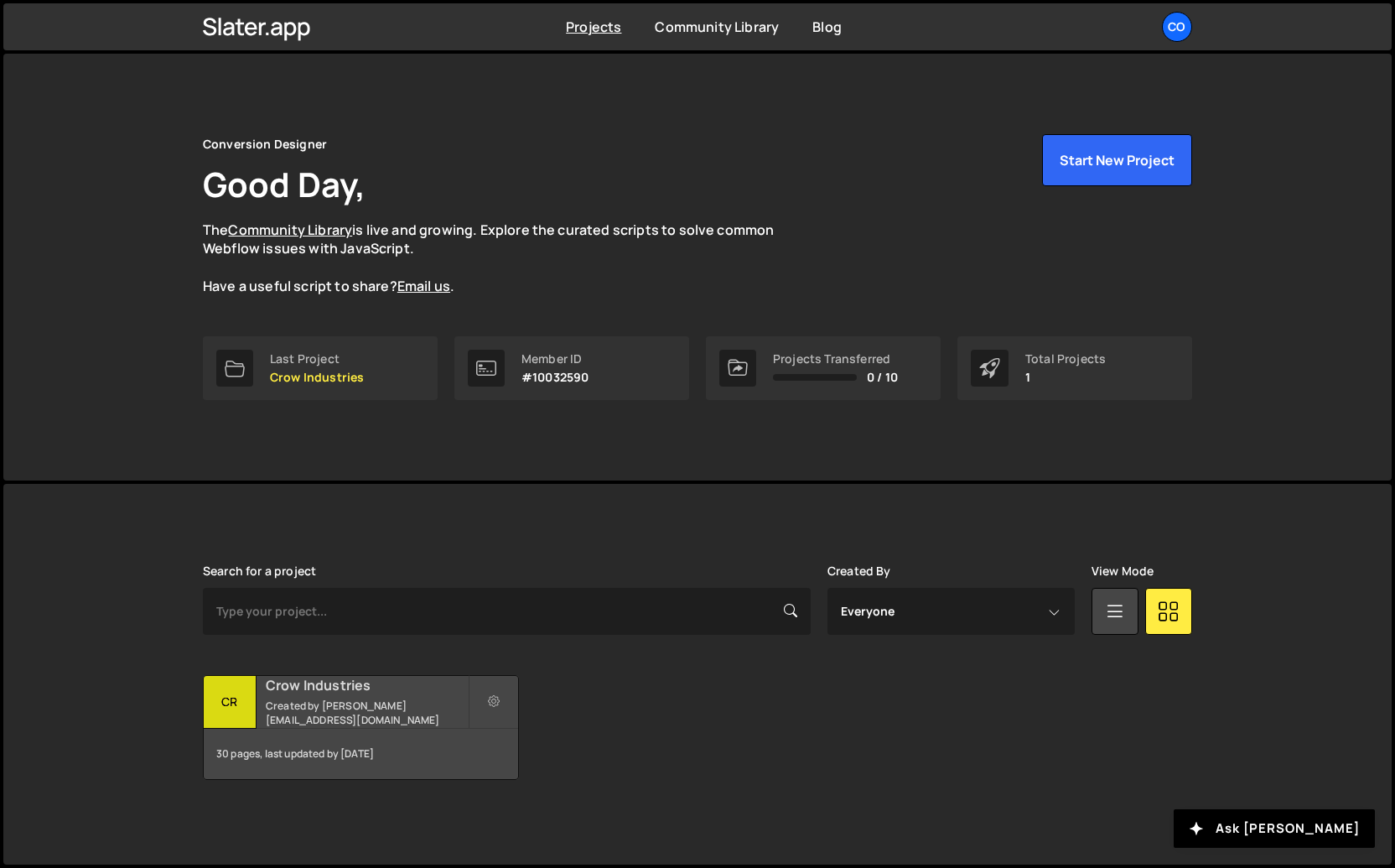
click at [330, 692] on h2 "Crow Industries" at bounding box center [367, 685] width 203 height 18
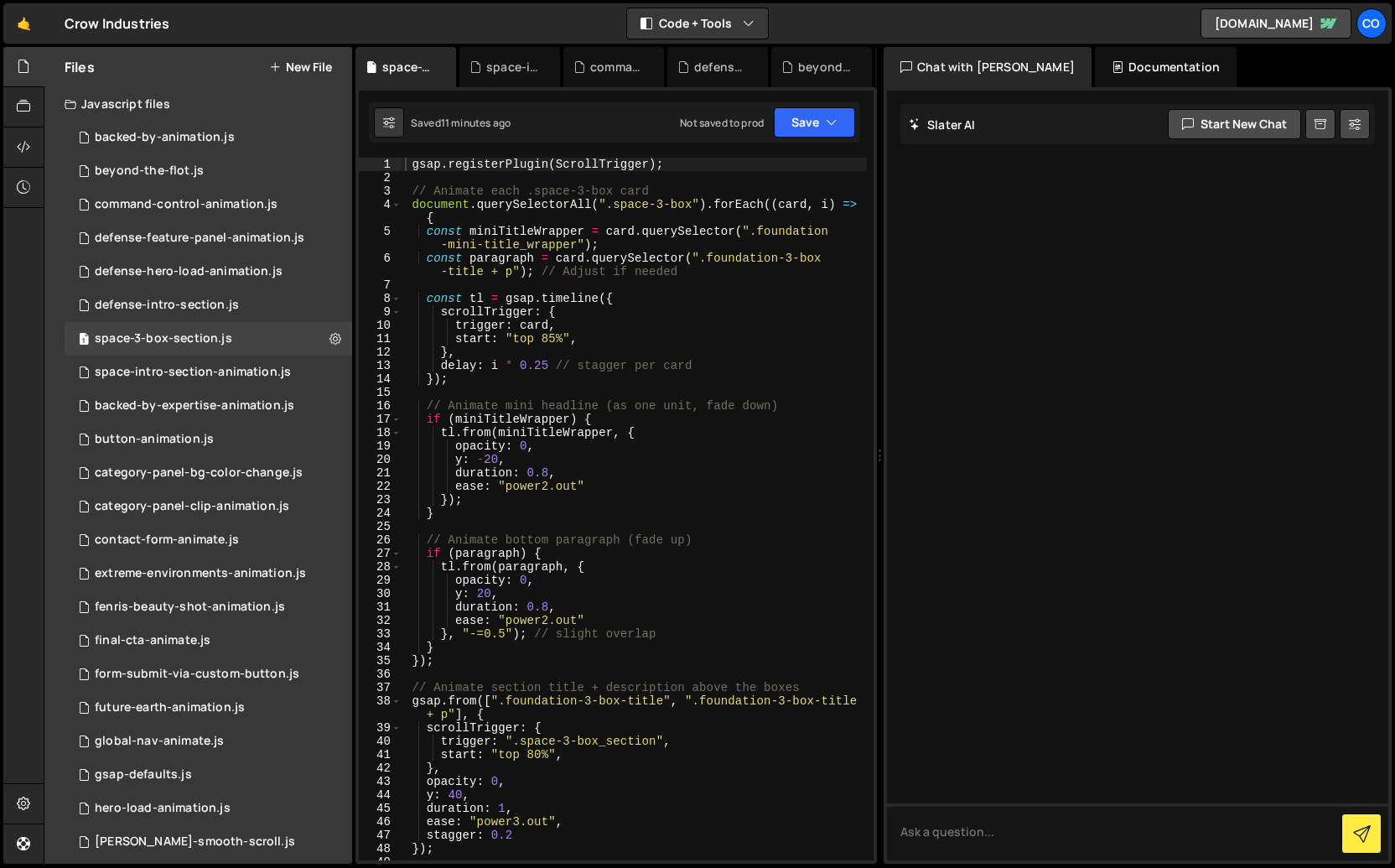
click at [457, 297] on div "gsap . registerPlugin ( ScrollTrigger ) ; // Animate each .space-3-box card doc…" at bounding box center [634, 522] width 466 height 730
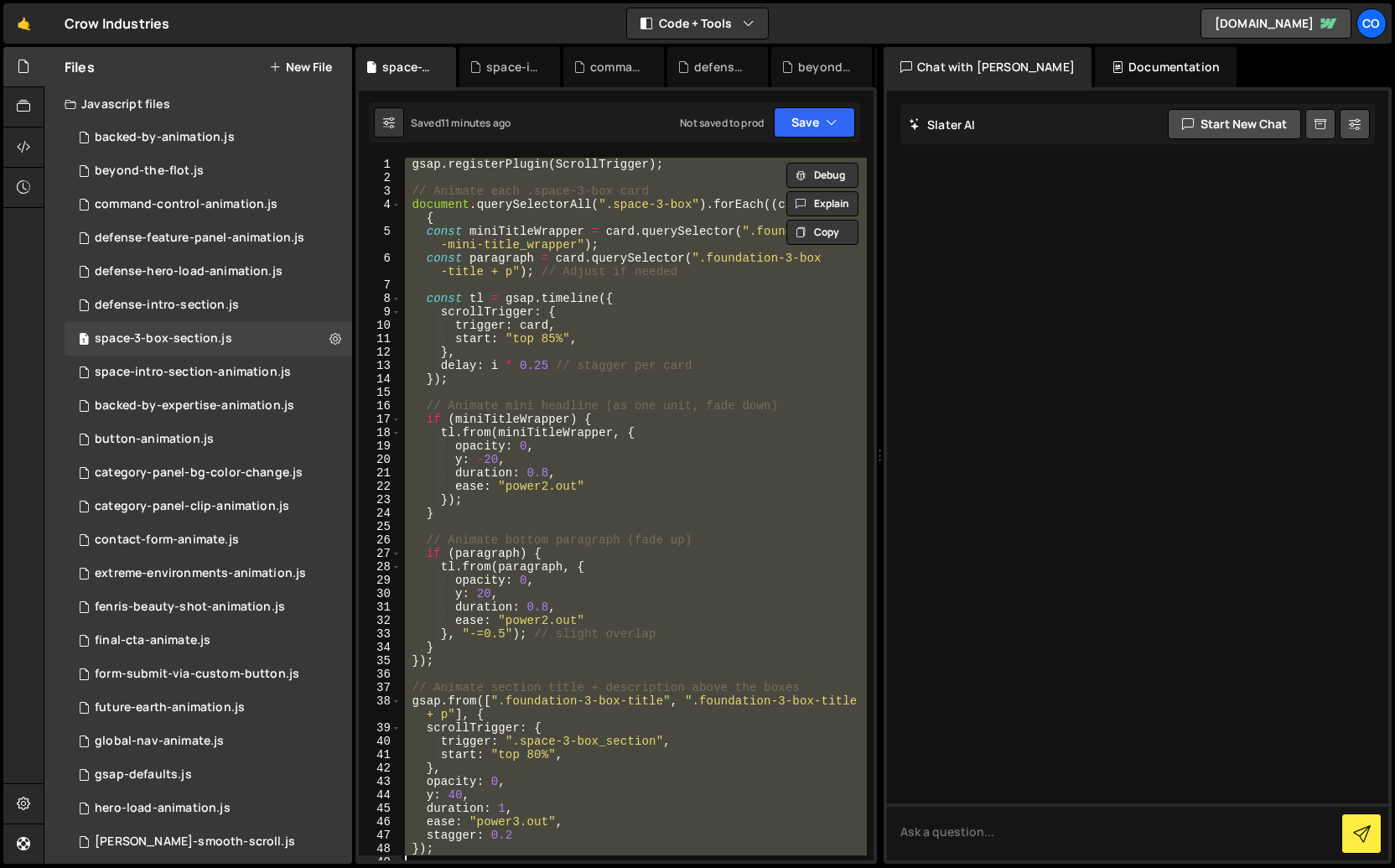
paste textarea "});"
type textarea "});"
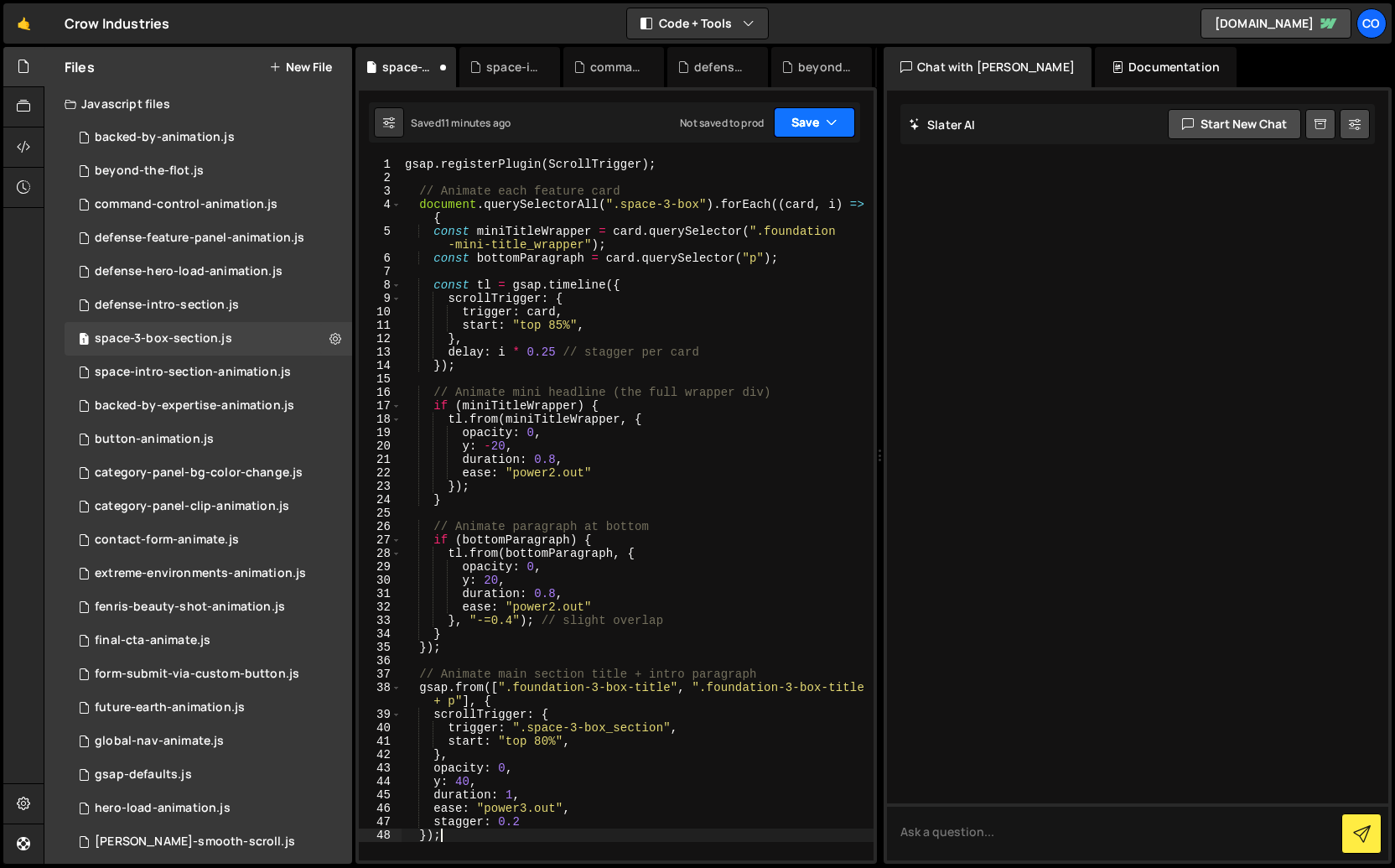
click at [796, 130] on button "Save" at bounding box center [815, 122] width 81 height 30
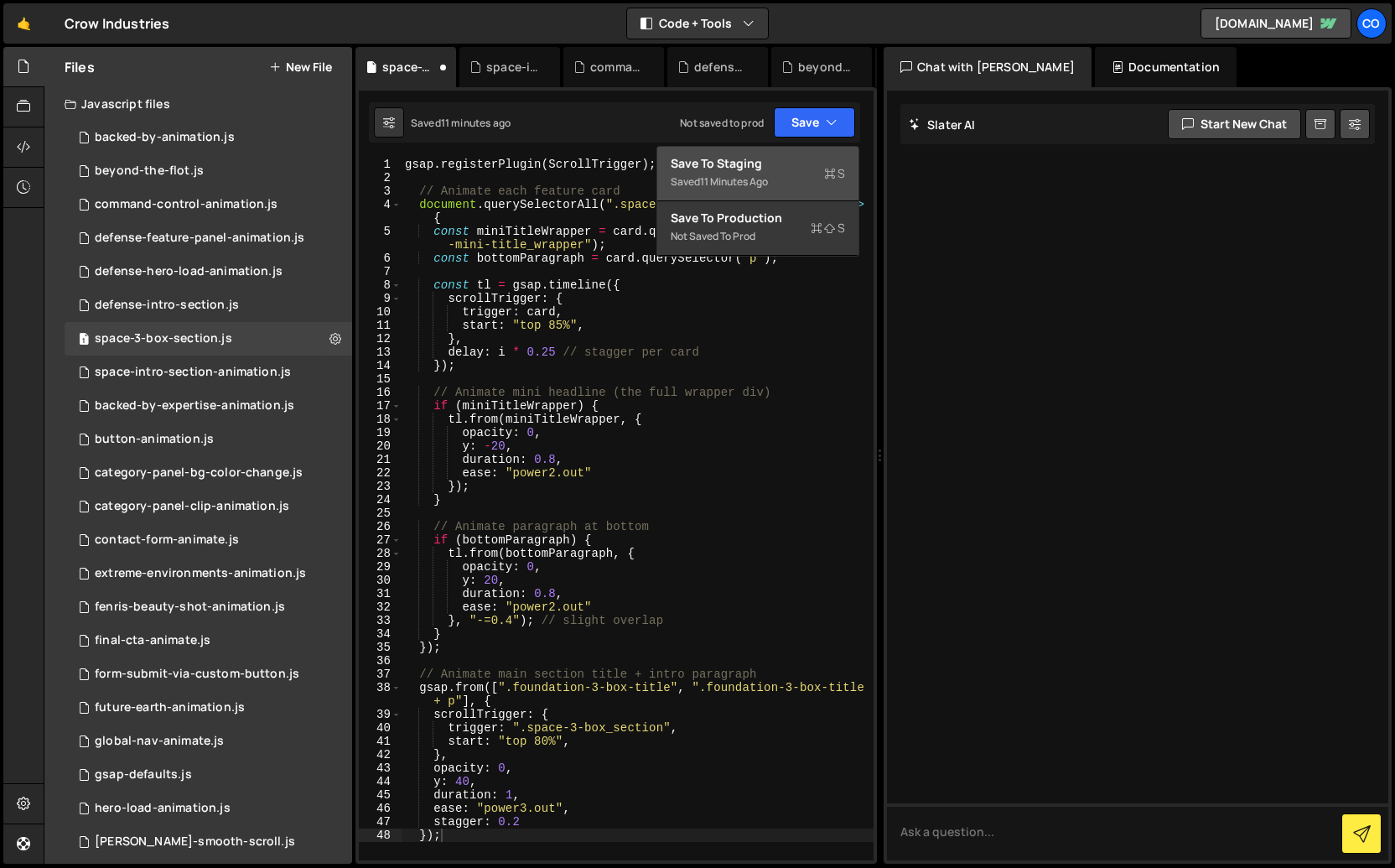
click at [768, 166] on div "Save to Staging S" at bounding box center [758, 164] width 174 height 17
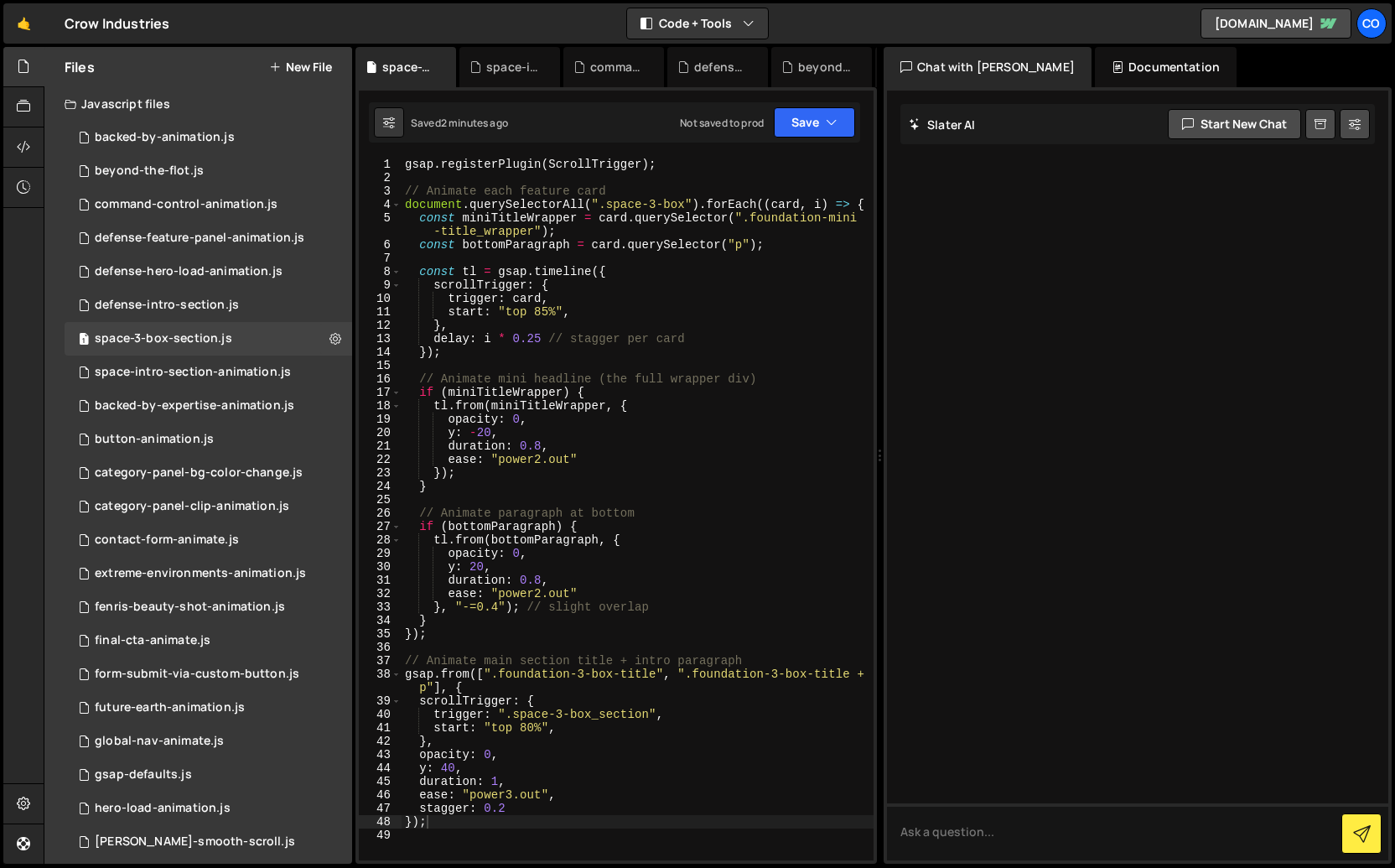
click at [634, 360] on div "gsap . registerPlugin ( ScrollTrigger ) ; // Animate each feature card document…" at bounding box center [637, 522] width 472 height 730
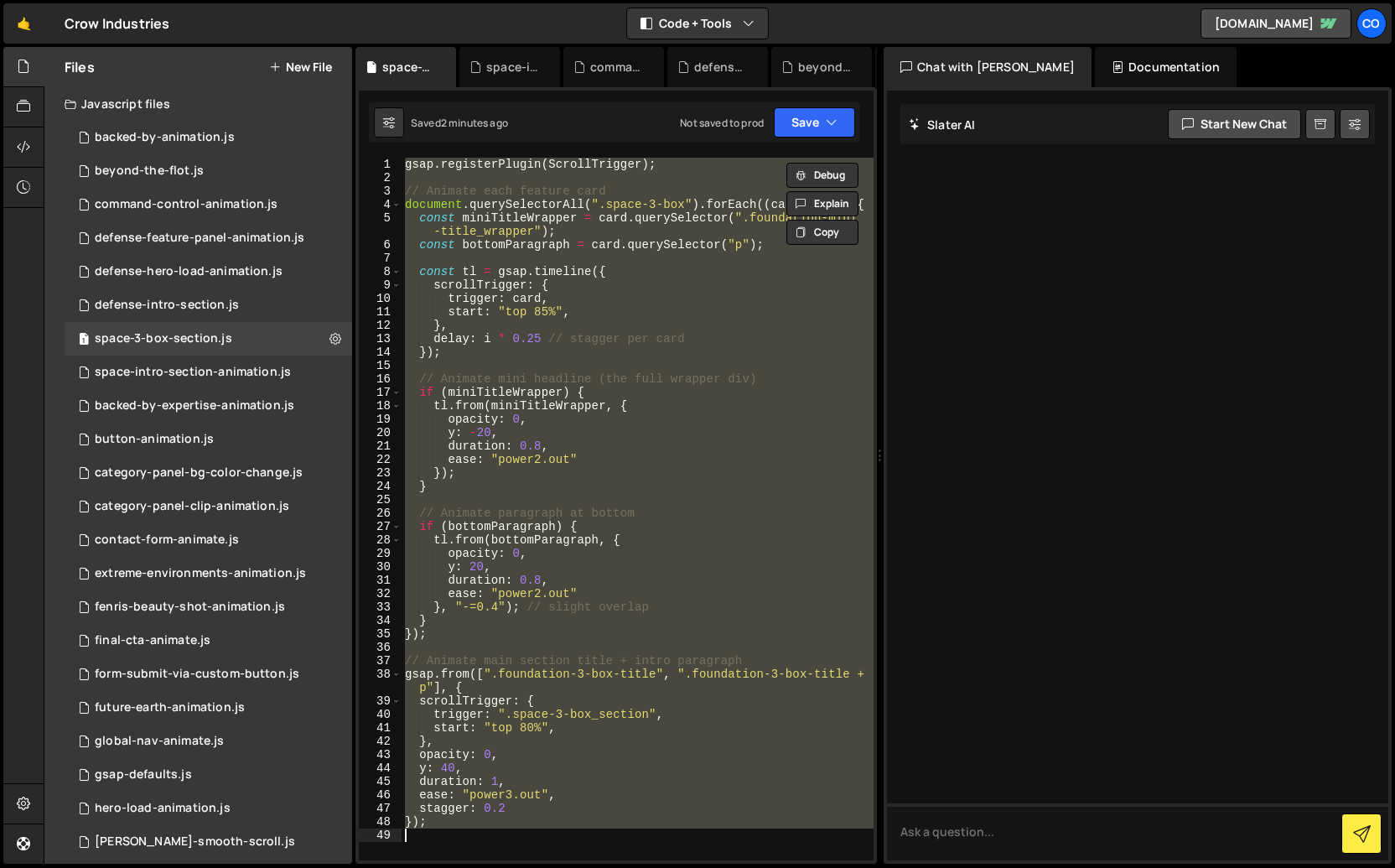
paste textarea "});"
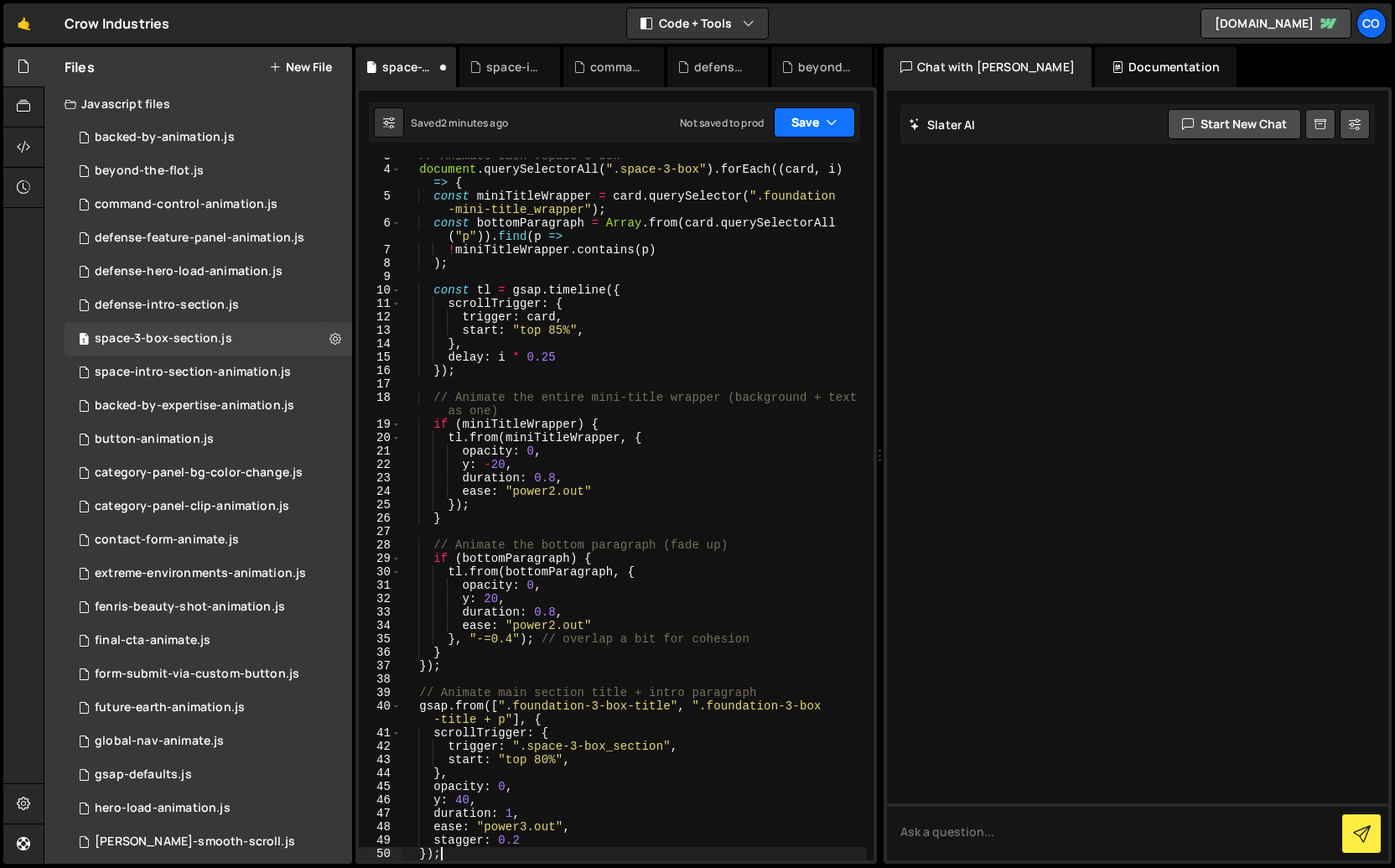
click at [838, 116] on button "Save" at bounding box center [815, 122] width 81 height 30
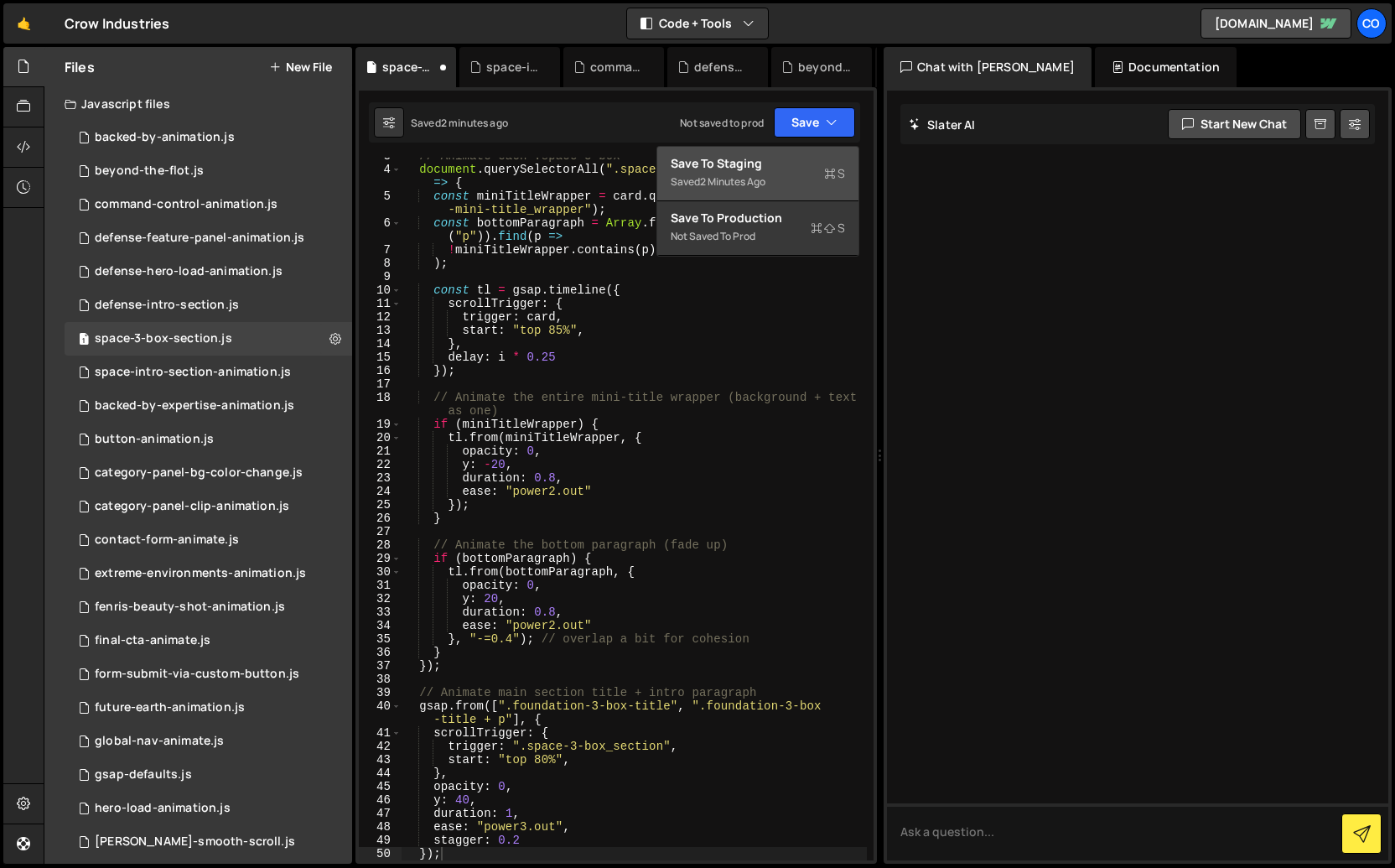
click at [787, 156] on div "Save to Staging S" at bounding box center [758, 164] width 174 height 17
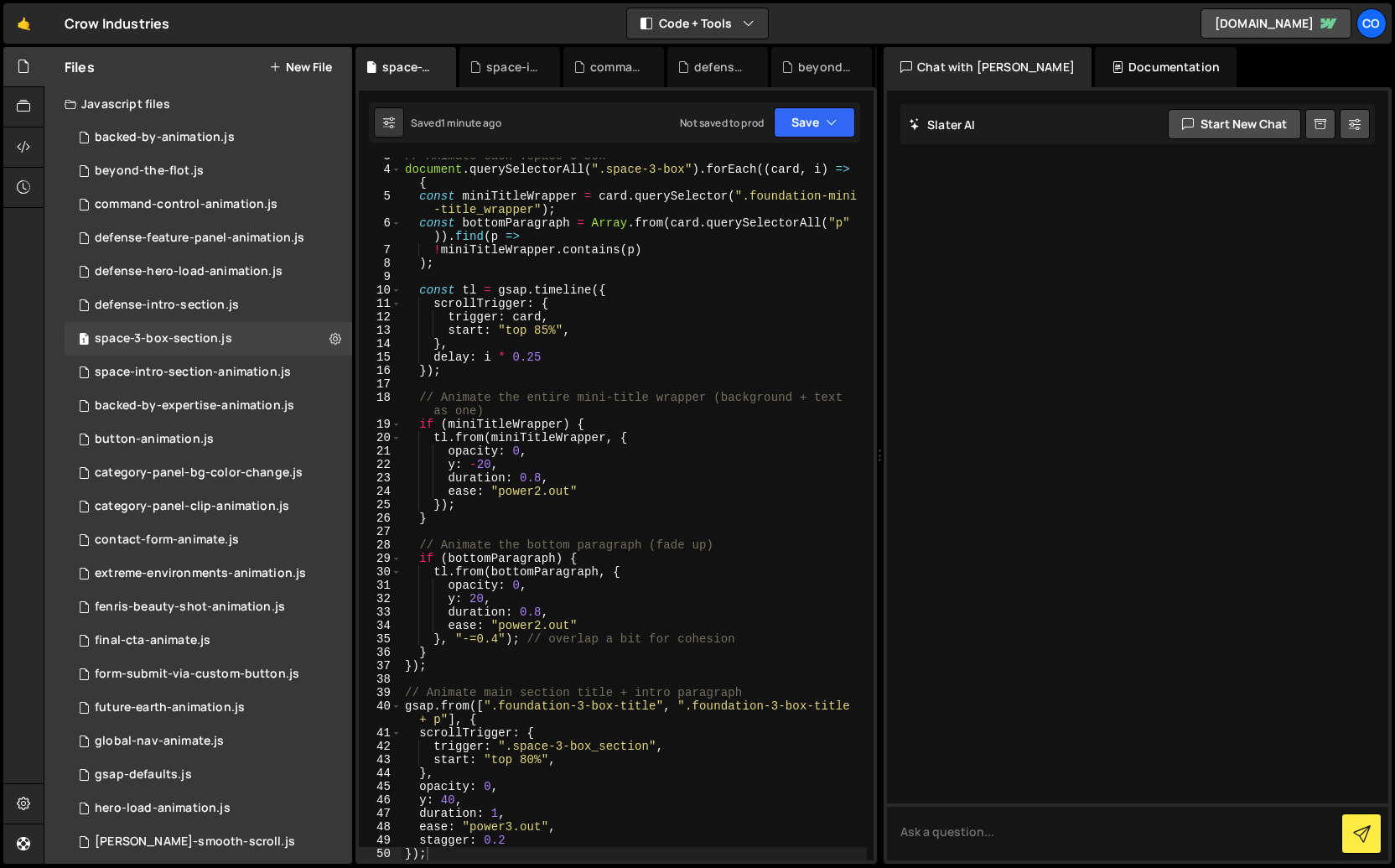
click at [502, 269] on div "// Animate each .space-3-box document . querySelectorAll ( ".space-3-box" ) . f…" at bounding box center [634, 514] width 466 height 730
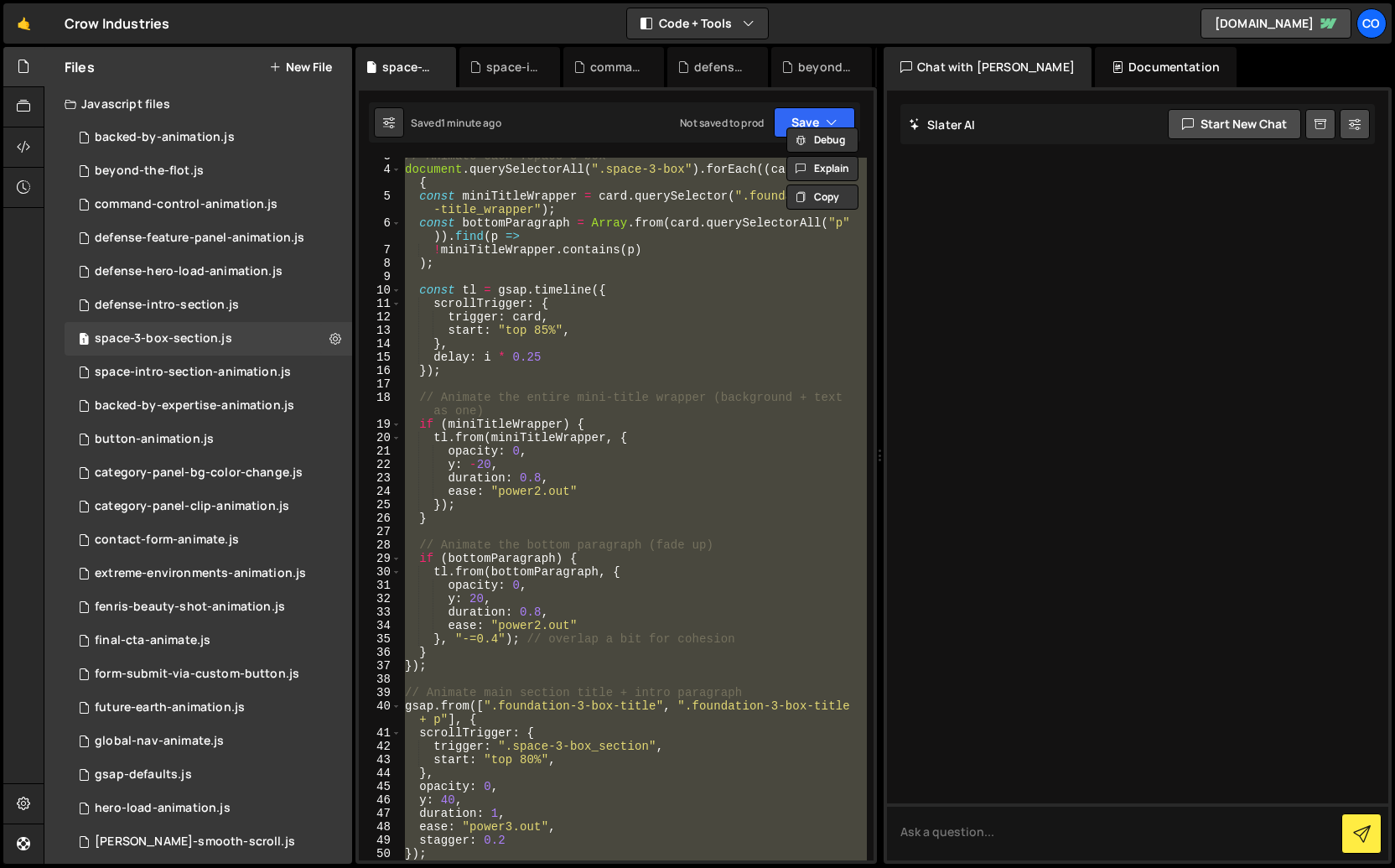
paste textarea "});"
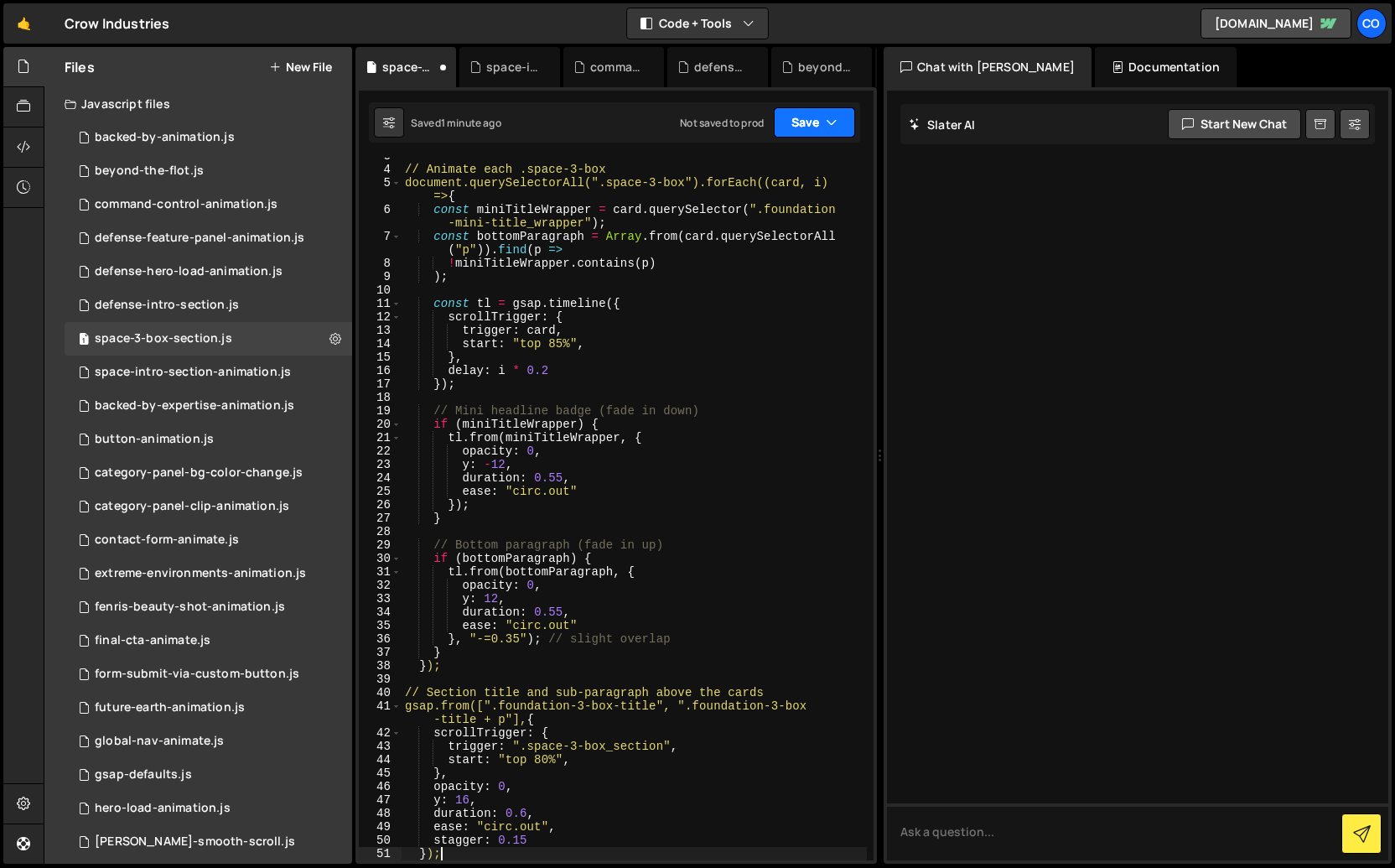
click at [812, 117] on button "Save" at bounding box center [815, 122] width 81 height 30
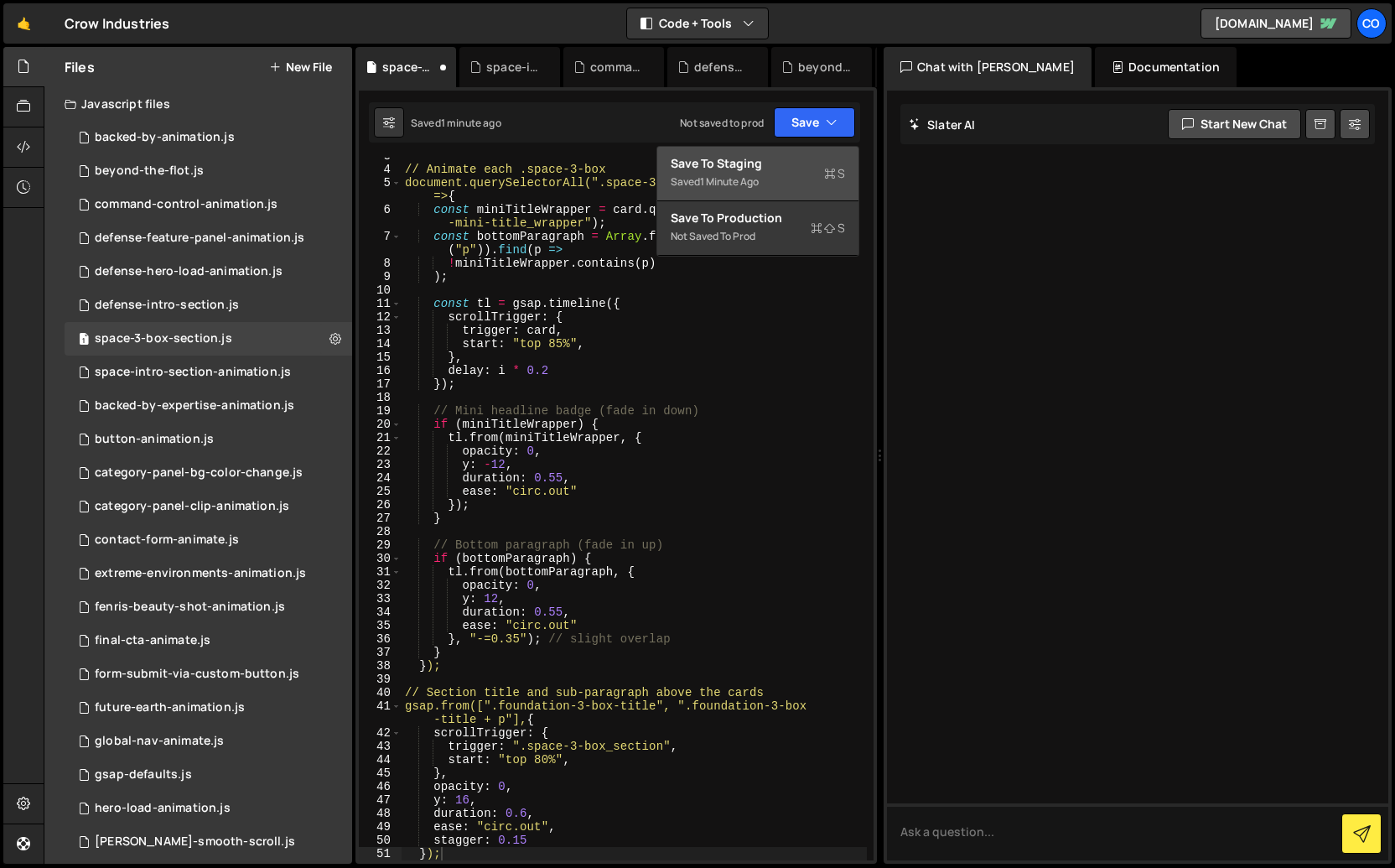
click at [787, 164] on div "Save to Staging S" at bounding box center [758, 164] width 174 height 17
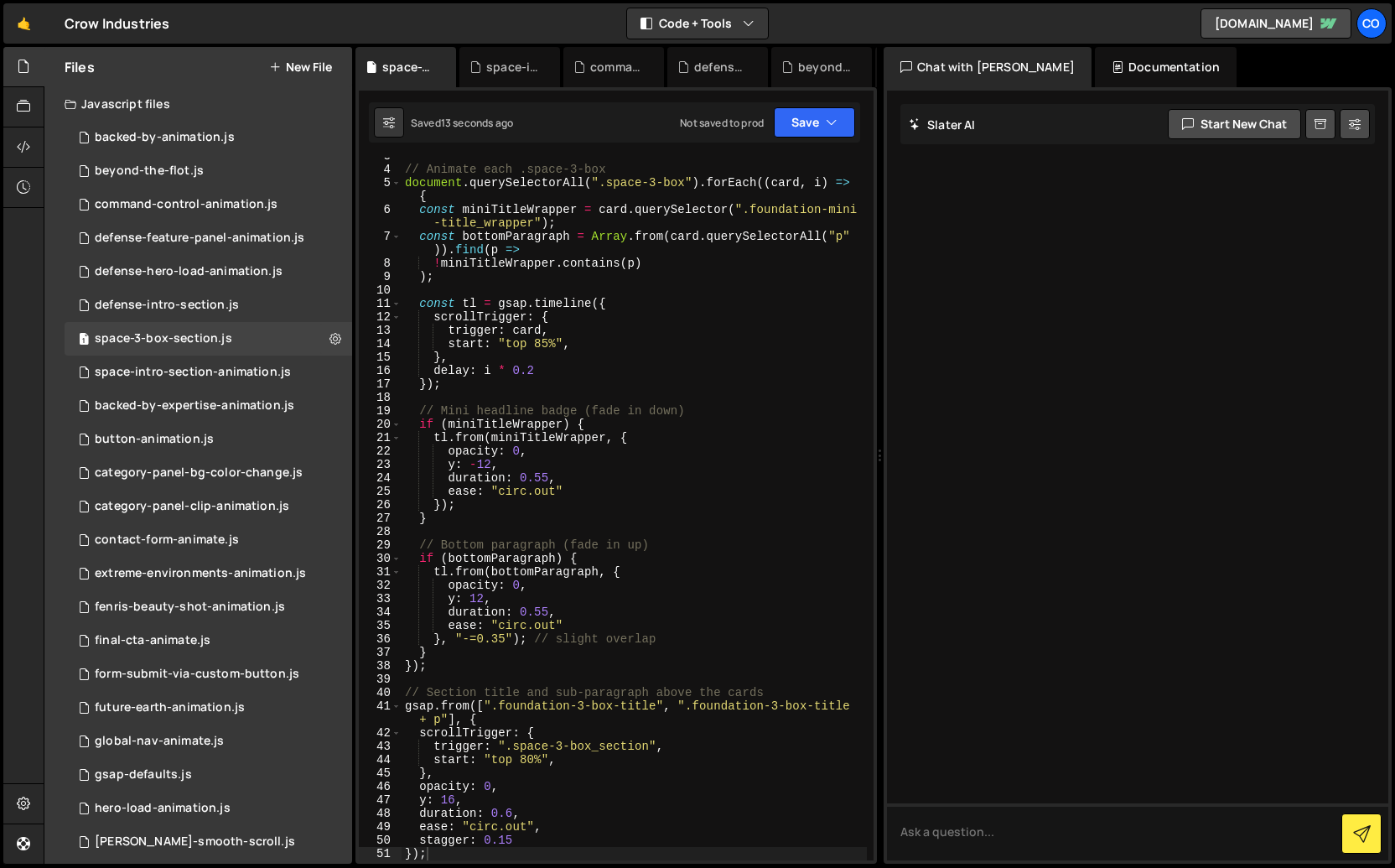
click at [616, 354] on div "// Animate each .space-3-box document . querySelectorAll ( ".space-3-box" ) . f…" at bounding box center [634, 514] width 466 height 730
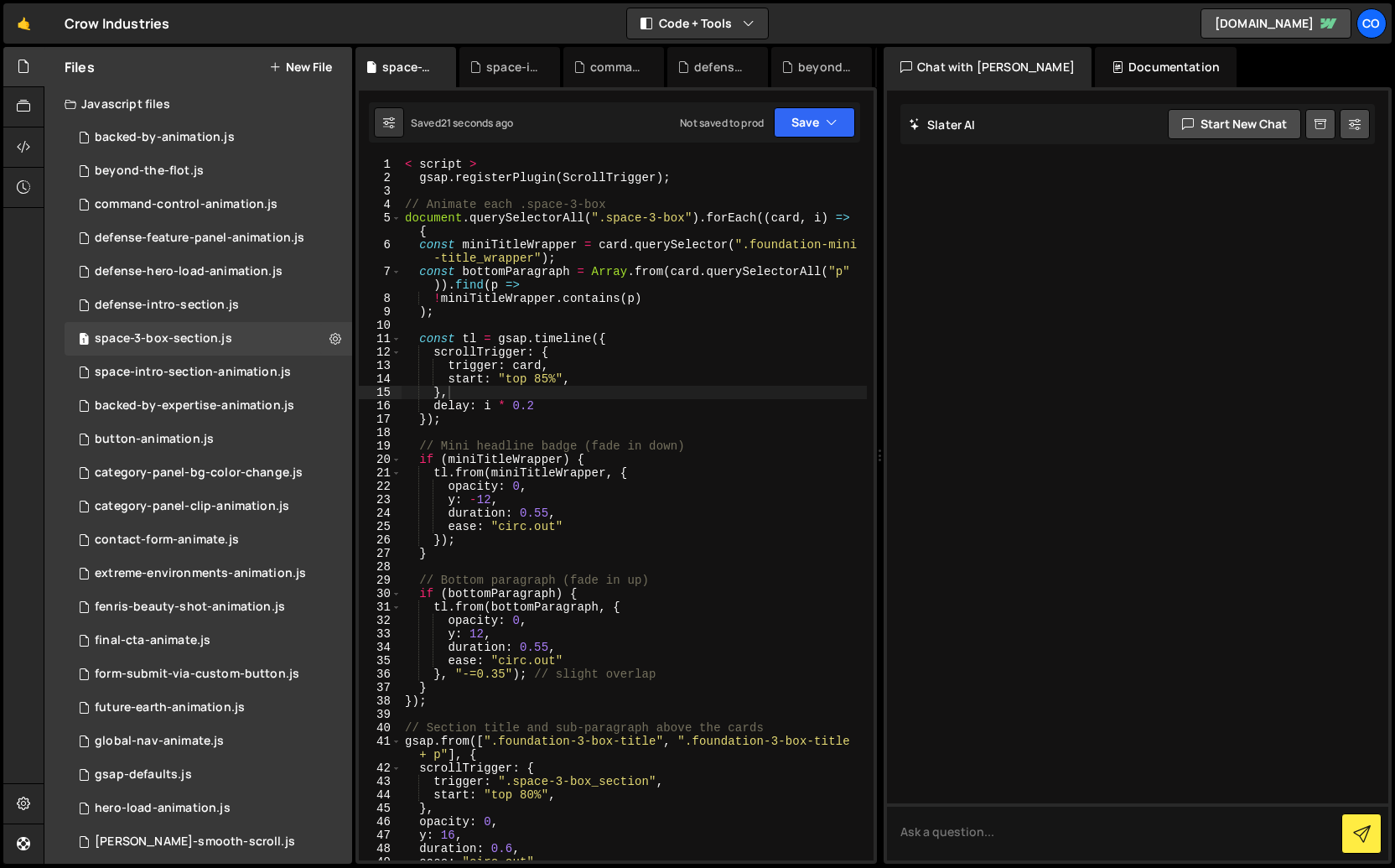
click at [698, 280] on div "< script > gsap . registerPlugin ( ScrollTrigger ) ; // Animate each .space-3-b…" at bounding box center [634, 522] width 466 height 730
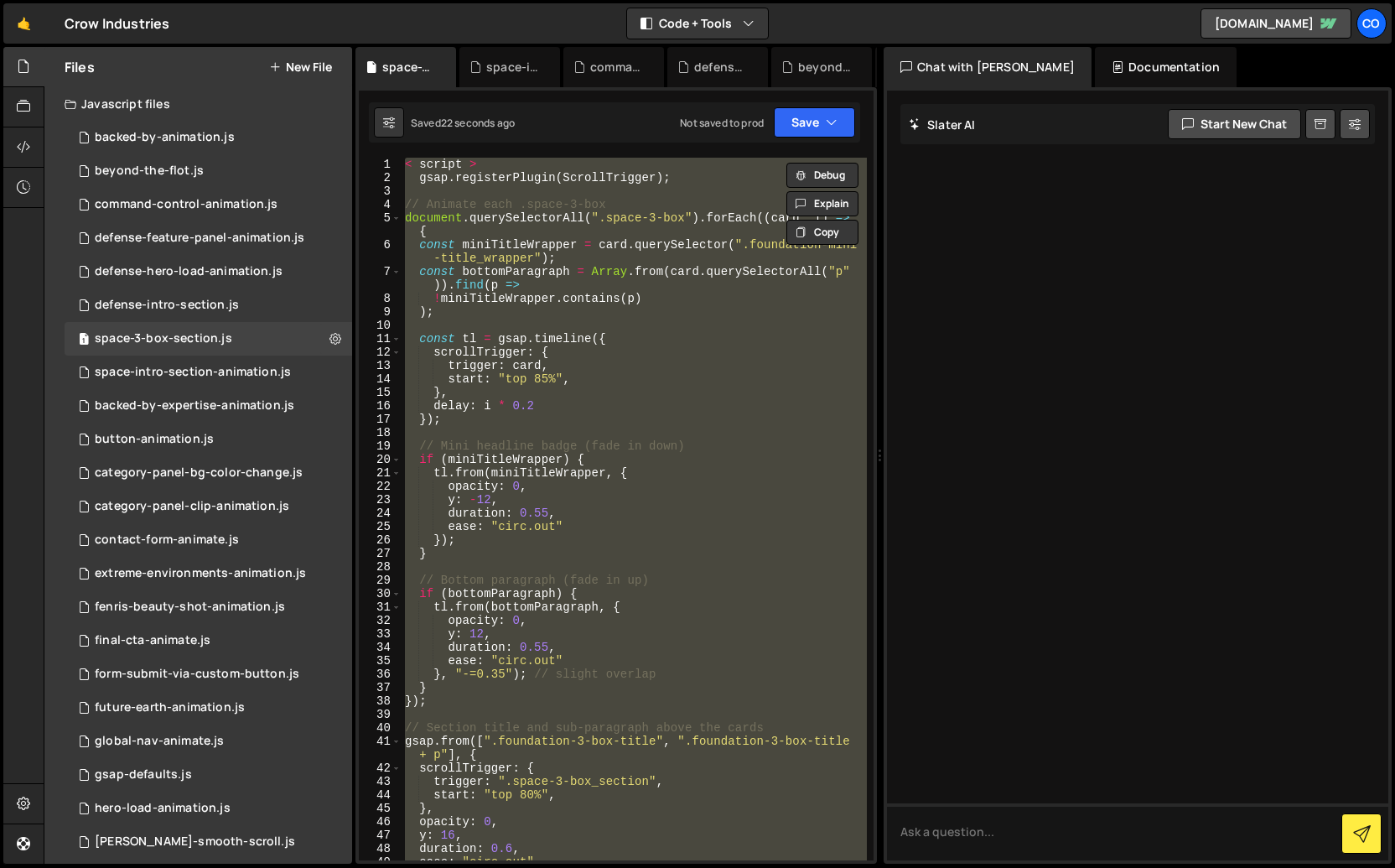
paste textarea "});"
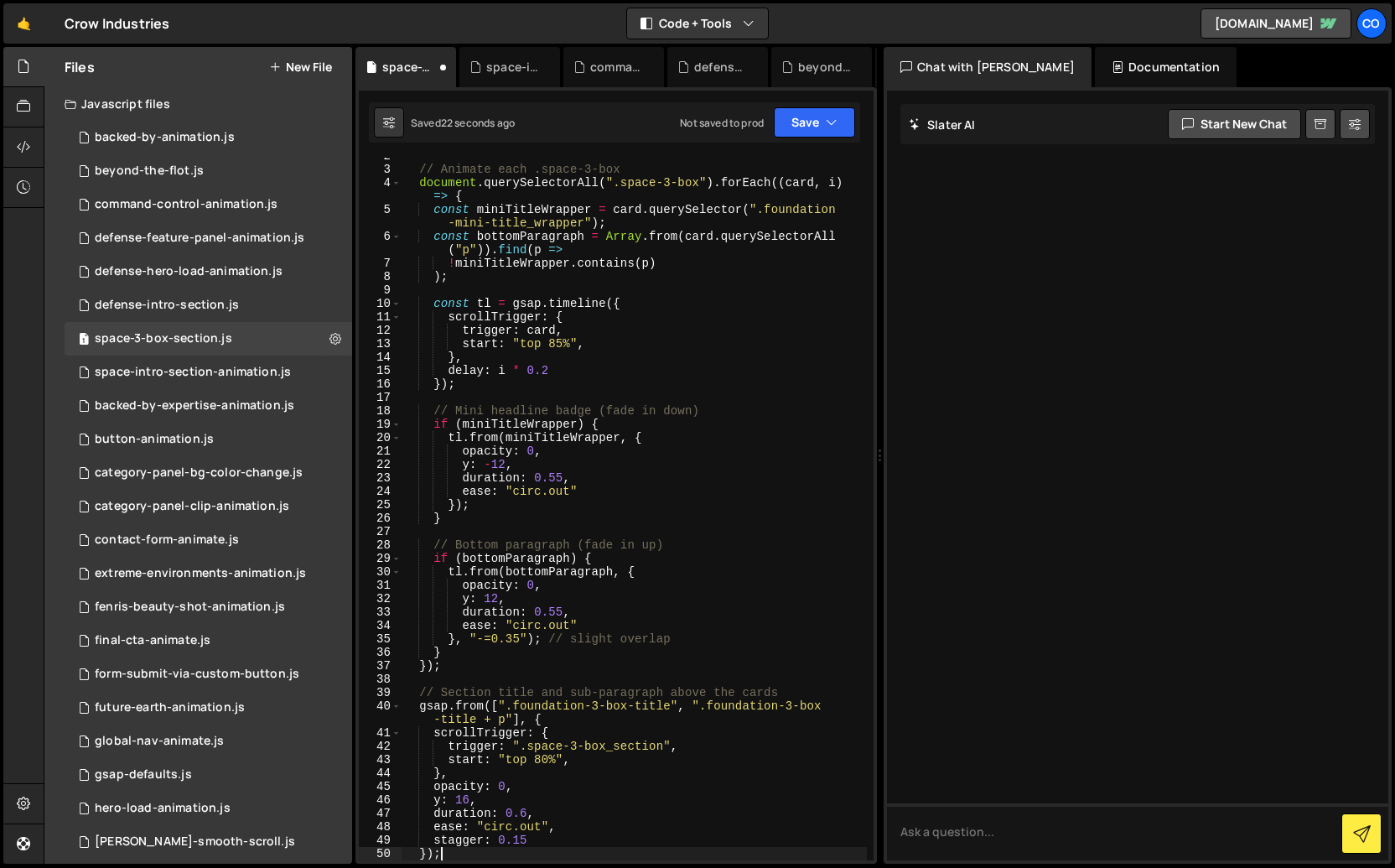
click at [816, 99] on div "XXXXXXXXXXXXXXXXXXXXXXXXXXXXXXXXXXXXXXXXXXXXXXXXXXXXXXXXXXXXXXXXXXXXXXXXXXXXXXX…" at bounding box center [616, 475] width 522 height 777
click at [802, 128] on button "Save" at bounding box center [815, 122] width 81 height 30
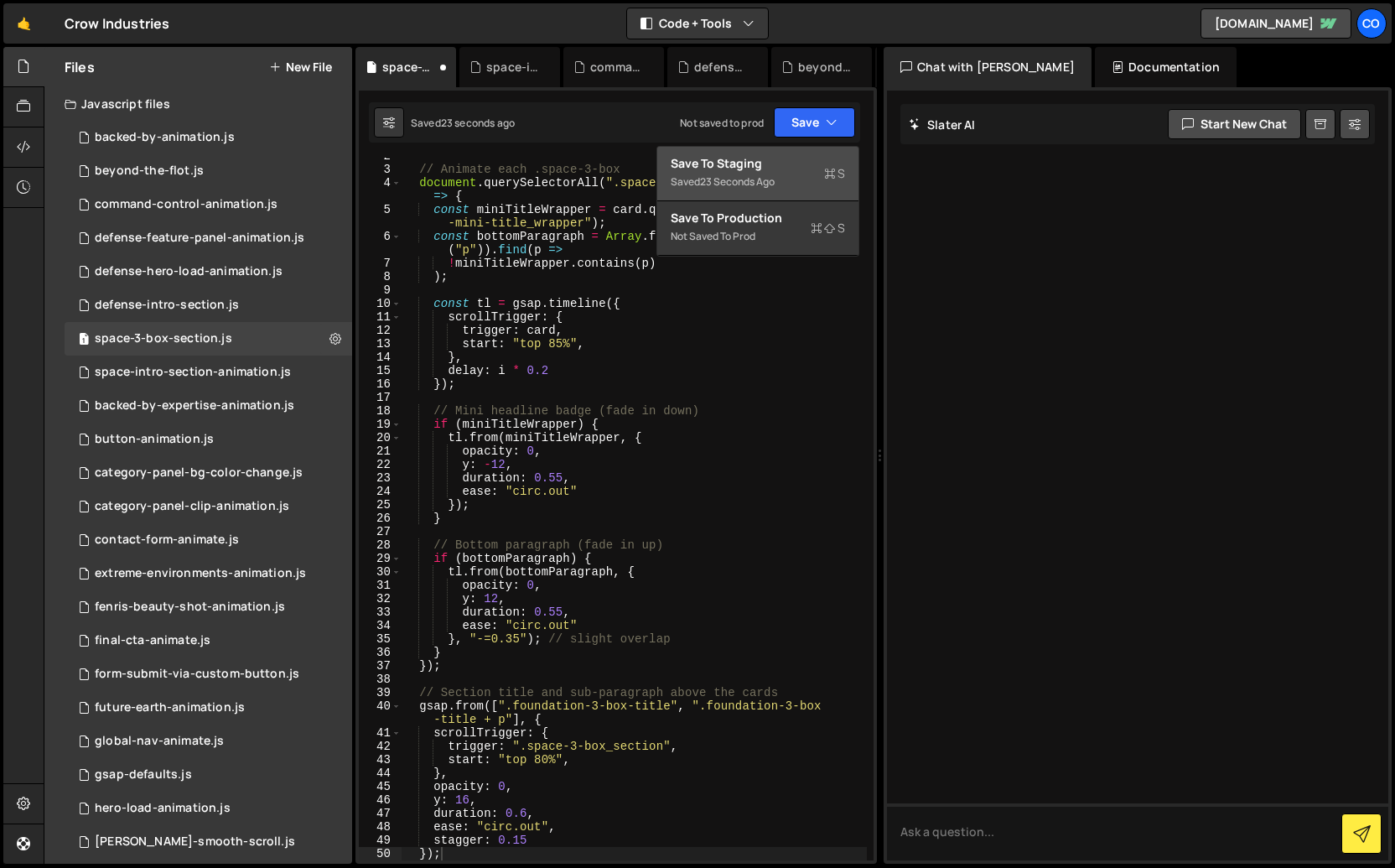
click at [781, 164] on div "Save to Staging S" at bounding box center [758, 164] width 174 height 17
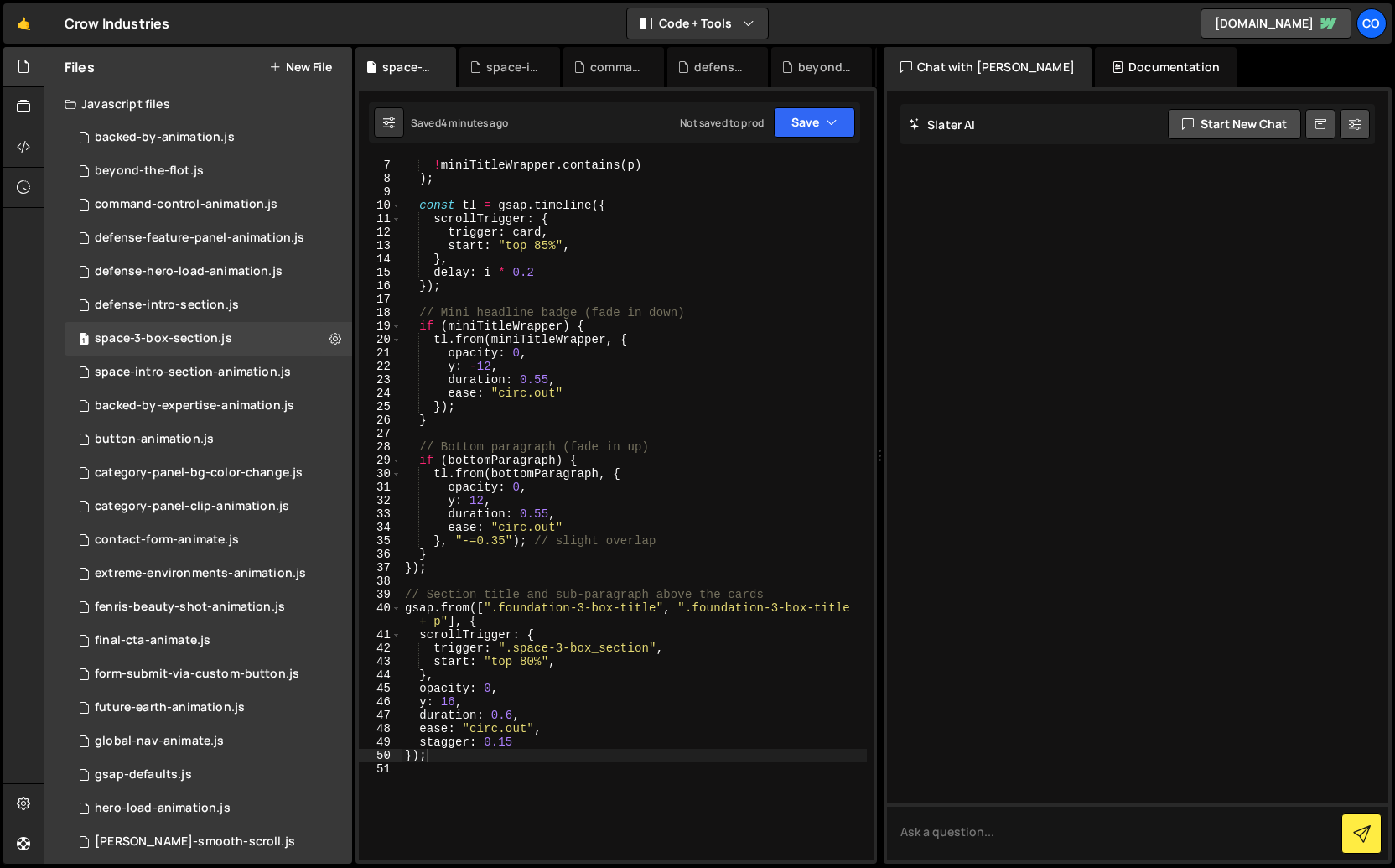
scroll to position [120, 0]
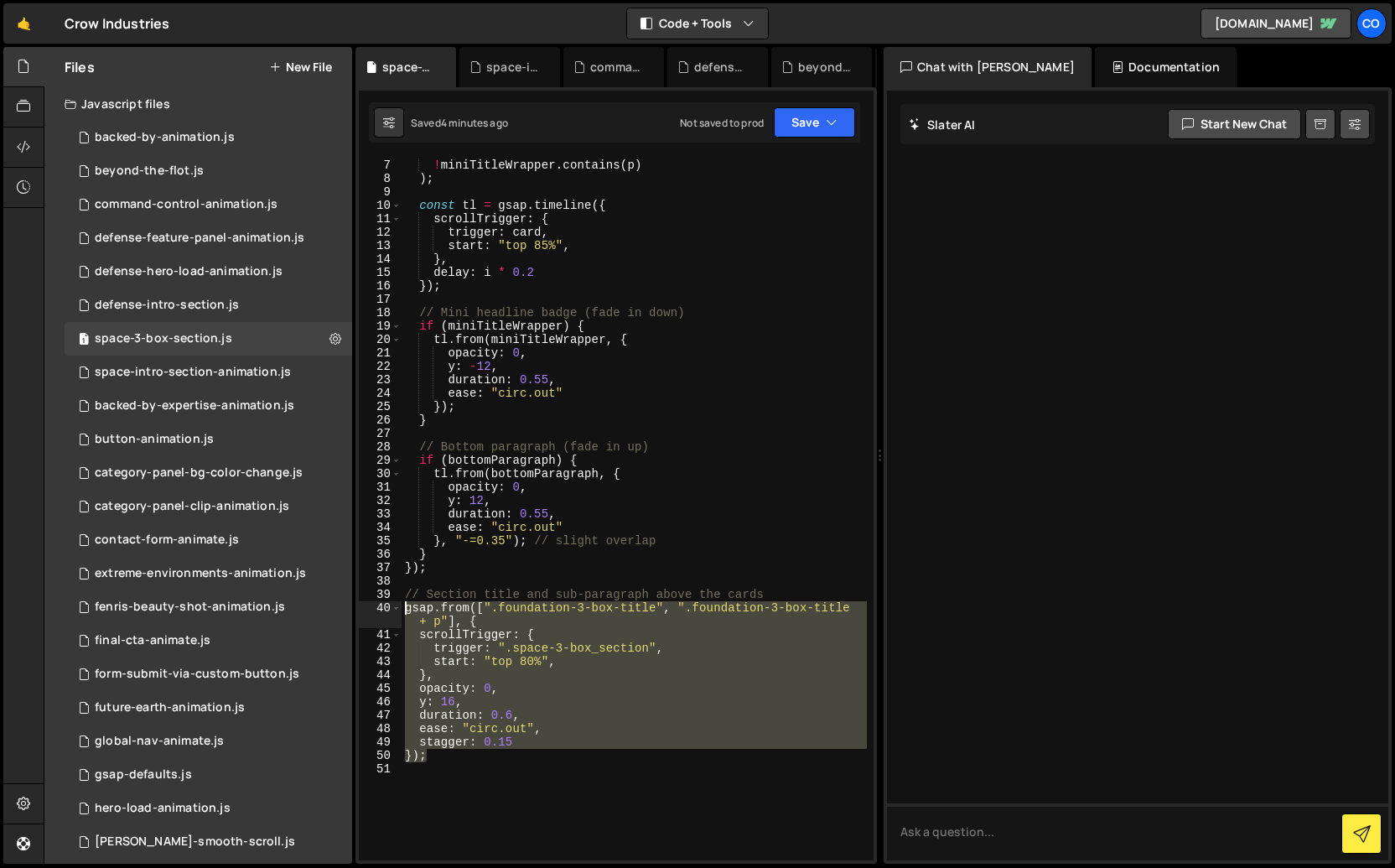
drag, startPoint x: 447, startPoint y: 762, endPoint x: 382, endPoint y: 611, distance: 164.4
click at [382, 611] on div "}); 6 7 8 9 10 11 12 13 14 15 16 17 18 19 20 21 22 23 24 25 26 27 28 29 30 31 3…" at bounding box center [617, 508] width 515 height 703
paste textarea "});"
type textarea "});"
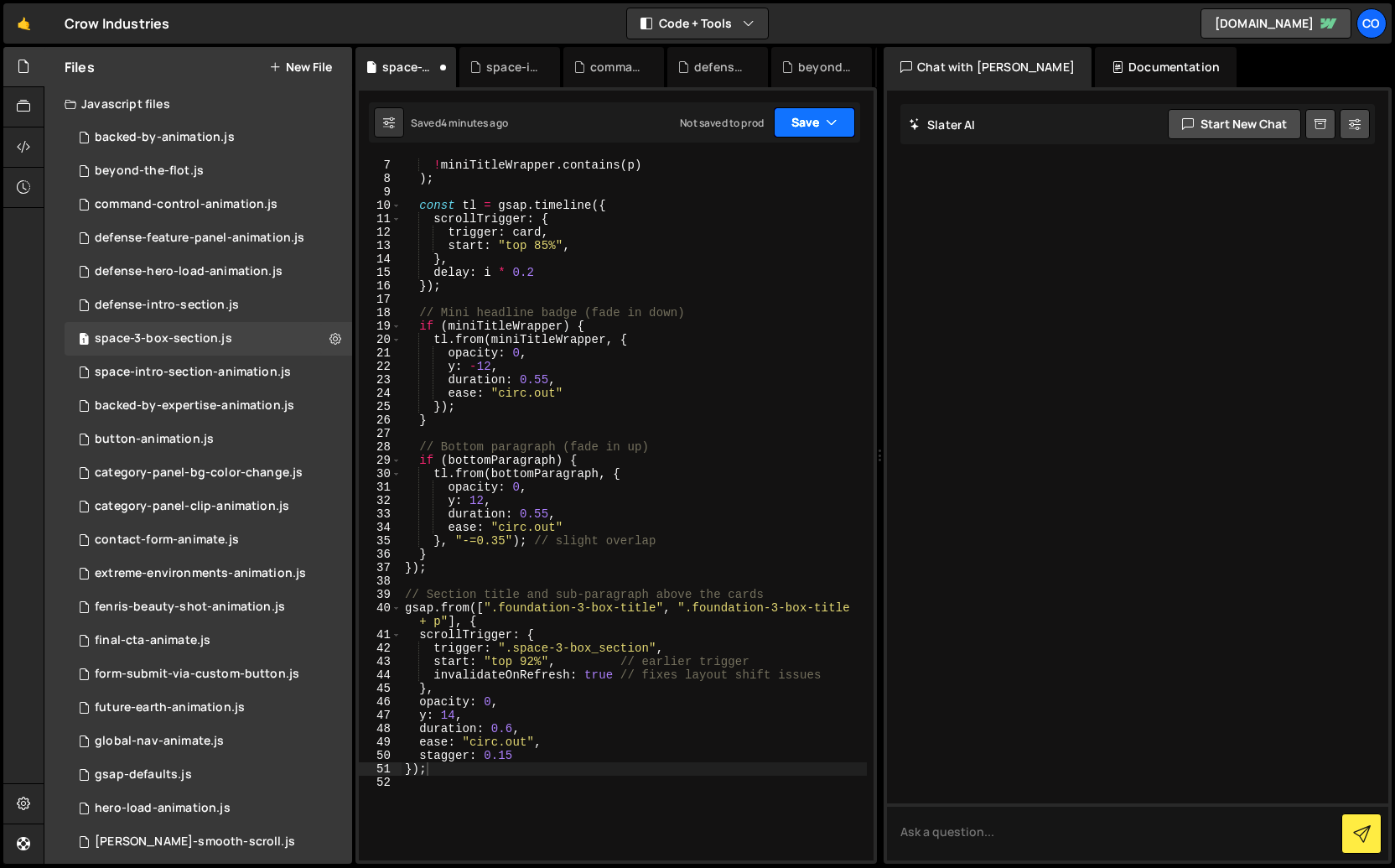
click at [803, 121] on button "Save" at bounding box center [815, 122] width 81 height 30
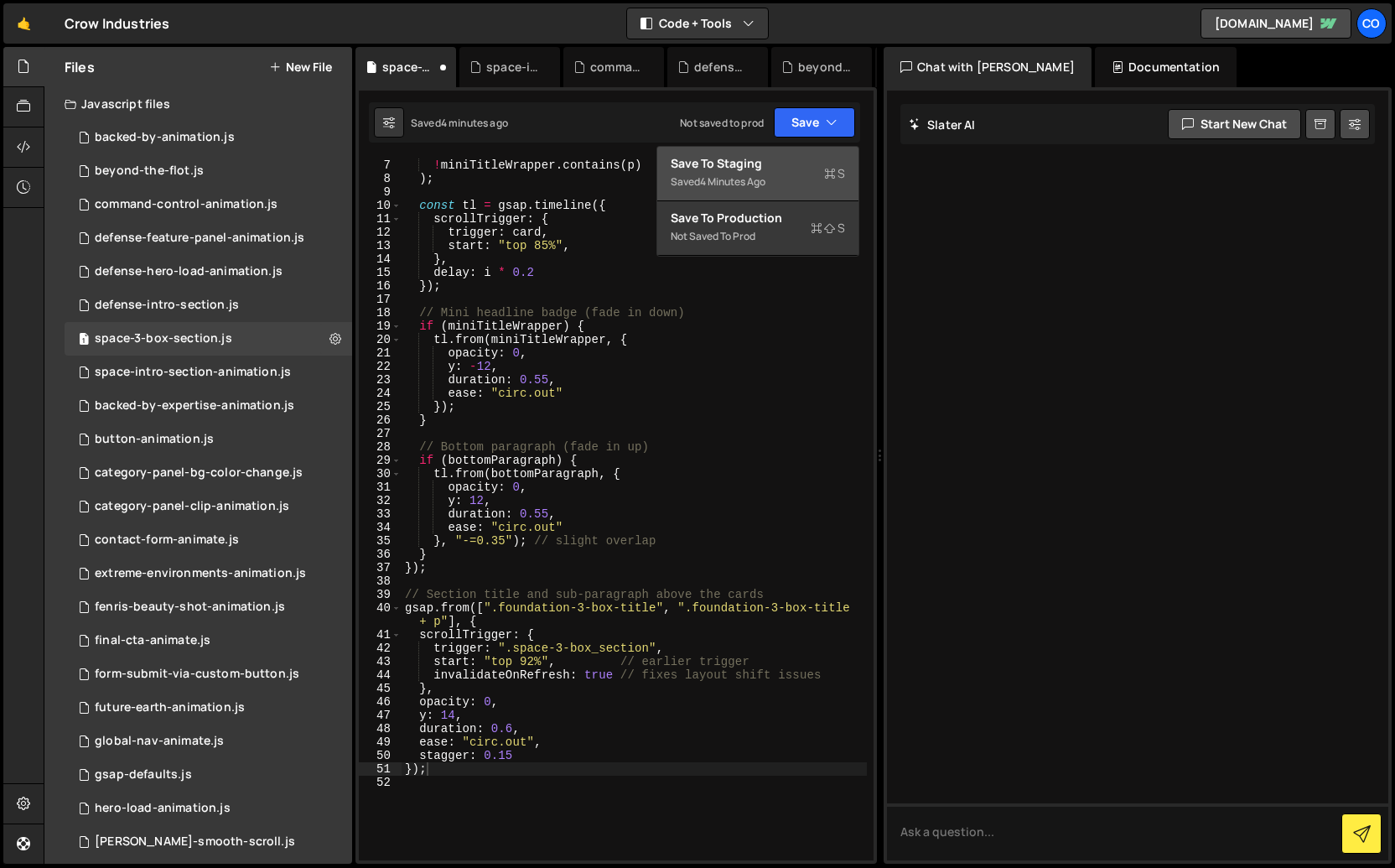
click at [778, 166] on div "Save to Staging S" at bounding box center [758, 164] width 174 height 17
